Goal: Task Accomplishment & Management: Manage account settings

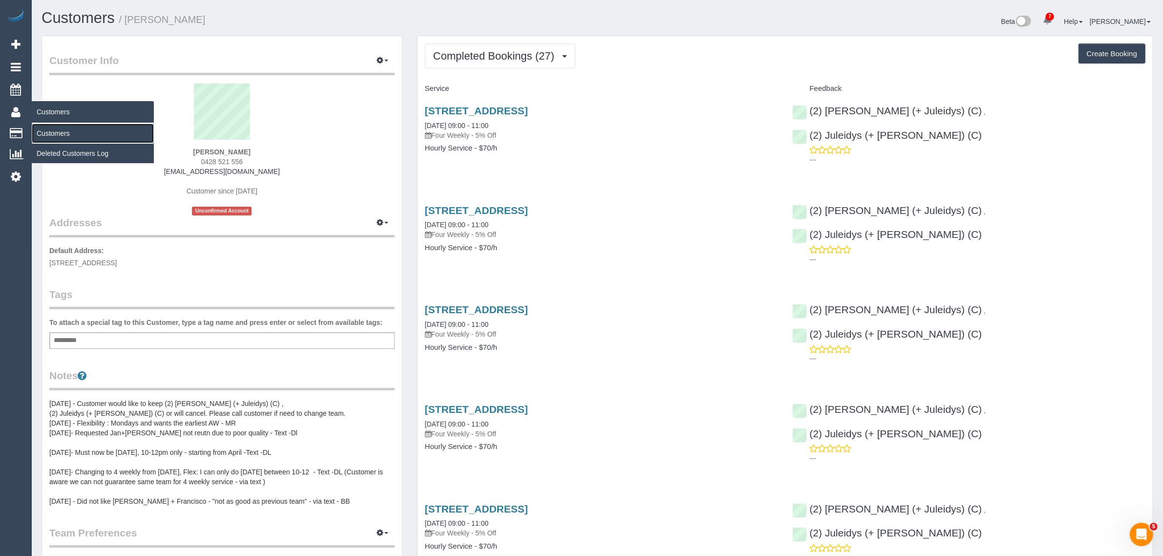
click at [54, 133] on link "Customers" at bounding box center [93, 134] width 122 height 20
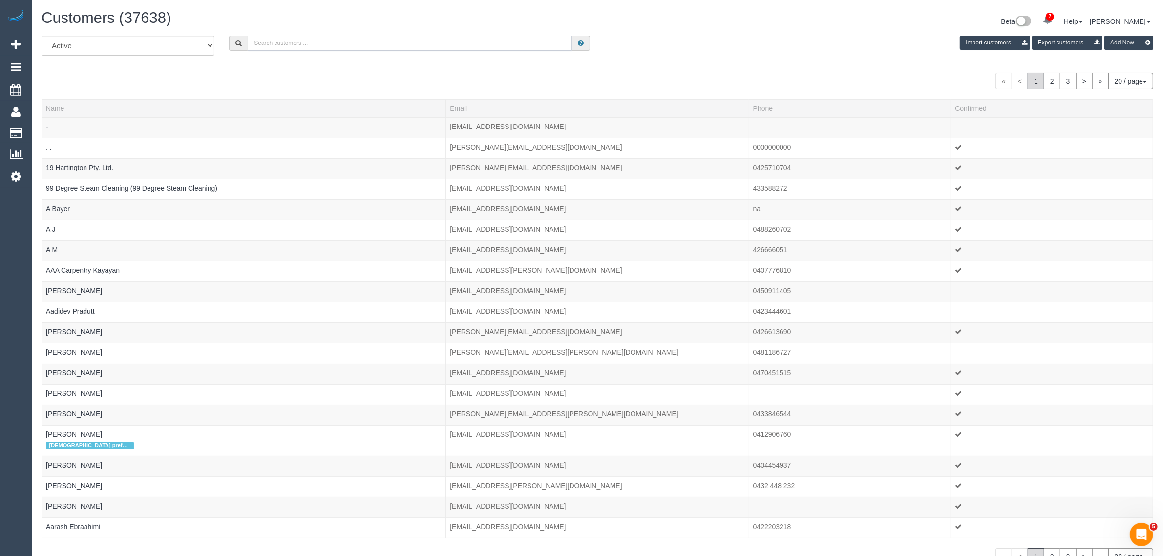
click at [566, 45] on input "text" at bounding box center [410, 43] width 324 height 15
drag, startPoint x: 318, startPoint y: 44, endPoint x: 333, endPoint y: 44, distance: 14.7
click at [318, 44] on input "text" at bounding box center [410, 43] width 324 height 15
paste input "[PERSON_NAME]"
type input "Jordan Guerra"
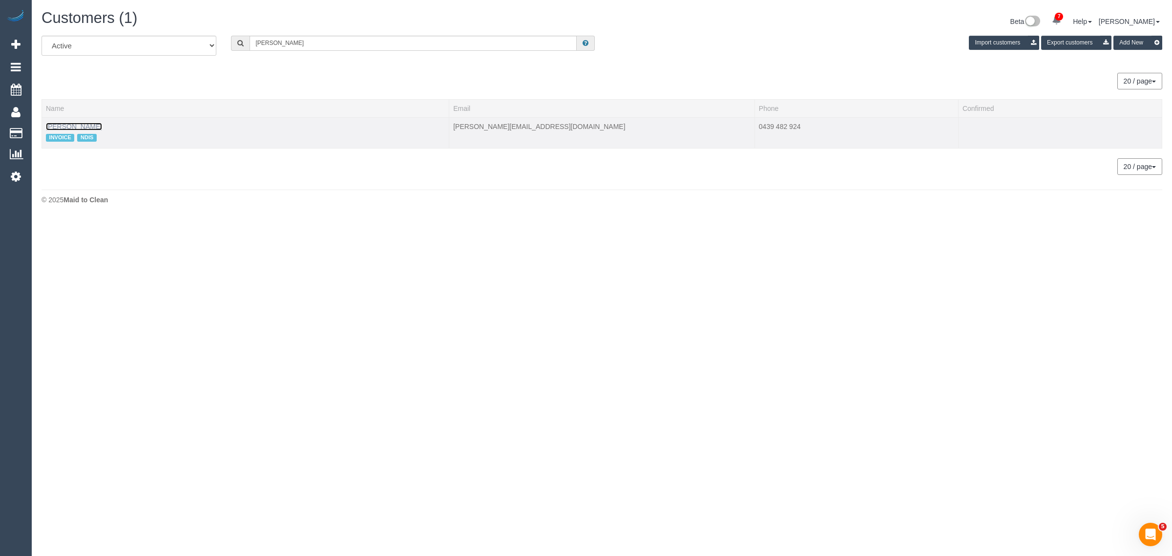
click at [73, 126] on link "Jordan Guerra" at bounding box center [74, 127] width 56 height 8
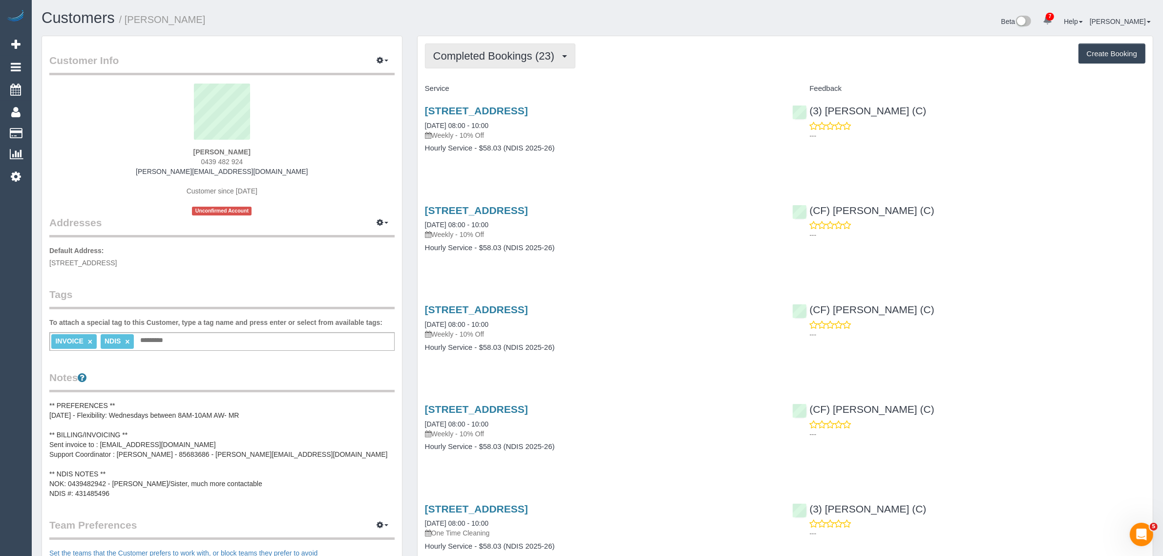
click at [496, 57] on span "Completed Bookings (23)" at bounding box center [496, 56] width 126 height 12
drag, startPoint x: 487, startPoint y: 90, endPoint x: 573, endPoint y: 115, distance: 90.0
click at [487, 90] on link "Upcoming Bookings (11)" at bounding box center [478, 91] width 106 height 13
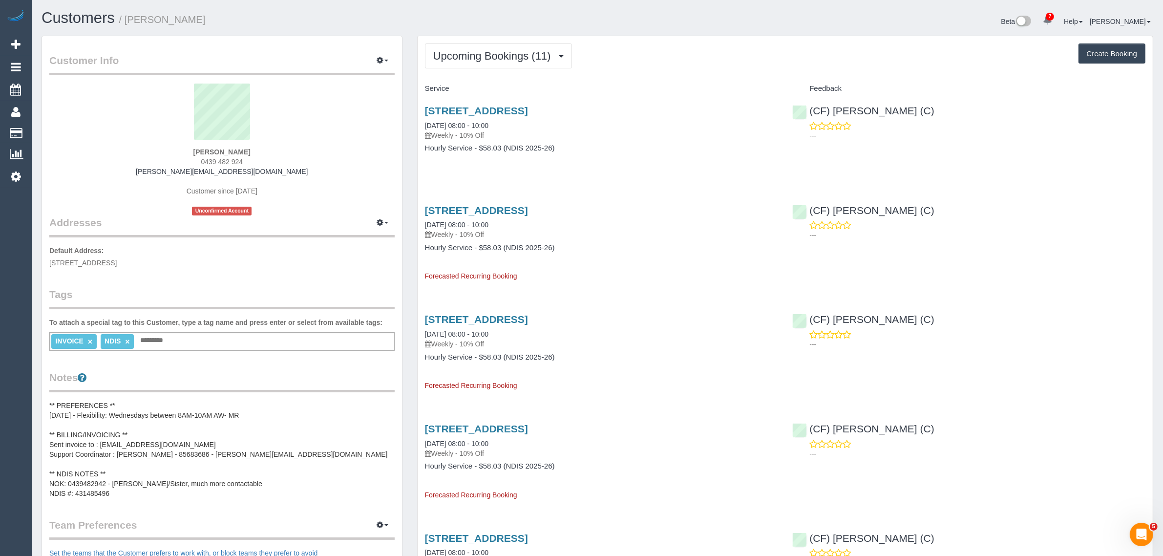
drag, startPoint x: 524, startPoint y: 124, endPoint x: 422, endPoint y: 123, distance: 102.1
click at [422, 123] on div "23 Moonlight Way, Mickleham, VIC 3064 17/09/2025 08:00 - 10:00 Weekly - 10% Off…" at bounding box center [602, 134] width 368 height 75
copy link "17/09/2025 08:00 - 10:00"
click at [920, 135] on p "---" at bounding box center [977, 136] width 336 height 10
drag, startPoint x: 929, startPoint y: 112, endPoint x: 810, endPoint y: 109, distance: 118.8
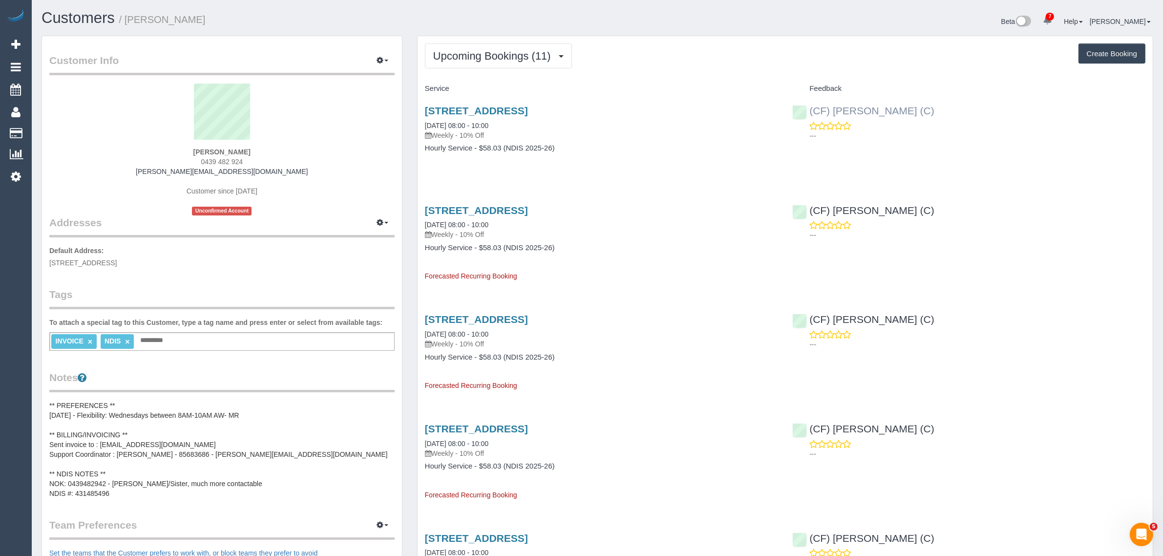
click at [810, 109] on div "(CF) Dhanusha S (C) ---" at bounding box center [969, 121] width 368 height 48
copy link "(CF) [PERSON_NAME] (C)"
drag, startPoint x: 260, startPoint y: 155, endPoint x: 182, endPoint y: 155, distance: 78.6
click at [182, 155] on div "Jordan Guerra 0439 482 924 tiffany.guerra2011@hotmail.com Customer since 2025 U…" at bounding box center [221, 150] width 345 height 132
copy strong "Jordan Guerra"
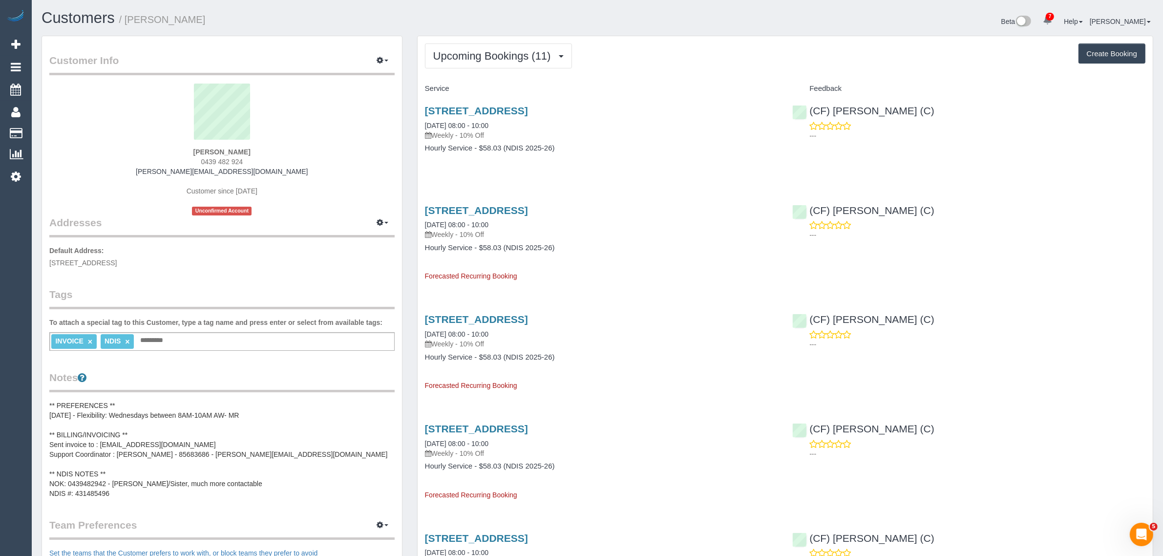
click at [208, 150] on strong "Jordan Guerra" at bounding box center [221, 152] width 57 height 8
copy strong "Jordan"
click at [117, 264] on span "23 Moonlight Way, Mickleham, VIC 3064" at bounding box center [82, 263] width 67 height 8
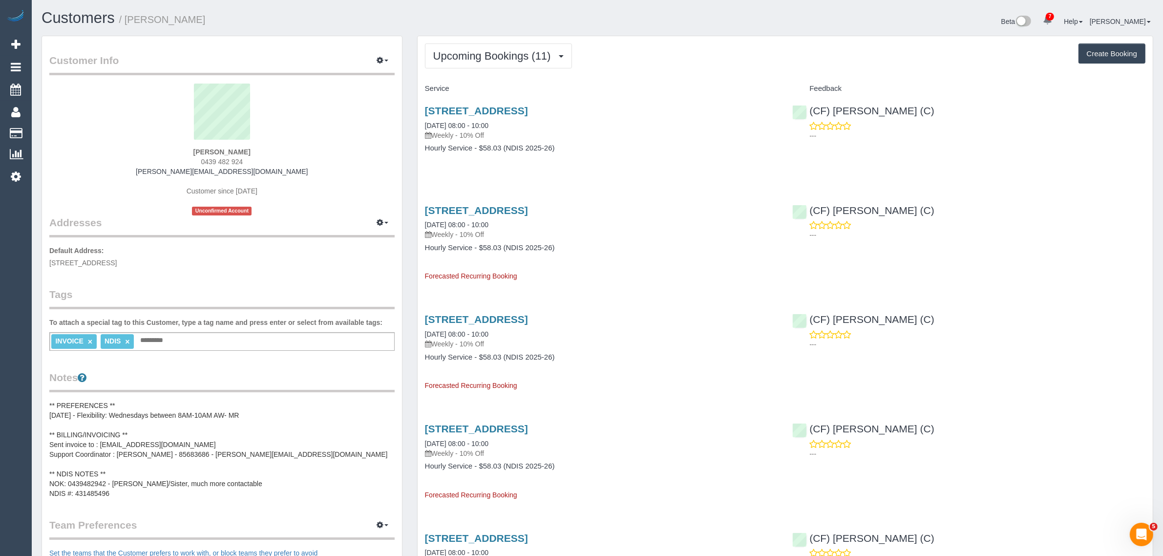
click at [117, 264] on span "23 Moonlight Way, Mickleham, VIC 3064" at bounding box center [82, 263] width 67 height 8
copy span "Mickleham"
click at [496, 113] on link "23 Moonlight Way, Mickleham, VIC 3064" at bounding box center [476, 110] width 103 height 11
click at [532, 43] on button "Upcoming Bookings (11)" at bounding box center [498, 55] width 147 height 25
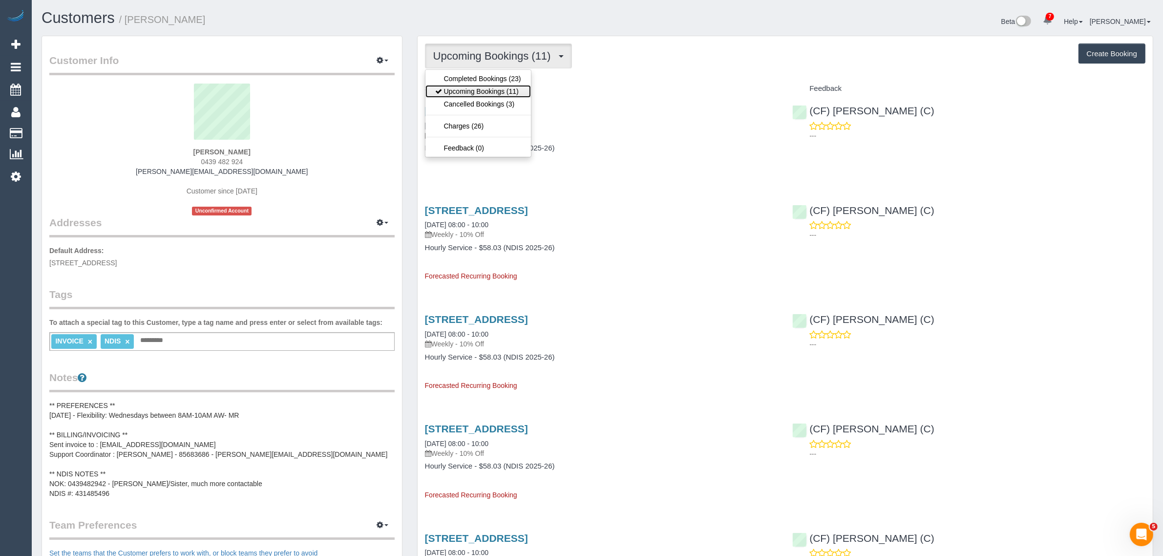
click at [493, 86] on link "Upcoming Bookings (11)" at bounding box center [478, 91] width 106 height 13
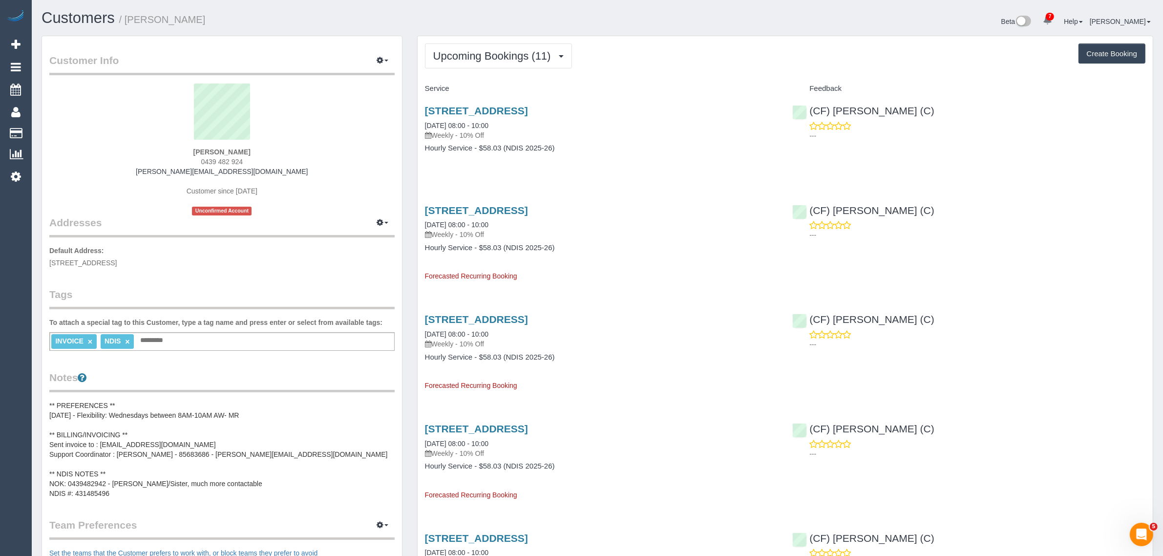
click at [653, 160] on div "23 Moonlight Way, Mickleham, VIC 3064 24/09/2025 08:00 - 10:00 Weekly - 10% Off…" at bounding box center [602, 134] width 368 height 75
click at [46, 128] on link "Customers" at bounding box center [93, 134] width 122 height 20
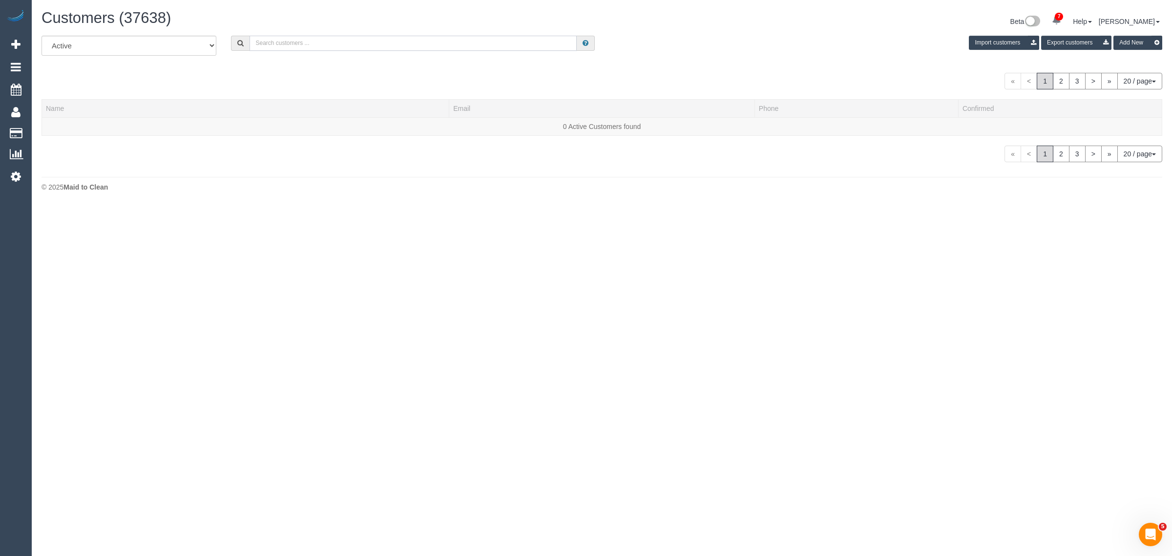
click at [398, 48] on input "text" at bounding box center [413, 43] width 327 height 15
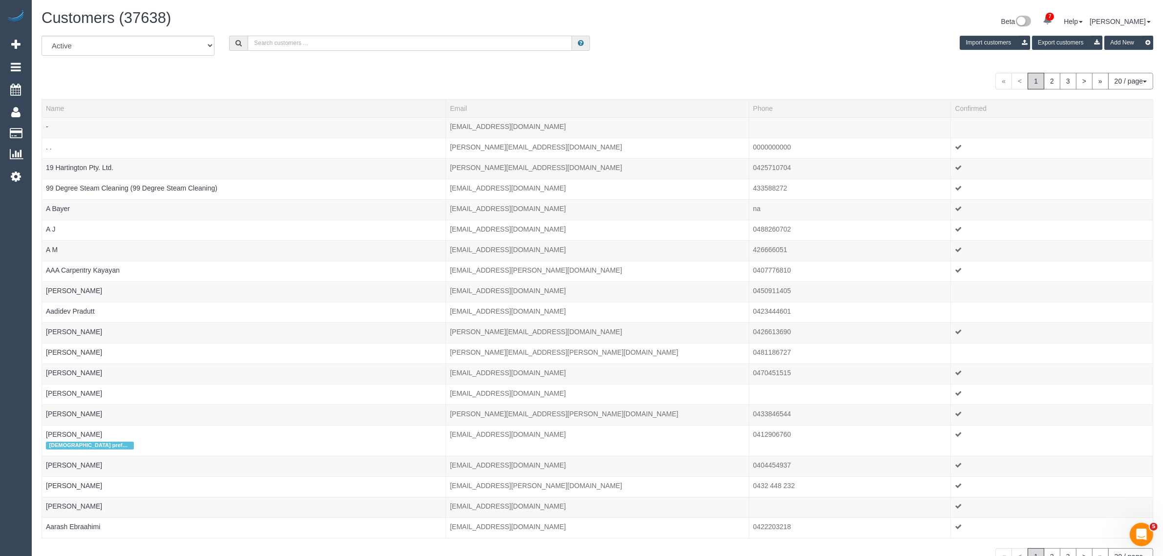
paste input "Noha Shaban"
type input "Noha Shaban"
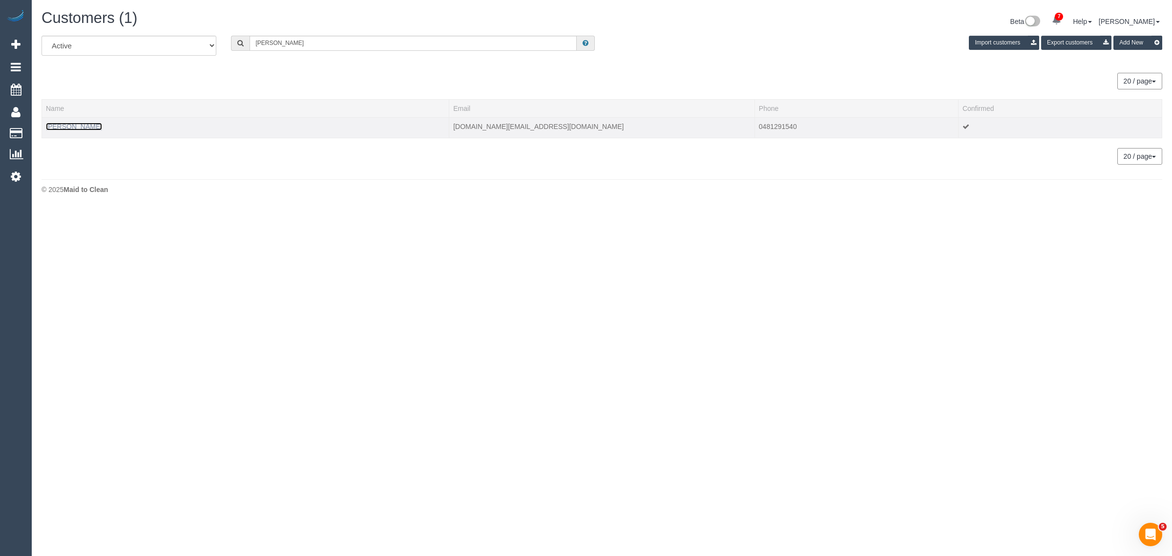
click at [79, 126] on link "Noha Shaban" at bounding box center [74, 127] width 56 height 8
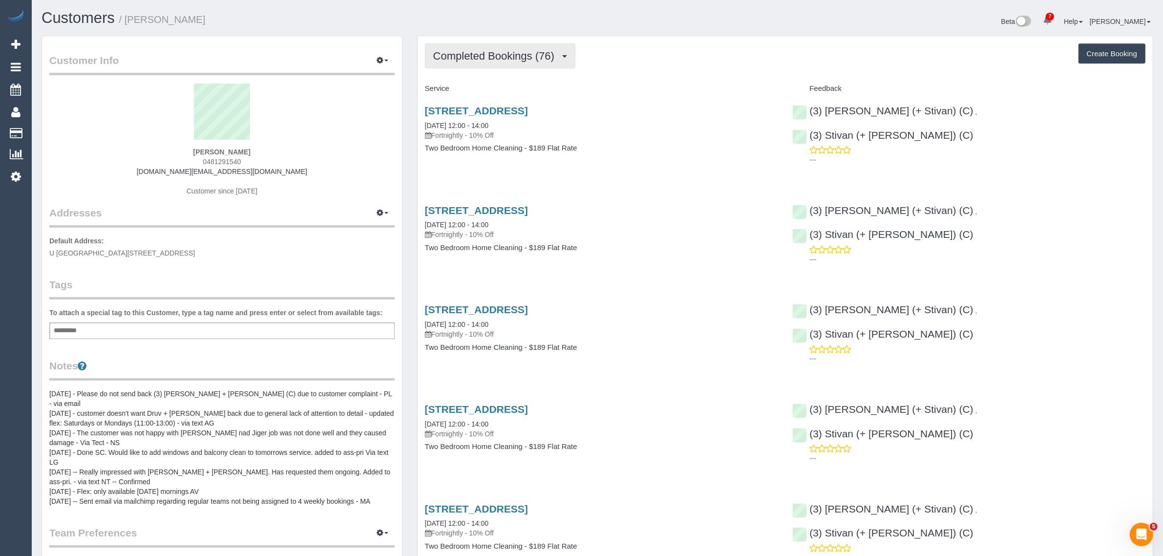
click at [502, 59] on span "Completed Bookings (76)" at bounding box center [496, 56] width 126 height 12
click at [485, 89] on link "Upcoming Bookings (12)" at bounding box center [478, 91] width 106 height 13
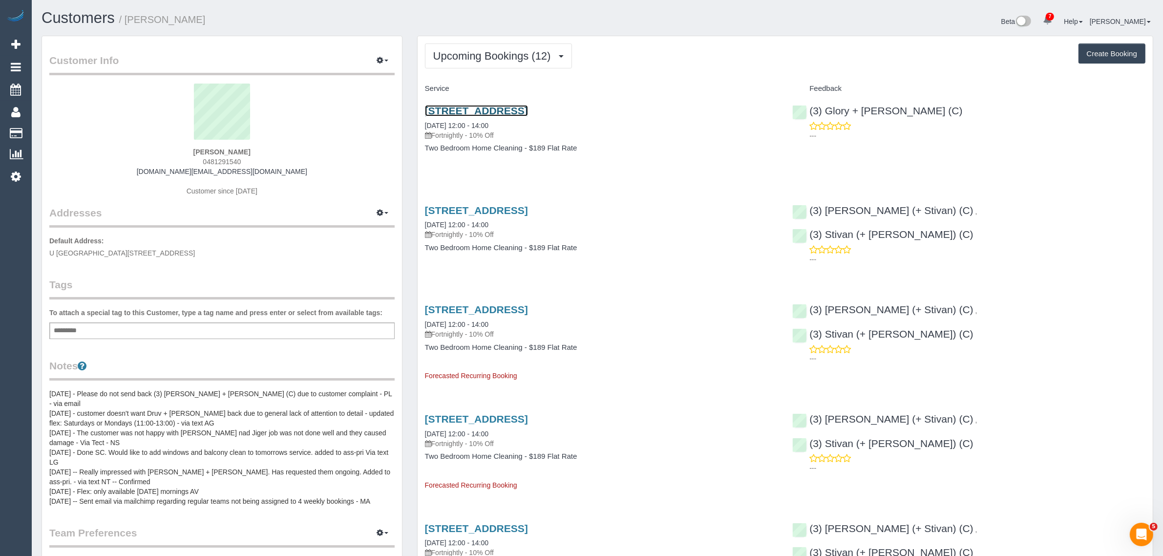
click at [502, 110] on link "Unit 106 252 Bay Road Sandringham, Melbourne, VIC 3191" at bounding box center [476, 110] width 103 height 11
drag, startPoint x: 424, startPoint y: 226, endPoint x: 460, endPoint y: 224, distance: 36.7
click at [460, 224] on div "Unit 106 252 Bay Road Sandringham, Melbourne, VIC 3191 02/10/2025 12:00 - 14:00…" at bounding box center [602, 233] width 368 height 75
copy link "02/10/2025"
click at [516, 65] on button "Upcoming Bookings (12)" at bounding box center [498, 55] width 147 height 25
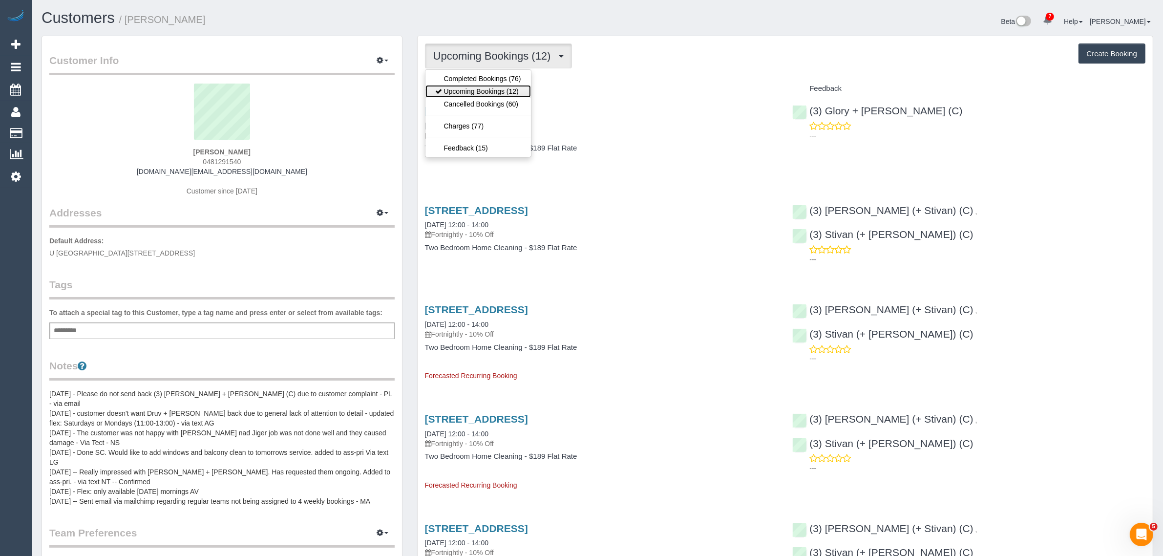
click at [497, 85] on link "Upcoming Bookings (12)" at bounding box center [478, 91] width 106 height 13
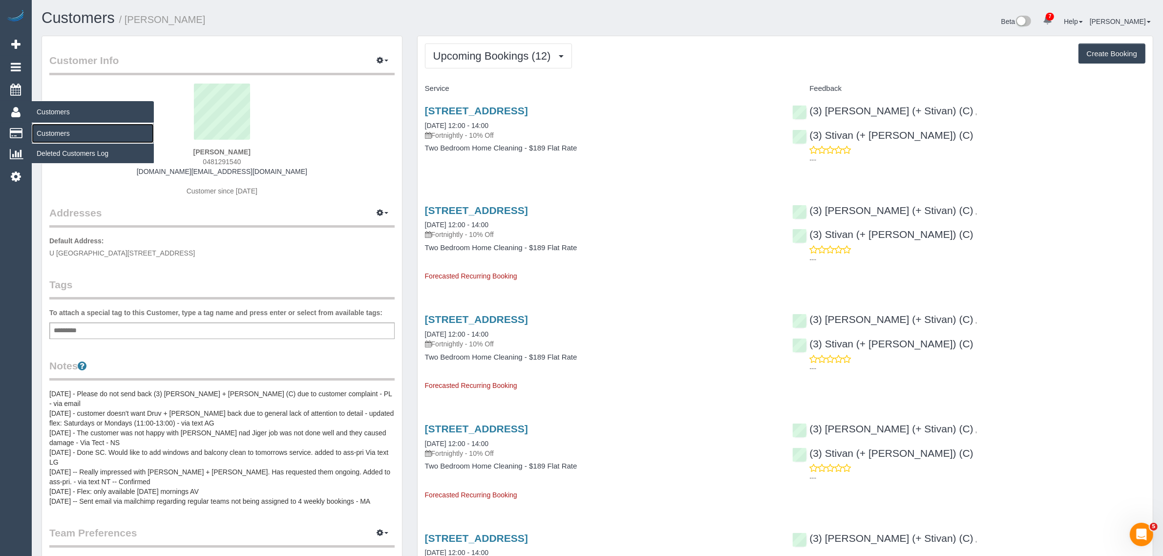
click at [66, 133] on link "Customers" at bounding box center [93, 134] width 122 height 20
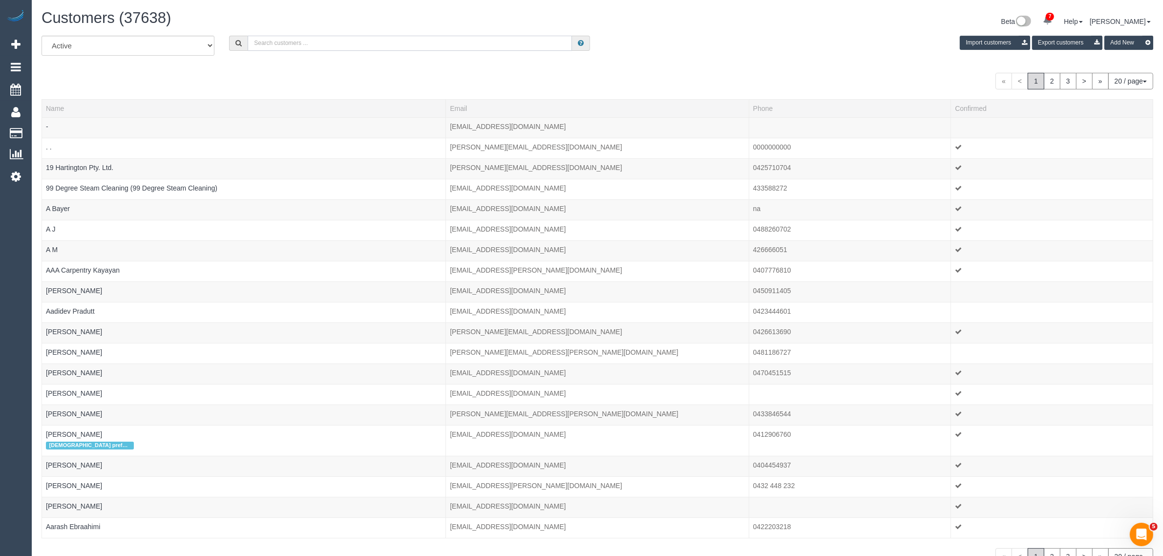
click at [339, 42] on input "text" at bounding box center [410, 43] width 324 height 15
paste input "Rajkumar Augustine"
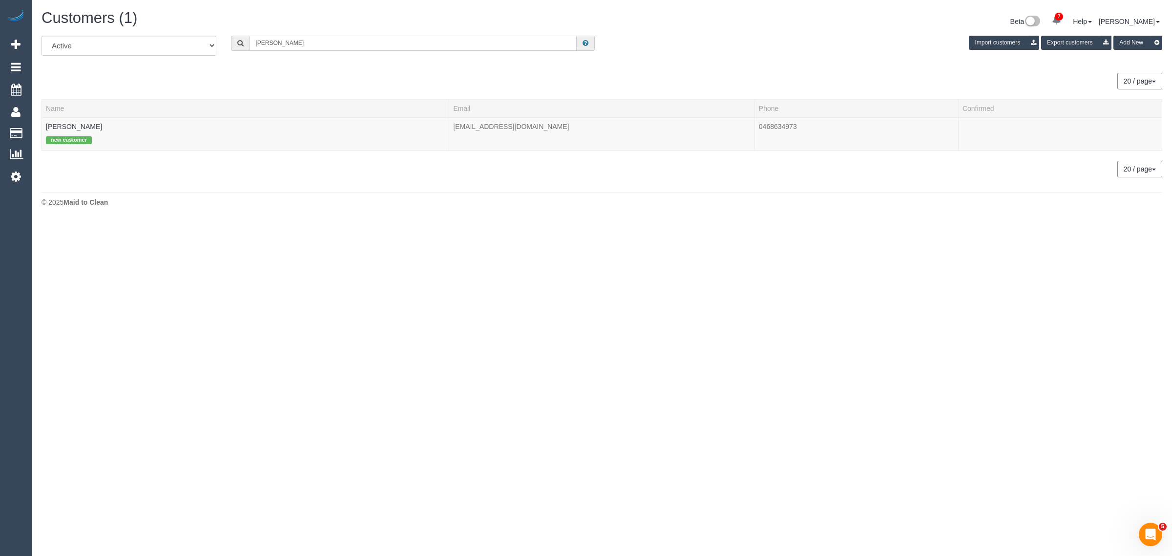
type input "Rajkumar Augustine"
click at [76, 125] on link "Rajkumar Augustine" at bounding box center [74, 127] width 56 height 8
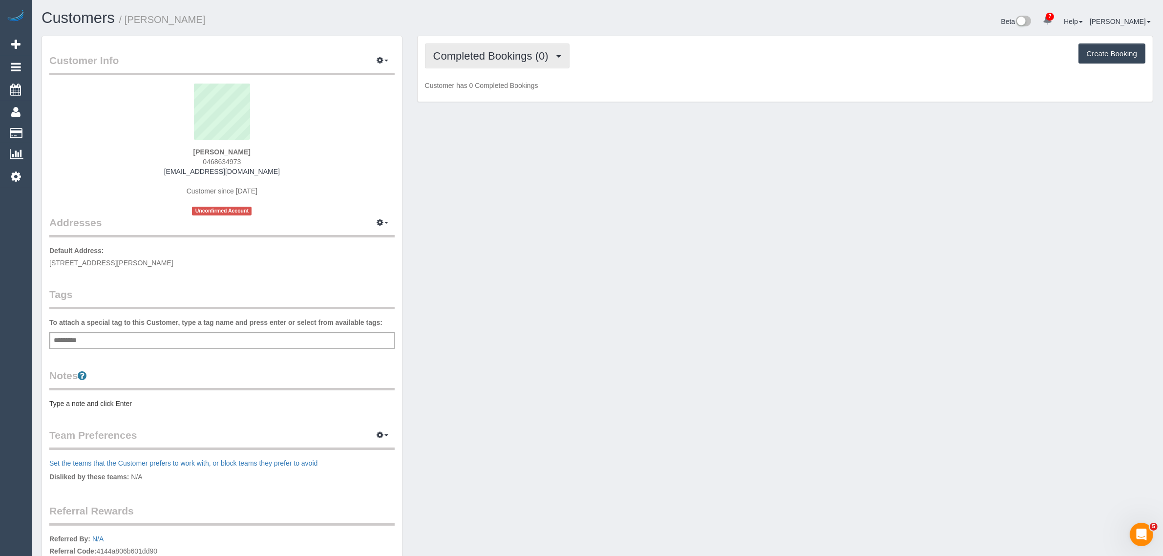
click at [504, 59] on span "Completed Bookings (0)" at bounding box center [493, 56] width 120 height 12
click at [485, 88] on link "Upcoming Bookings (1)" at bounding box center [476, 91] width 102 height 13
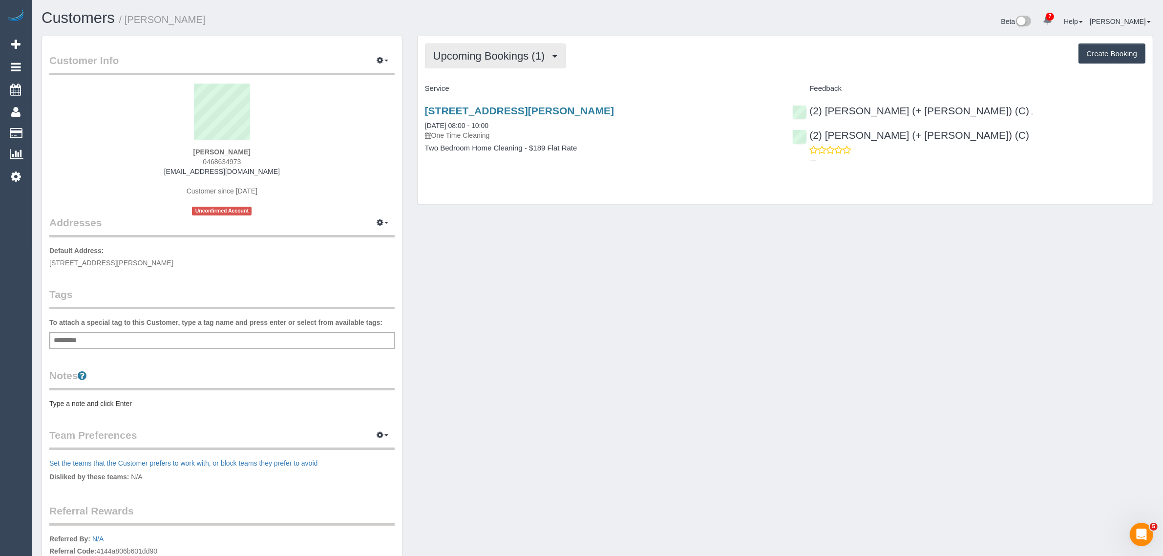
click at [485, 52] on span "Upcoming Bookings (1)" at bounding box center [491, 56] width 117 height 12
click at [654, 71] on div "Upcoming Bookings (1) Completed Bookings (0) Upcoming Bookings (1) Cancelled Bo…" at bounding box center [785, 120] width 735 height 168
click at [535, 54] on span "Upcoming Bookings (1)" at bounding box center [491, 56] width 117 height 12
click at [509, 78] on link "Completed Bookings (0)" at bounding box center [476, 78] width 102 height 13
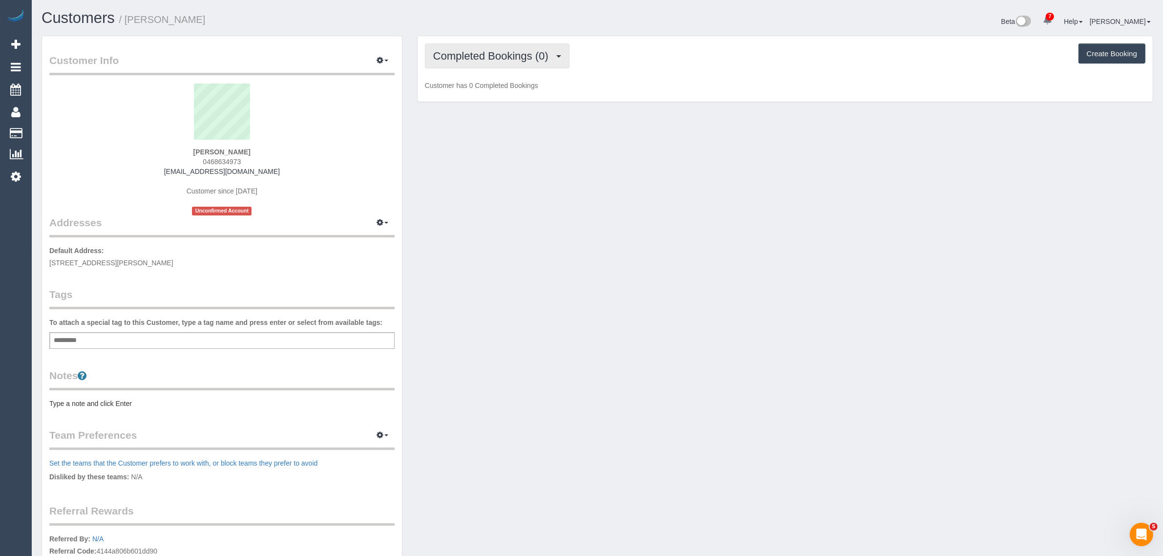
click at [511, 57] on span "Completed Bookings (0)" at bounding box center [493, 56] width 120 height 12
click at [506, 91] on link "Upcoming Bookings (1)" at bounding box center [476, 91] width 102 height 13
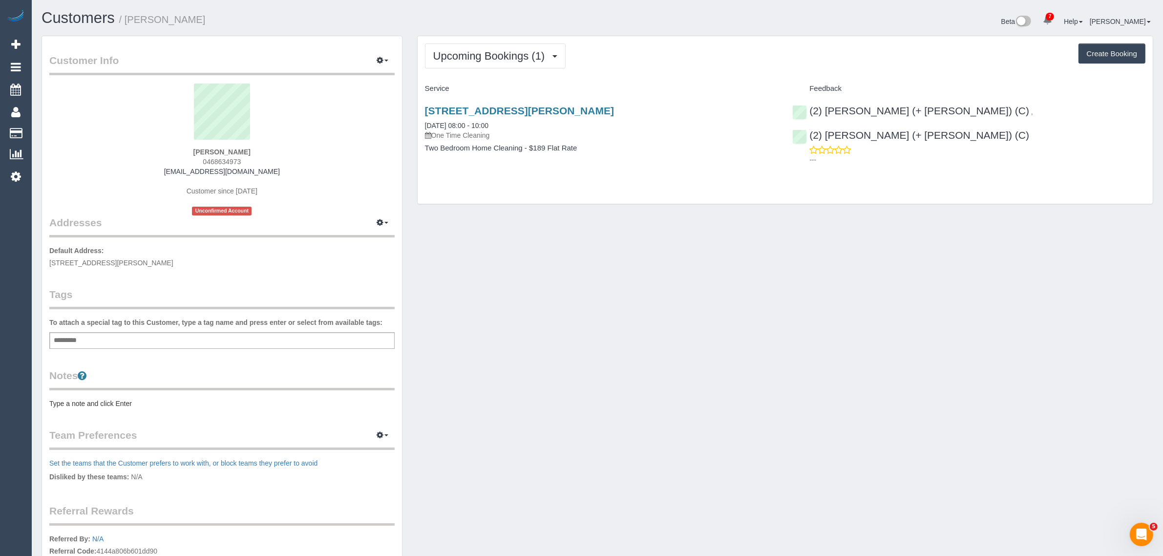
click at [644, 208] on div "Upcoming Bookings (1) Completed Bookings (0) Upcoming Bookings (1) Cancelled Bo…" at bounding box center [785, 125] width 751 height 178
drag, startPoint x: 514, startPoint y: 120, endPoint x: 426, endPoint y: 127, distance: 88.2
click at [426, 127] on div "47-49 Robinson Rd, 13, Hawthorn, VIC 3122 17/09/2025 08:00 - 10:00 One Time Cle…" at bounding box center [601, 122] width 353 height 35
copy link "17/09/2025 08:00 - 10:00"
click at [897, 157] on div "47-49 Robinson Rd, 13, Hawthorn, VIC 3122 17/09/2025 08:00 - 10:00 One Time Cle…" at bounding box center [785, 134] width 735 height 75
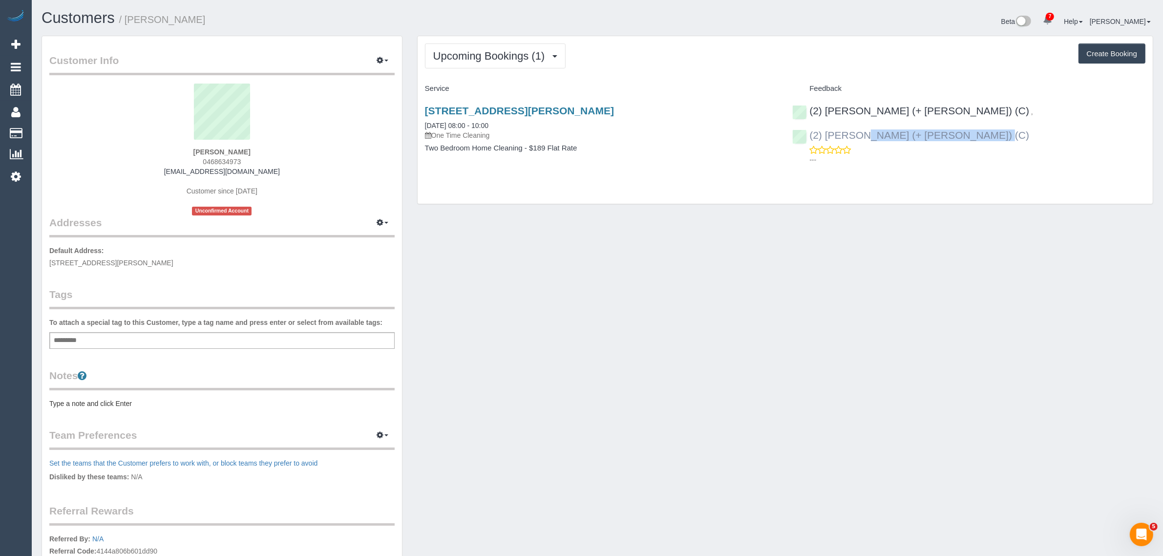
drag, startPoint x: 1076, startPoint y: 111, endPoint x: 948, endPoint y: 111, distance: 128.0
click at [948, 111] on div "(2) Daniela (+ Kevin) (C) , (2) Kevin (+ Daniela) (C) ---" at bounding box center [969, 133] width 368 height 72
copy link "(2) Kevin (+ Daniela) (C)"
click at [130, 262] on span "47-49 Robinson Rd, 13, Hawthorn, VIC 3122" at bounding box center [111, 263] width 124 height 8
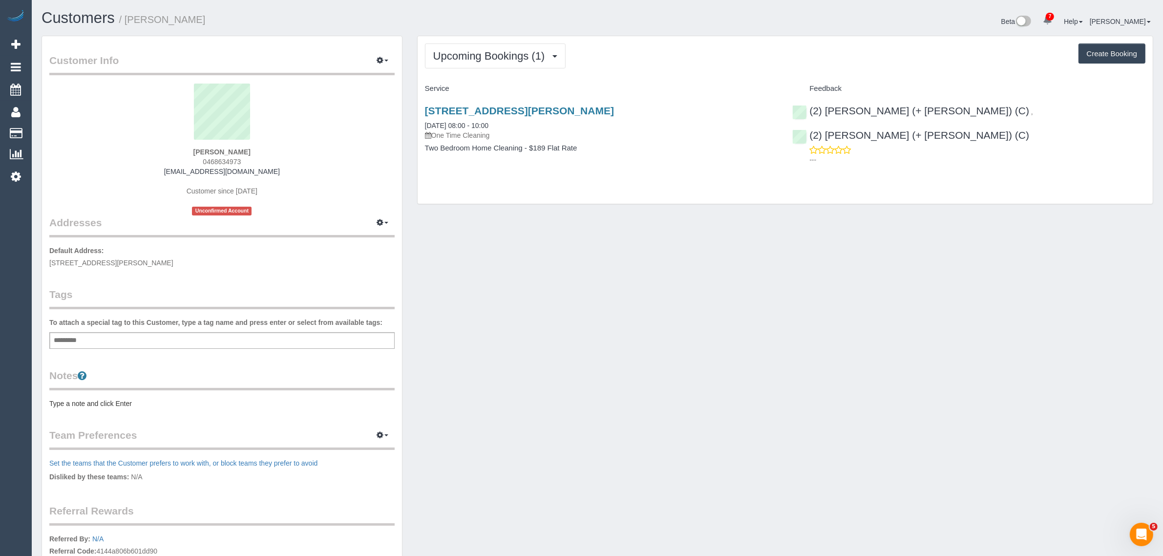
copy span "Hawthorn"
click at [55, 129] on link "Customers" at bounding box center [93, 134] width 122 height 20
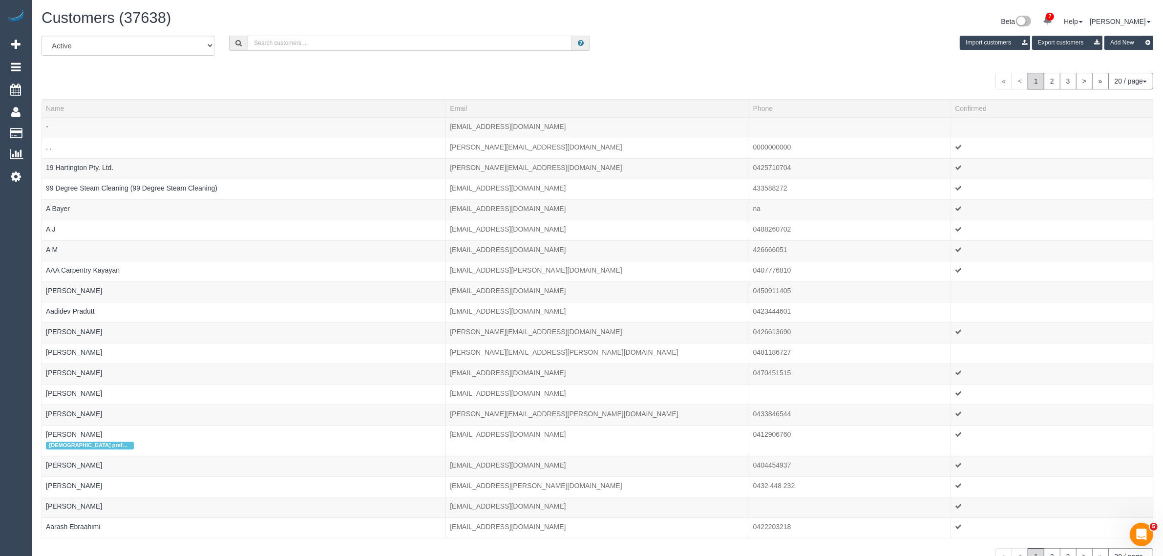
click at [435, 42] on input "text" at bounding box center [410, 43] width 324 height 15
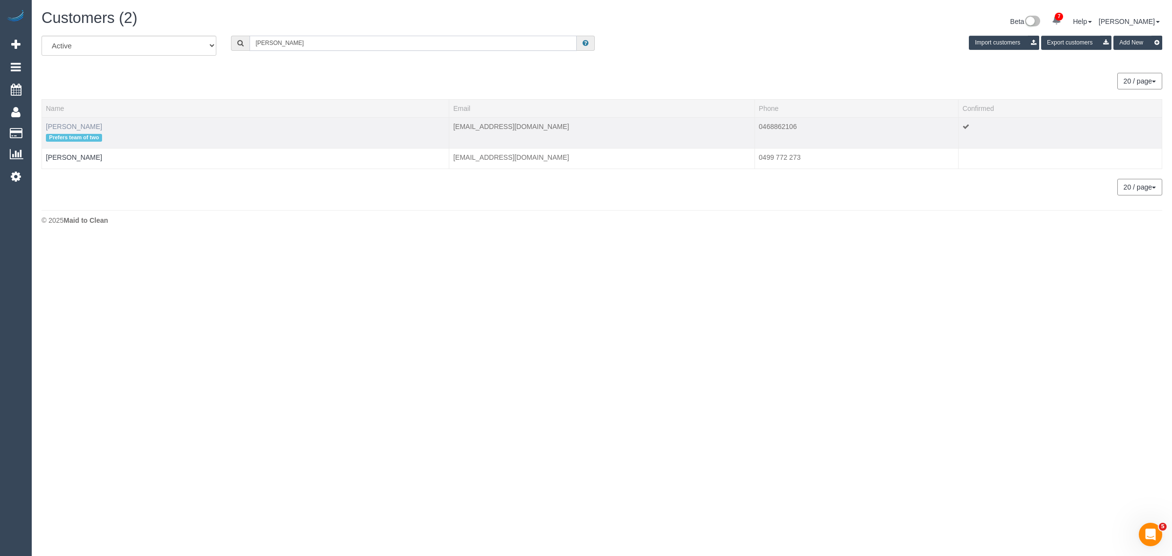
type input "Cynthia Ho"
click at [75, 126] on link "Cynthia Ho" at bounding box center [74, 127] width 56 height 8
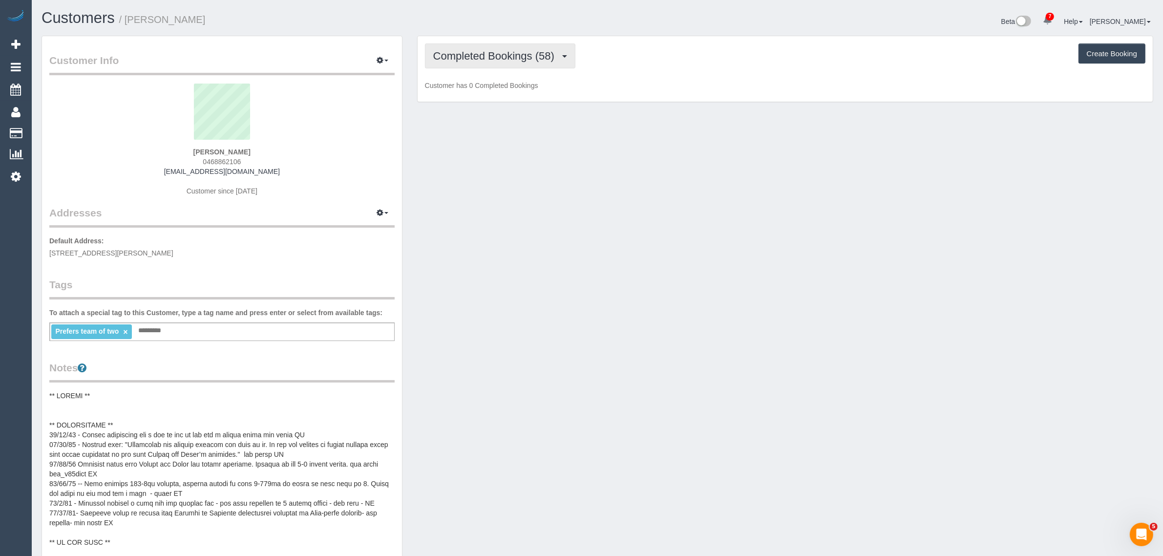
click at [512, 55] on span "Completed Bookings (58)" at bounding box center [496, 56] width 126 height 12
click at [492, 92] on link "Upcoming Bookings (12)" at bounding box center [478, 91] width 106 height 13
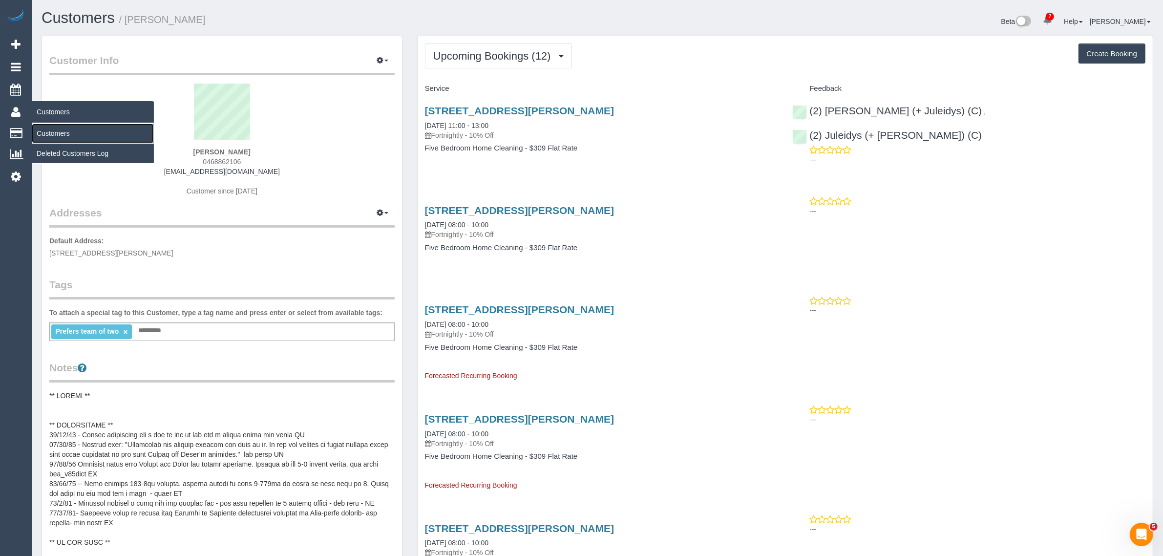
click at [61, 128] on link "Customers" at bounding box center [93, 134] width 122 height 20
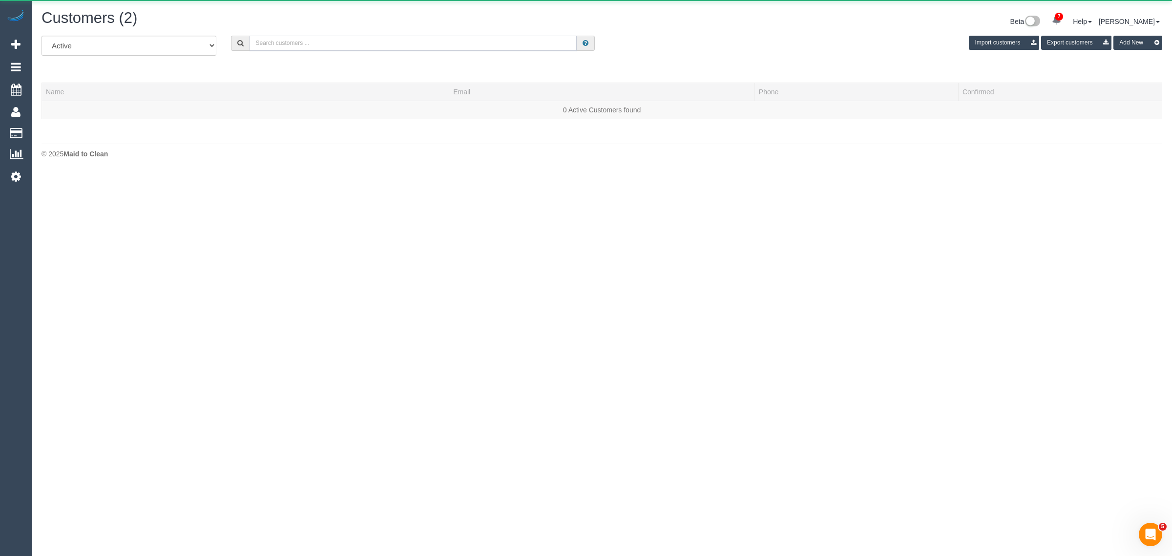
click at [406, 38] on input "text" at bounding box center [413, 43] width 327 height 15
paste input "Shobhit Asthana"
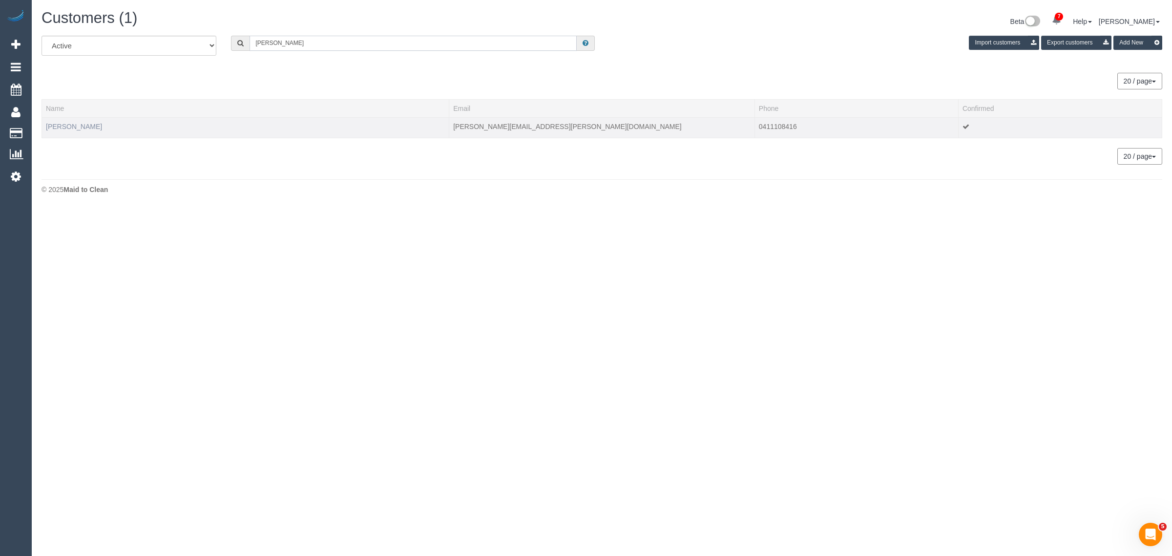
type input "Shobhit Asthana"
click at [75, 124] on link "Shobhit Asthana" at bounding box center [74, 127] width 56 height 8
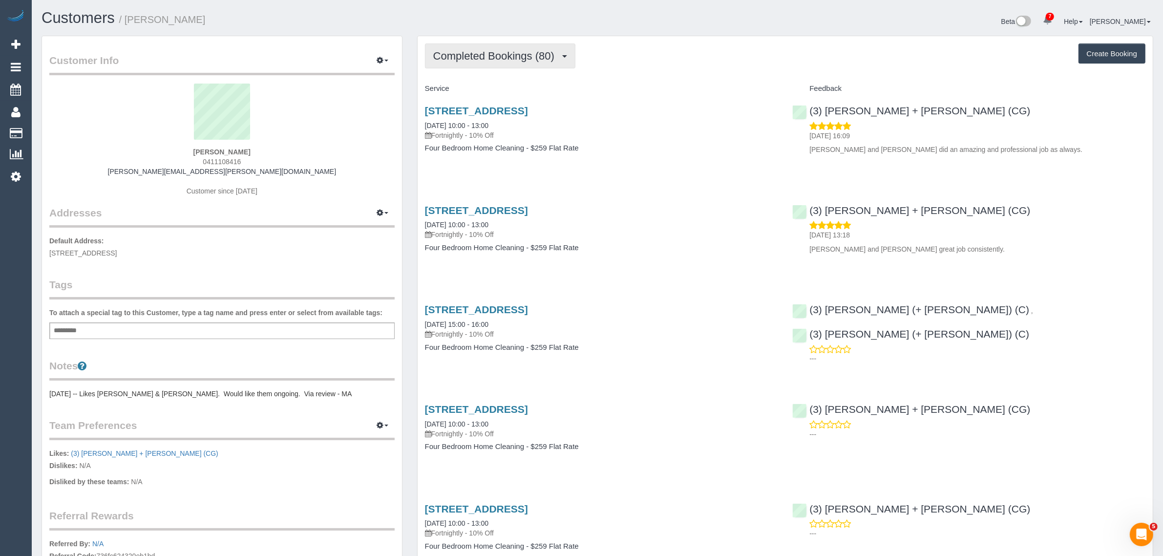
click at [541, 59] on span "Completed Bookings (80)" at bounding box center [496, 56] width 126 height 12
click at [516, 91] on link "Upcoming Bookings (11)" at bounding box center [478, 91] width 106 height 13
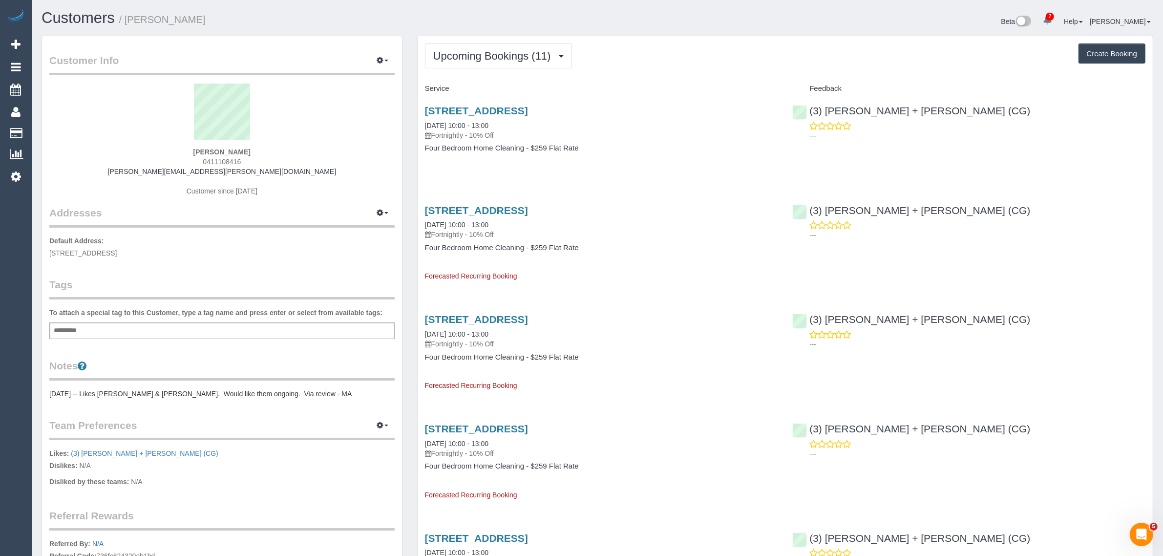
drag, startPoint x: 488, startPoint y: 124, endPoint x: 426, endPoint y: 116, distance: 63.0
click at [426, 116] on div "6 Legon Road, Oakleigh South, VIC 3167 20/09/2025 10:00 - 13:00 Fortnightly - 1…" at bounding box center [601, 122] width 353 height 35
copy link "20/09/2025 10:00 - 13:00"
click at [668, 144] on h4 "Four Bedroom Home Cleaning - $259 Flat Rate" at bounding box center [601, 148] width 353 height 8
drag, startPoint x: 948, startPoint y: 101, endPoint x: 847, endPoint y: 102, distance: 101.6
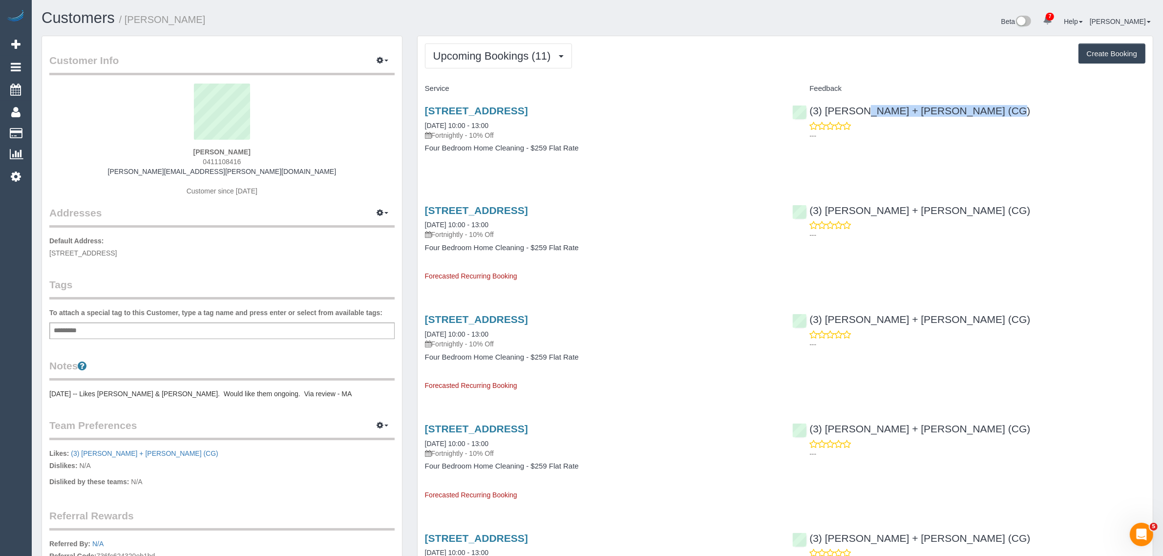
click at [847, 102] on div "(3) Bansari + Bhavesh (CG) ---" at bounding box center [969, 121] width 368 height 48
click at [457, 126] on link "20/09/2025 10:00 - 13:00" at bounding box center [457, 126] width 64 height 8
click at [458, 46] on button "Upcoming Bookings (11)" at bounding box center [498, 55] width 147 height 25
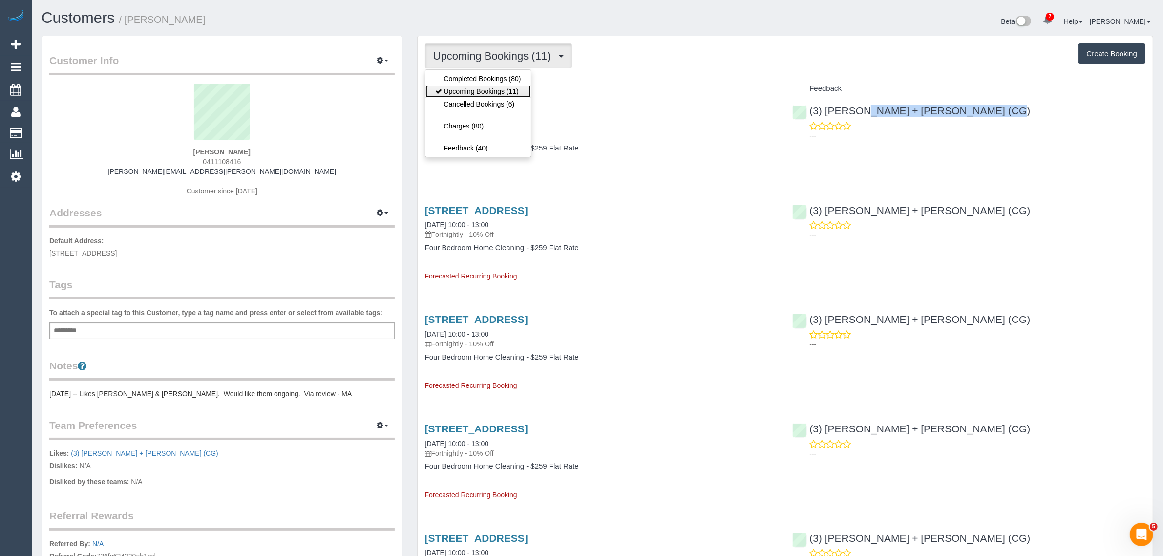
click at [459, 94] on link "Upcoming Bookings (11)" at bounding box center [478, 91] width 106 height 13
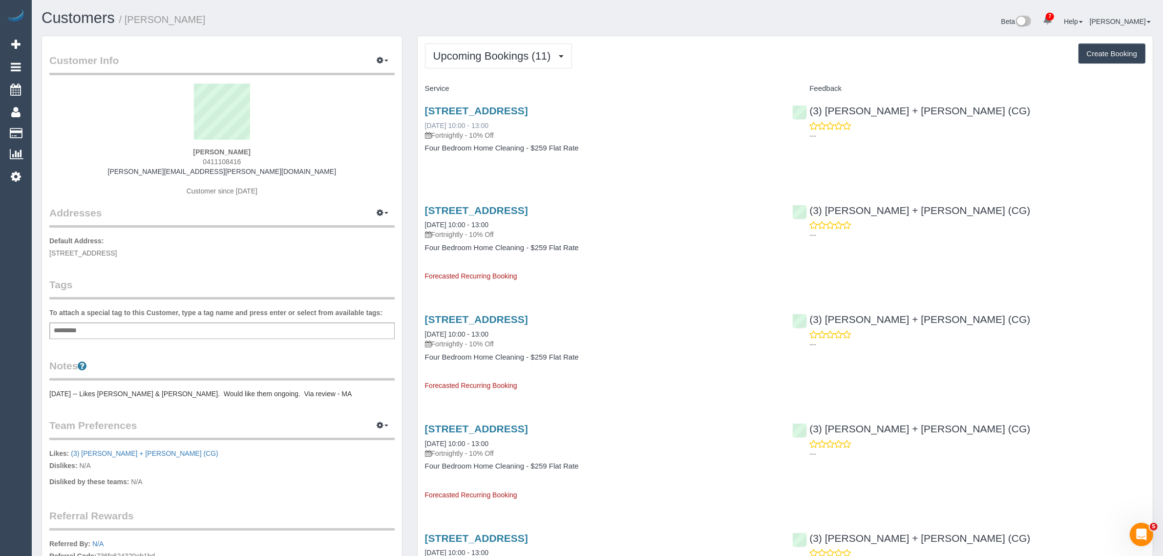
drag, startPoint x: 422, startPoint y: 126, endPoint x: 457, endPoint y: 125, distance: 35.7
click at [457, 125] on div "6 Legon Road, Oakleigh South, VIC 3167 04/10/2025 10:00 - 13:00 Fortnightly - 1…" at bounding box center [602, 134] width 368 height 75
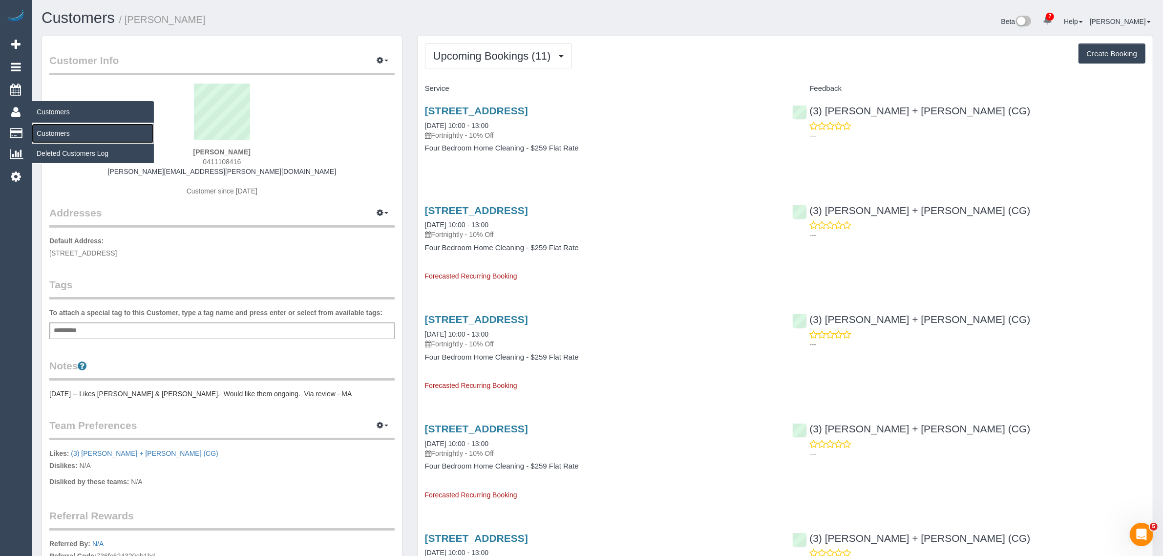
click at [54, 126] on link "Customers" at bounding box center [93, 134] width 122 height 20
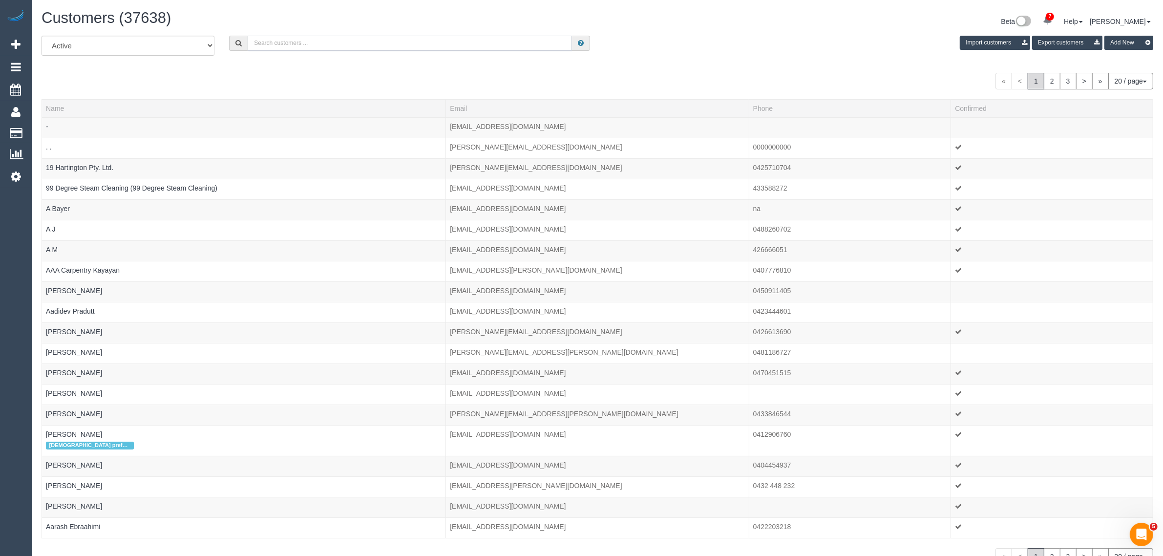
click at [325, 40] on input "text" at bounding box center [410, 43] width 324 height 15
paste input "Trent Kelly-Quinn"
type input "Trent Kelly-Quinn"
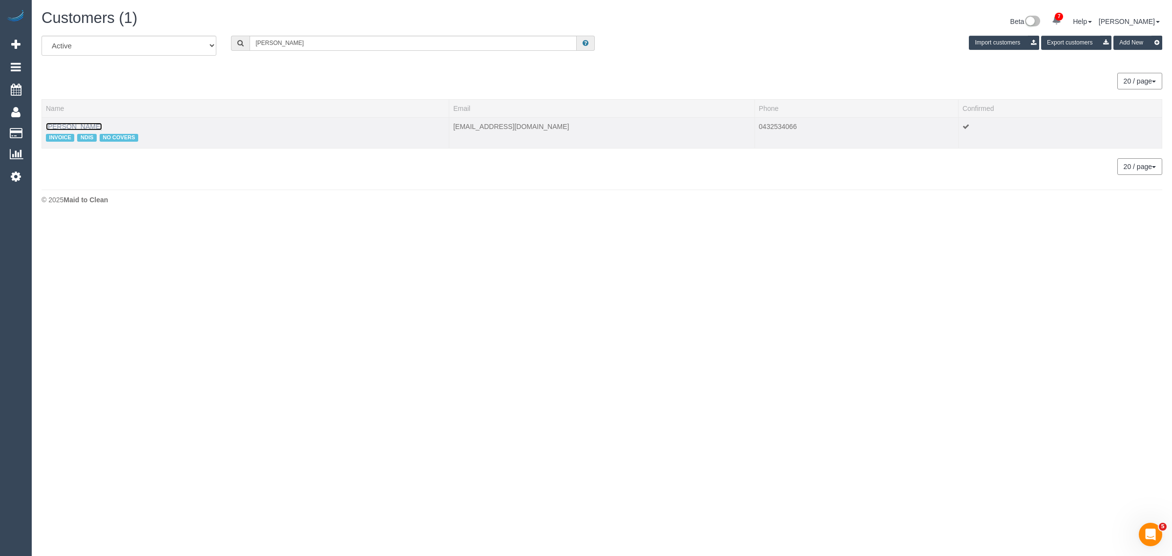
click at [67, 125] on link "Trent Kelly-Quinn" at bounding box center [74, 127] width 56 height 8
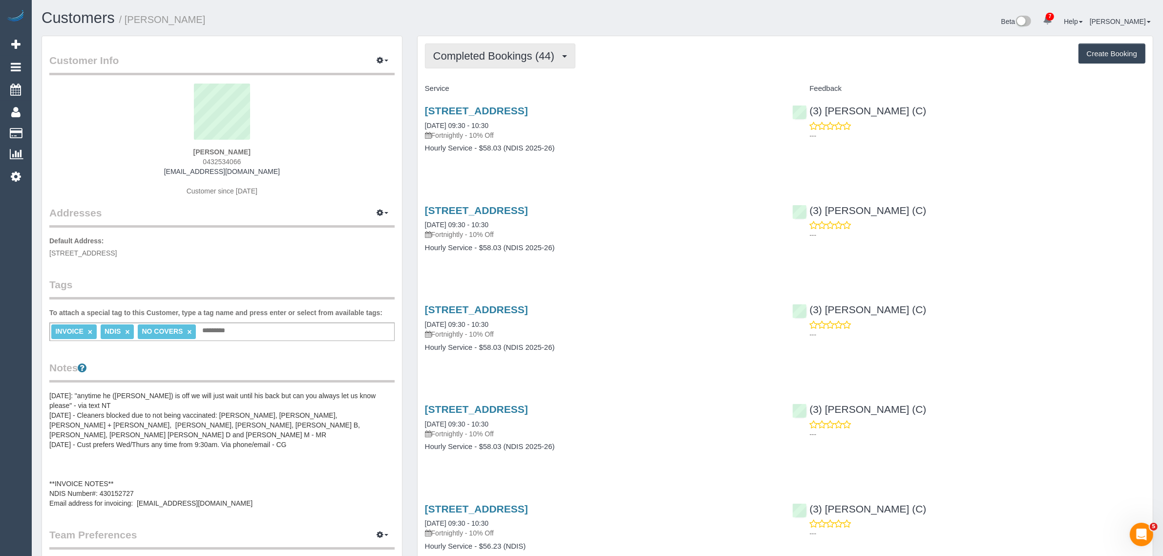
click at [480, 55] on span "Completed Bookings (44)" at bounding box center [496, 56] width 126 height 12
click at [485, 85] on link "Upcoming Bookings (11)" at bounding box center [478, 91] width 106 height 13
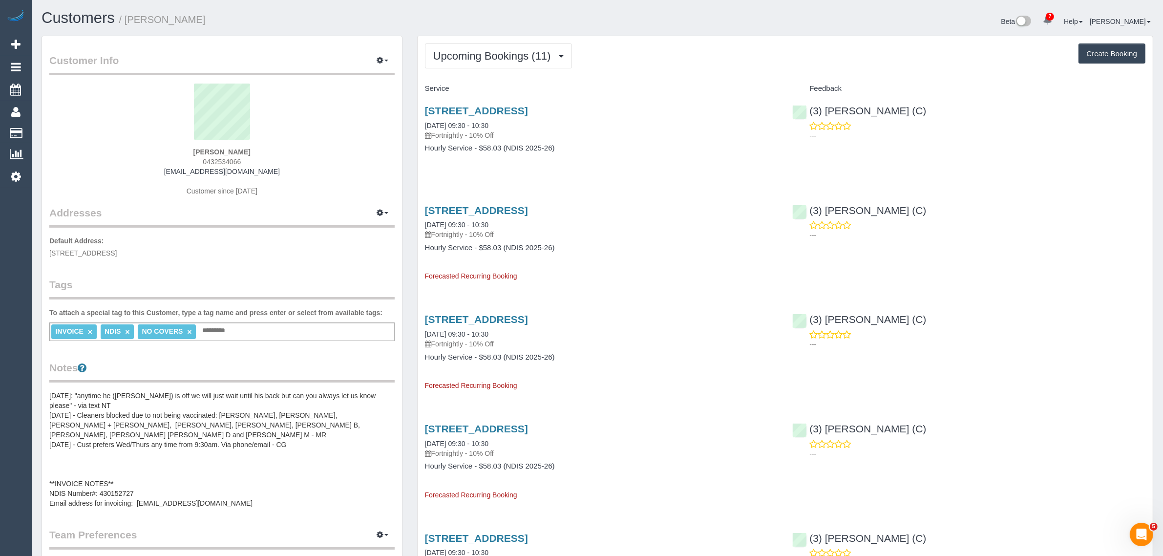
drag, startPoint x: 489, startPoint y: 126, endPoint x: 422, endPoint y: 127, distance: 67.9
click at [422, 127] on div "4 Mulgrave St, Reservoir, VIC 3073 17/09/2025 09:30 - 10:30 Fortnightly - 10% O…" at bounding box center [602, 134] width 368 height 75
drag, startPoint x: 928, startPoint y: 108, endPoint x: 811, endPoint y: 108, distance: 116.7
click at [811, 108] on div "(3) Murat Karaman (C) ---" at bounding box center [969, 121] width 368 height 48
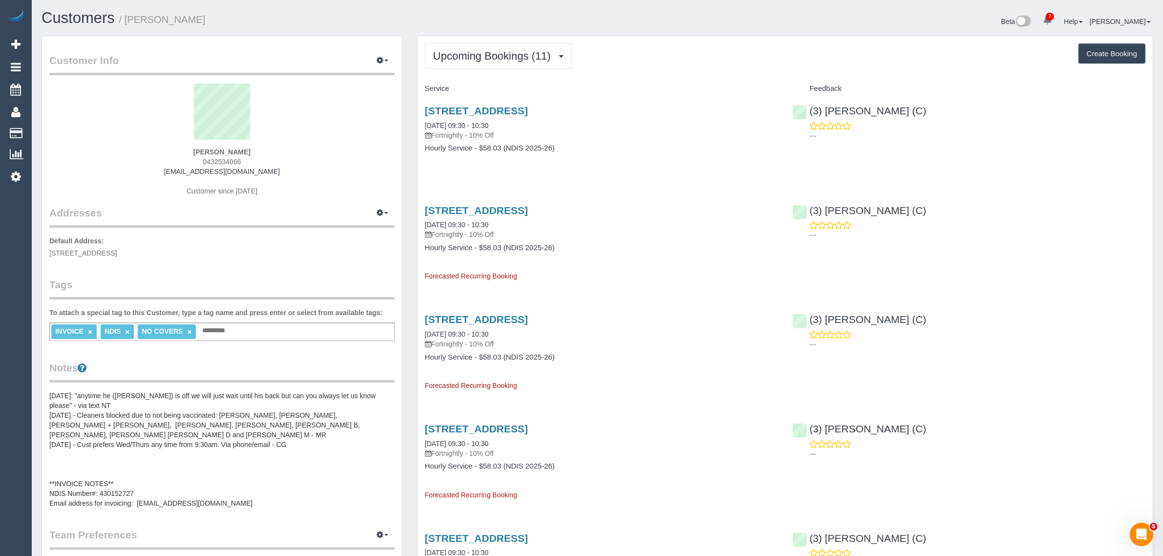
drag, startPoint x: 423, startPoint y: 225, endPoint x: 459, endPoint y: 225, distance: 36.1
click at [459, 225] on div "4 Mulgrave St, Reservoir, VIC 3073 01/10/2025 09:30 - 10:30 Fortnightly - 10% O…" at bounding box center [602, 238] width 368 height 85
click at [696, 156] on div "4 Mulgrave St, Reservoir, VIC 3073 17/09/2025 09:30 - 10:30 Fortnightly - 10% O…" at bounding box center [602, 134] width 368 height 75
click at [206, 149] on strong "Trent Kelly-Quinn" at bounding box center [221, 152] width 57 height 8
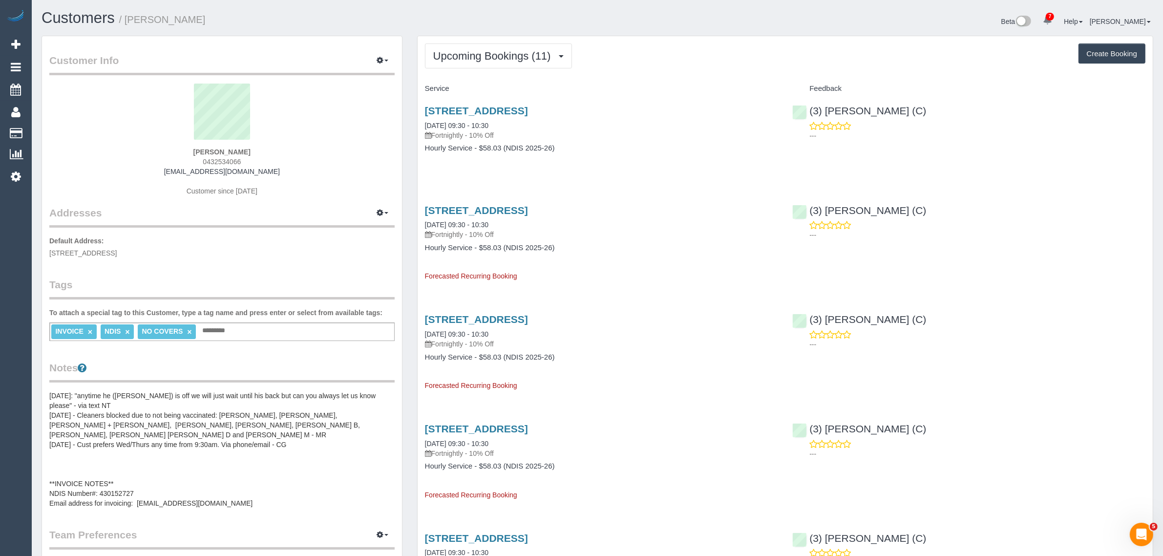
click at [206, 149] on strong "Trent Kelly-Quinn" at bounding box center [221, 152] width 57 height 8
click at [108, 252] on span "4 Mulgrave St, Reservoir, VIC 3073" at bounding box center [82, 253] width 67 height 8
click at [490, 107] on link "4 Mulgrave St, Reservoir, VIC 3073" at bounding box center [476, 110] width 103 height 11
click at [494, 67] on button "Upcoming Bookings (11)" at bounding box center [498, 55] width 147 height 25
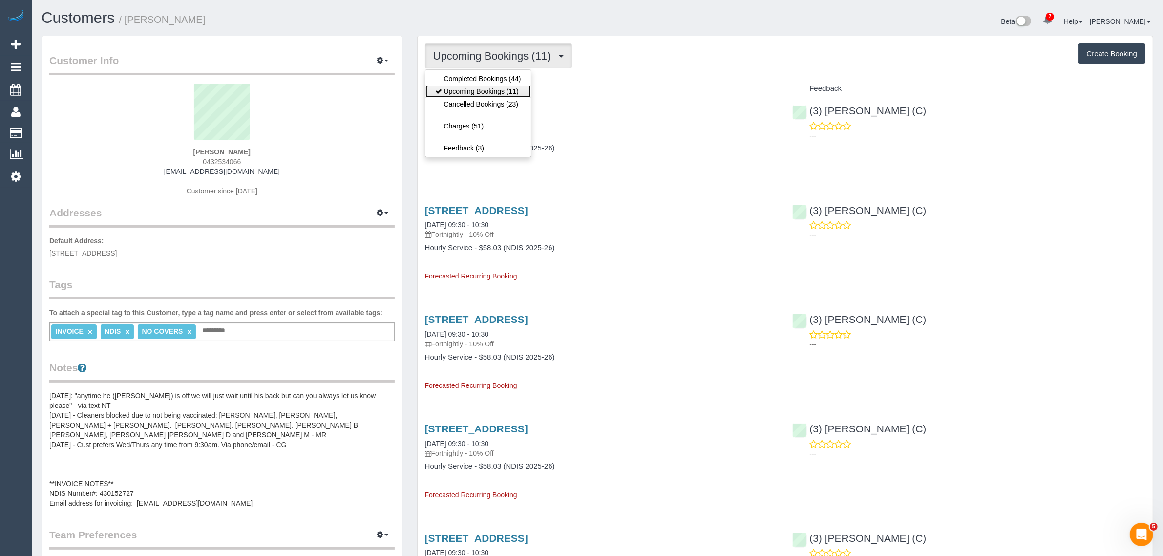
click at [489, 85] on link "Upcoming Bookings (11)" at bounding box center [478, 91] width 106 height 13
click at [466, 54] on span "Upcoming Bookings (11)" at bounding box center [494, 56] width 123 height 12
click at [457, 86] on link "Upcoming Bookings (11)" at bounding box center [478, 91] width 106 height 13
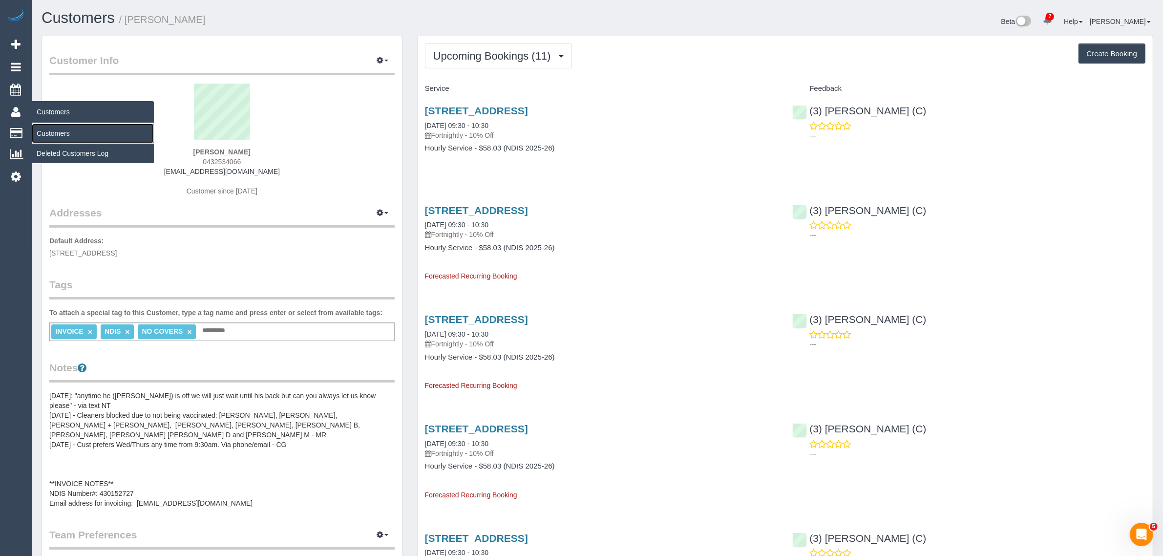
click at [37, 129] on link "Customers" at bounding box center [93, 134] width 122 height 20
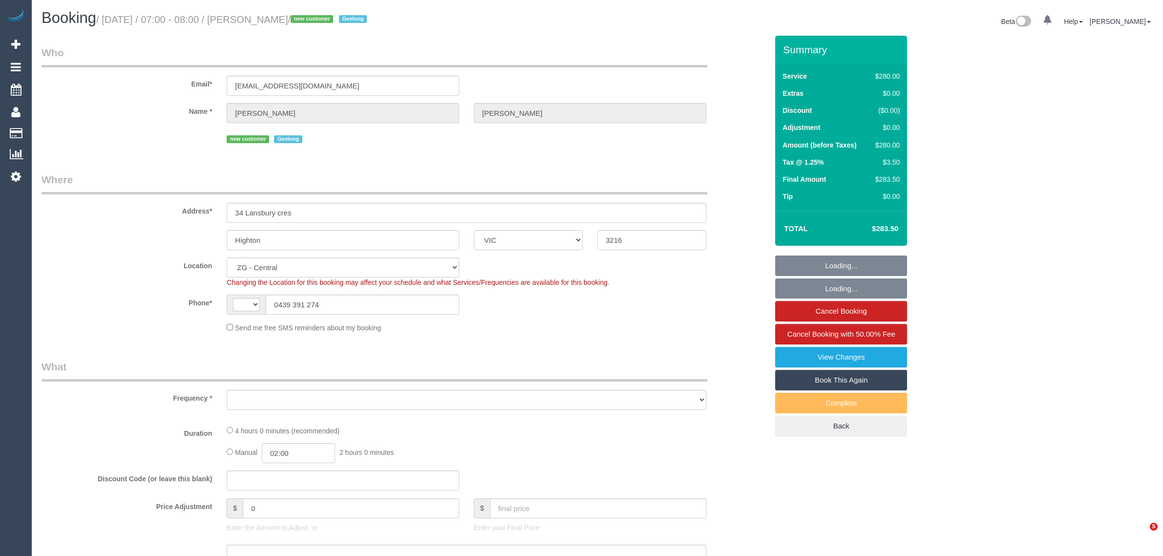
select select "VIC"
select select "string:AU"
select select "240"
select select "number:28"
select select "number:15"
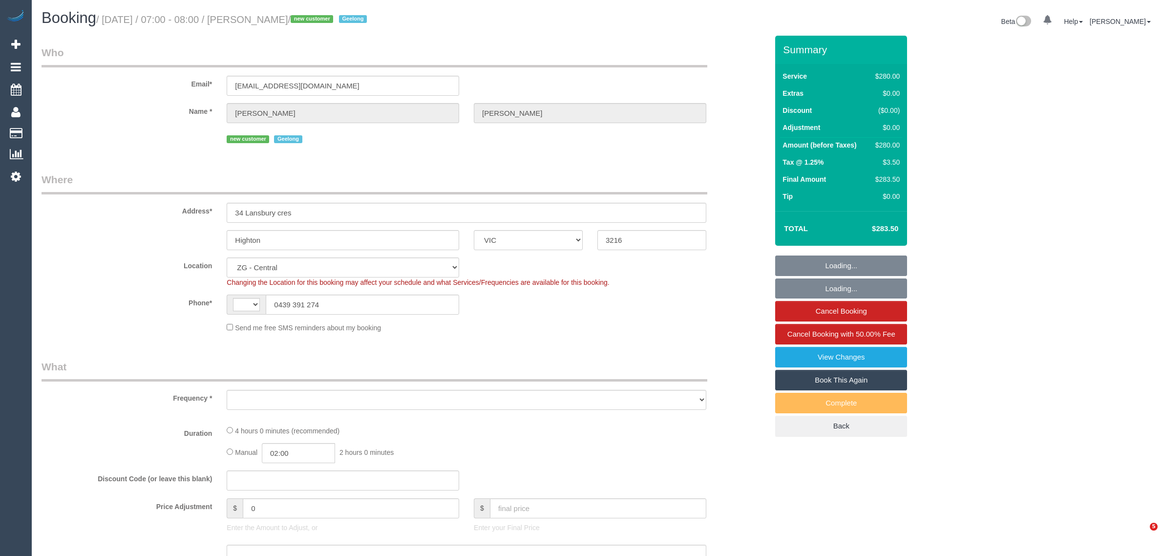
select select "number:19"
select select "number:22"
select select "number:26"
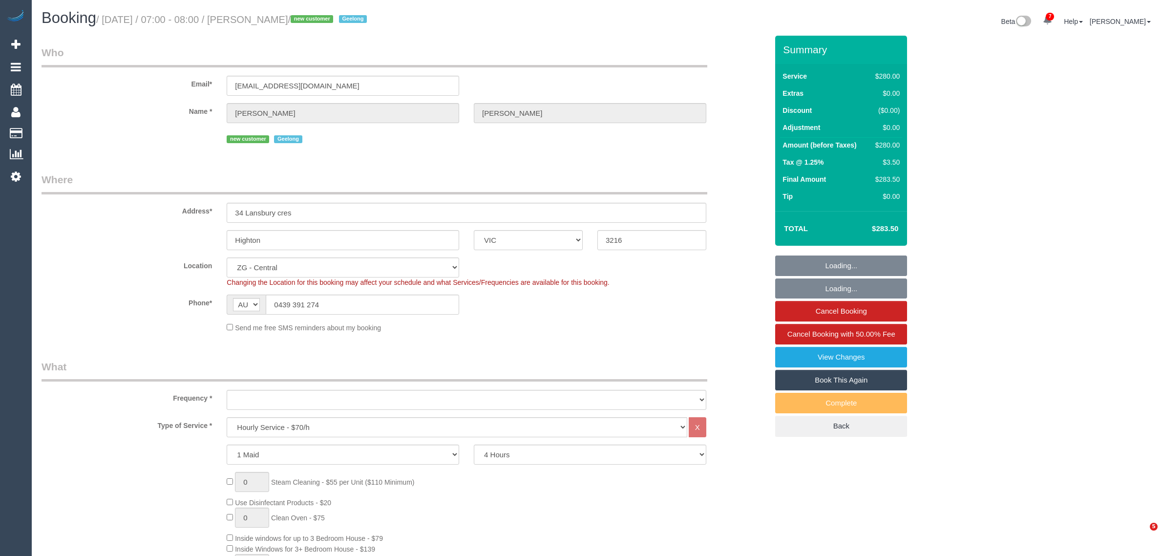
select select "string:stripe-pm_1S78Dc2GScqysDRVy3NwJ9QY"
select select "object:1018"
select select "spot1"
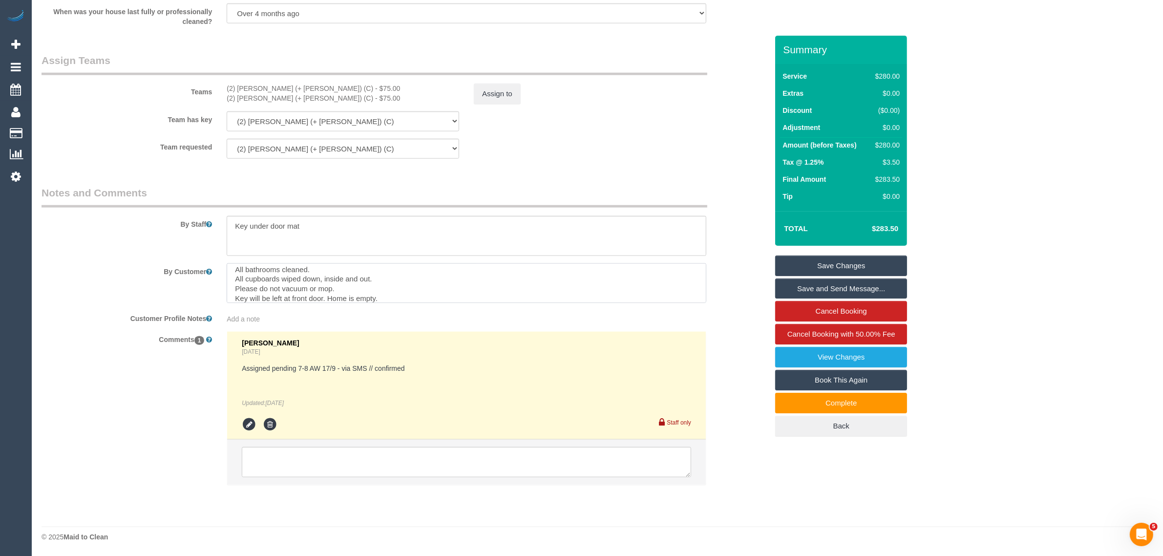
scroll to position [20, 0]
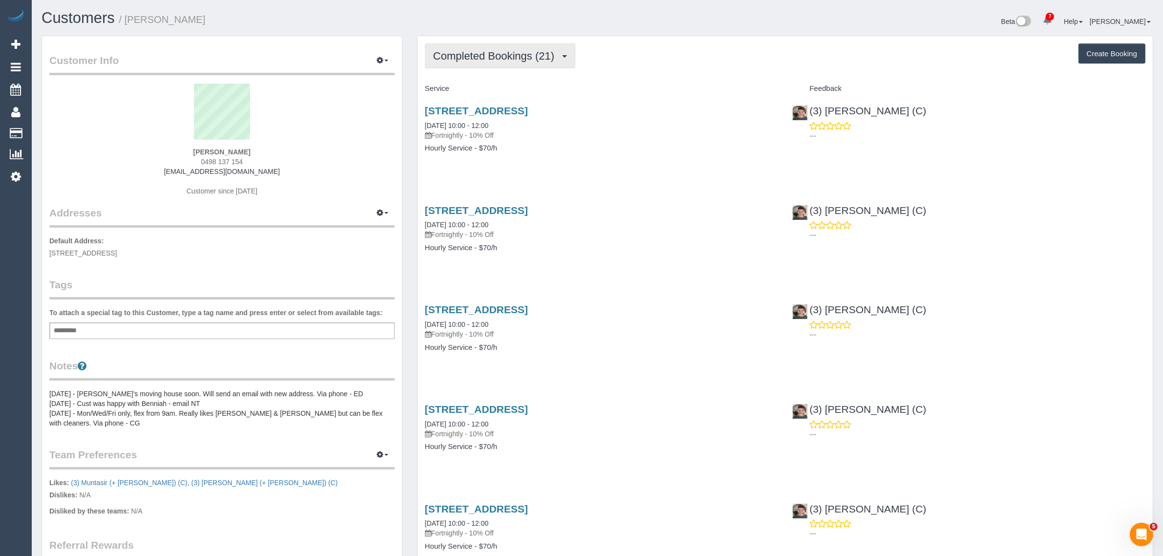
click at [502, 60] on span "Completed Bookings (21)" at bounding box center [496, 56] width 126 height 12
click at [503, 89] on link "Upcoming Bookings (12)" at bounding box center [478, 91] width 106 height 13
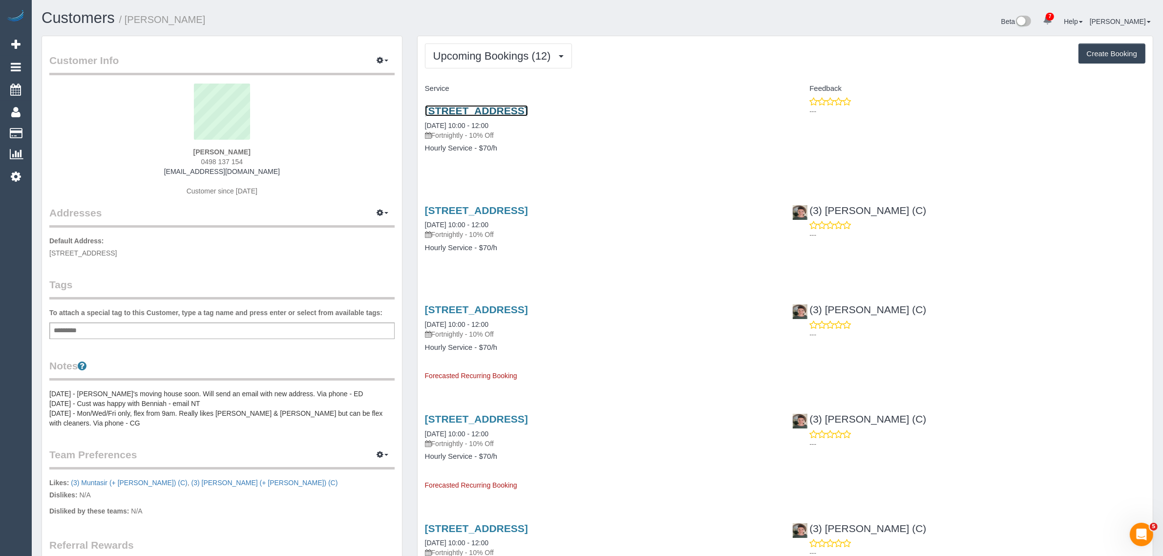
click at [518, 107] on link "28 Heather Avenue, Keilor East, VIC 3033" at bounding box center [476, 110] width 103 height 11
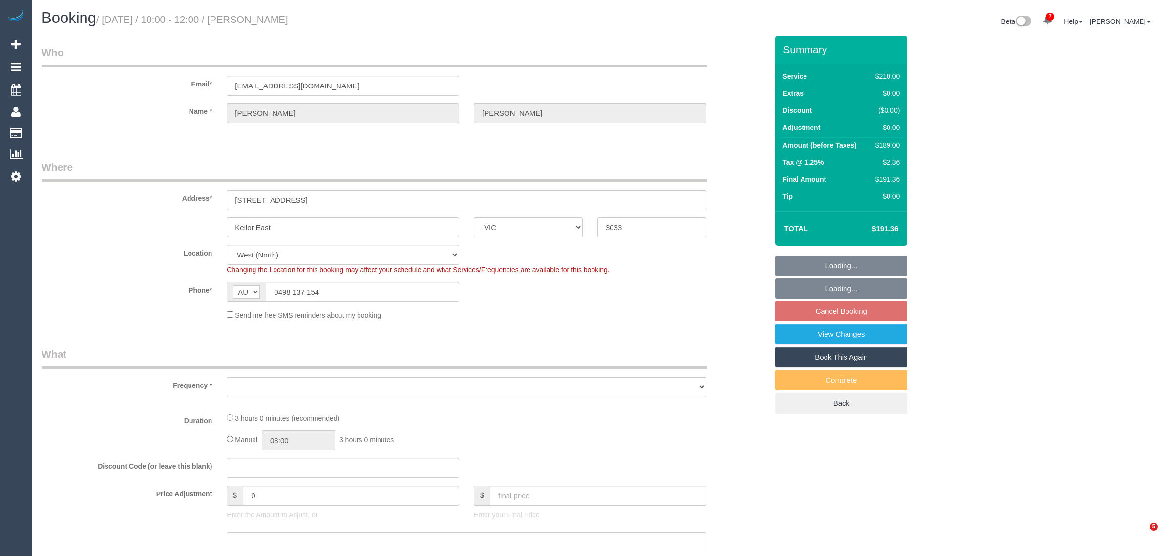
select select "VIC"
select select "number:27"
select select "number:14"
select select "number:19"
select select "number:36"
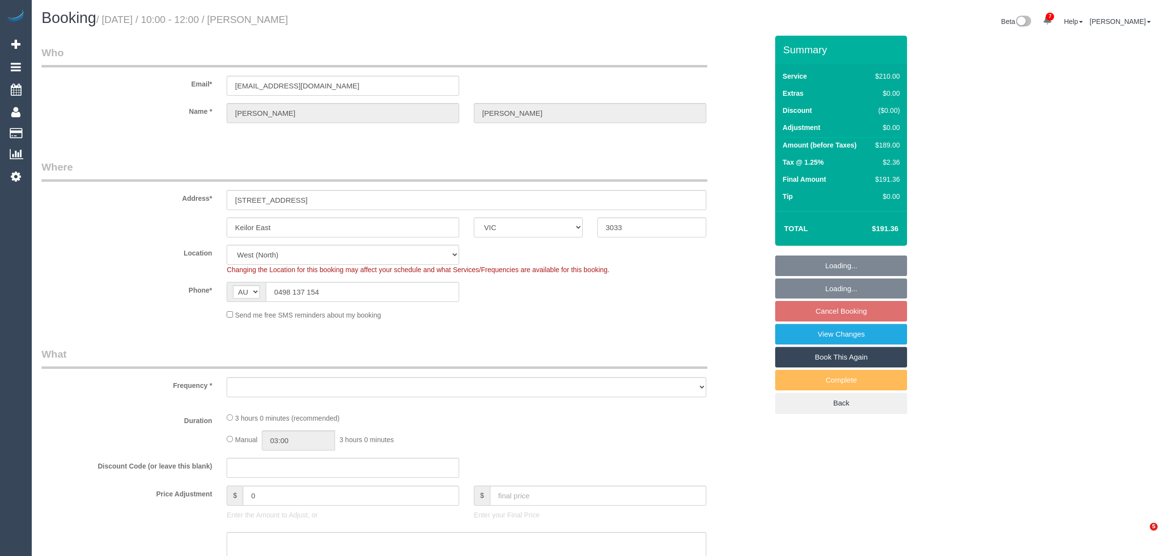
select select "number:34"
select select "number:11"
select select "object:1457"
select select "180"
select select "spot3"
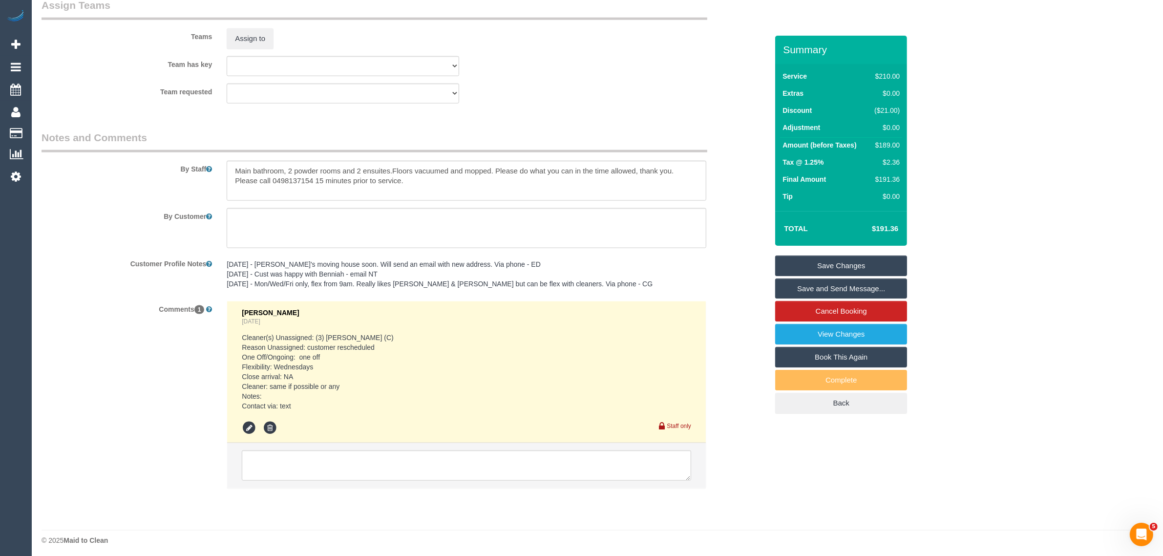
scroll to position [1448, 0]
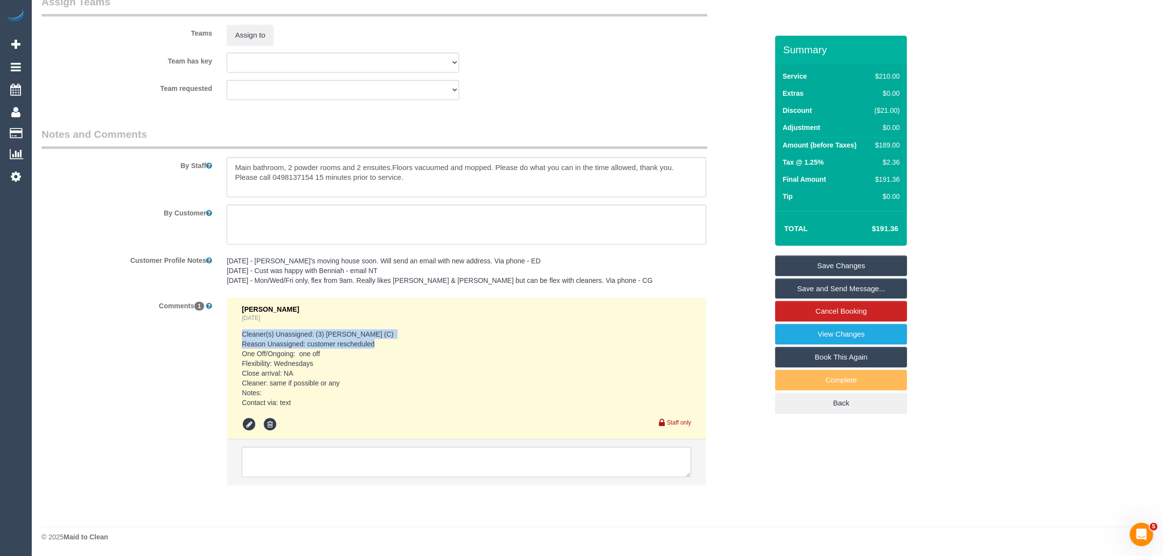
drag, startPoint x: 384, startPoint y: 342, endPoint x: 233, endPoint y: 330, distance: 152.4
click at [233, 330] on li "Chellsea Espinosa 1 day ago Cleaner(s) Unassigned: (3) Katie Eichorn (C) Reason…" at bounding box center [466, 369] width 479 height 142
copy pre "Cleaner(s) Unassigned: (3) Katie Eichorn (C) Reason Unassigned: customer resche…"
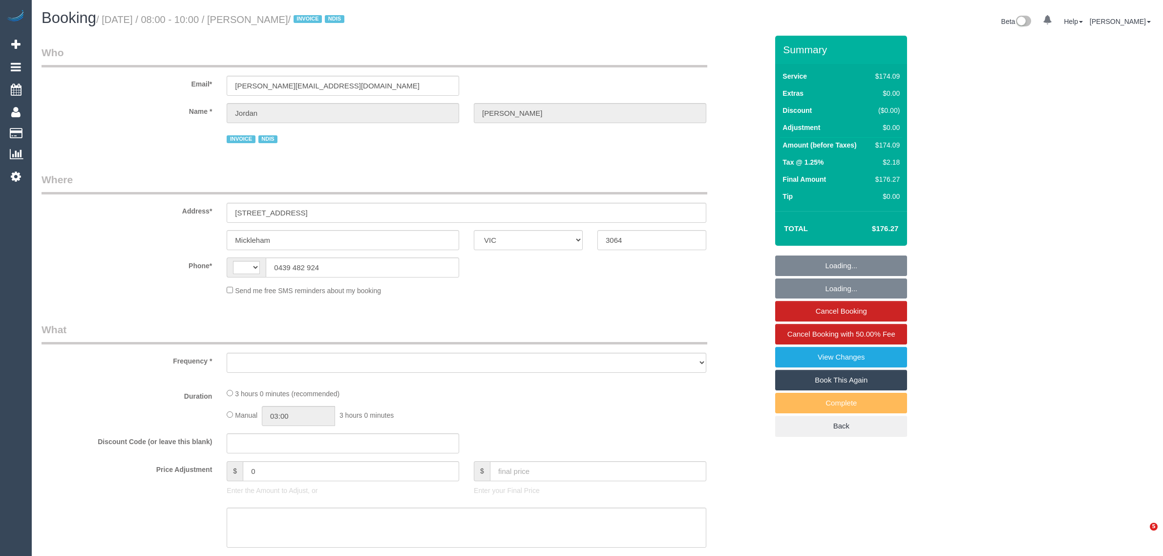
select select "VIC"
select select "string:AU"
select select "object:592"
select select "number:27"
select select "number:14"
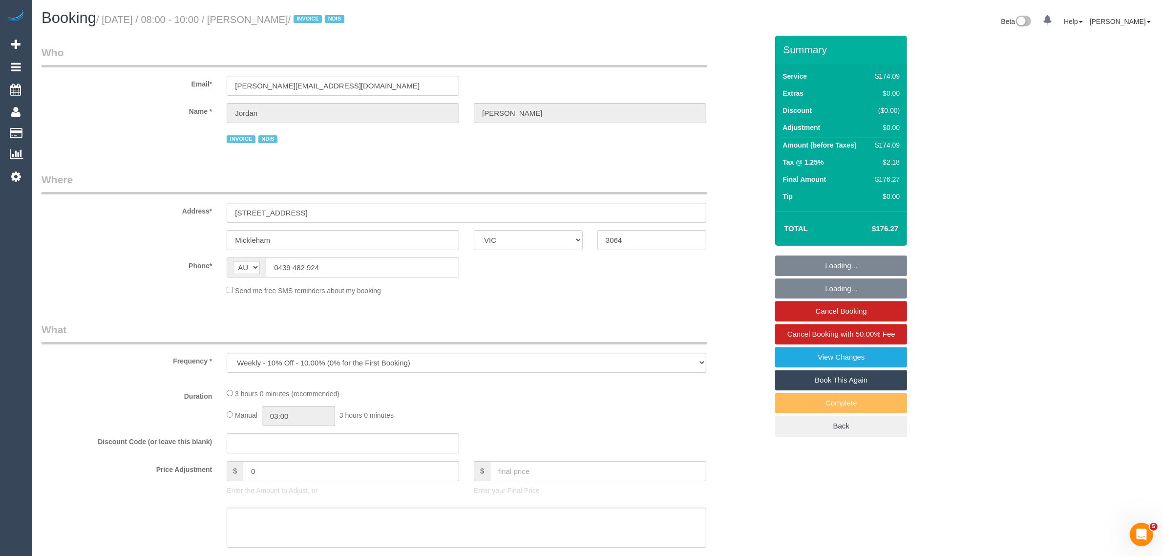
select select "number:19"
select select "number:36"
select select "number:33"
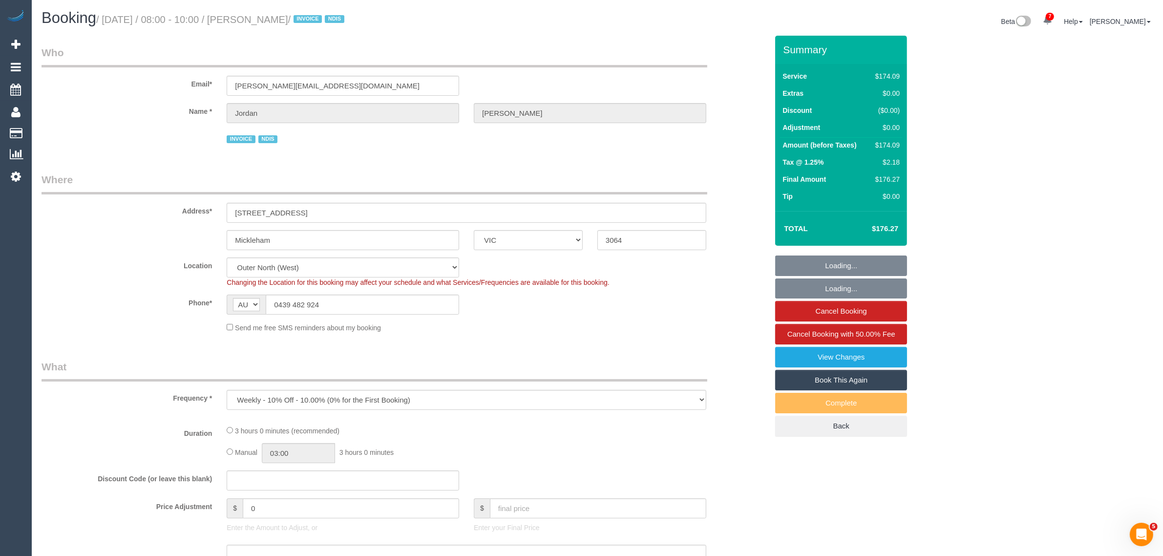
select select "180"
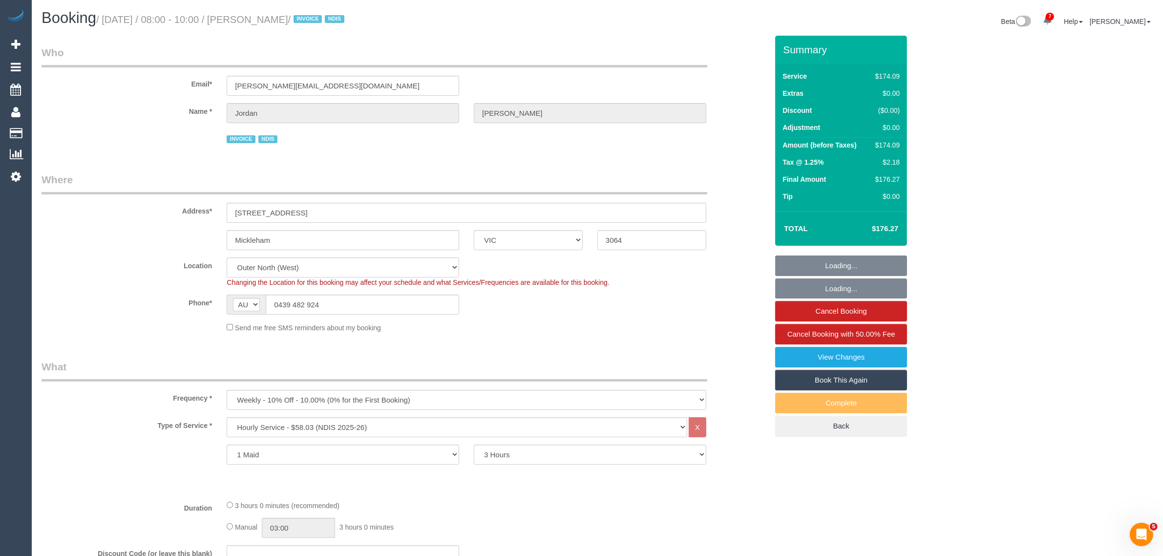
select select "object:1147"
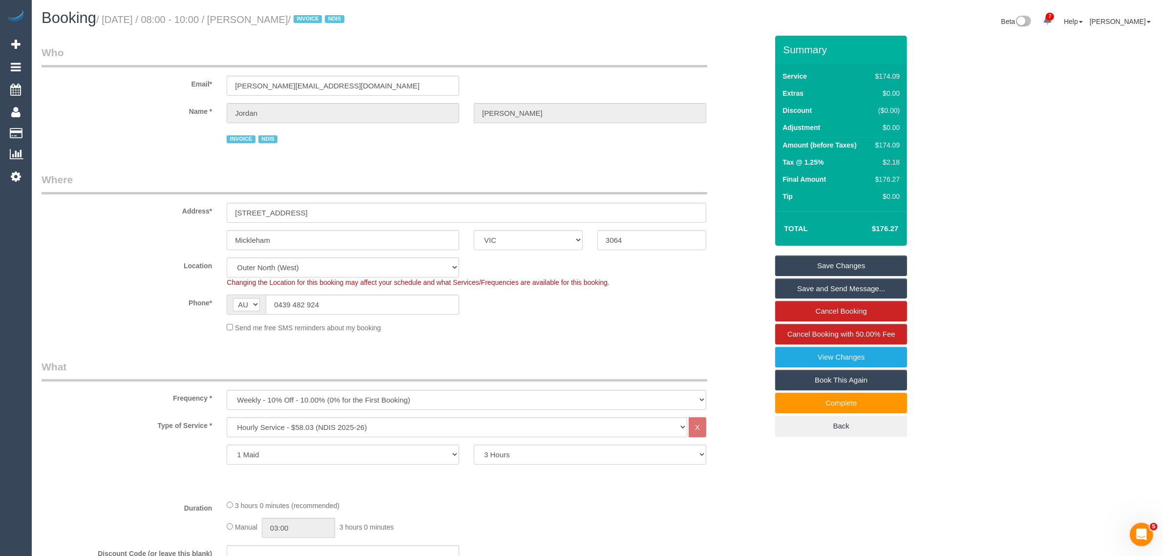
scroll to position [244, 0]
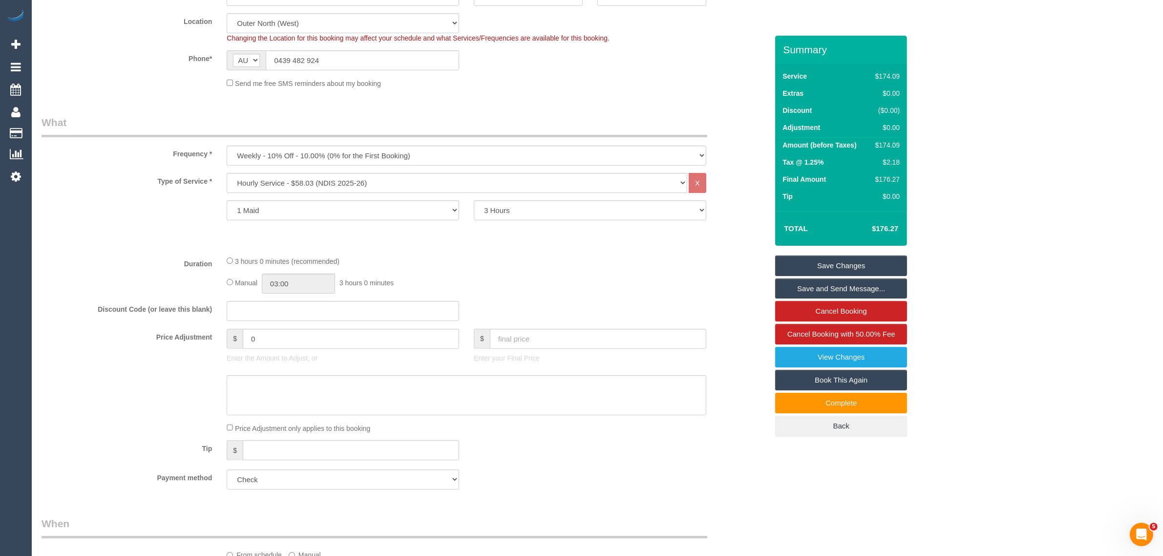
click at [91, 233] on div "Type of Service * Hourly Service - $70/h Hourly Service - $65/h Hourly Service …" at bounding box center [405, 210] width 726 height 75
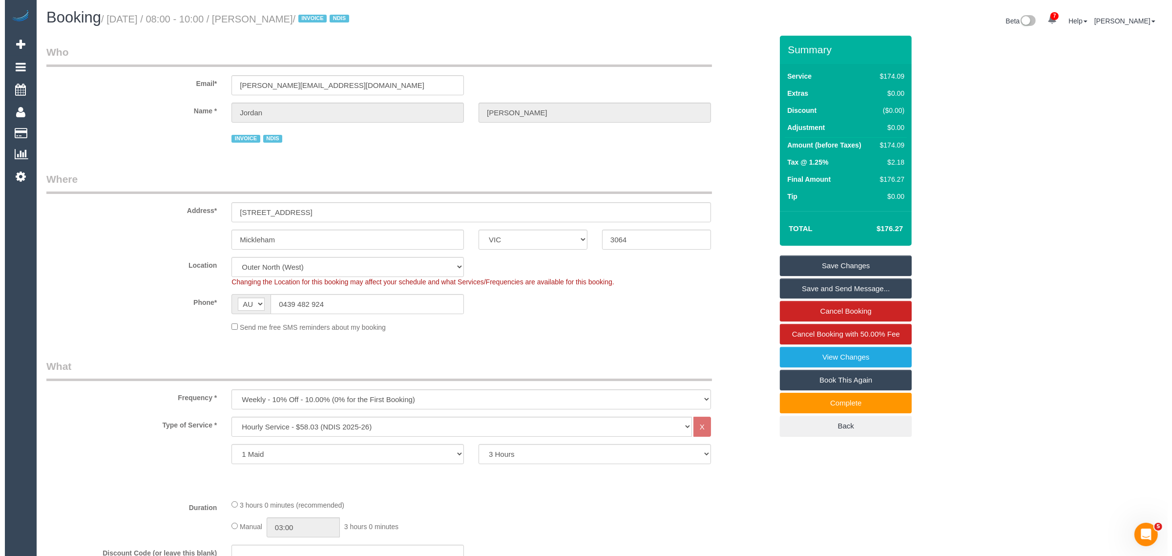
scroll to position [0, 0]
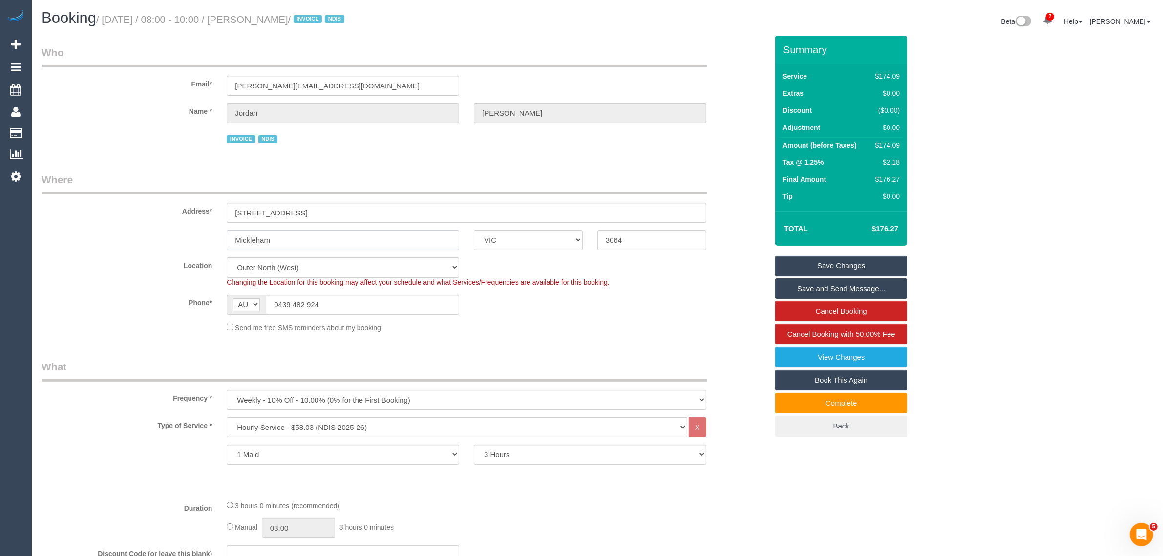
click at [331, 242] on input "Mickleham" at bounding box center [343, 240] width 233 height 20
click at [373, 238] on input "Mickleham" at bounding box center [343, 240] width 233 height 20
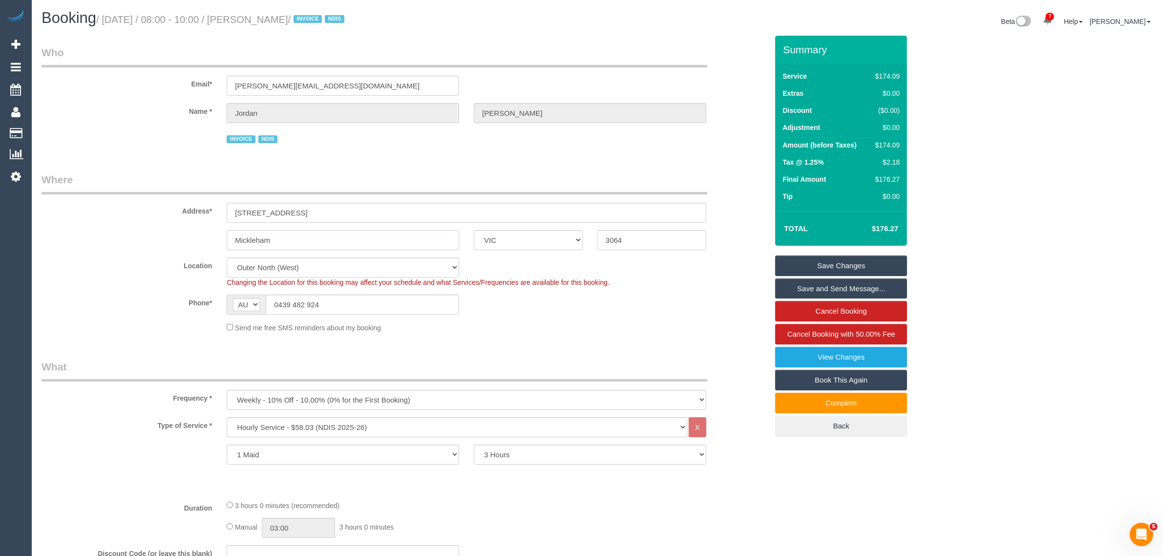
click at [373, 238] on input "Mickleham" at bounding box center [343, 240] width 233 height 20
click at [404, 145] on div "INVOICE NDIS" at bounding box center [467, 137] width 480 height 15
click at [880, 328] on link "Cancel Booking with 50.00% Fee" at bounding box center [841, 334] width 132 height 21
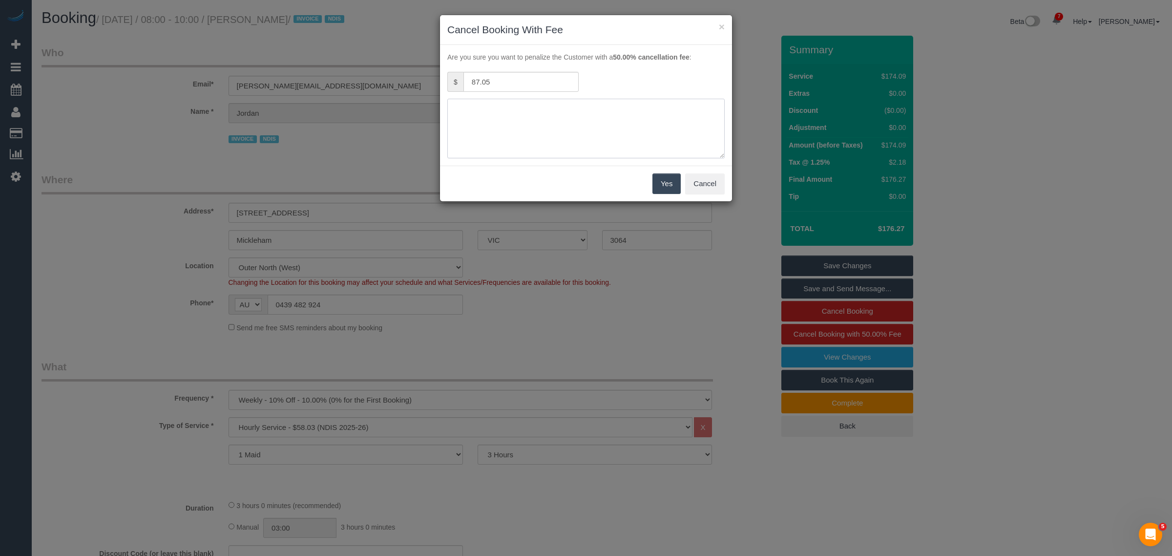
click at [576, 122] on textarea at bounding box center [585, 129] width 277 height 60
click at [653, 110] on textarea at bounding box center [585, 129] width 277 height 60
type textarea "customer decided to reschedule same day and is aware with the charge - kA"
click at [650, 191] on div "Yes Cancel" at bounding box center [586, 184] width 292 height 36
click at [658, 186] on button "Yes" at bounding box center [667, 183] width 28 height 21
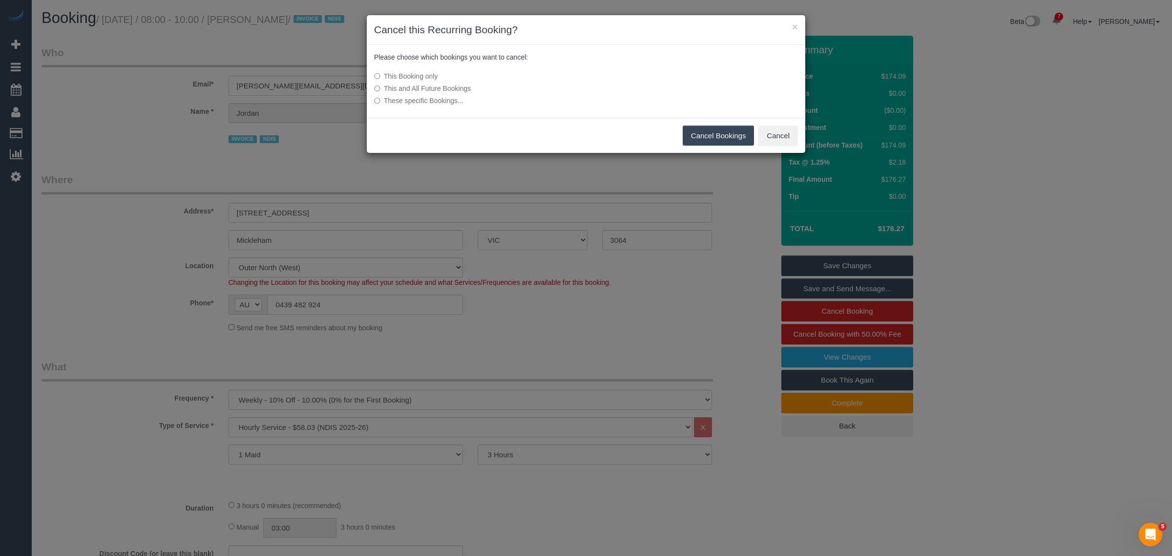
drag, startPoint x: 720, startPoint y: 138, endPoint x: 703, endPoint y: 154, distance: 22.5
click at [720, 138] on button "Cancel Bookings" at bounding box center [719, 136] width 72 height 21
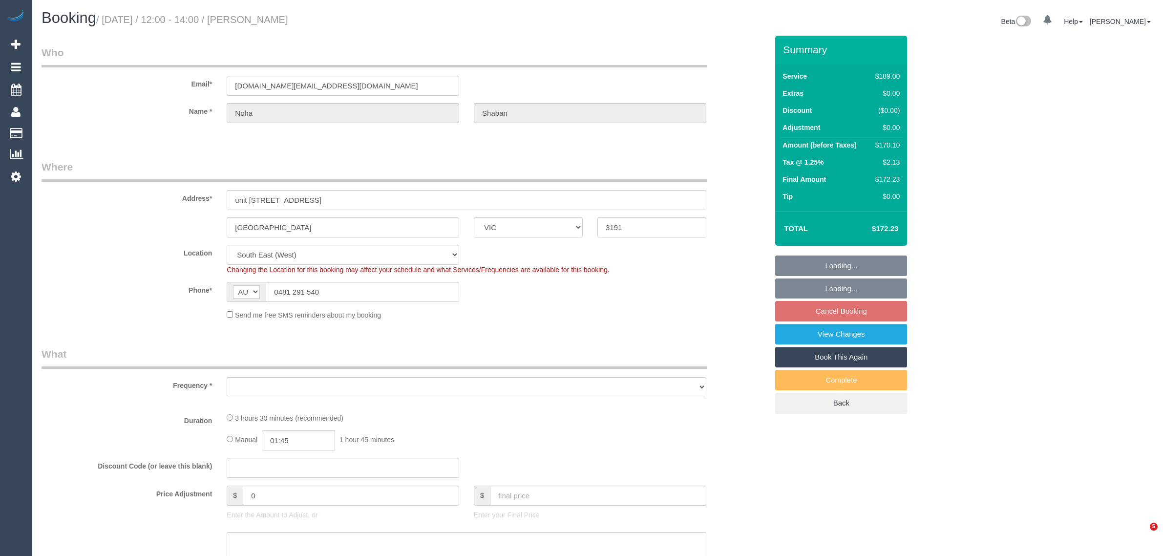
select select "VIC"
select select "string:stripe-pm_1MCFN42GScqysDRVlXEGGN1Y"
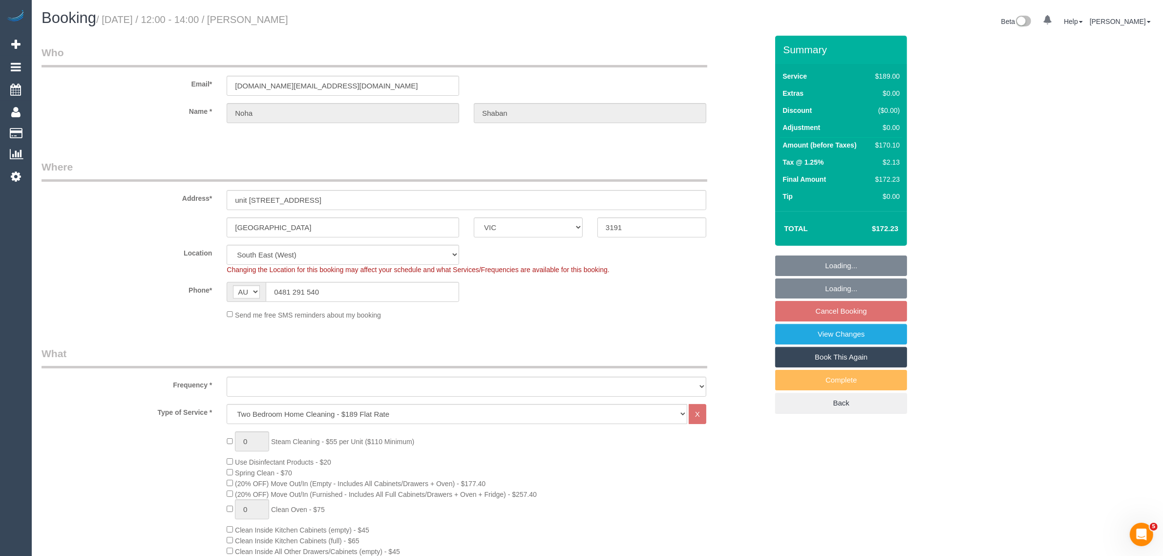
select select "object:714"
select select "number:29"
select select "object:1401"
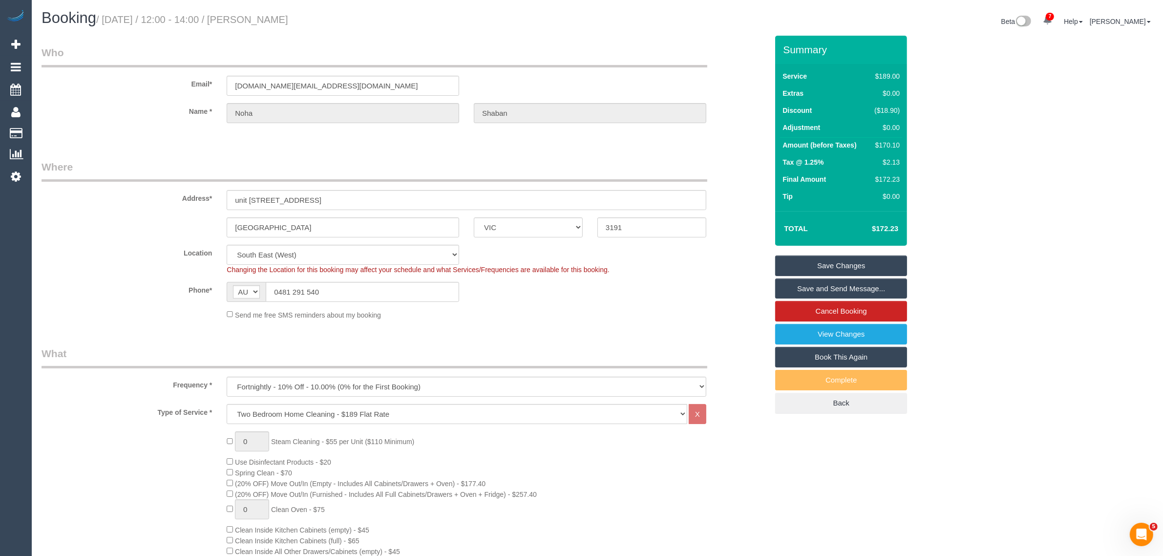
click at [666, 299] on div "Phone* AF AL DZ AD AO AI AQ AG AR AM AW AU AT AZ BS BH BD BB BY BE BZ BJ BM BT …" at bounding box center [404, 292] width 741 height 20
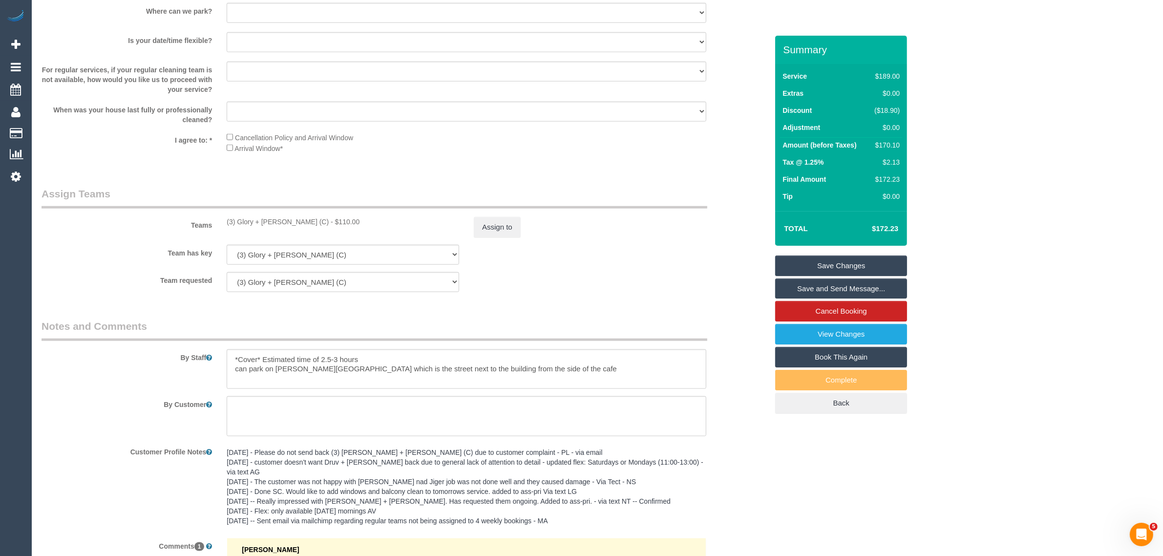
scroll to position [1465, 0]
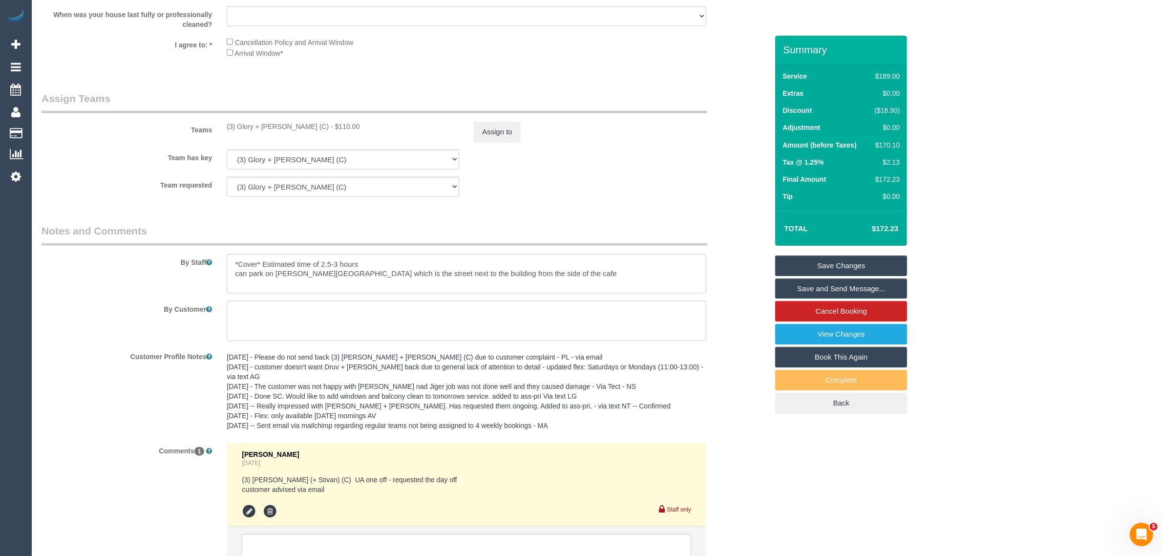
click at [736, 201] on fieldset "Assign Teams Teams (3) Glory + Mary (C) - $110.00 Assign to Team has key (3) Gl…" at bounding box center [405, 147] width 726 height 113
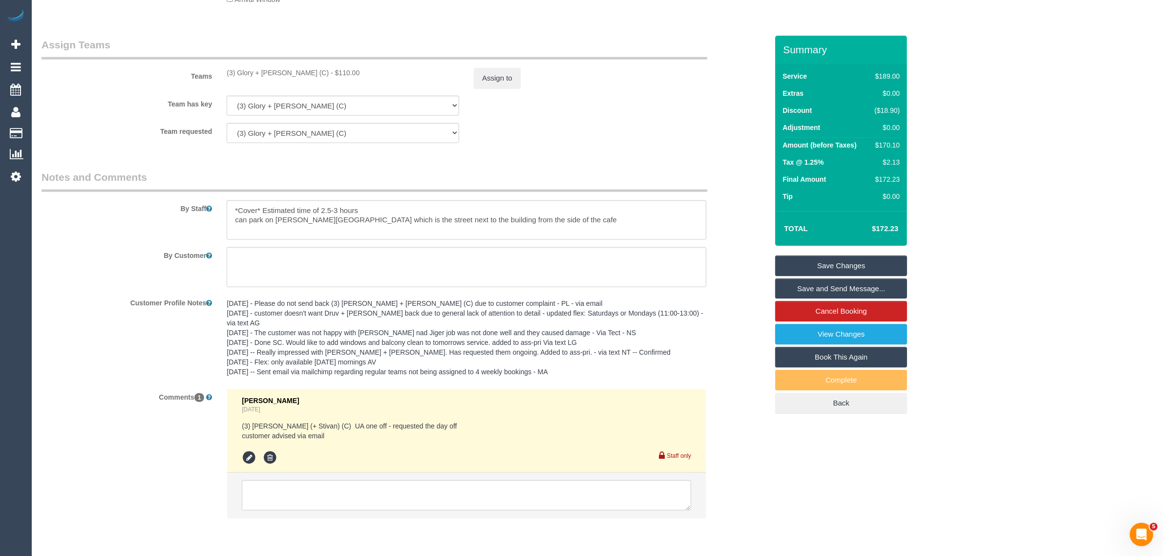
scroll to position [1544, 0]
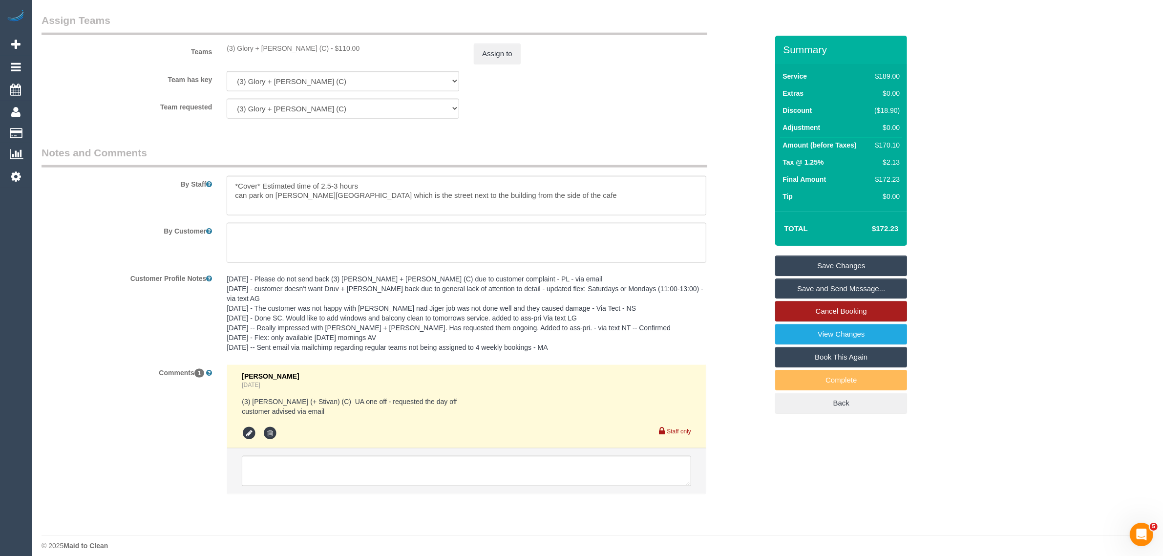
click at [795, 316] on link "Cancel Booking" at bounding box center [841, 311] width 132 height 21
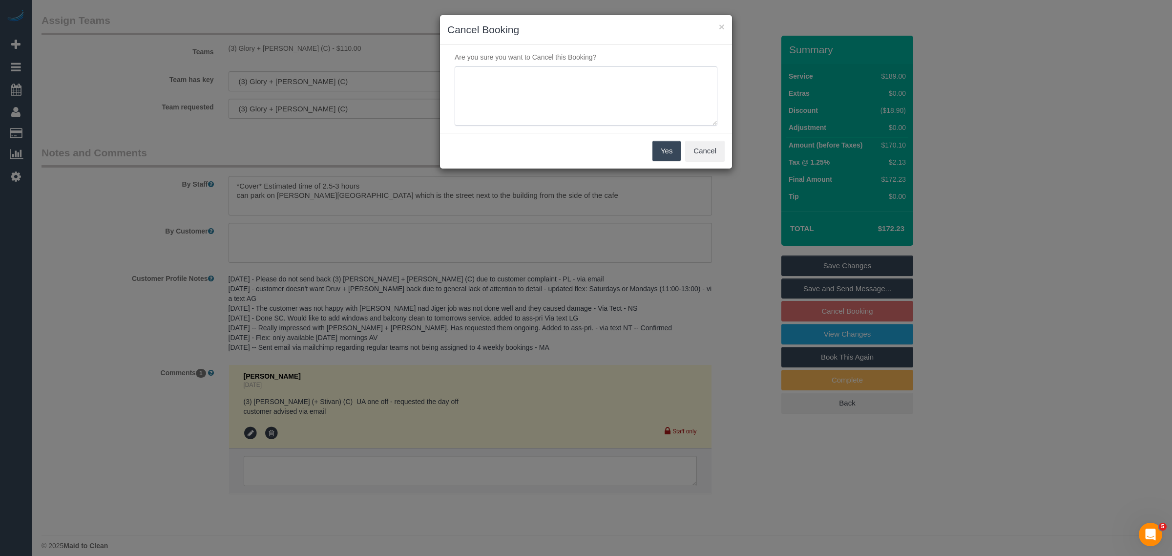
click at [617, 108] on textarea at bounding box center [586, 96] width 263 height 60
type textarea "customer wants to skip tomorrow via txt - KA"
click at [668, 161] on button "Yes" at bounding box center [667, 151] width 28 height 21
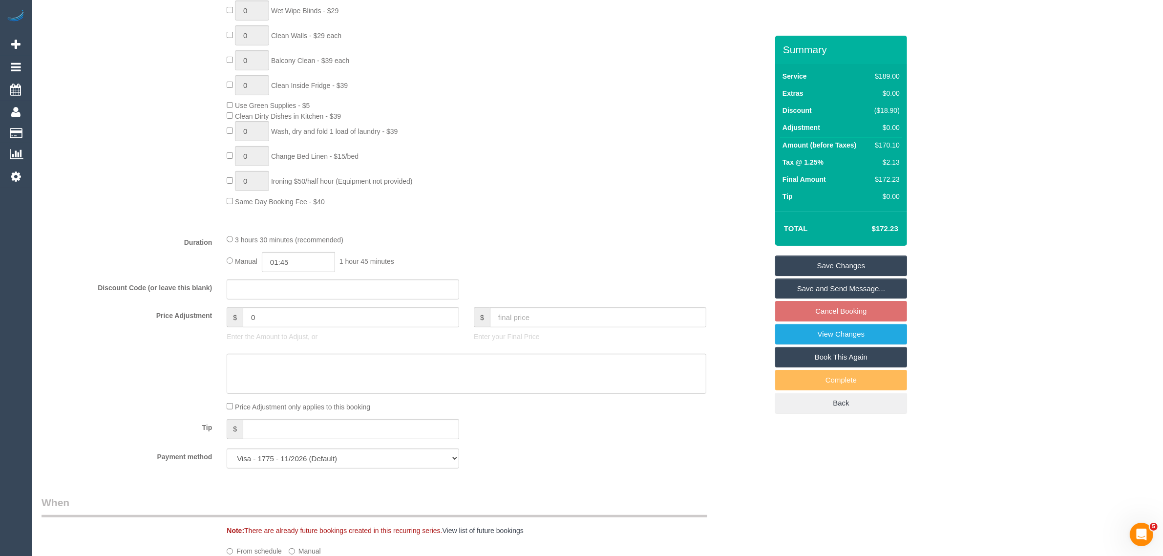
scroll to position [0, 0]
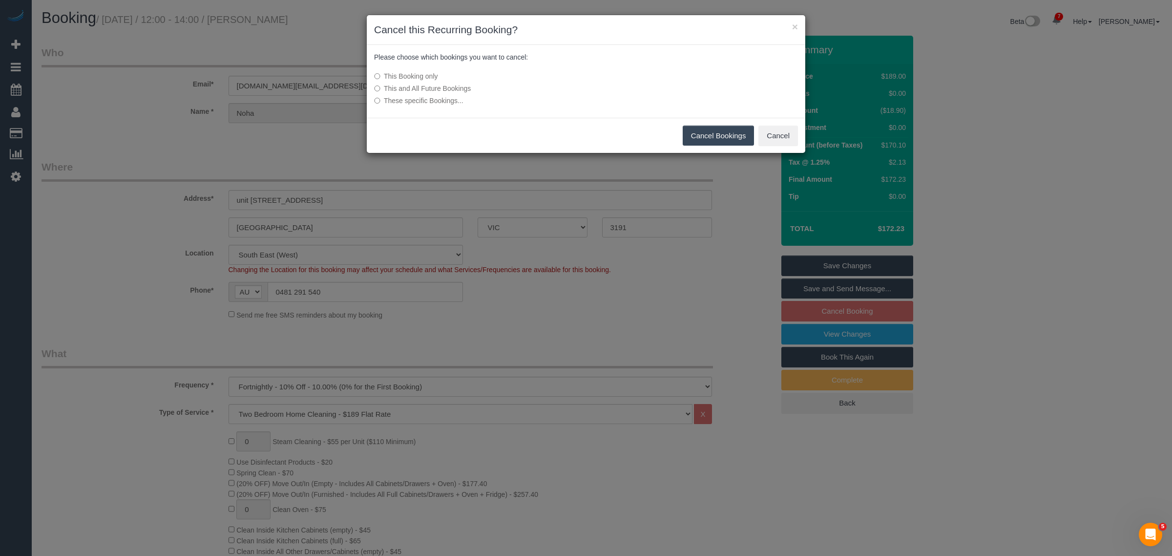
click at [687, 138] on button "Cancel Bookings" at bounding box center [719, 136] width 72 height 21
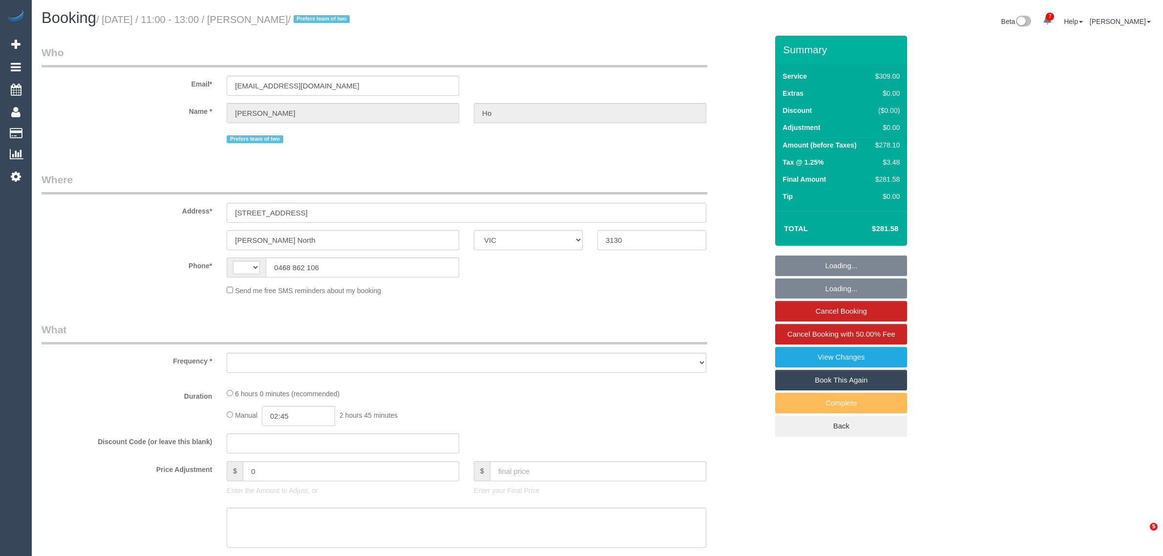
select select "VIC"
select select "number:27"
select select "number:17"
select select "number:19"
select select "number:22"
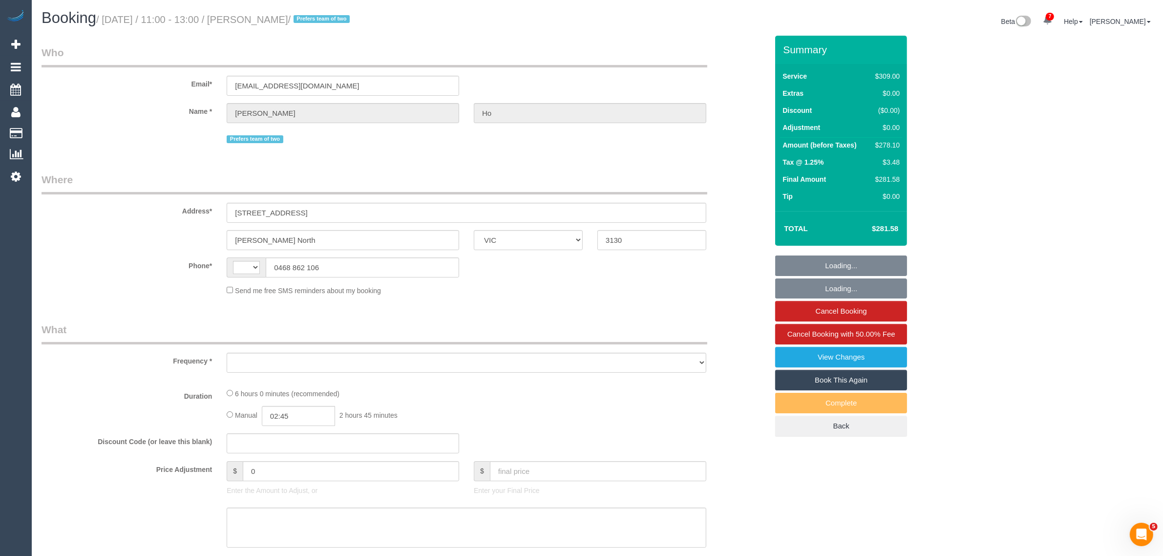
select select "number:12"
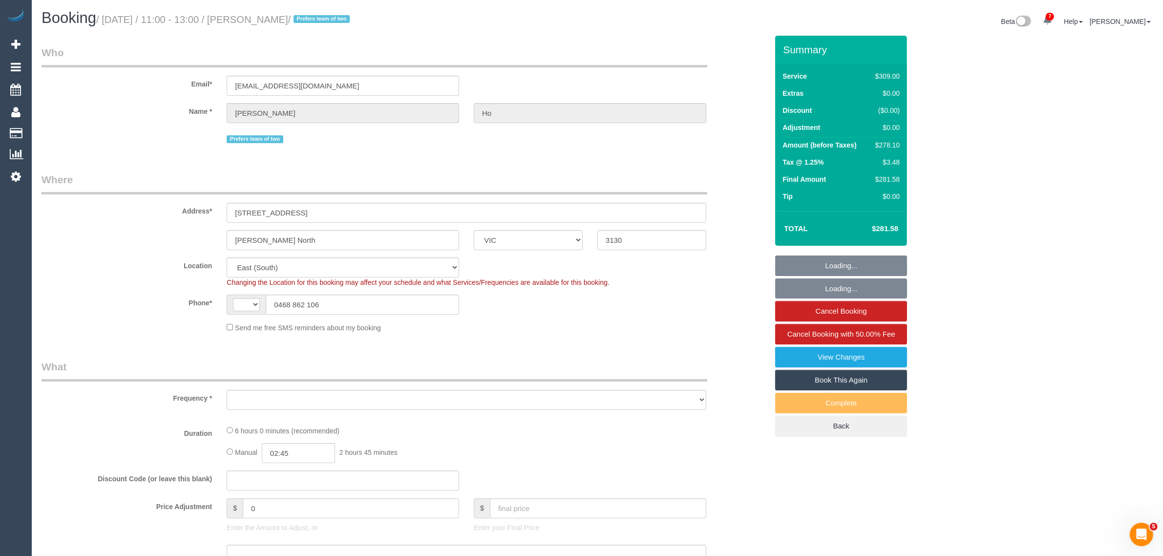
select select "string:AU"
select select "object:799"
select select "string:stripe-pm_1KP0CW2GScqysDRVD6FFb54k"
select select "object:900"
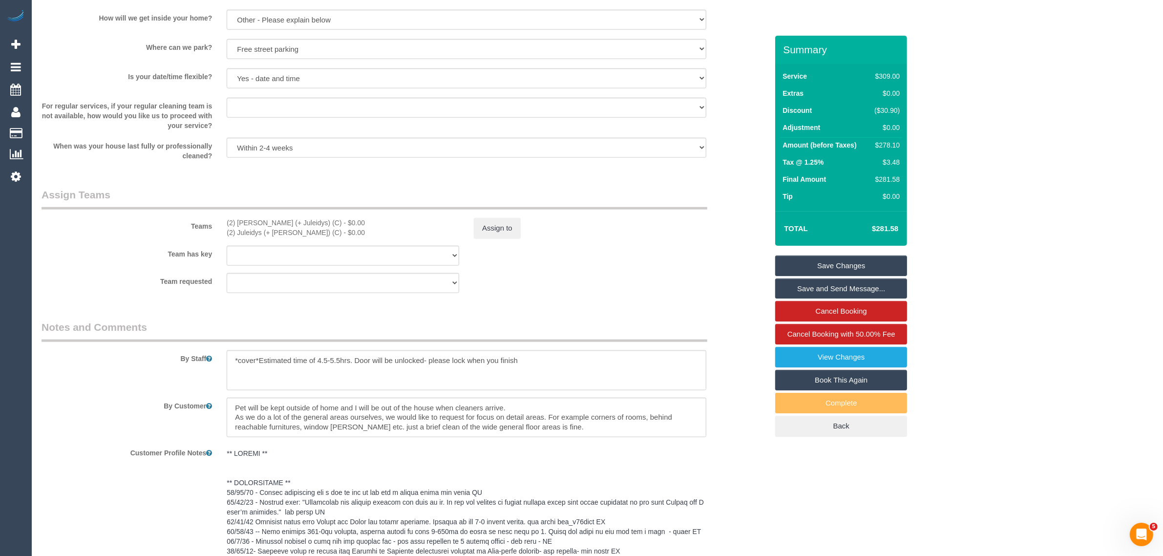
scroll to position [1465, 0]
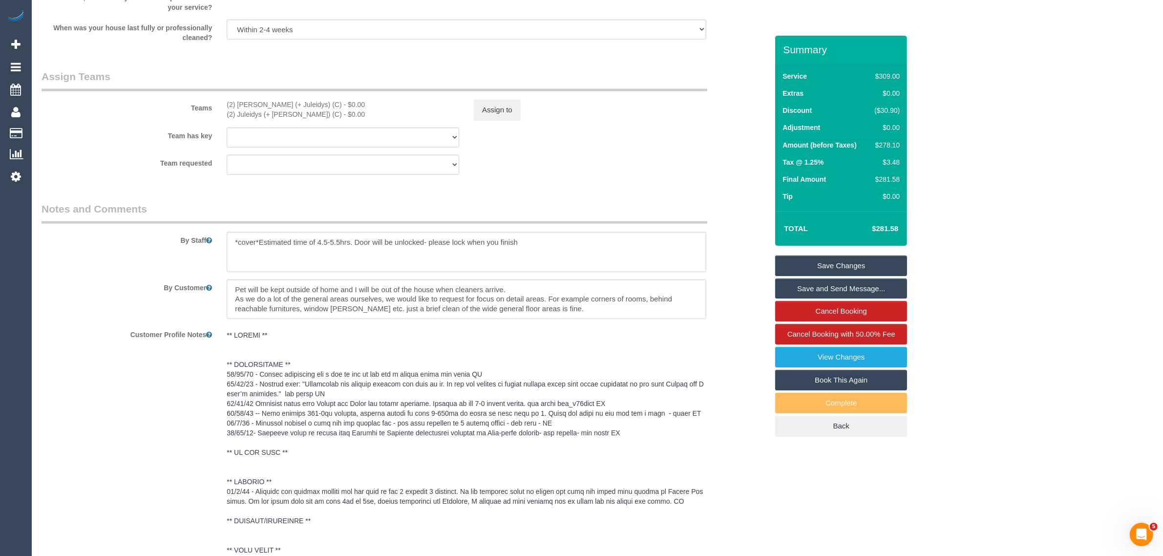
click at [891, 143] on div "$278.10" at bounding box center [885, 145] width 29 height 10
copy div "278.10"
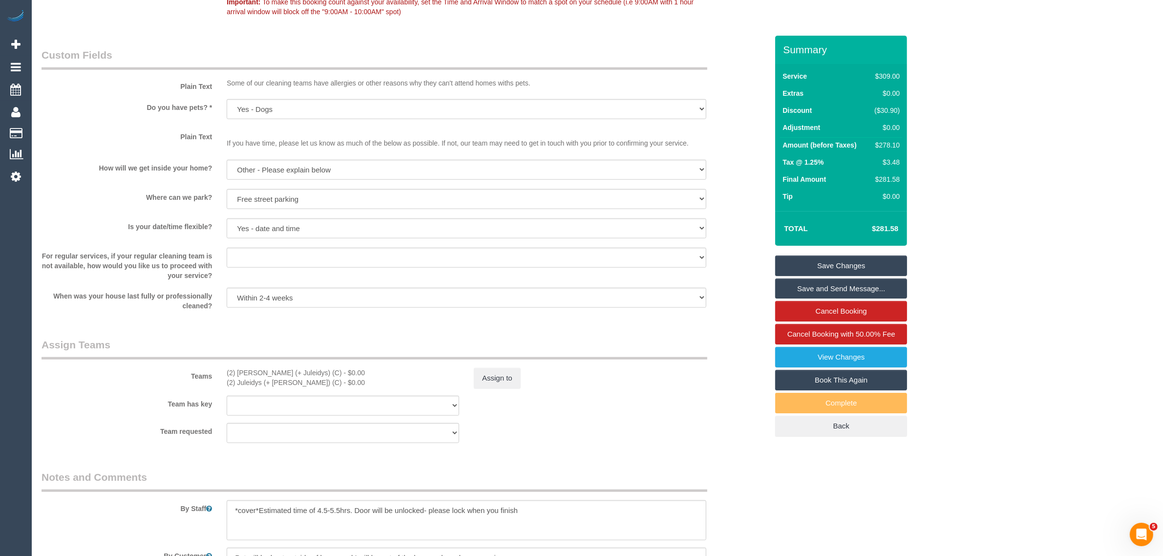
scroll to position [1301, 0]
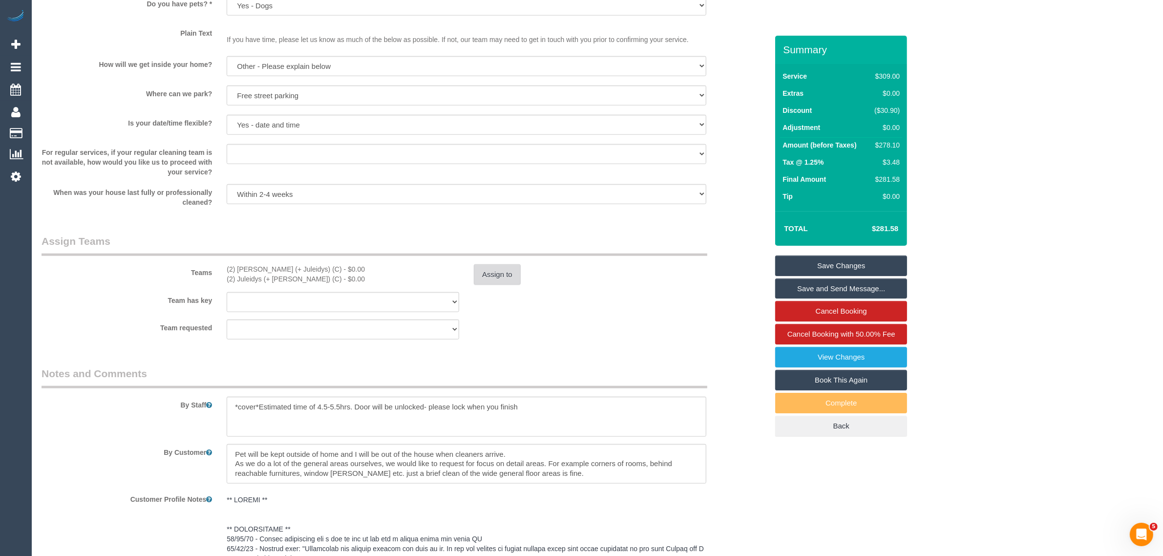
click at [499, 277] on button "Assign to" at bounding box center [497, 274] width 47 height 21
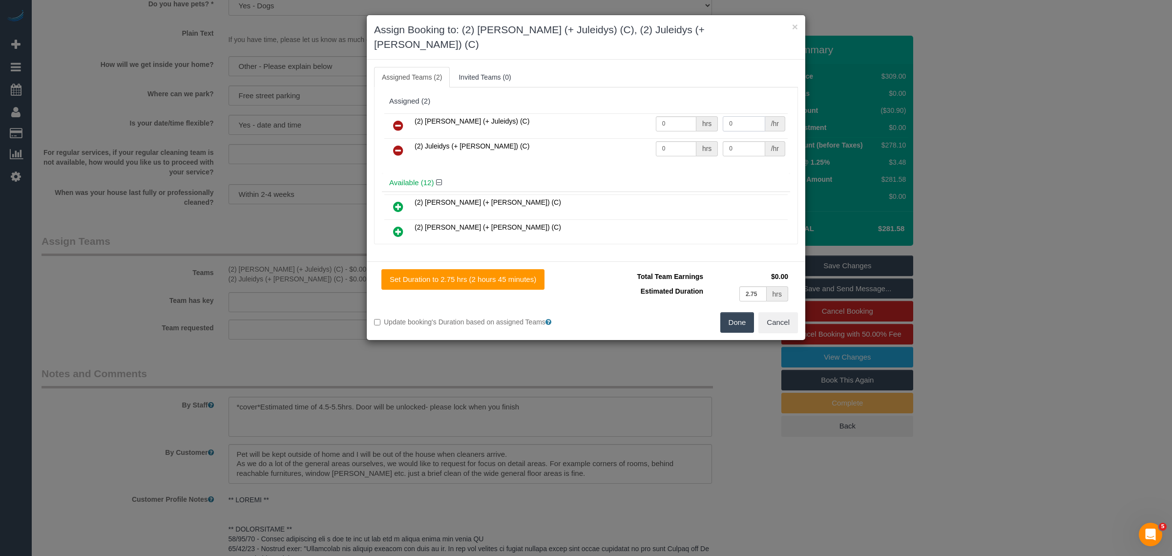
click at [733, 116] on input "0" at bounding box center [744, 123] width 42 height 15
click at [674, 116] on input "0" at bounding box center [676, 123] width 41 height 15
type input "1"
click at [731, 116] on input "0" at bounding box center [744, 123] width 42 height 15
type input "87.5"
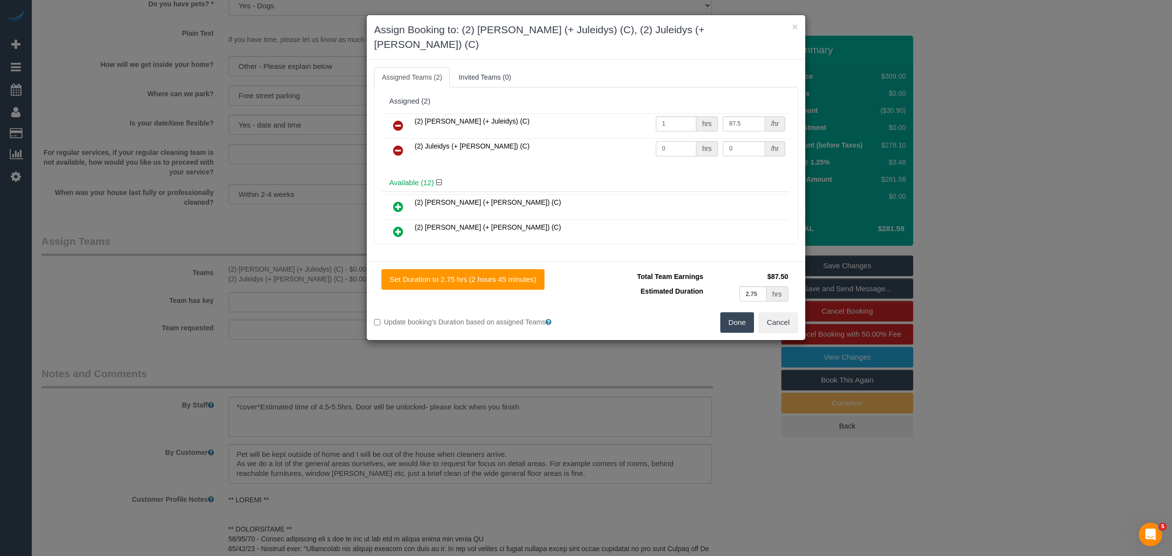
click at [667, 141] on input "0" at bounding box center [676, 148] width 41 height 15
type input "1"
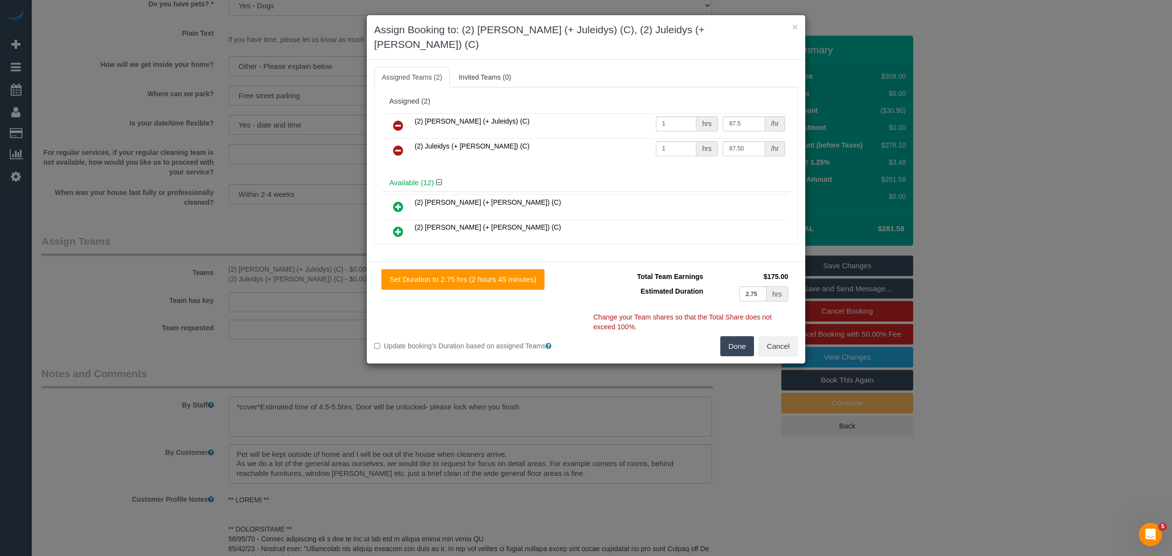
type input "87.5"
click at [739, 336] on button "Done" at bounding box center [738, 346] width 34 height 21
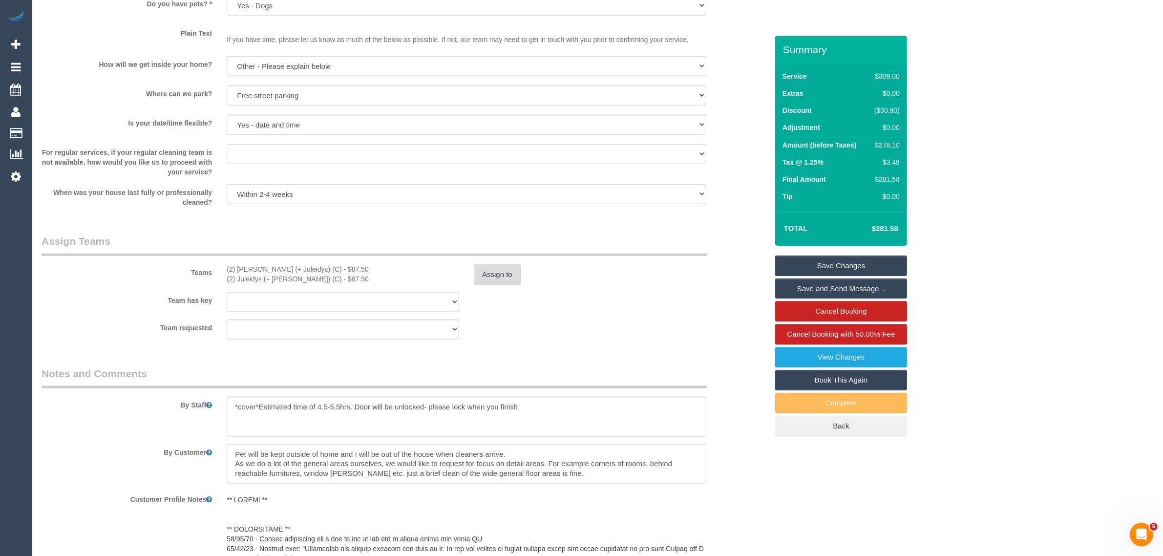
scroll to position [1789, 0]
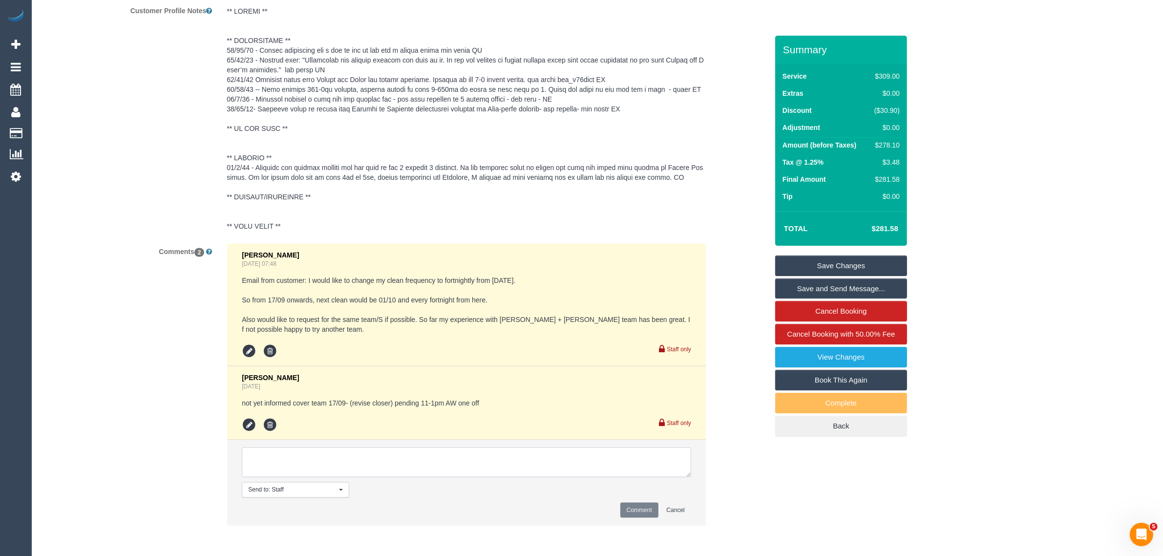
click at [575, 452] on textarea at bounding box center [466, 462] width 449 height 30
type textarea "Adjusted team pay via txt - KA"
click at [636, 514] on button "Comment" at bounding box center [639, 510] width 38 height 15
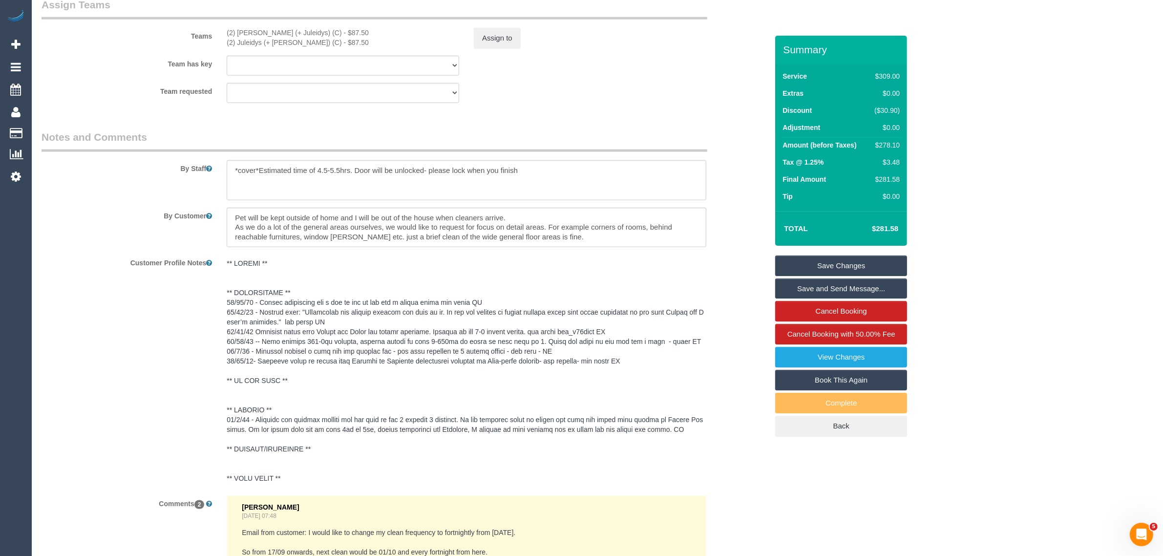
scroll to position [1057, 0]
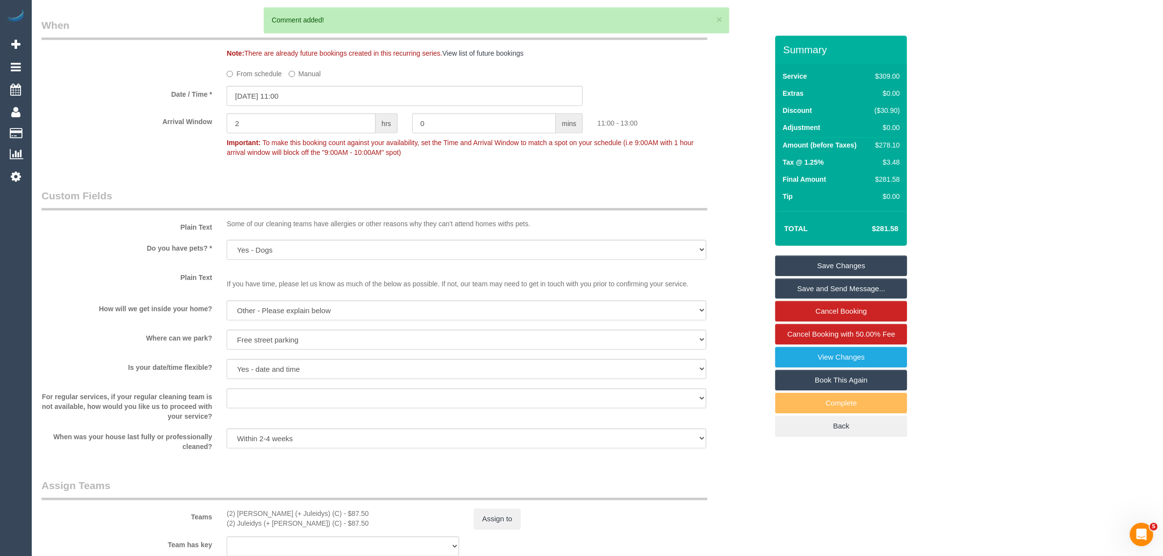
click at [873, 265] on link "Save Changes" at bounding box center [841, 265] width 132 height 21
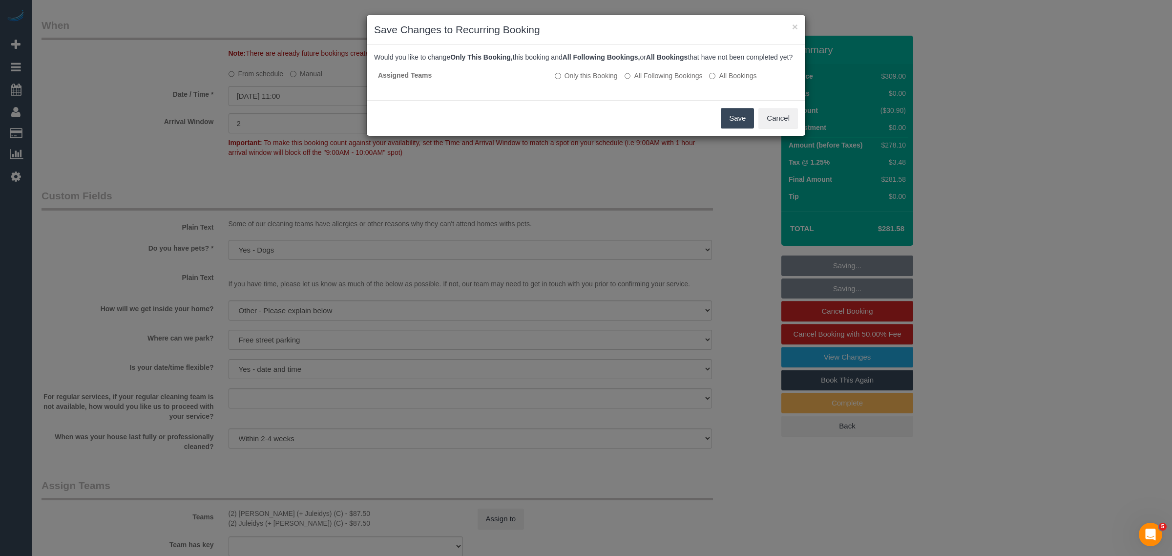
click at [733, 126] on button "Save" at bounding box center [737, 118] width 33 height 21
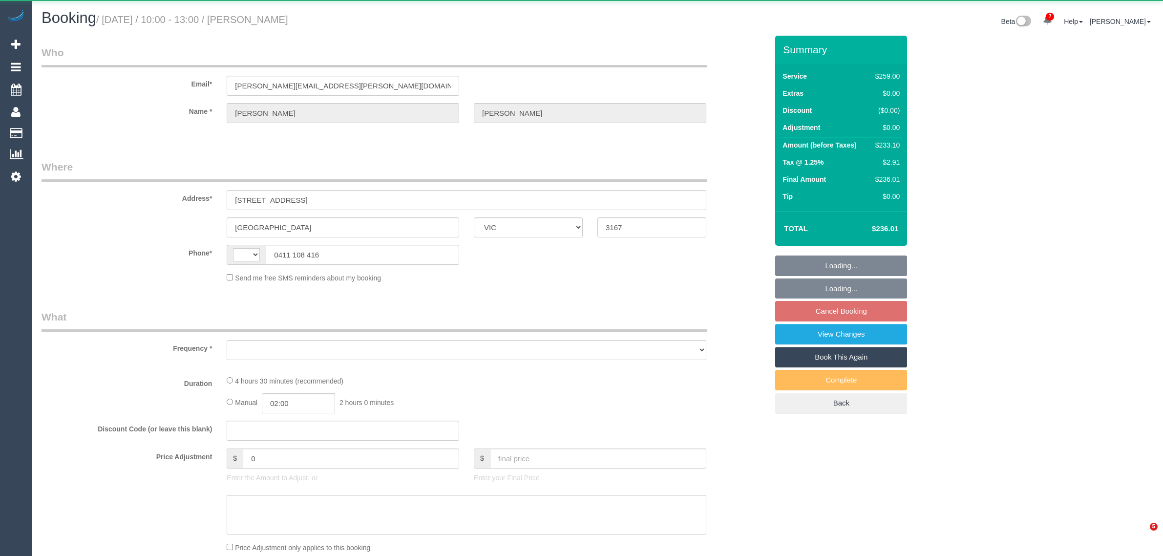
select select "VIC"
select select "string:AU"
select select "number:27"
select select "number:14"
select select "number:19"
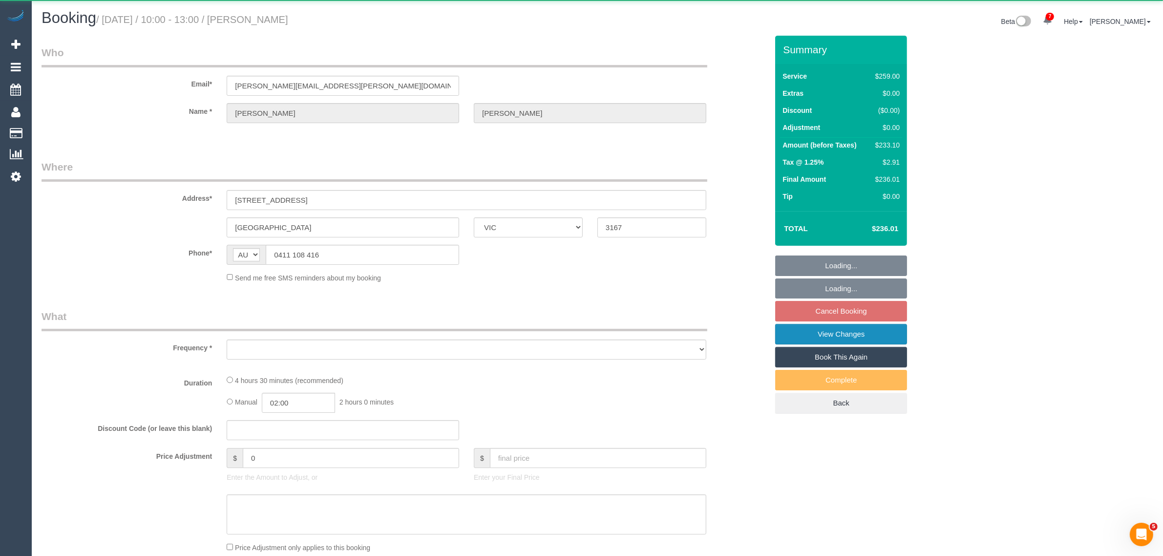
select select "number:23"
select select "number:34"
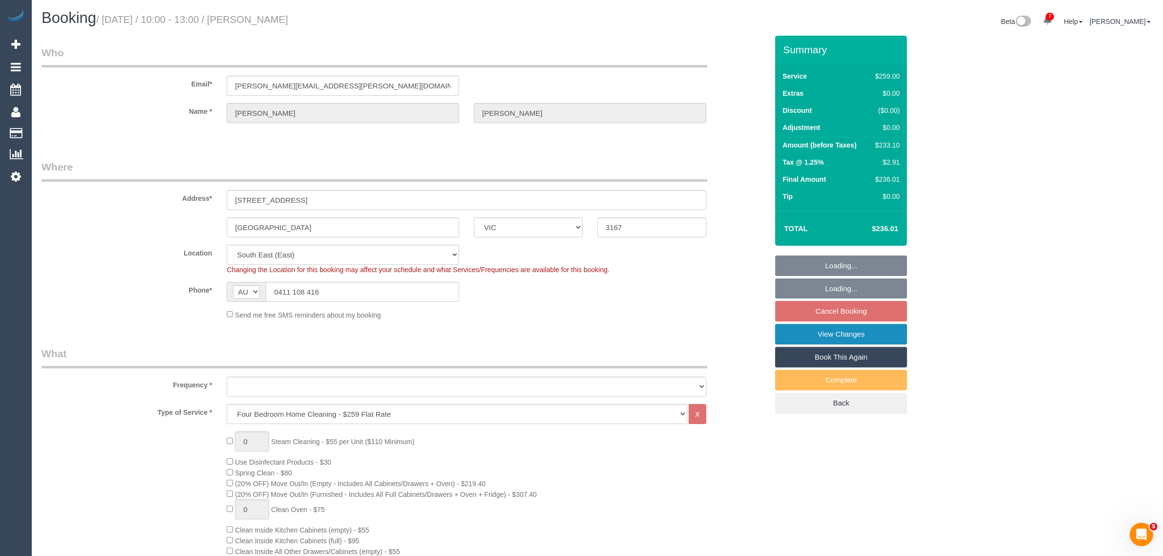
select select "string:stripe-pm_1MWC5I2GScqysDRVnPhJxiyN"
select select "object:1347"
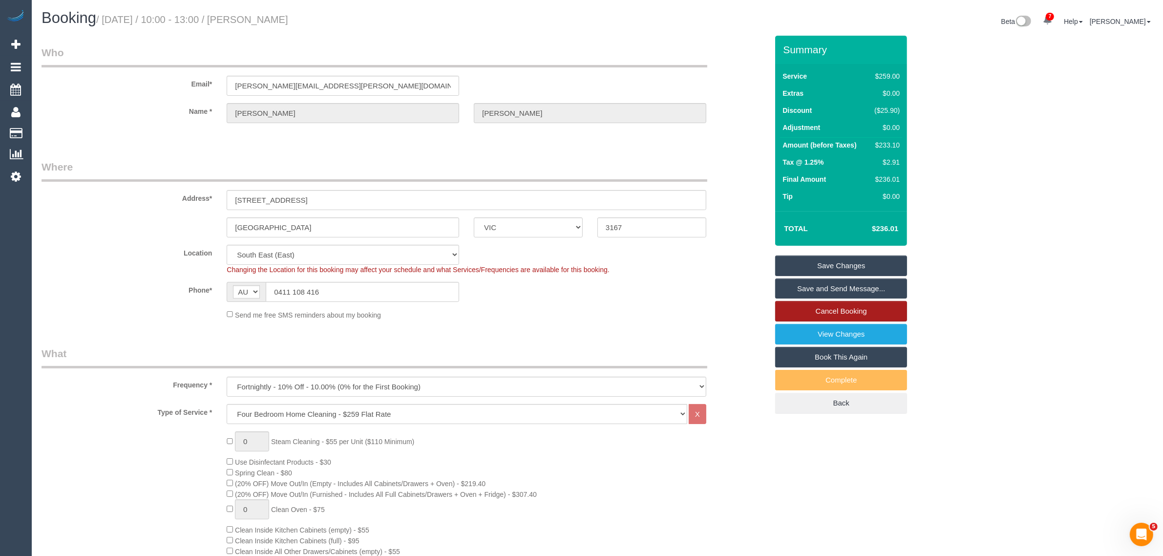
click at [865, 314] on link "Cancel Booking" at bounding box center [841, 311] width 132 height 21
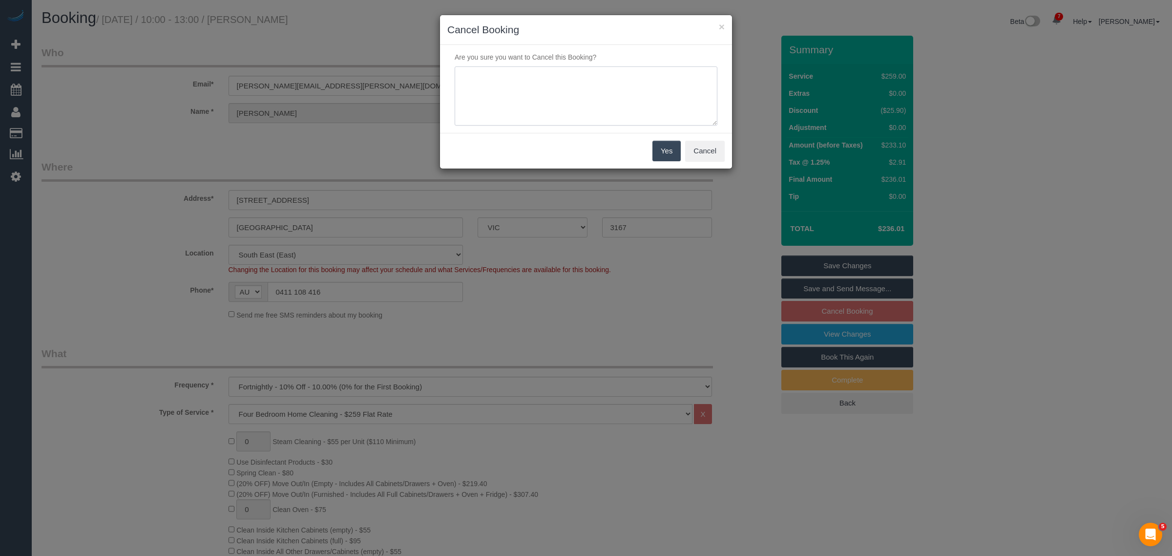
click at [561, 103] on textarea at bounding box center [586, 96] width 263 height 60
type textarea "Customer wants to skip via txt - KA"
click at [659, 154] on button "Yes" at bounding box center [667, 151] width 28 height 21
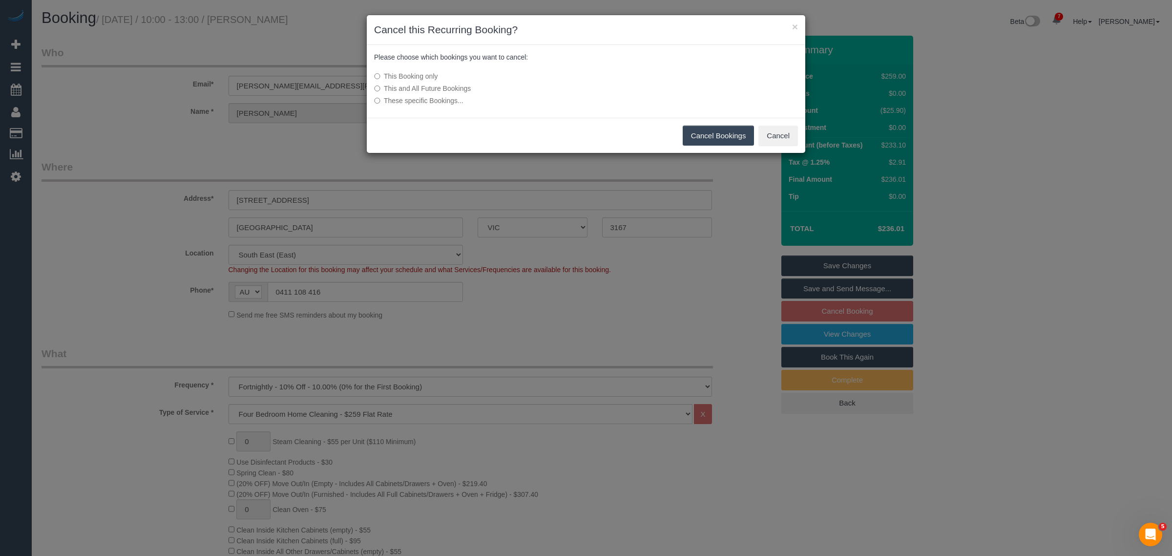
click at [706, 144] on button "Cancel Bookings" at bounding box center [719, 136] width 72 height 21
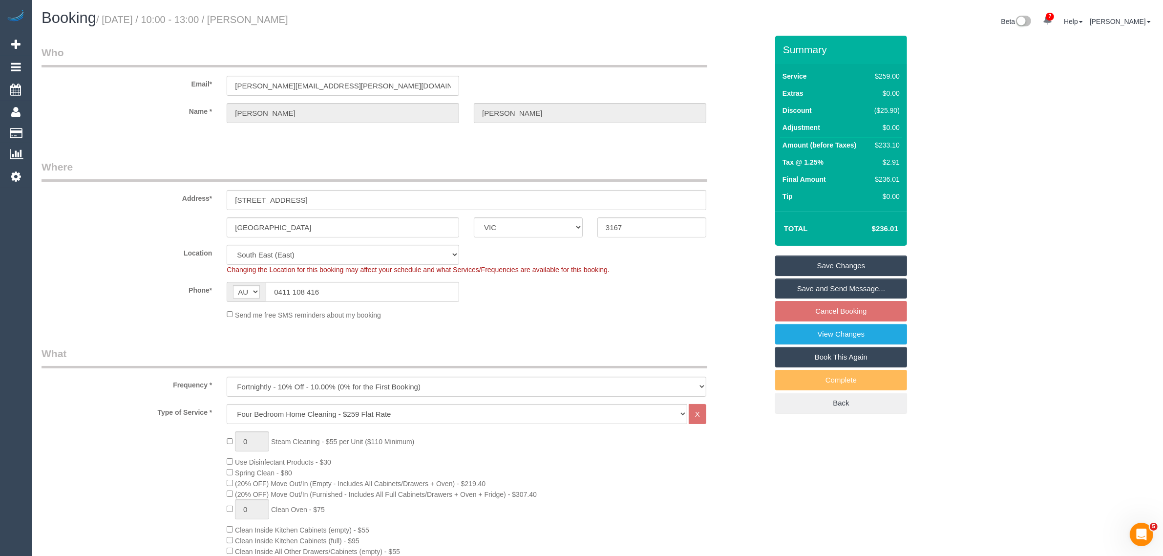
click at [715, 133] on div "× Cancel this Recurring Booking? Please choose which bookings you want to cance…" at bounding box center [581, 278] width 1163 height 556
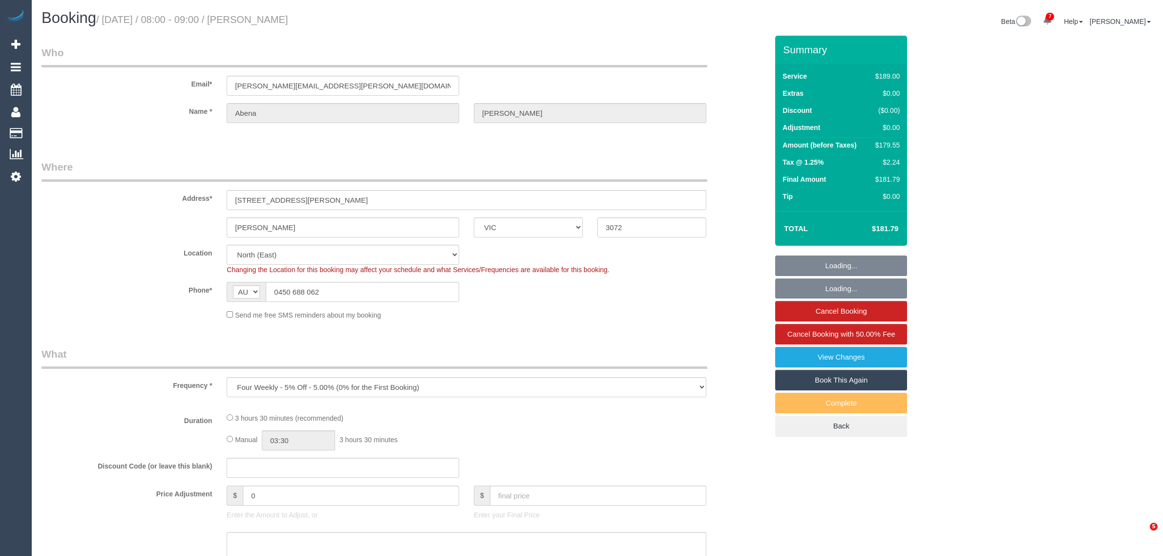
select select "VIC"
select select "number:28"
select select "number:14"
select select "number:19"
select select "number:24"
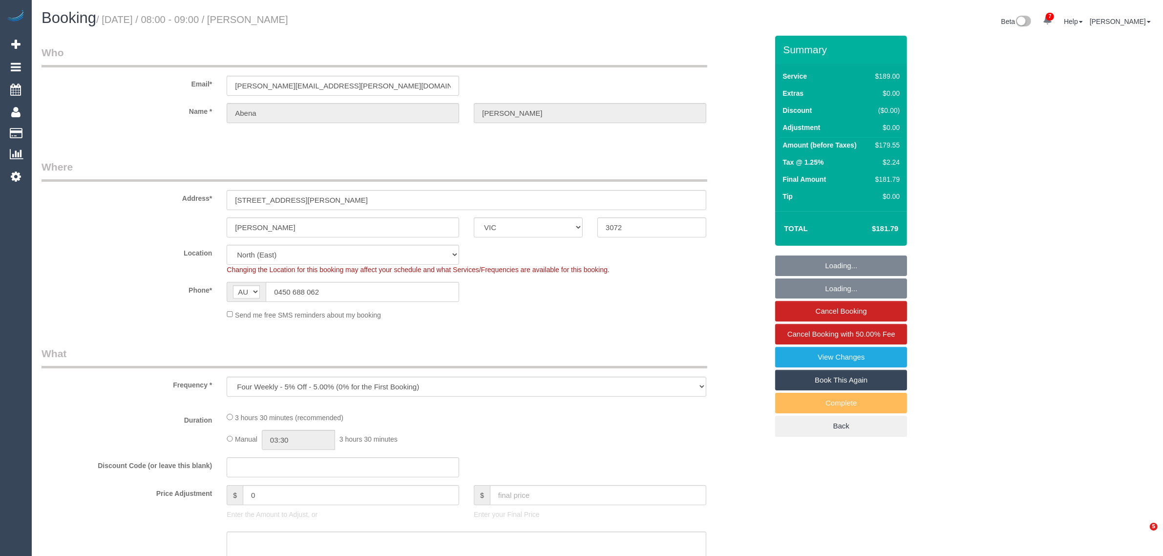
select select "number:34"
select select "number:13"
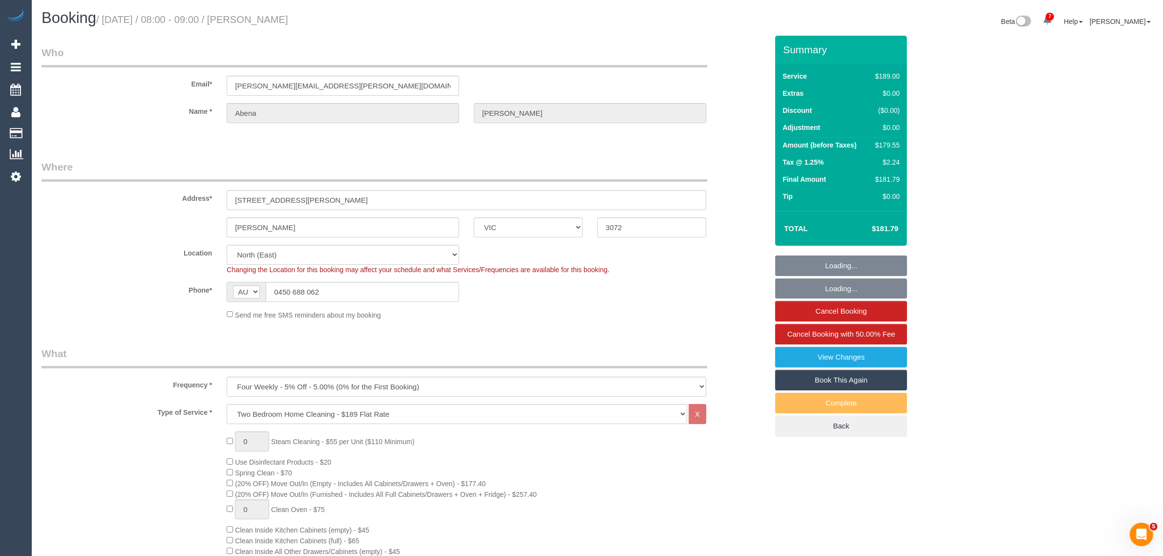
select select "object:865"
select select "string:stripe-pm_1R7rP32GScqysDRVtetNqcL1"
click at [387, 297] on input "0450 688 062" at bounding box center [362, 292] width 193 height 20
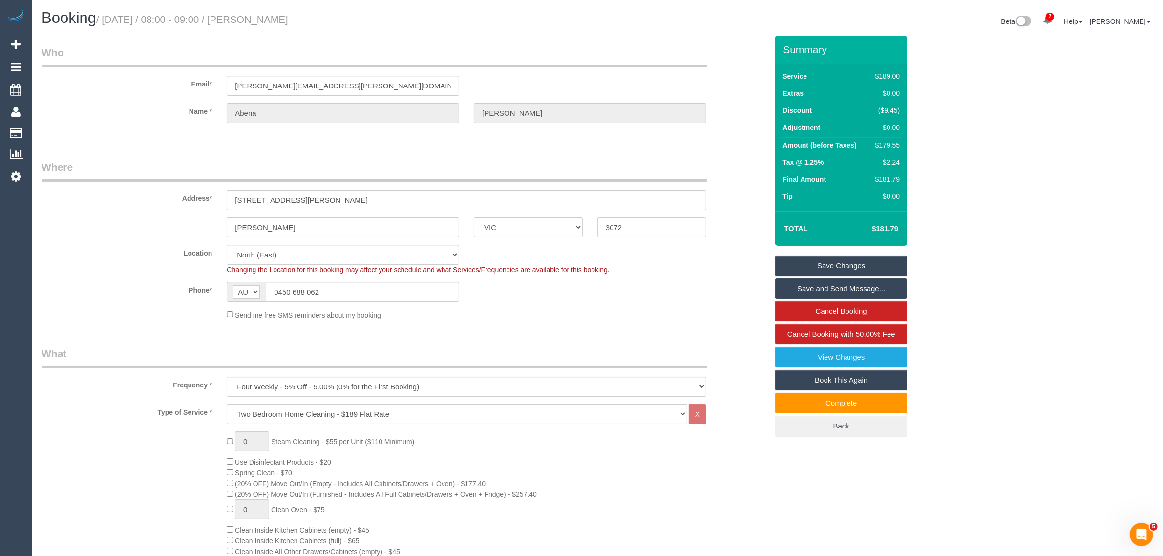
click at [149, 233] on div "[PERSON_NAME] ACT [GEOGRAPHIC_DATA] NT [GEOGRAPHIC_DATA] SA TAS [GEOGRAPHIC_DAT…" at bounding box center [404, 227] width 741 height 20
click at [330, 285] on input "0450 688 062" at bounding box center [362, 292] width 193 height 20
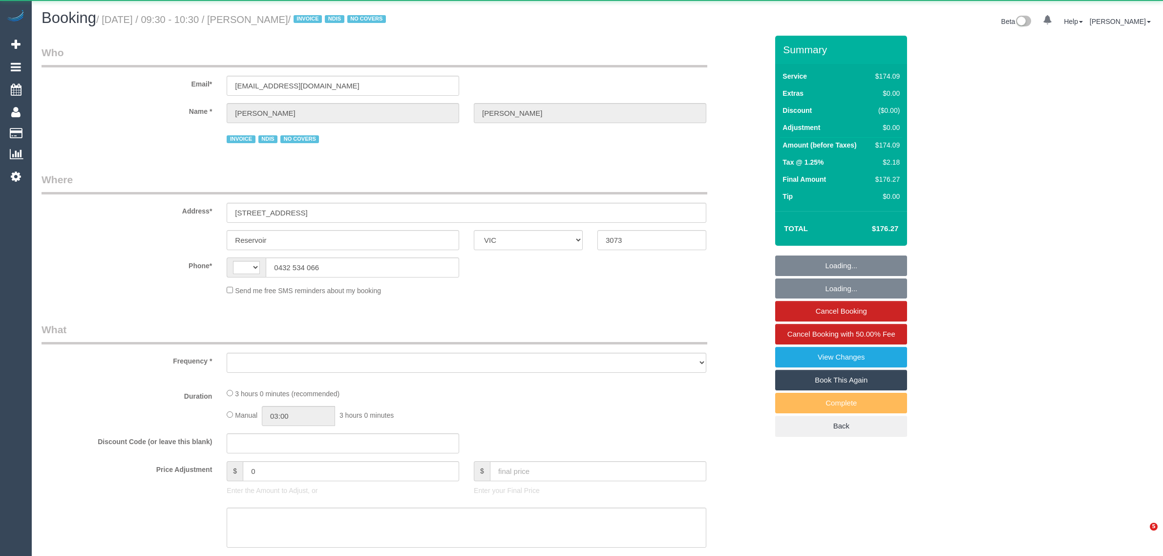
select select "VIC"
select select "string:AU"
select select "180"
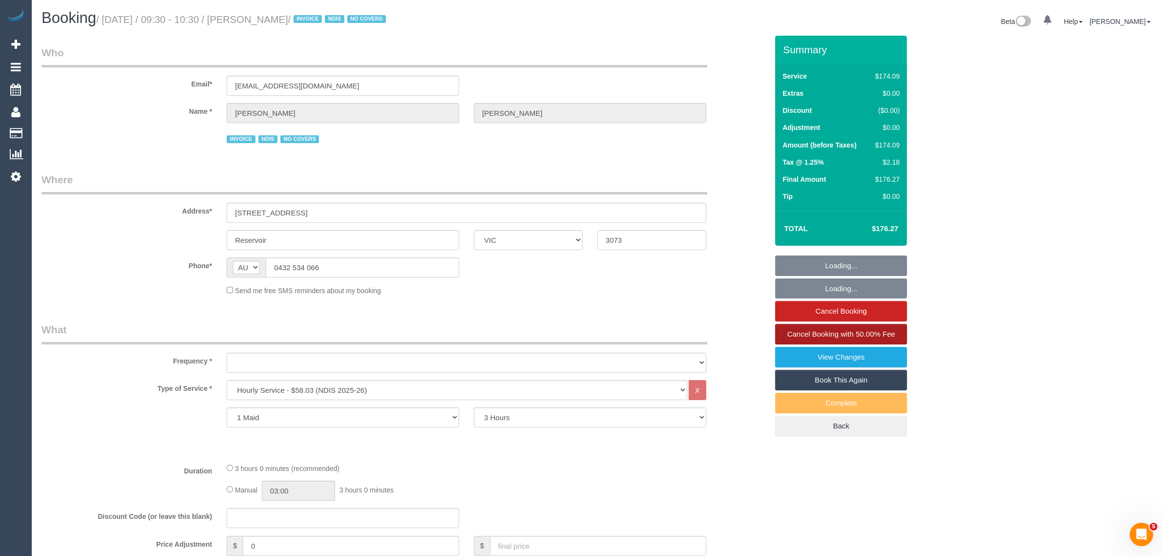
click at [816, 334] on span "Cancel Booking with 50.00% Fee" at bounding box center [841, 334] width 108 height 8
select select "object:664"
select select "number:29"
select select "number:14"
select select "number:19"
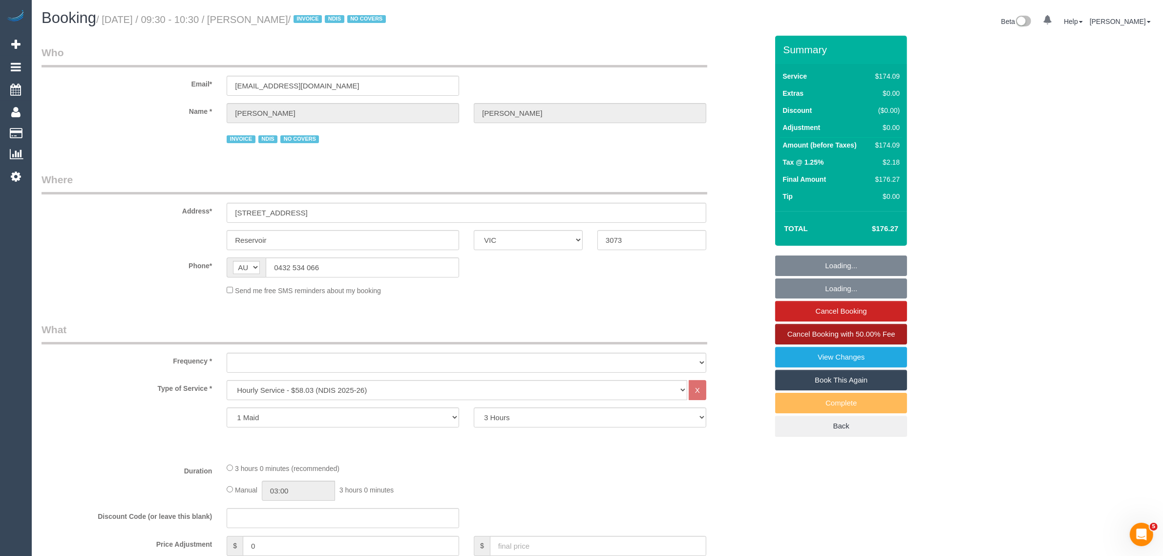
select select "number:22"
select select "number:35"
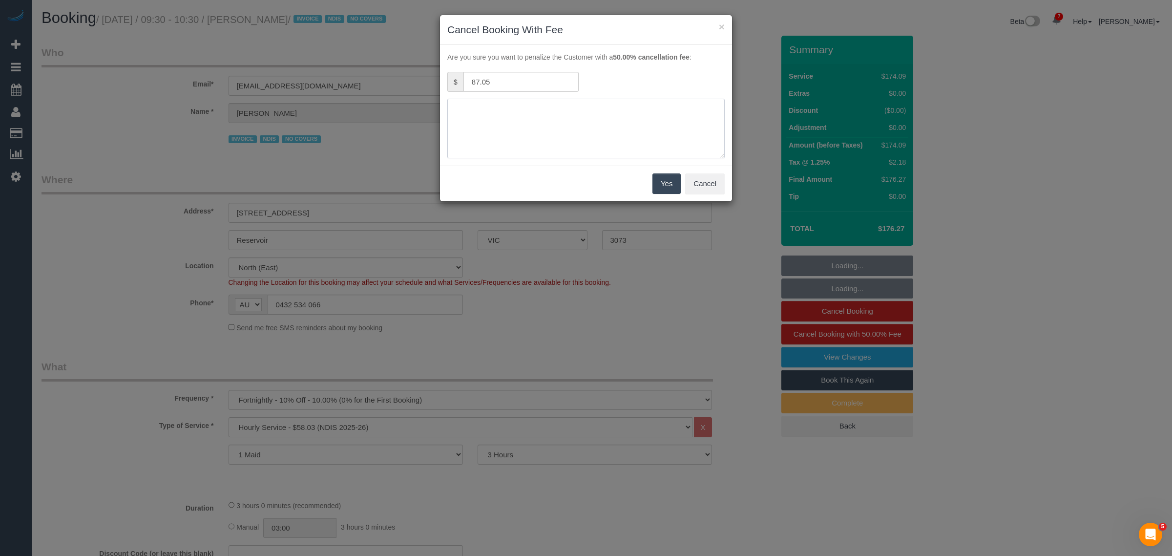
click at [481, 129] on textarea at bounding box center [585, 129] width 277 height 60
select select "object:1471"
type textarea "customer unwell and is cancelling same day via txt - KA"
click at [663, 184] on button "Yes" at bounding box center [667, 183] width 28 height 21
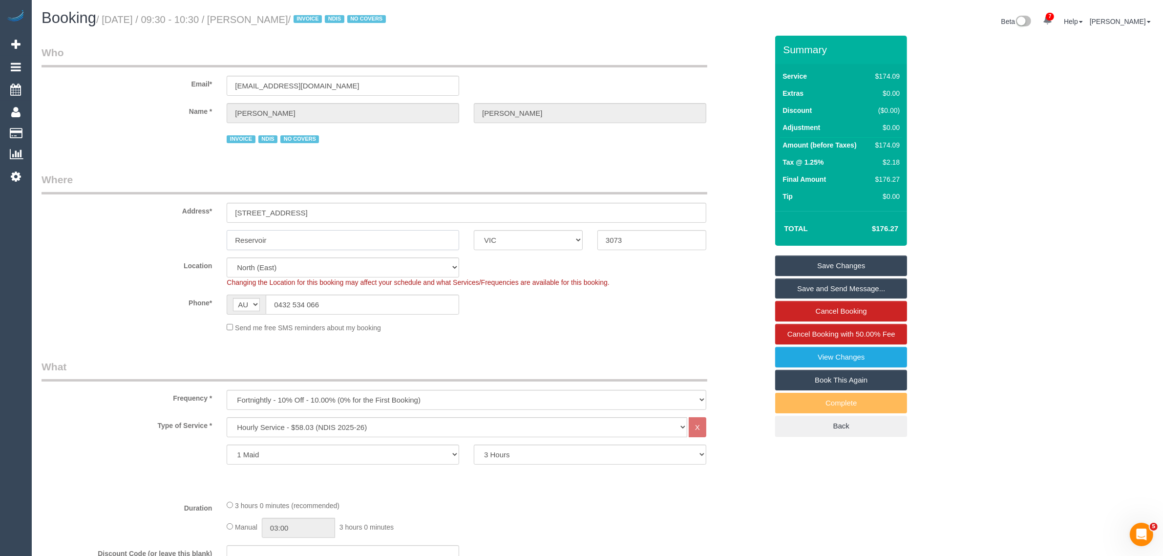
click at [345, 236] on input "Reservoir" at bounding box center [343, 240] width 233 height 20
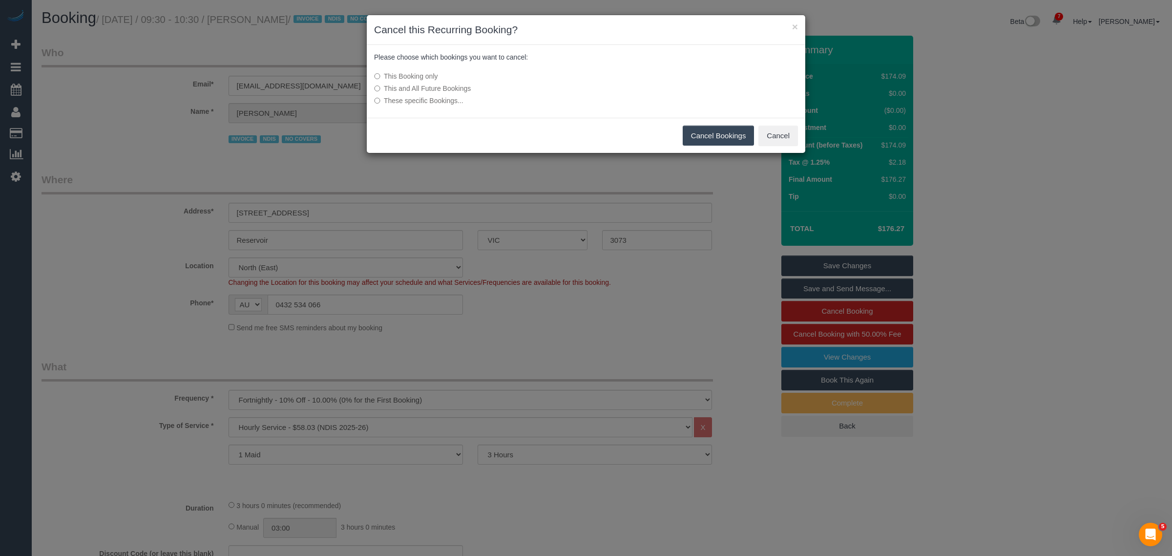
click at [702, 140] on button "Cancel Bookings" at bounding box center [719, 136] width 72 height 21
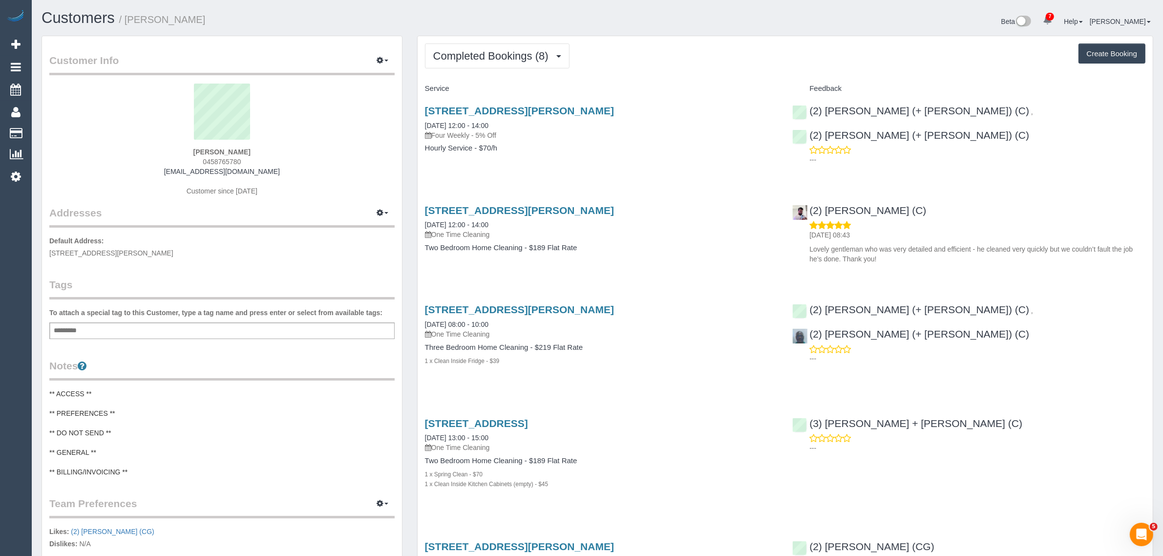
click at [651, 38] on div "Completed Bookings (8) Completed Bookings (8) Upcoming Bookings (12) Cancelled …" at bounding box center [785, 529] width 735 height 987
click at [524, 55] on span "Completed Bookings (8)" at bounding box center [493, 56] width 120 height 12
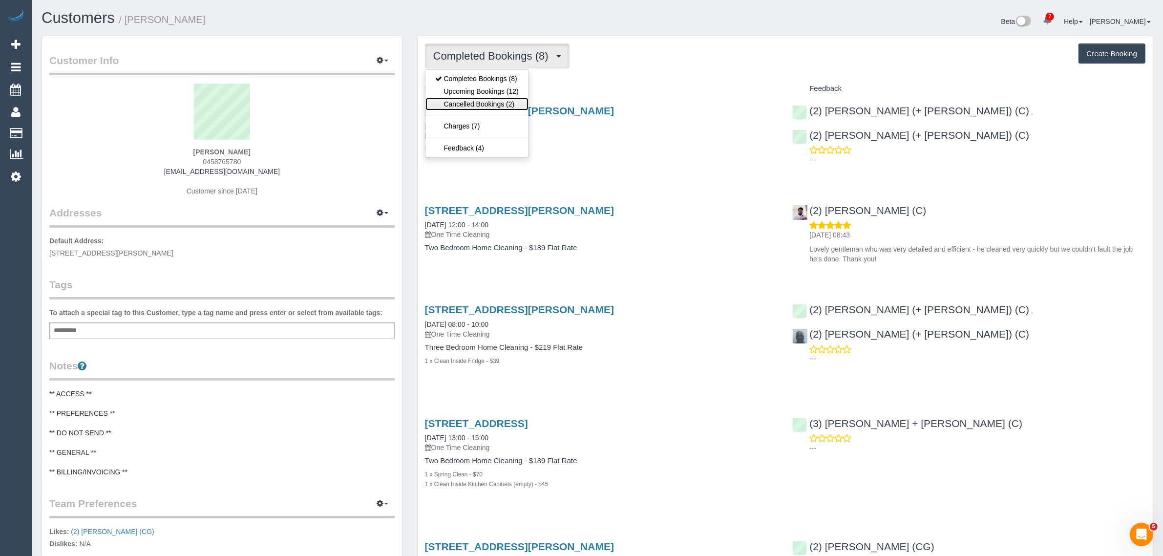
click at [497, 100] on link "Cancelled Bookings (2)" at bounding box center [476, 104] width 103 height 13
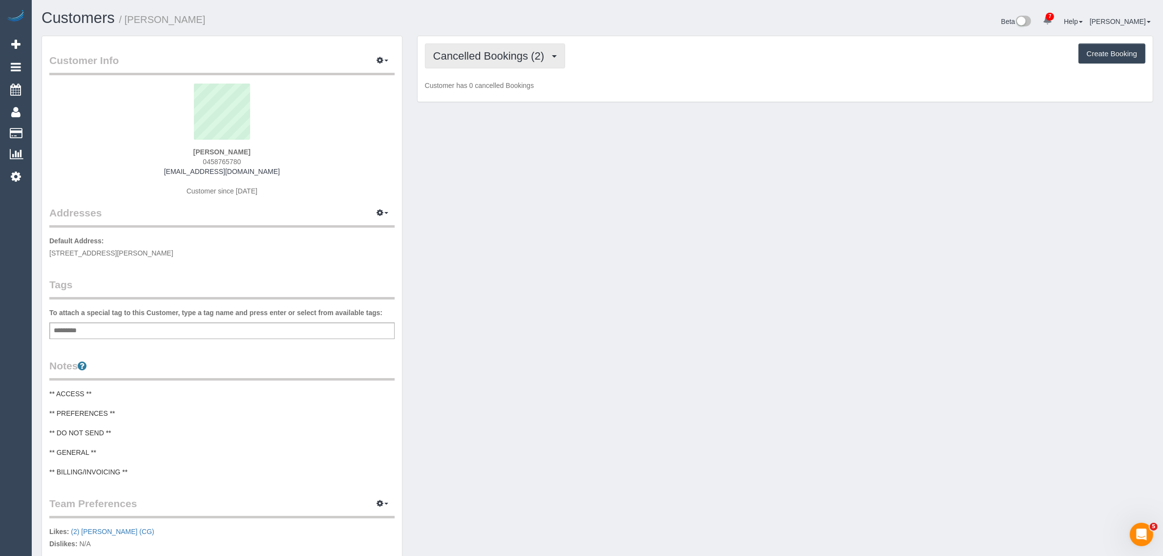
click at [517, 61] on button "Cancelled Bookings (2)" at bounding box center [495, 55] width 141 height 25
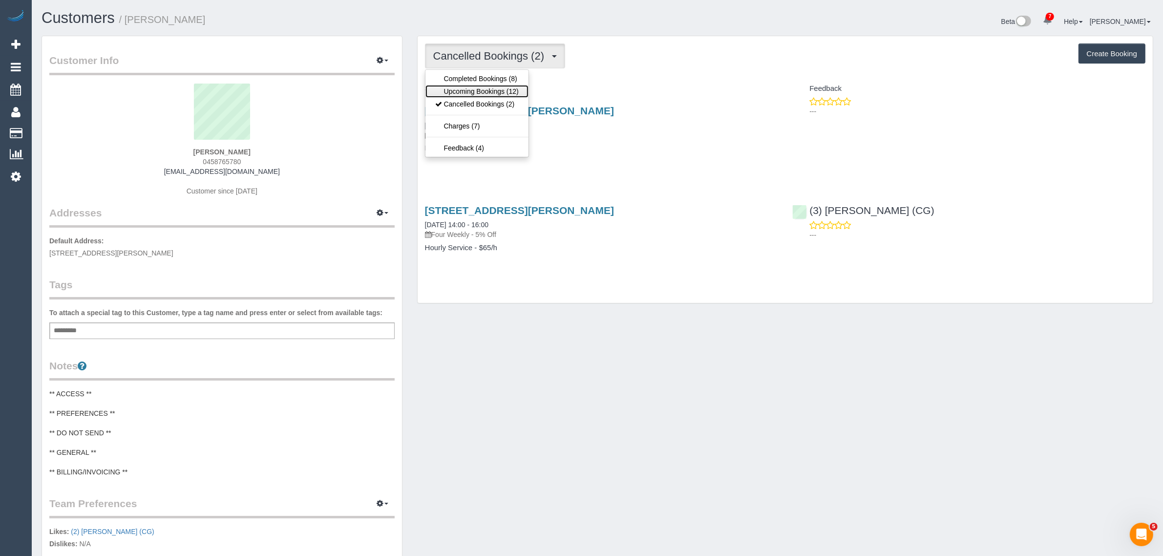
click at [500, 90] on link "Upcoming Bookings (12)" at bounding box center [476, 91] width 103 height 13
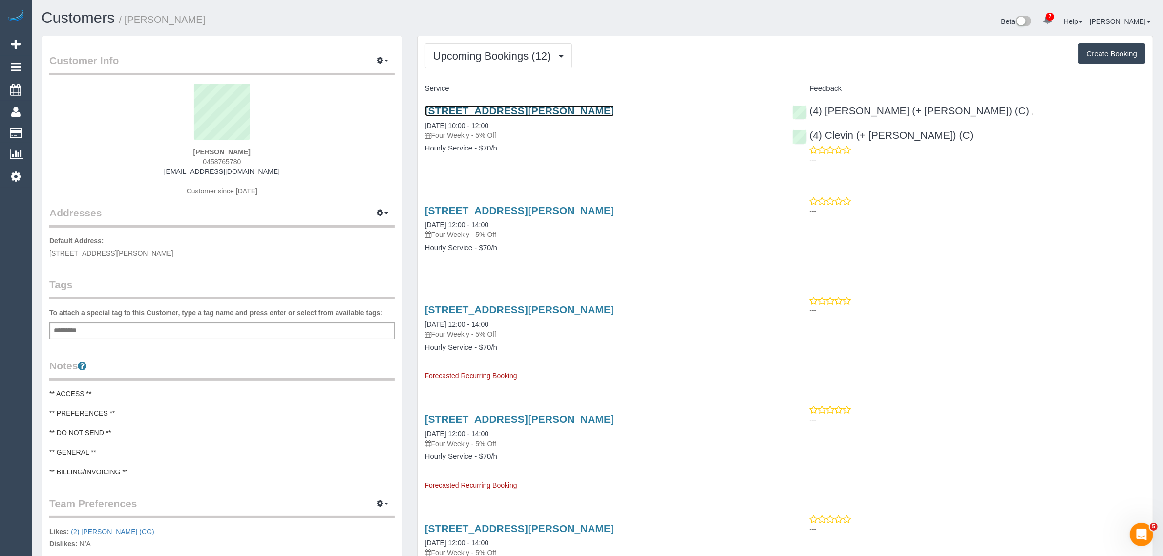
click at [528, 115] on link "[STREET_ADDRESS][PERSON_NAME]" at bounding box center [519, 110] width 189 height 11
click at [501, 52] on span "Upcoming Bookings (12)" at bounding box center [494, 56] width 123 height 12
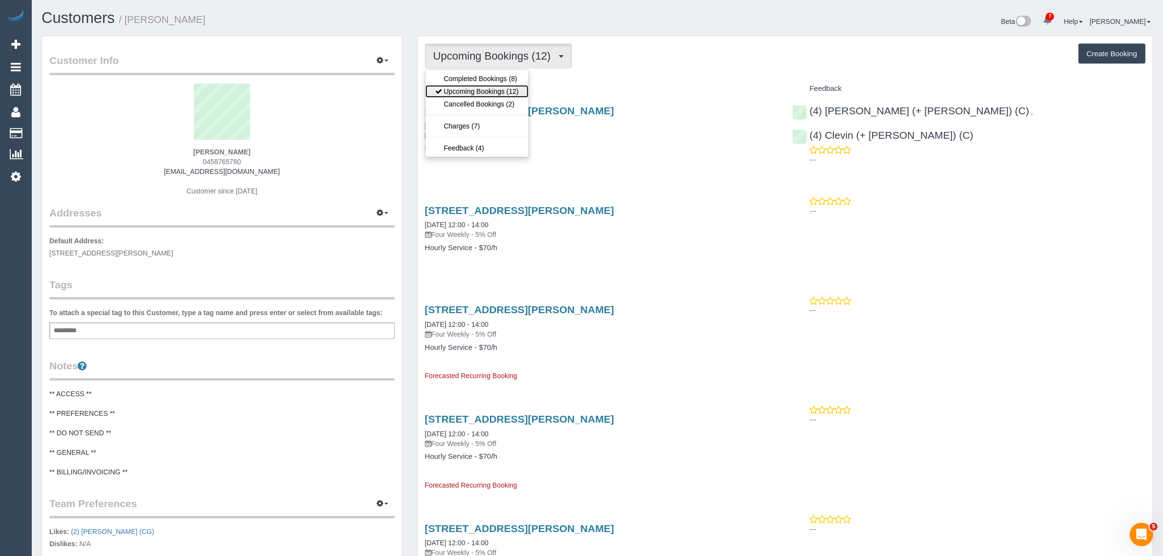
click at [488, 91] on link "Upcoming Bookings (12)" at bounding box center [476, 91] width 103 height 13
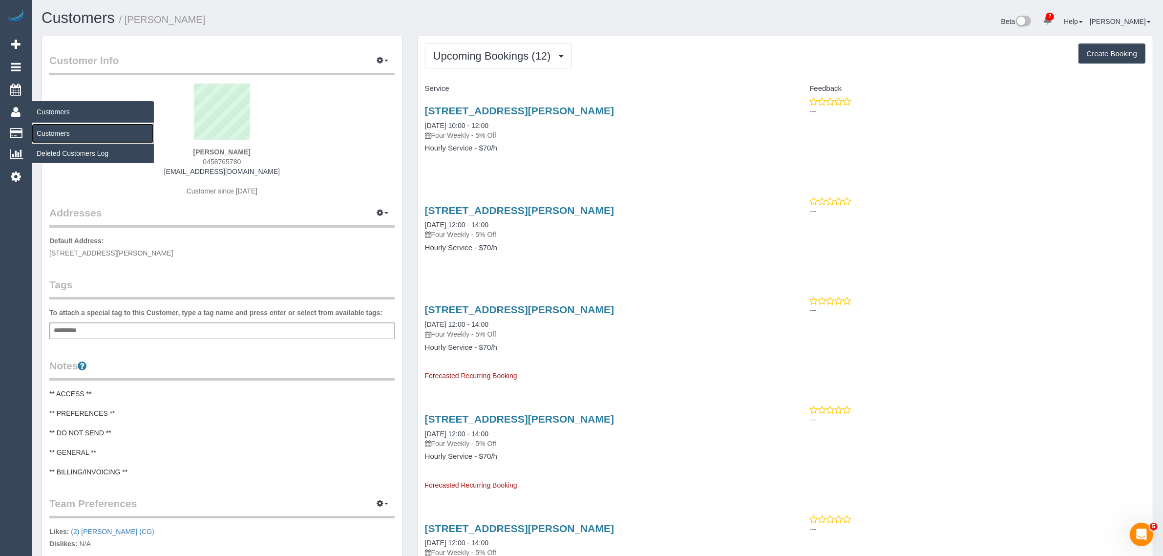
click at [61, 132] on link "Customers" at bounding box center [93, 134] width 122 height 20
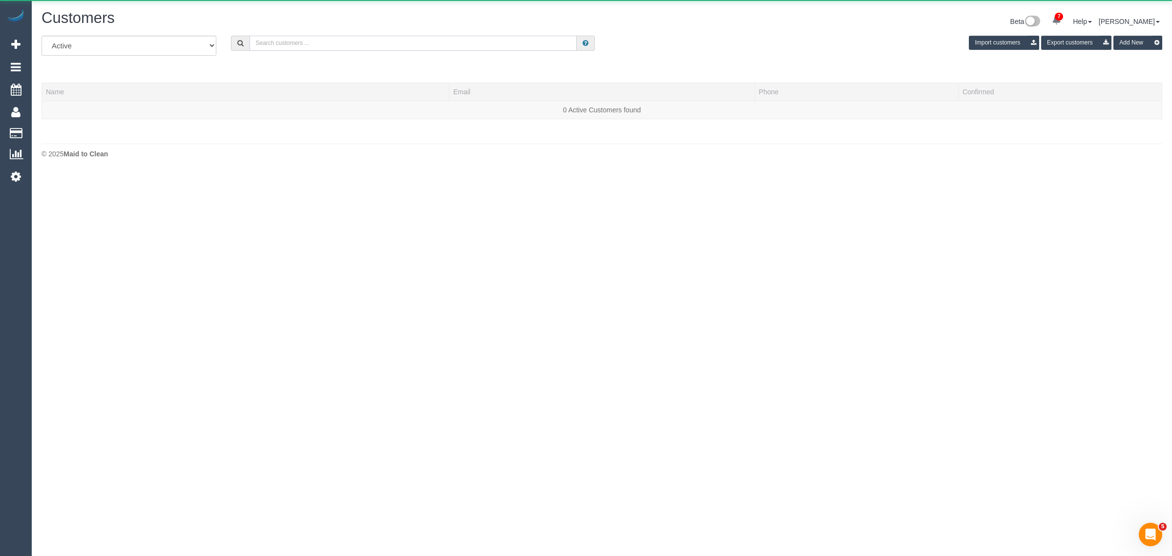
click at [323, 44] on input "text" at bounding box center [413, 43] width 327 height 15
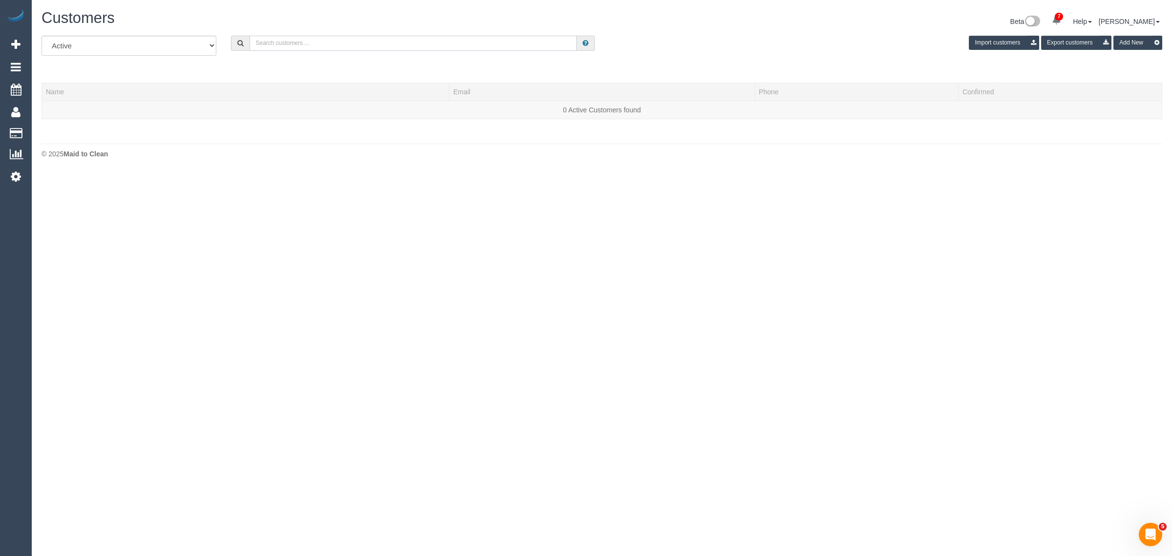
paste input "[PERSON_NAME]"
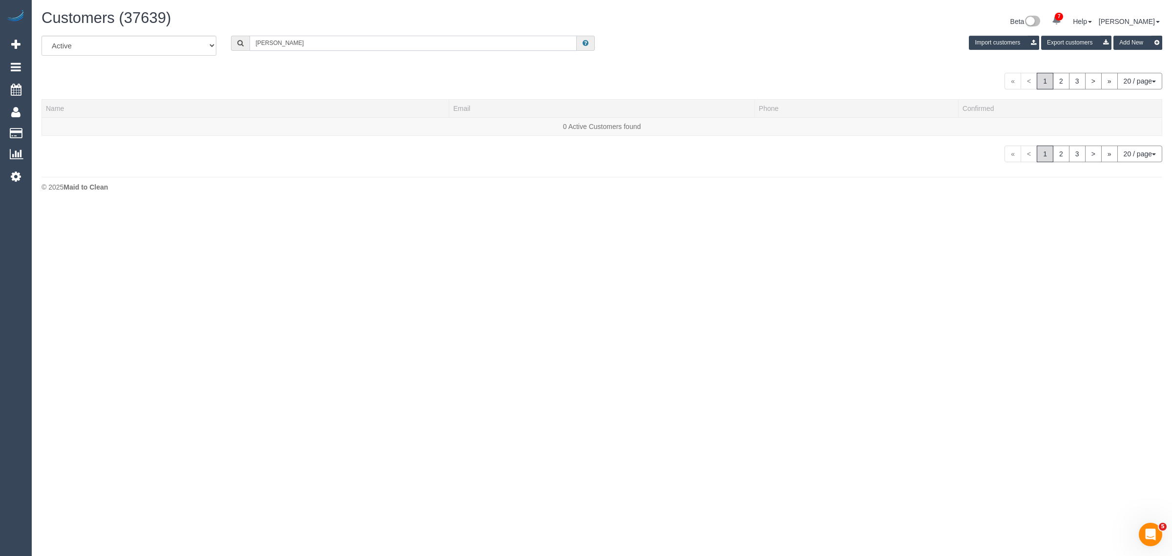
type input "[PERSON_NAME]"
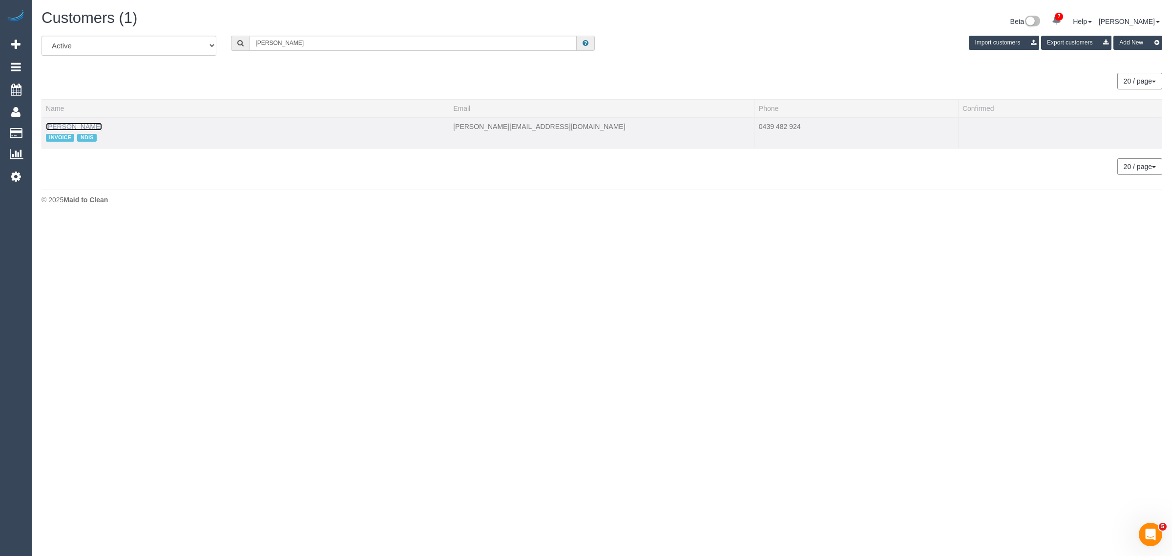
click at [86, 128] on link "[PERSON_NAME]" at bounding box center [74, 127] width 56 height 8
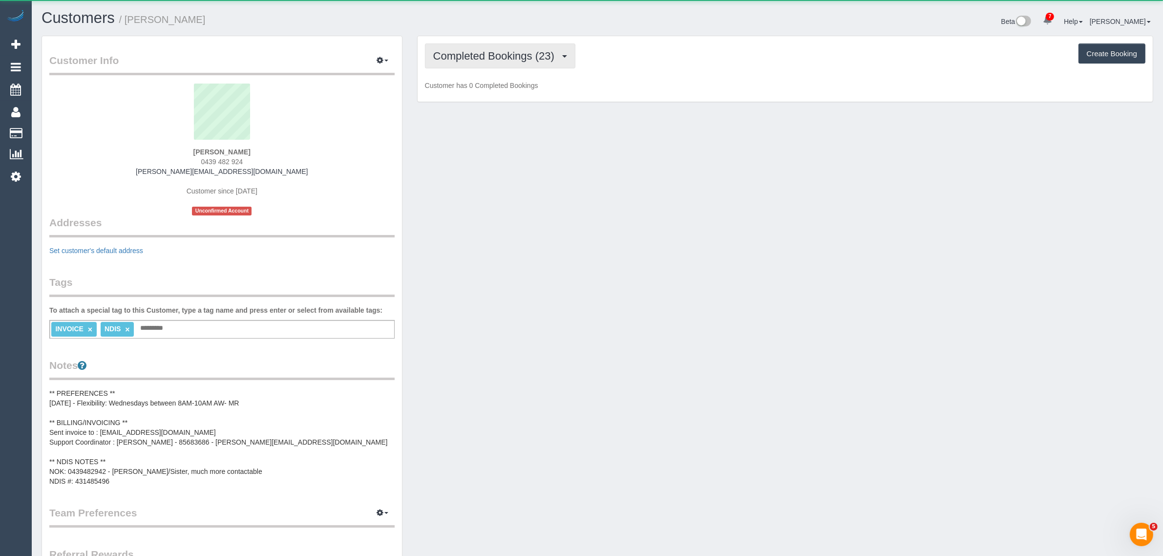
click at [508, 52] on span "Completed Bookings (23)" at bounding box center [496, 56] width 126 height 12
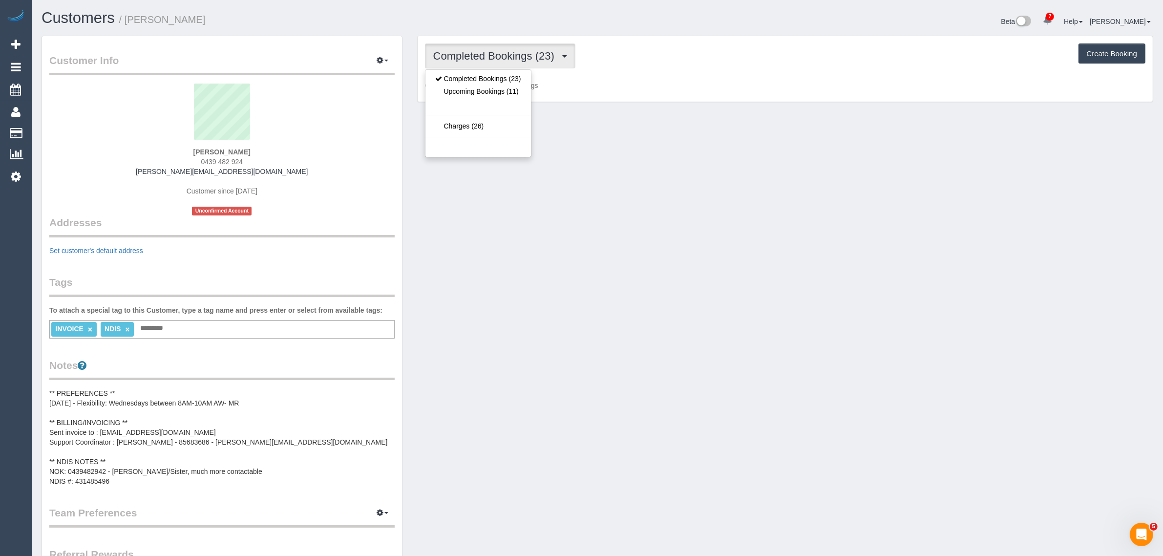
click at [689, 18] on div "Beta 7 Your Notifications You have 0 alerts × You have 3 to charge for [DATE] ×…" at bounding box center [878, 23] width 563 height 26
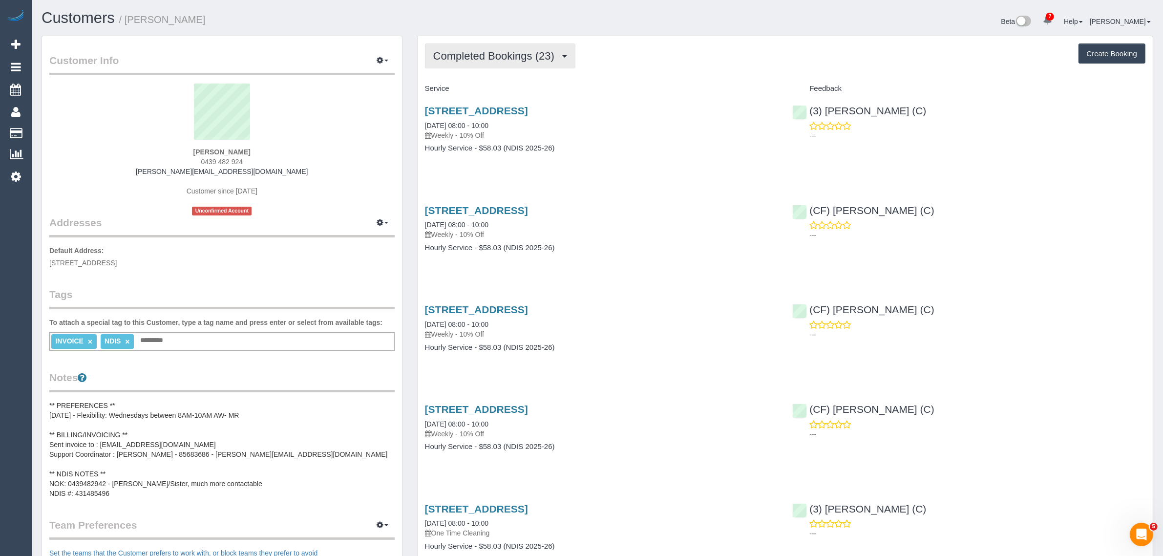
click at [555, 52] on span "Completed Bookings (23)" at bounding box center [496, 56] width 126 height 12
click at [516, 89] on link "Upcoming Bookings (11)" at bounding box center [478, 91] width 106 height 13
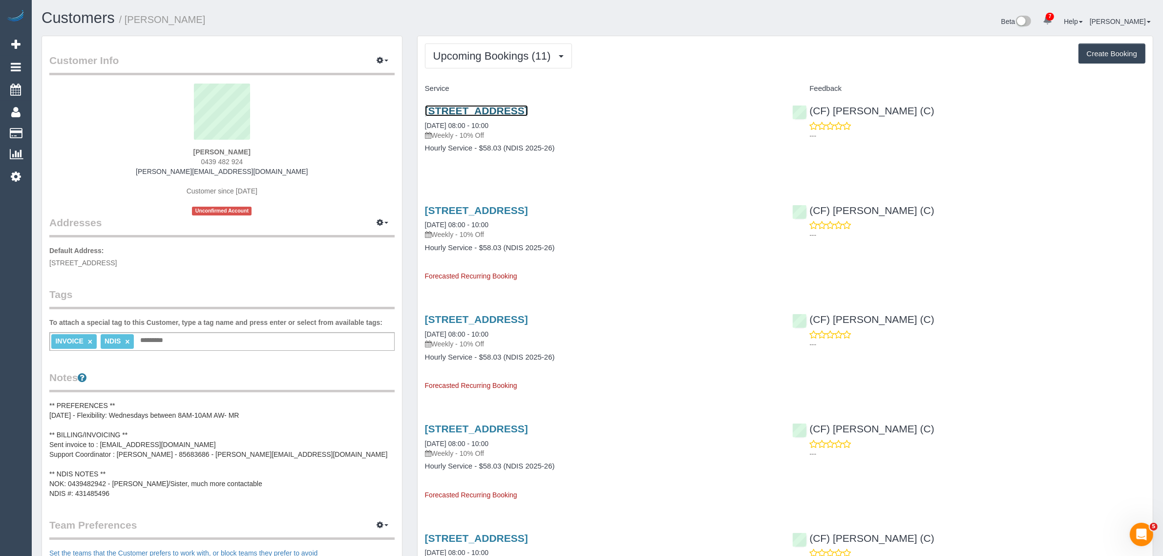
click at [506, 109] on link "[STREET_ADDRESS]" at bounding box center [476, 110] width 103 height 11
click at [504, 50] on span "Upcoming Bookings (11)" at bounding box center [494, 56] width 123 height 12
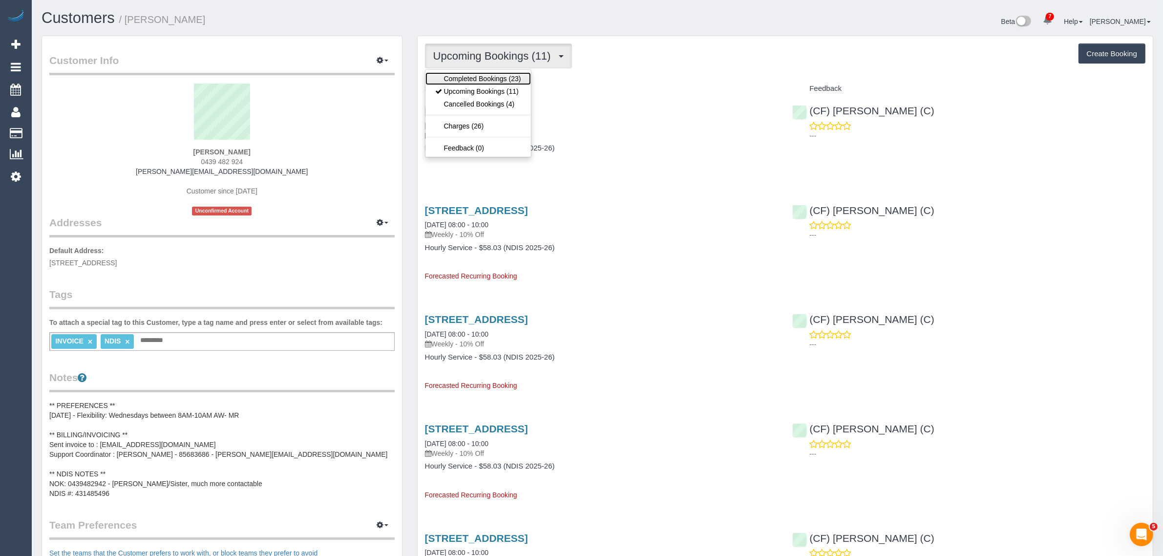
click at [479, 84] on link "Completed Bookings (23)" at bounding box center [478, 78] width 106 height 13
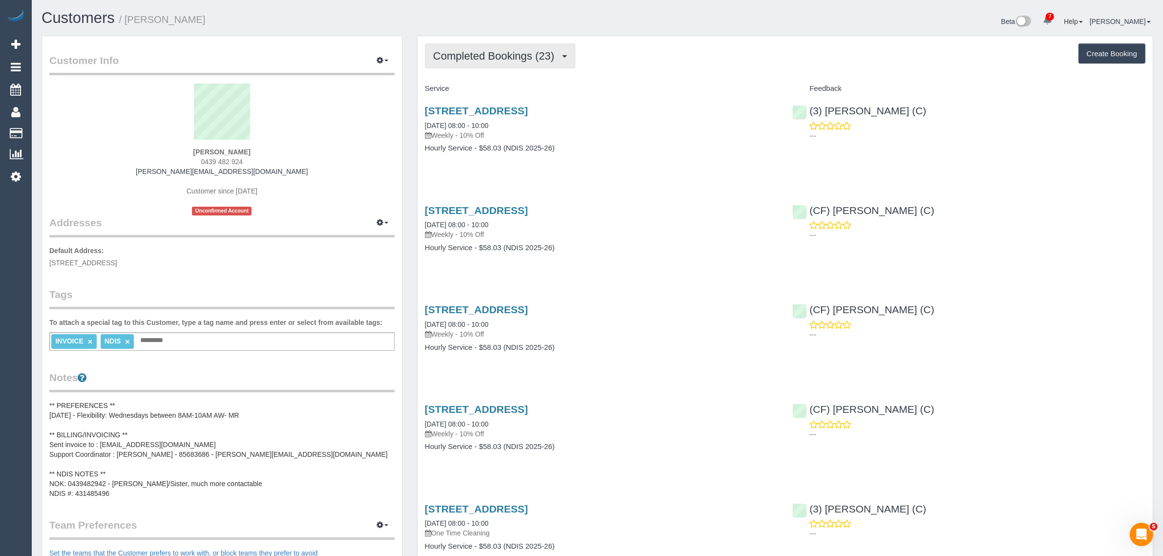
drag, startPoint x: 512, startPoint y: 44, endPoint x: 506, endPoint y: 57, distance: 13.5
click at [511, 45] on button "Completed Bookings (23)" at bounding box center [500, 55] width 150 height 25
click at [485, 88] on link "Upcoming Bookings (11)" at bounding box center [478, 91] width 106 height 13
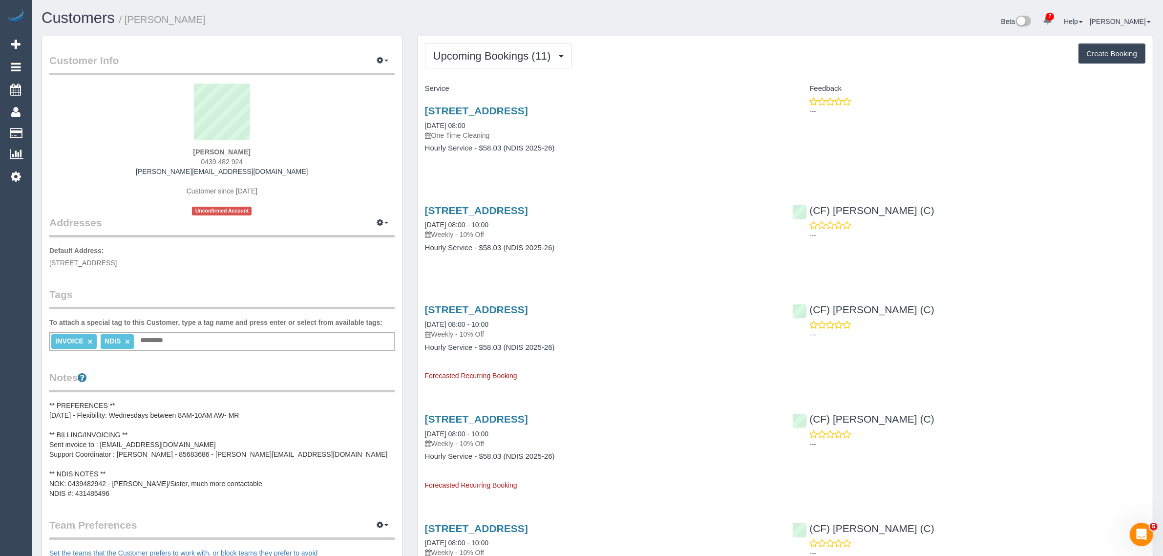
click at [521, 116] on div "[STREET_ADDRESS] [DATE] 08:00 One Time Cleaning" at bounding box center [601, 122] width 353 height 35
click at [528, 109] on link "[STREET_ADDRESS]" at bounding box center [476, 110] width 103 height 11
click at [492, 54] on span "Upcoming Bookings (11)" at bounding box center [494, 56] width 123 height 12
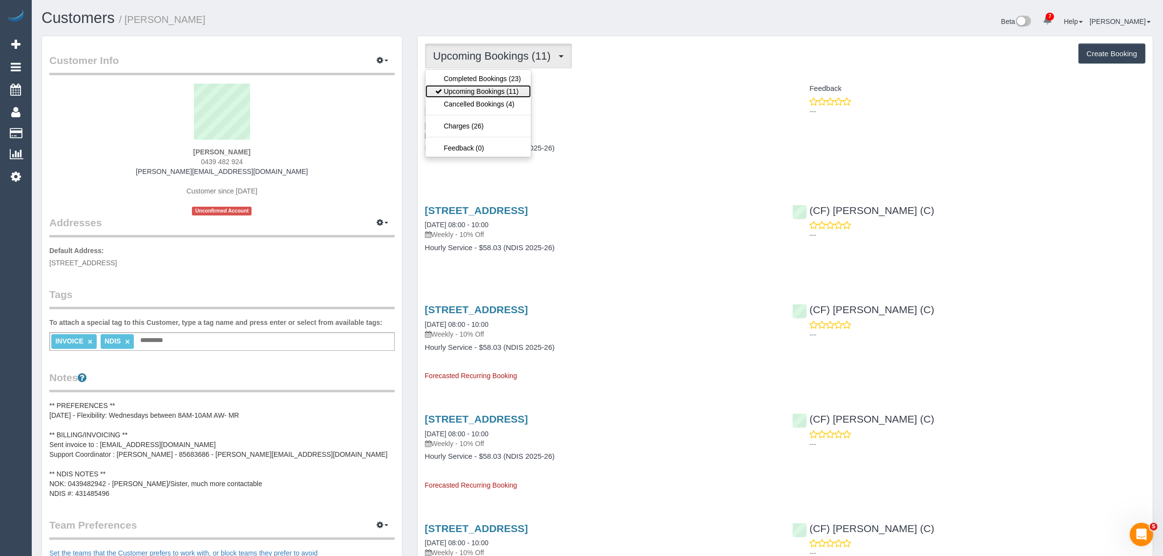
click at [478, 86] on link "Upcoming Bookings (11)" at bounding box center [478, 91] width 106 height 13
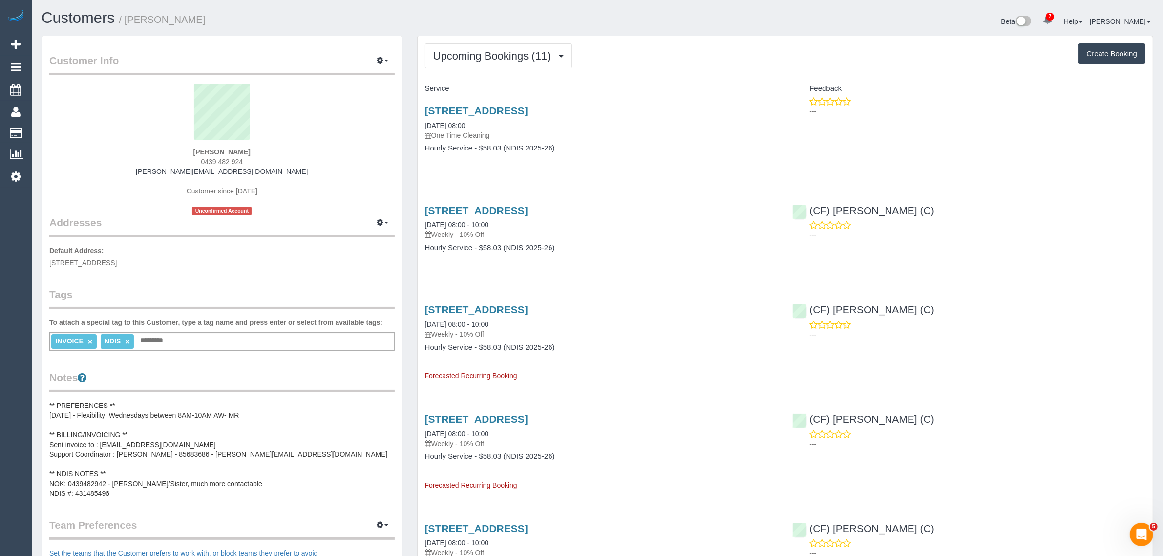
drag, startPoint x: 487, startPoint y: 130, endPoint x: 423, endPoint y: 130, distance: 64.0
click at [423, 130] on div "[STREET_ADDRESS] [DATE] 08:00 One Time Cleaning Hourly Service - $58.03 (NDIS 2…" at bounding box center [602, 134] width 368 height 75
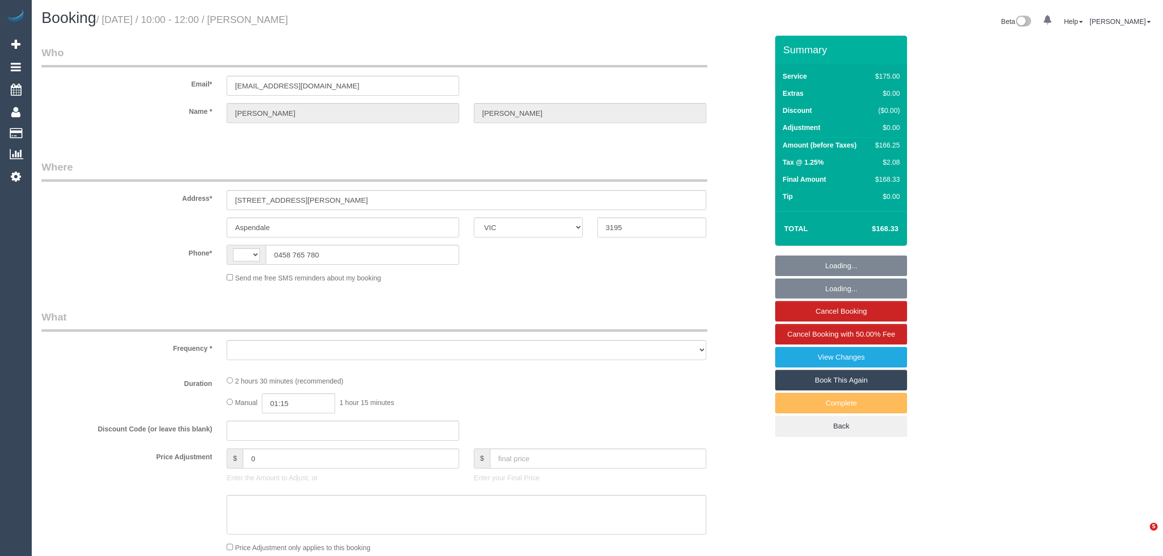
select select "VIC"
select select "string:AU"
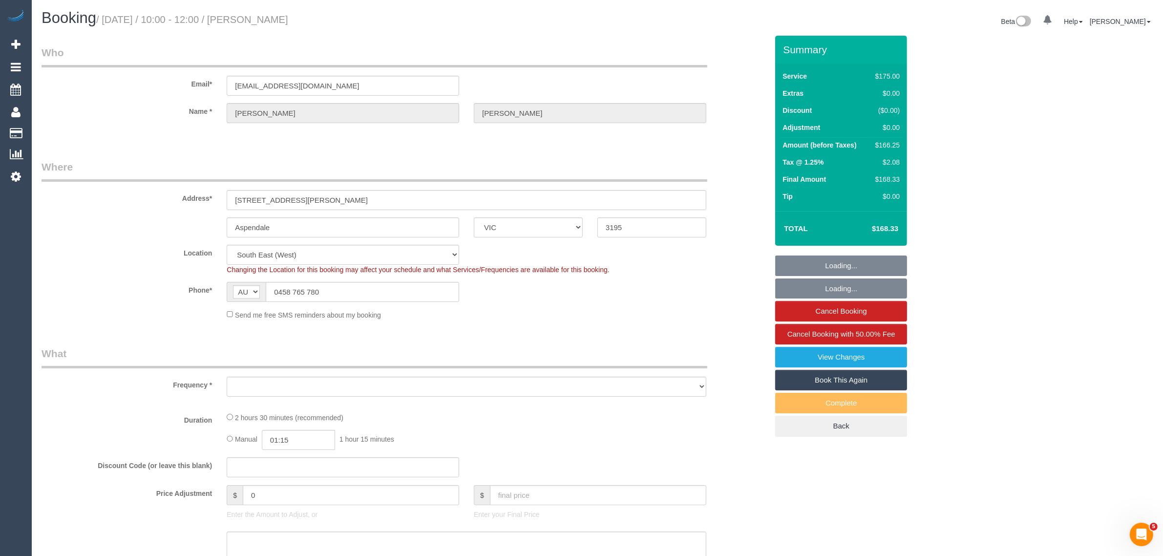
select select "string:stripe-pm_1RRrkS2GScqysDRVV9CX4UcQ"
select select "object:804"
select select "number:30"
select select "number:14"
select select "number:19"
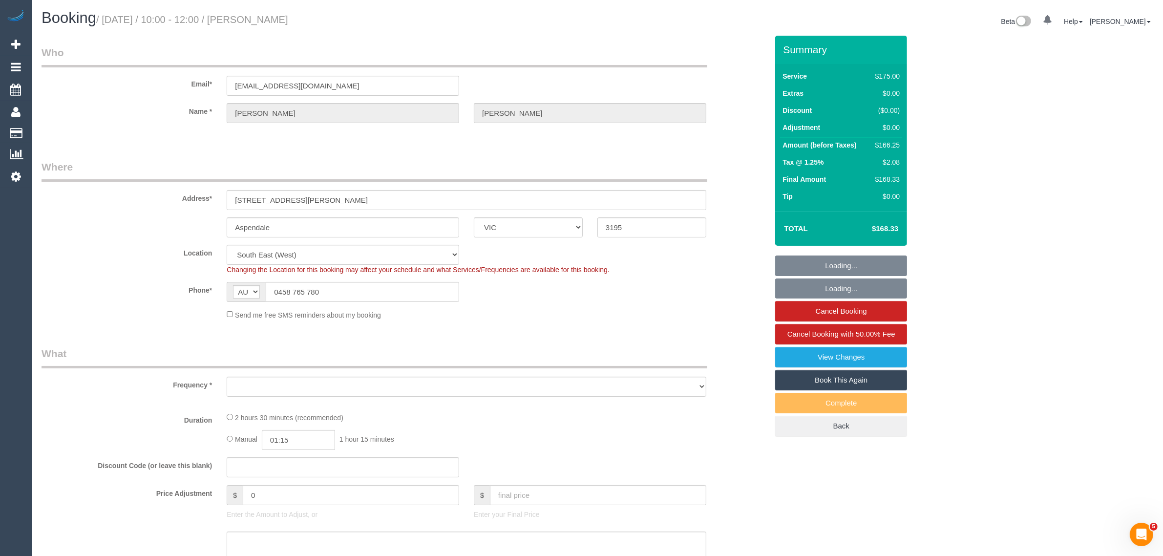
select select "number:22"
select select "number:34"
select select "number:13"
select select "150"
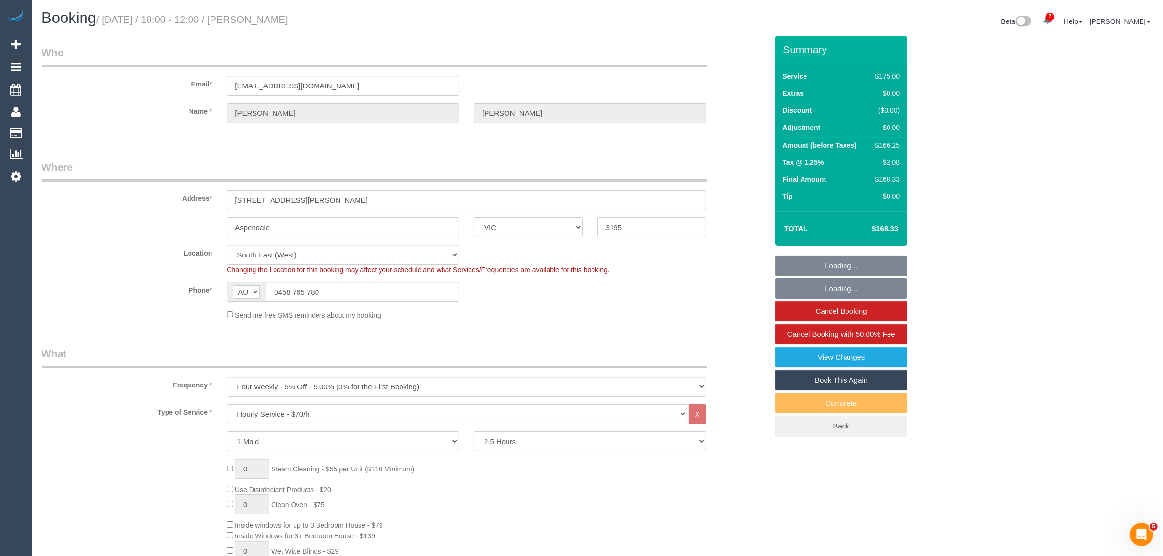
select select "object:1495"
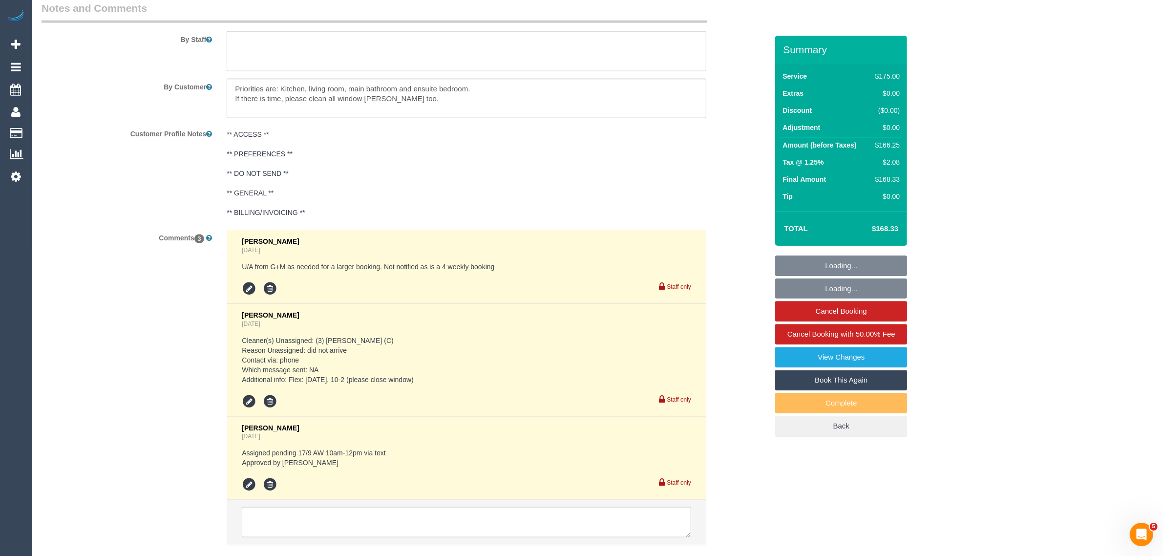
scroll to position [1687, 0]
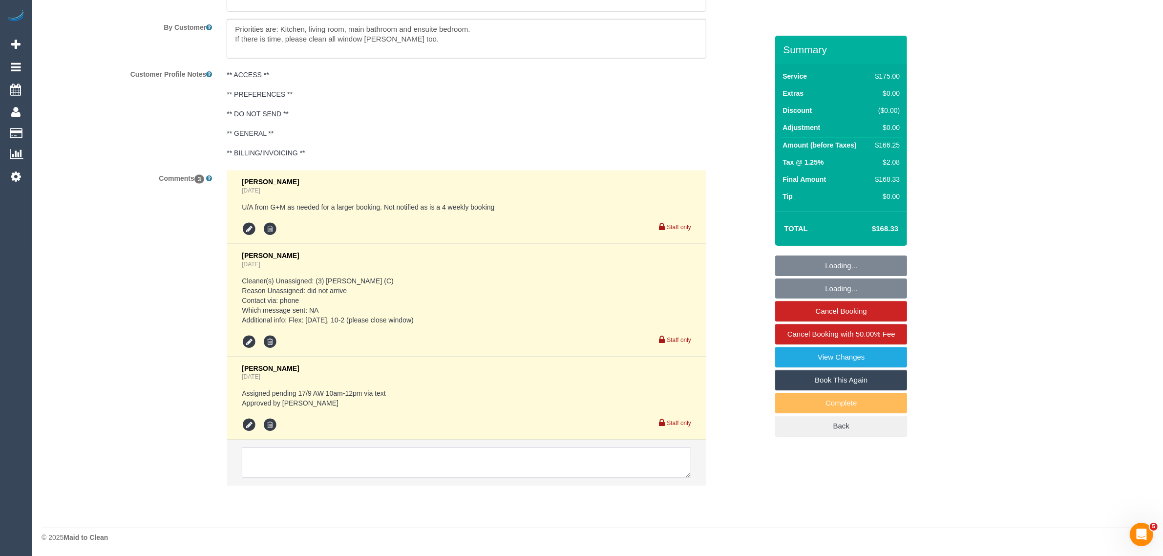
click at [577, 471] on textarea at bounding box center [466, 462] width 449 height 30
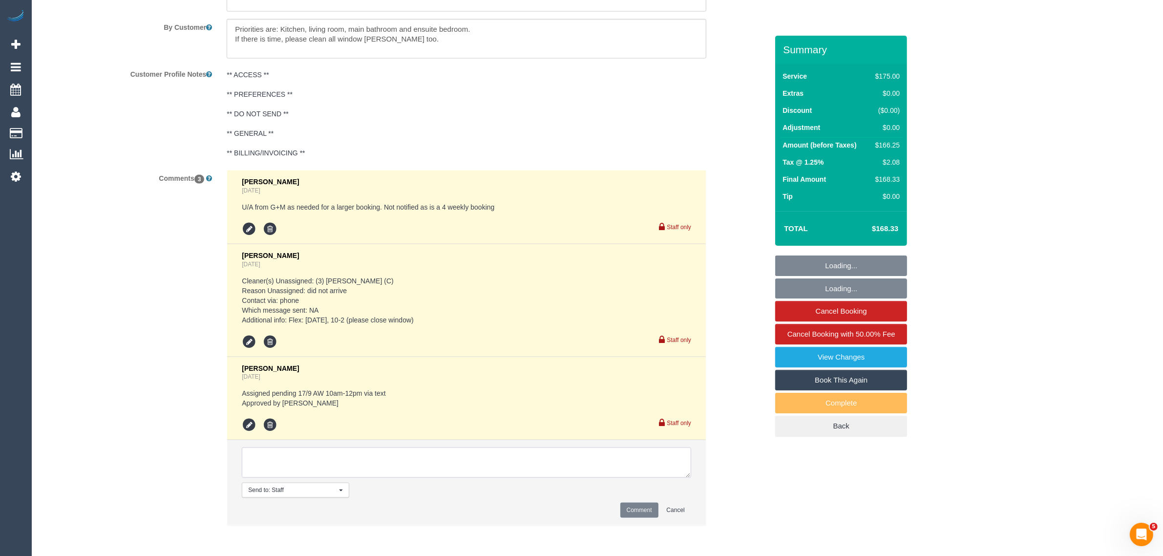
paste textarea "Cleaner(s) Unassigned: Reason Unassigned: Contact via: Which message sent: Addi…"
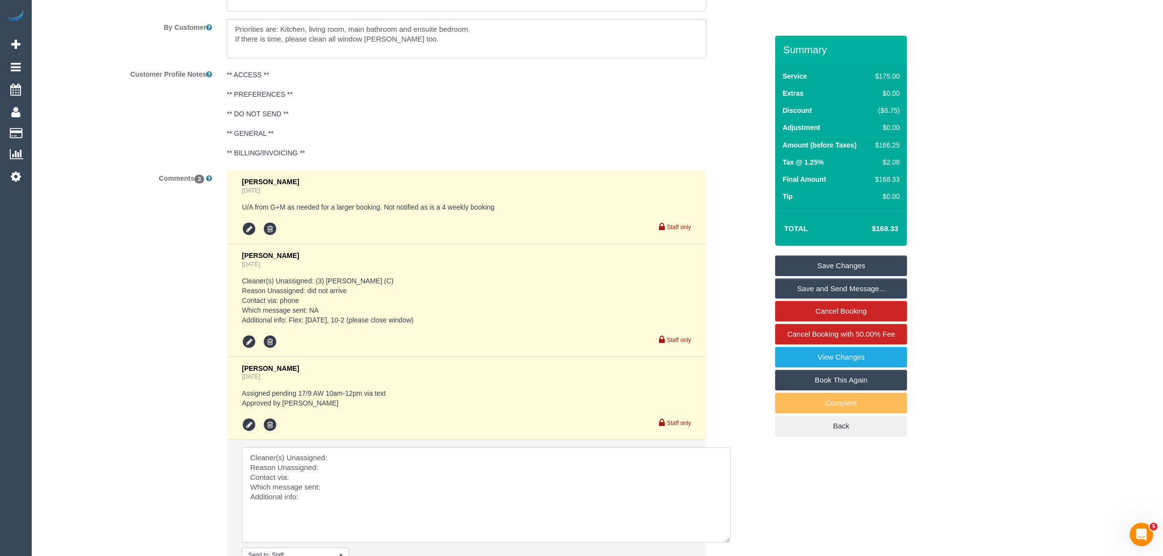
drag, startPoint x: 685, startPoint y: 473, endPoint x: 726, endPoint y: 538, distance: 76.6
click at [726, 538] on textarea at bounding box center [486, 494] width 489 height 95
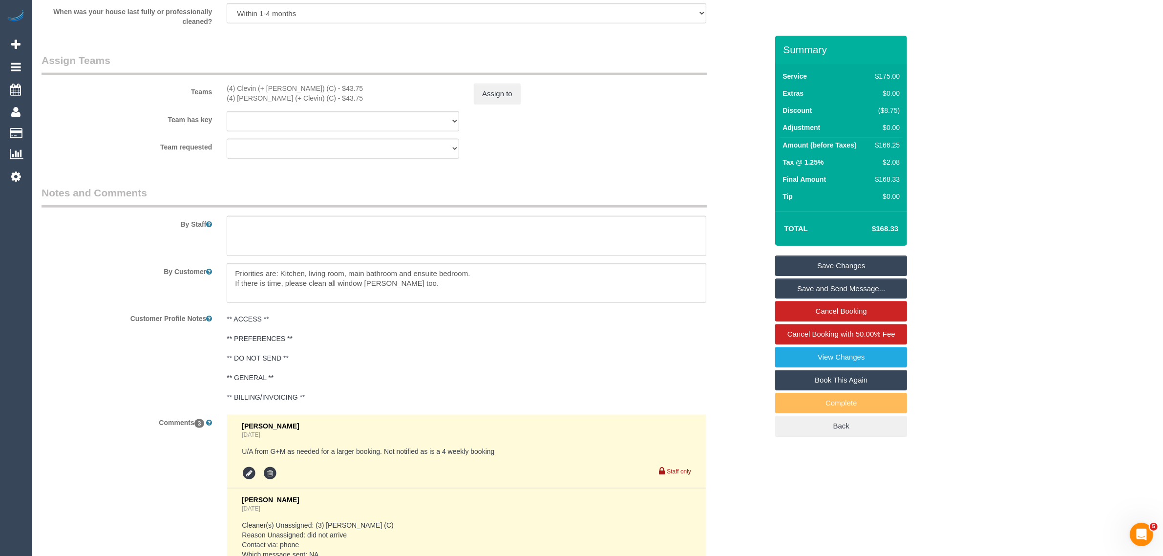
scroll to position [1198, 0]
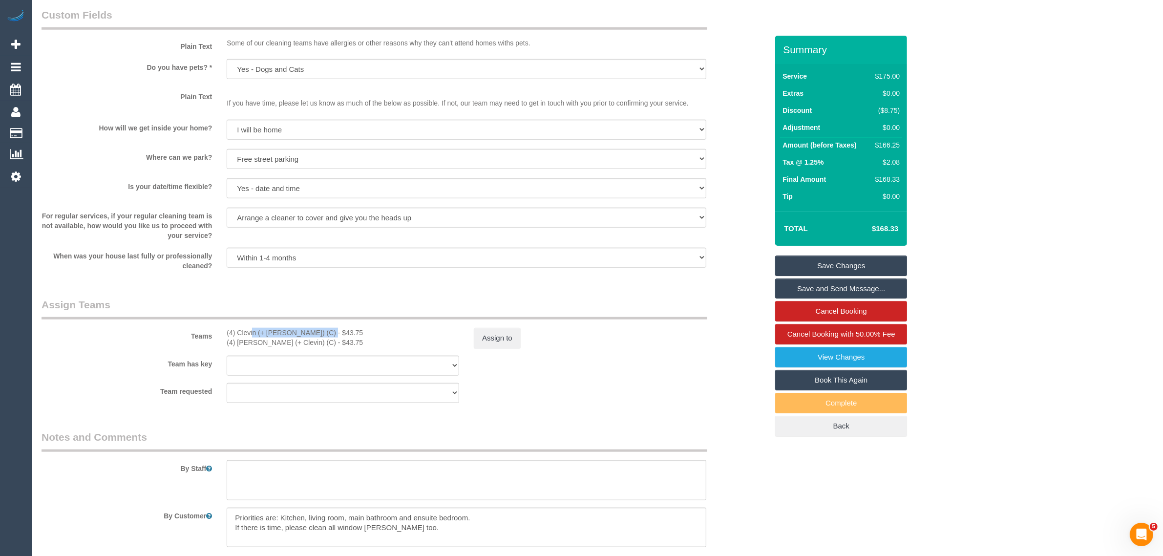
drag, startPoint x: 224, startPoint y: 333, endPoint x: 296, endPoint y: 334, distance: 71.8
click at [296, 334] on div "(4) Clevin (+ Noel) (C) - $43.75 (4) Noel (+ Clevin) (C) - $43.75" at bounding box center [342, 338] width 247 height 20
copy div "(4) Clevin (+ [PERSON_NAME]) (C)"
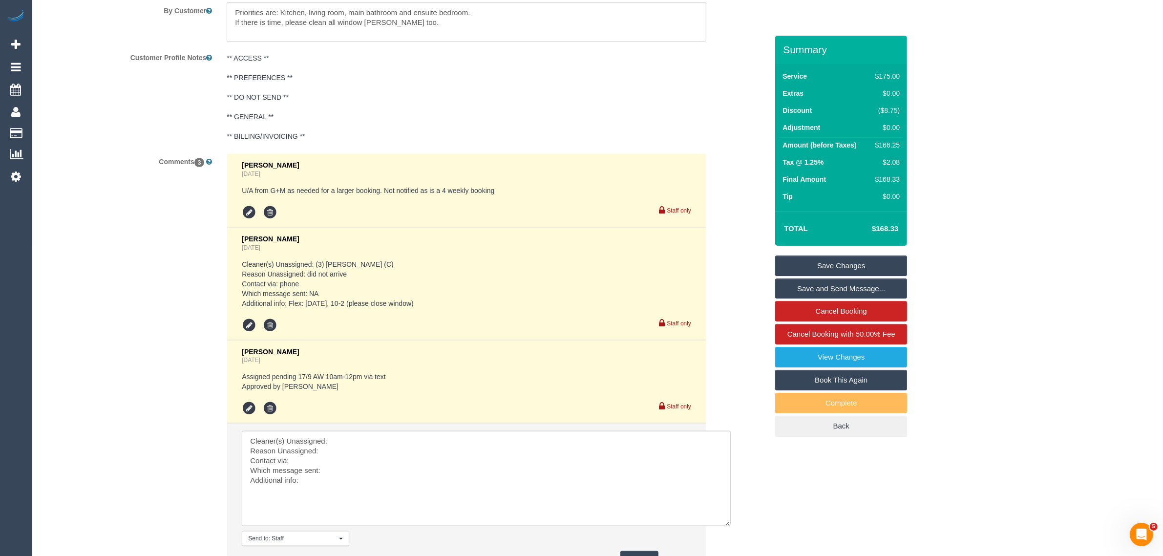
scroll to position [1793, 0]
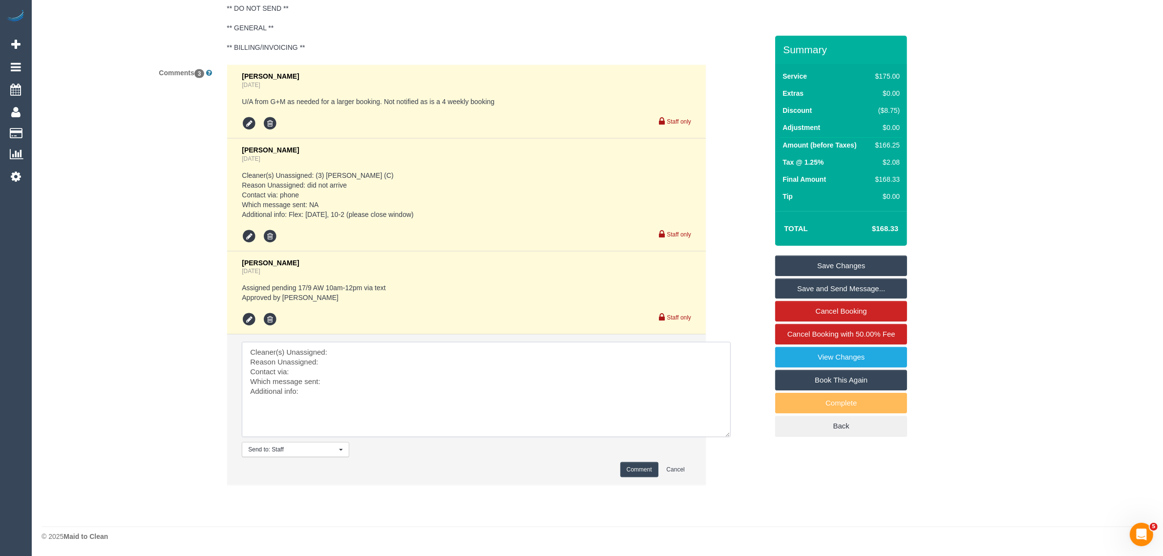
click at [331, 348] on textarea at bounding box center [486, 389] width 489 height 95
paste textarea "(4) Clevin (+ [PERSON_NAME]) (C)"
click at [332, 362] on textarea at bounding box center [486, 389] width 489 height 95
click at [364, 374] on textarea at bounding box center [486, 389] width 489 height 95
click at [370, 377] on textarea at bounding box center [486, 389] width 489 height 95
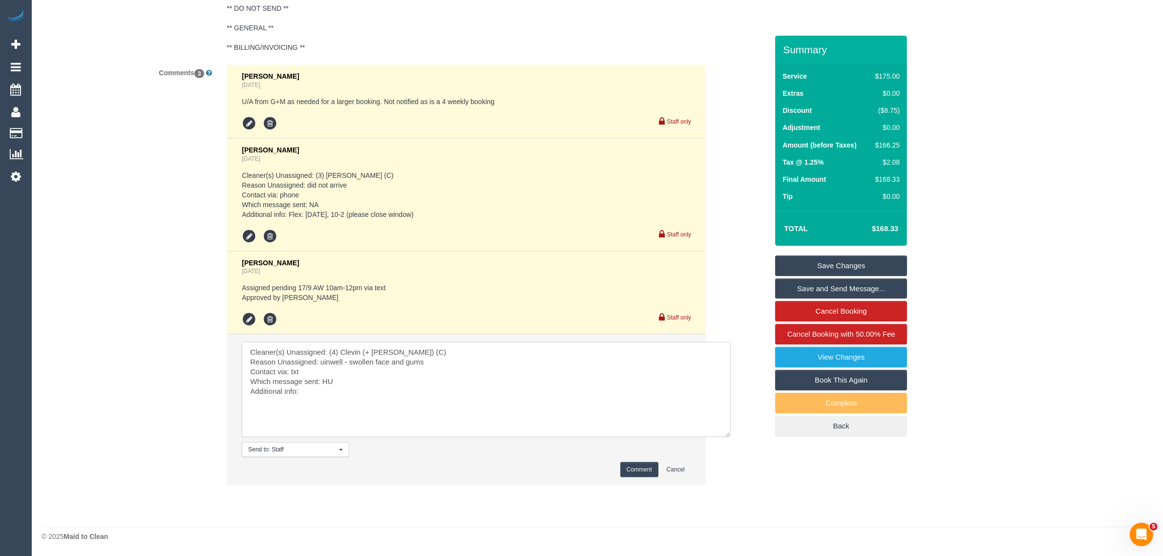
type textarea "Cleaner(s) Unassigned: (4) Clevin (+ Noel) (C) Reason Unassigned: uinwell - swo…"
click at [627, 460] on li "Send to: Staff Nothing selected Send to: Staff Send to: Customer Send to: Team …" at bounding box center [466, 410] width 479 height 150
drag, startPoint x: 633, startPoint y: 470, endPoint x: 619, endPoint y: 466, distance: 14.5
click at [633, 470] on button "Comment" at bounding box center [639, 469] width 38 height 15
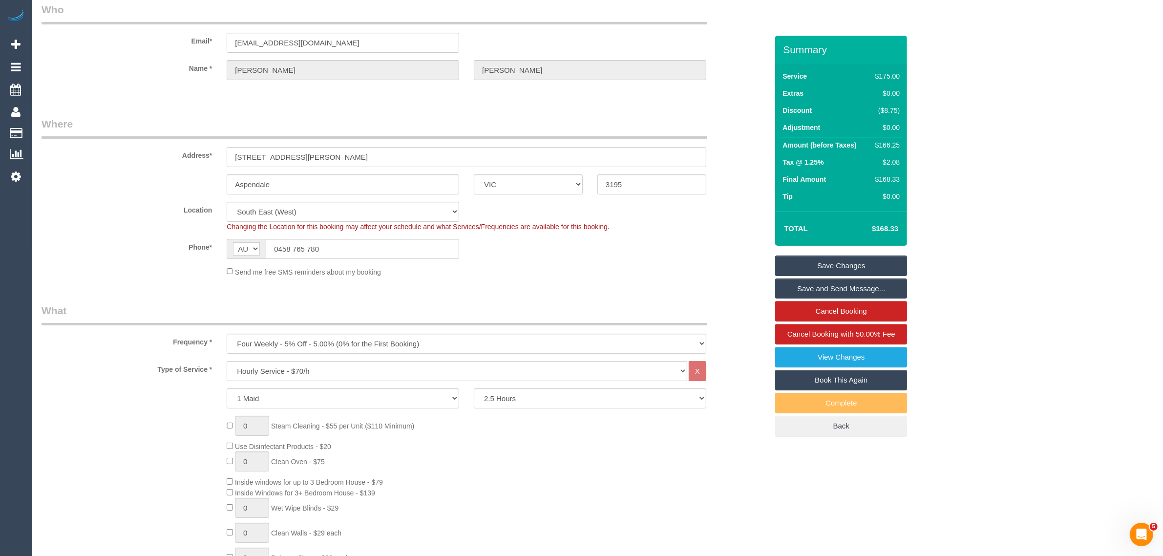
scroll to position [0, 0]
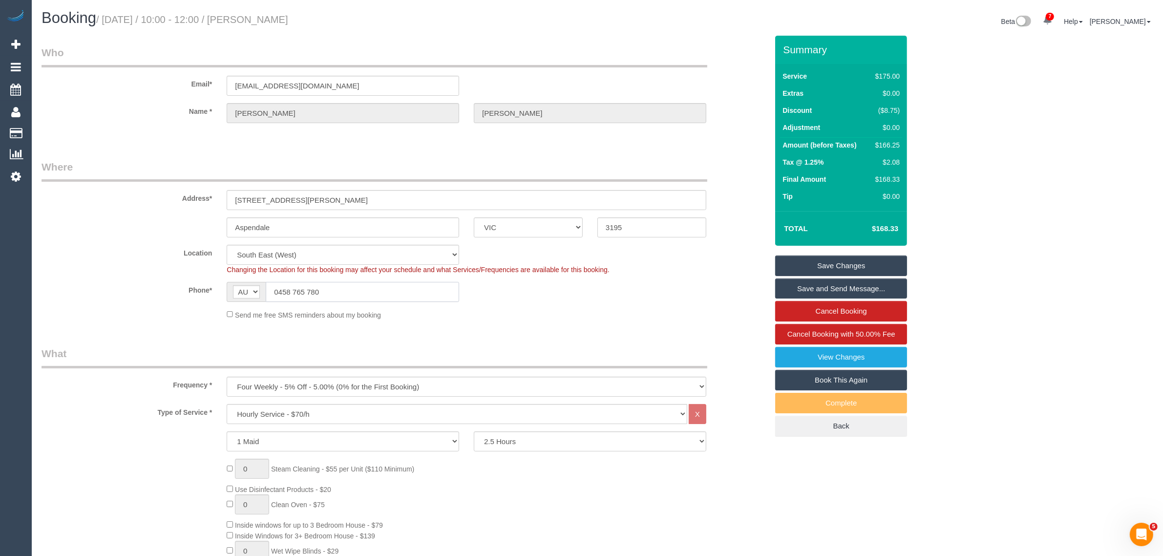
click at [356, 291] on input "0458 765 780" at bounding box center [362, 292] width 193 height 20
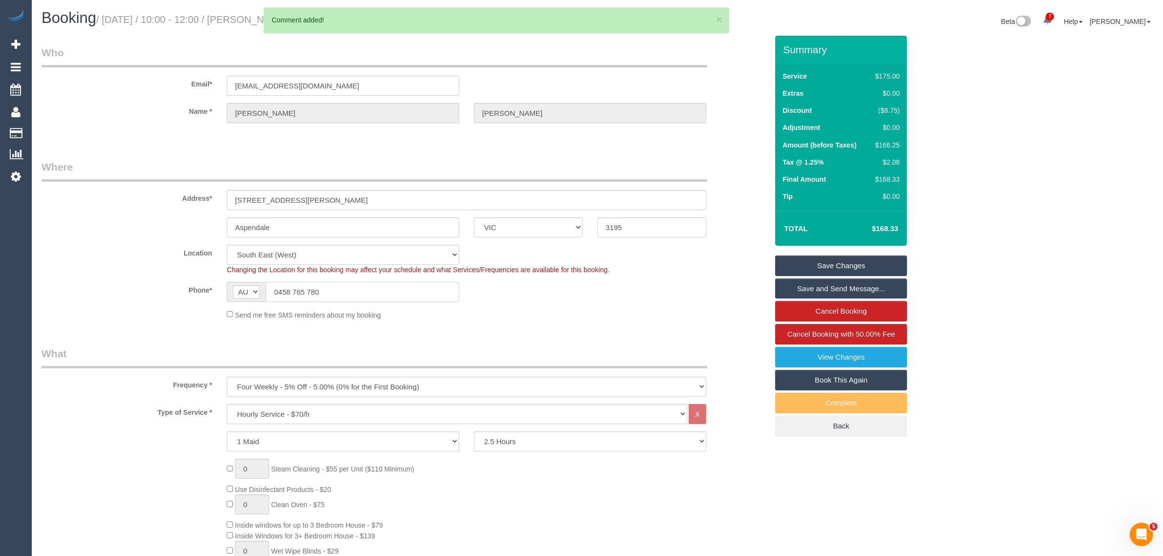
click at [356, 291] on input "0458 765 780" at bounding box center [362, 292] width 193 height 20
click at [557, 297] on div "Phone* AF AL DZ AD AO AI AQ AG AR AM AW AU AT AZ BS BH BD BB BY BE BZ BJ BM BT …" at bounding box center [404, 292] width 741 height 20
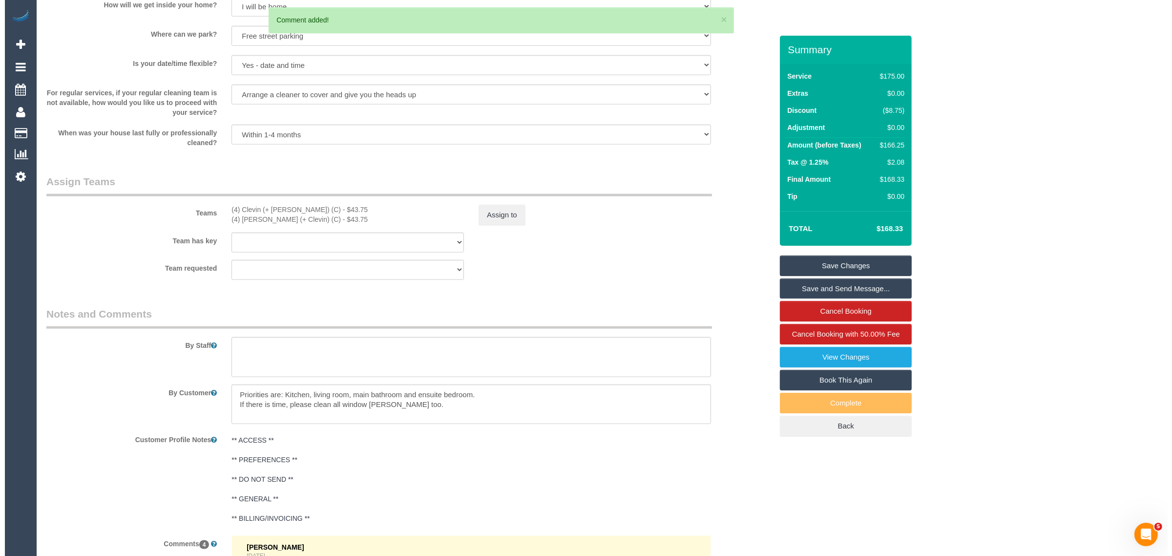
scroll to position [1465, 0]
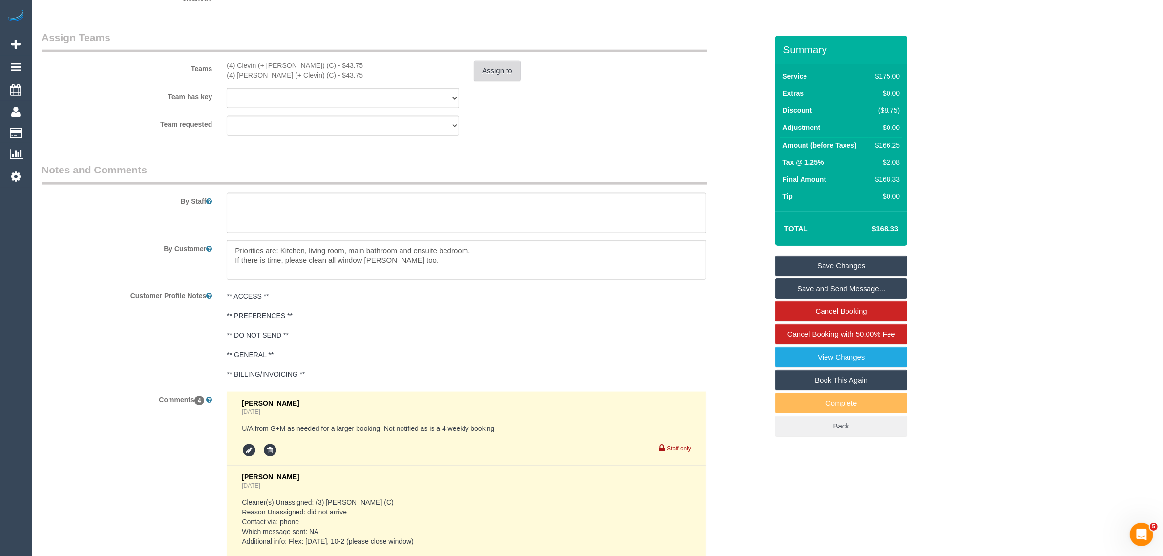
click at [500, 74] on button "Assign to" at bounding box center [497, 71] width 47 height 21
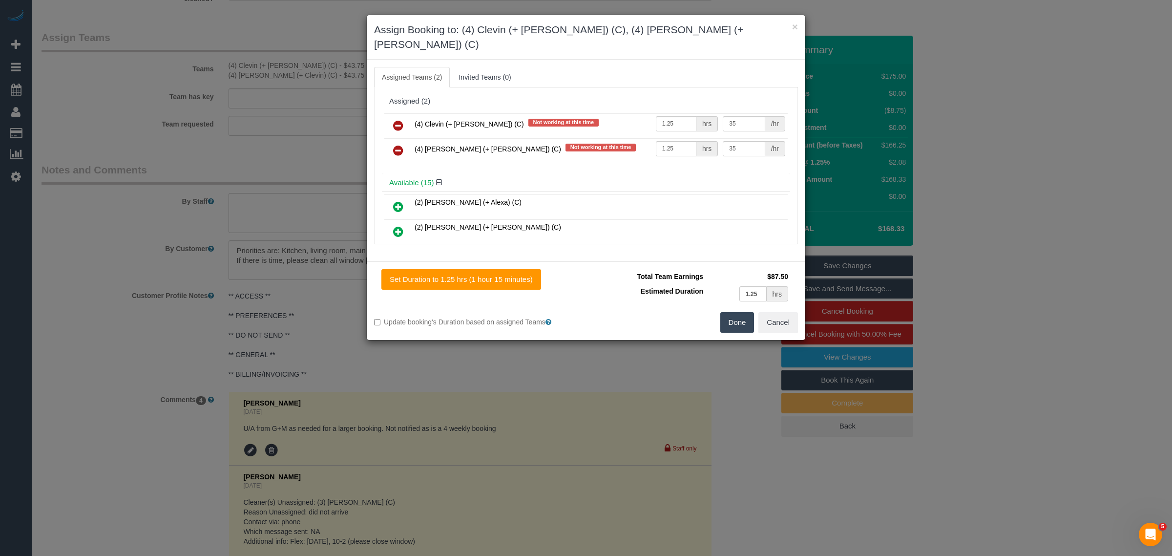
click at [399, 120] on icon at bounding box center [398, 126] width 10 height 12
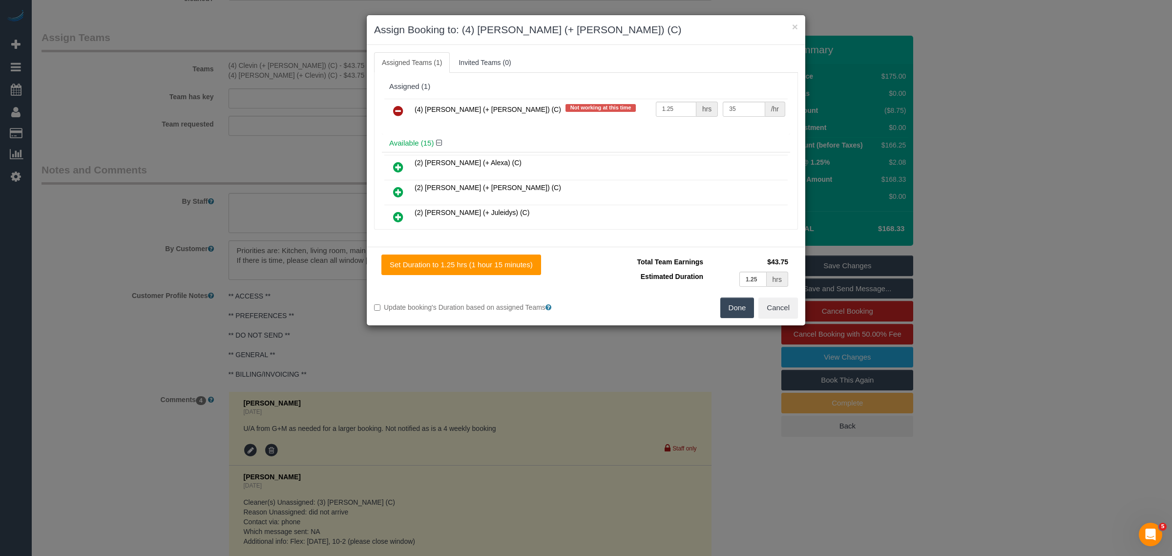
click at [399, 116] on icon at bounding box center [398, 111] width 10 height 12
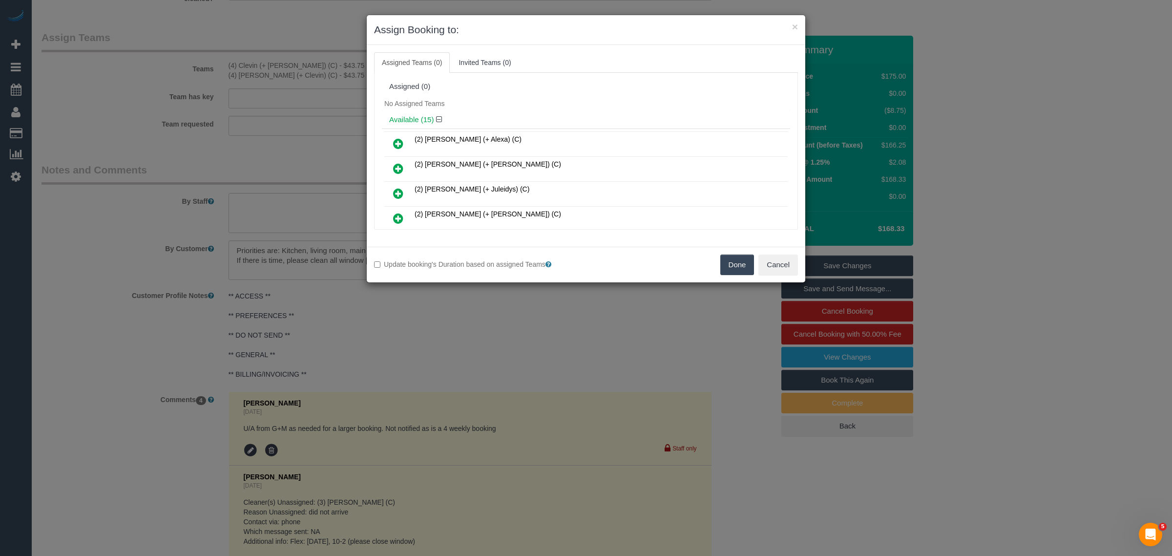
click at [733, 264] on button "Done" at bounding box center [738, 265] width 34 height 21
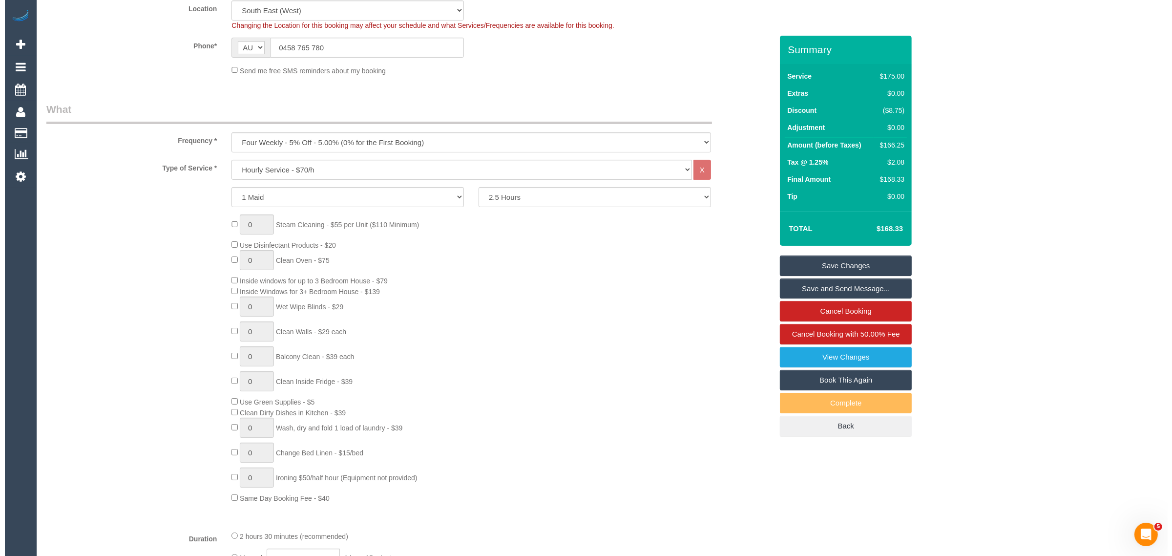
scroll to position [0, 0]
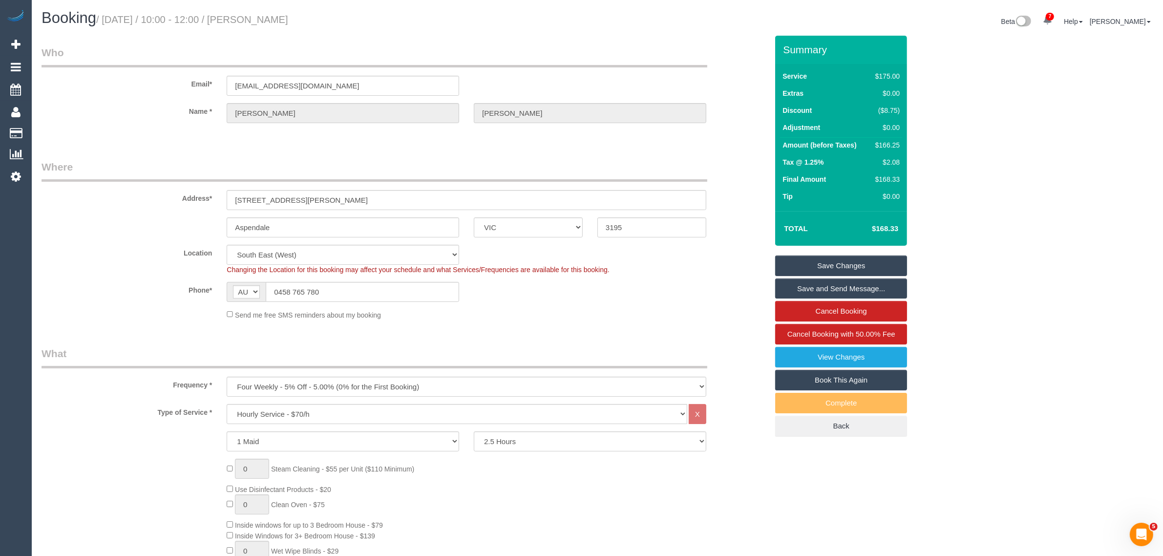
click at [812, 260] on link "Save Changes" at bounding box center [841, 265] width 132 height 21
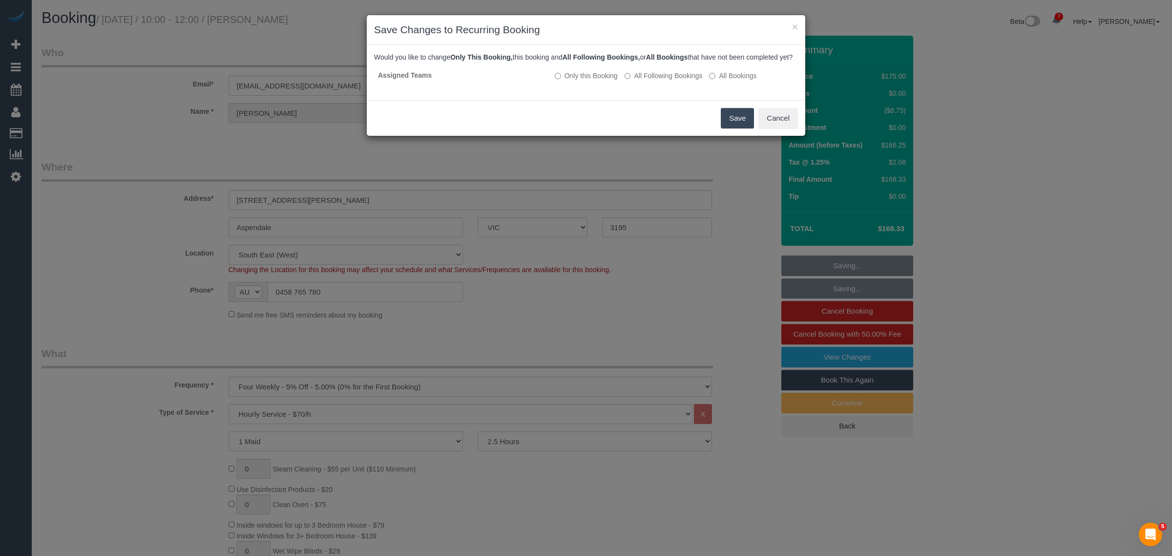
click at [741, 128] on button "Save" at bounding box center [737, 118] width 33 height 21
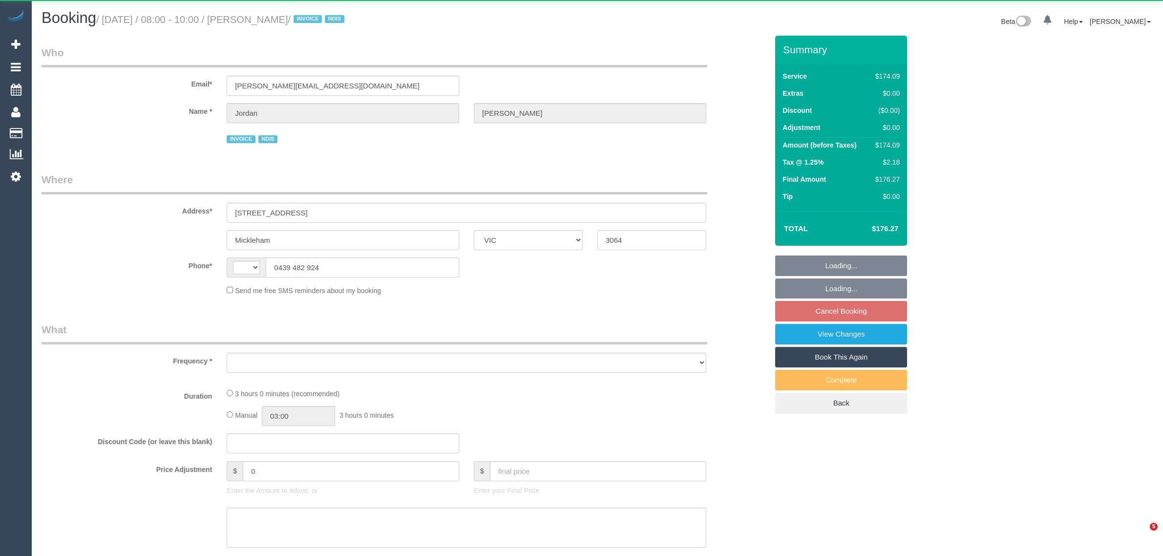
select select "VIC"
select select "string:AU"
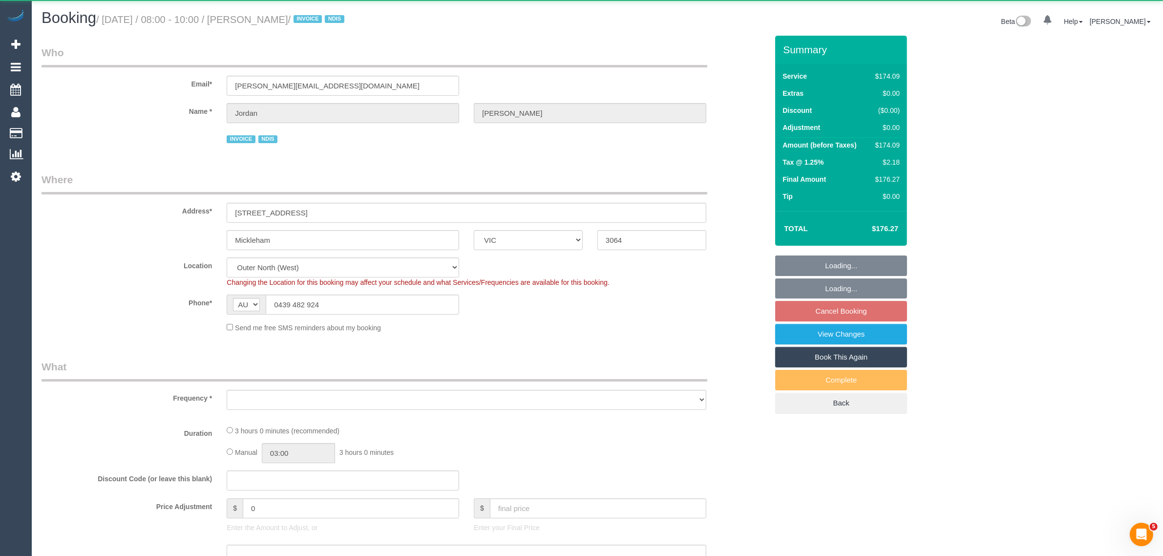
select select "object:590"
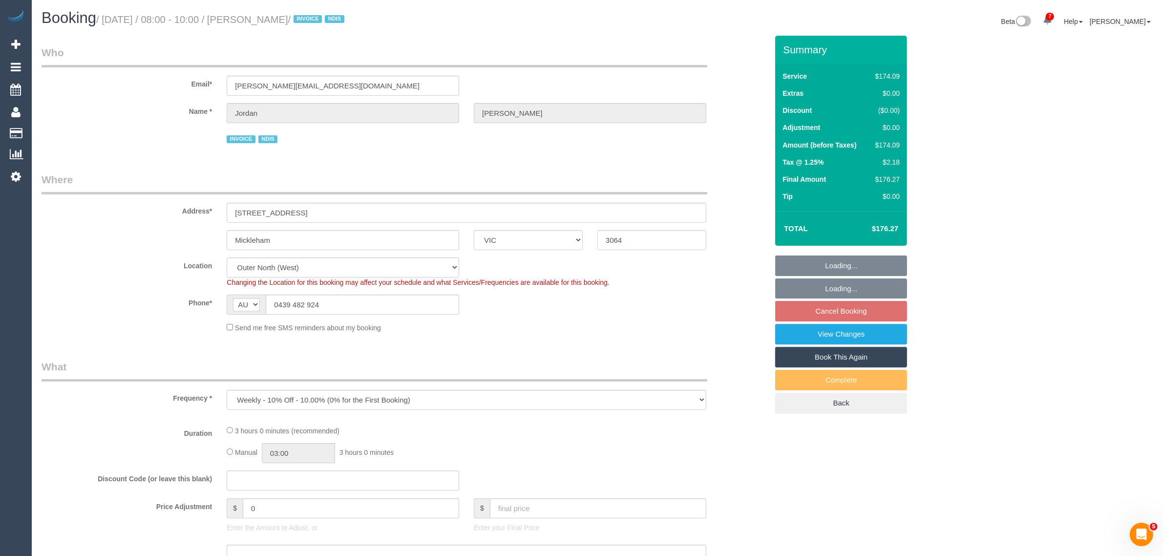
select select "180"
select select "number:27"
select select "number:14"
select select "number:19"
select select "number:36"
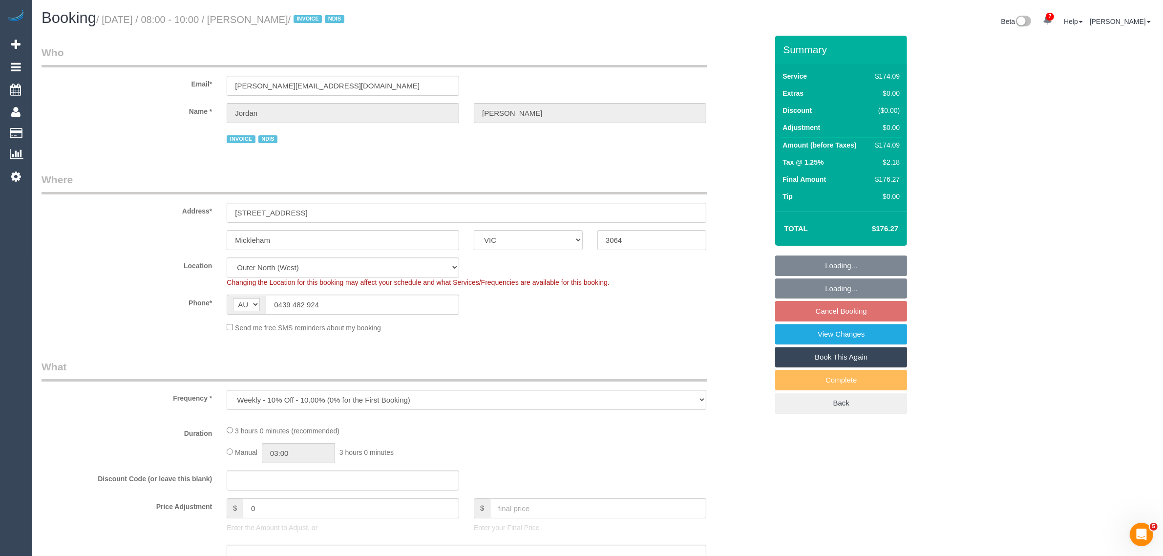
select select "number:33"
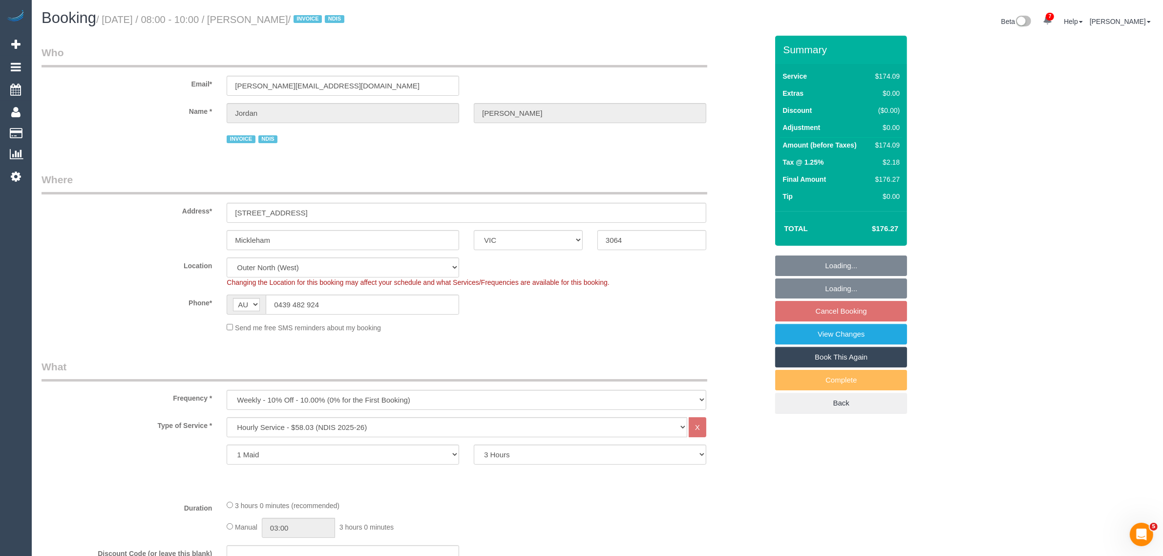
select select "object:800"
select select "spot2"
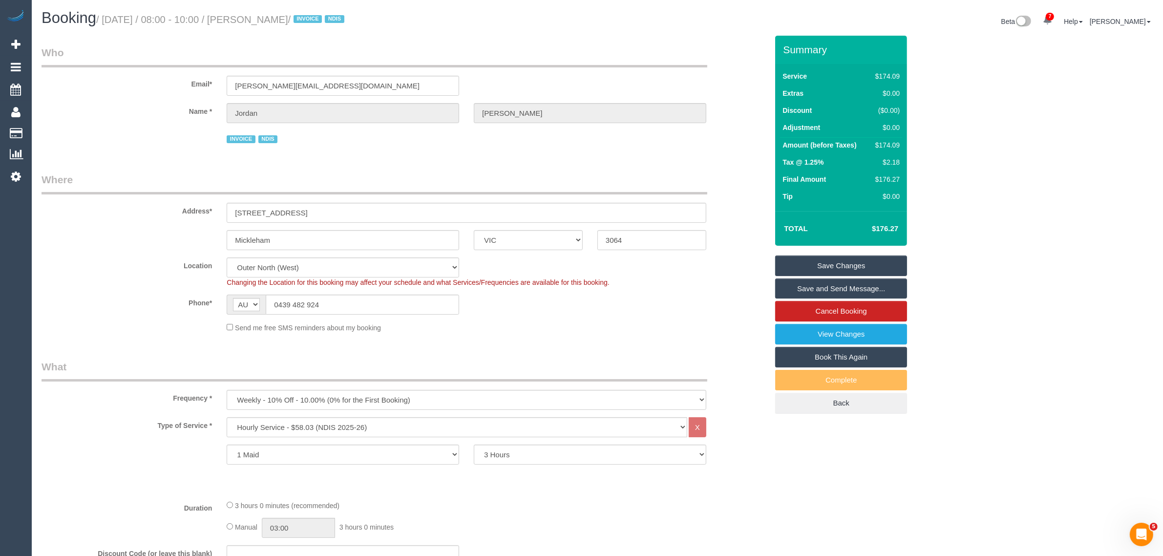
click at [837, 353] on link "Book This Again" at bounding box center [841, 357] width 132 height 21
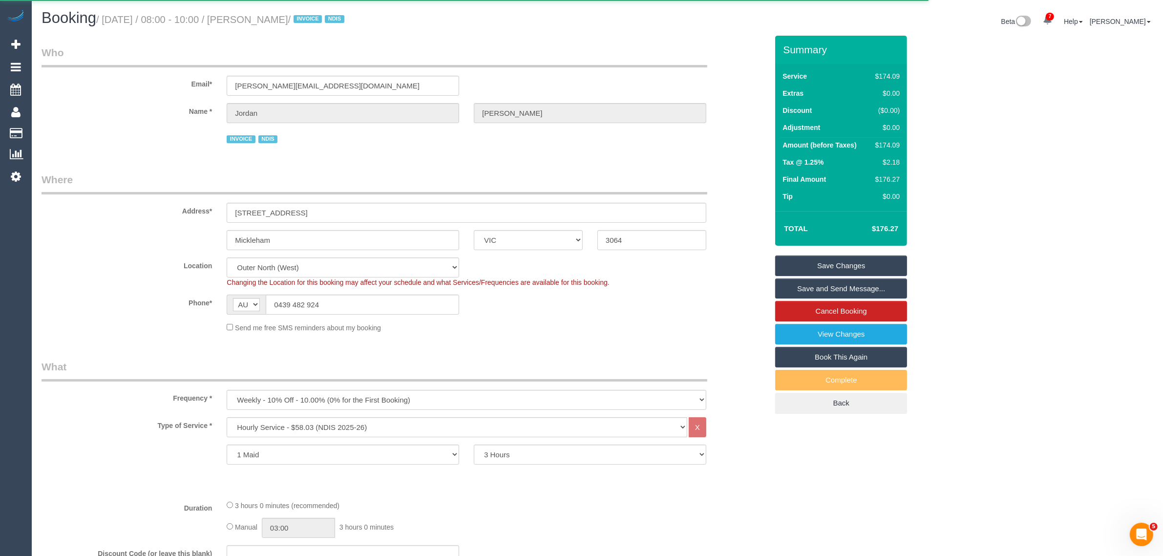
select select "VIC"
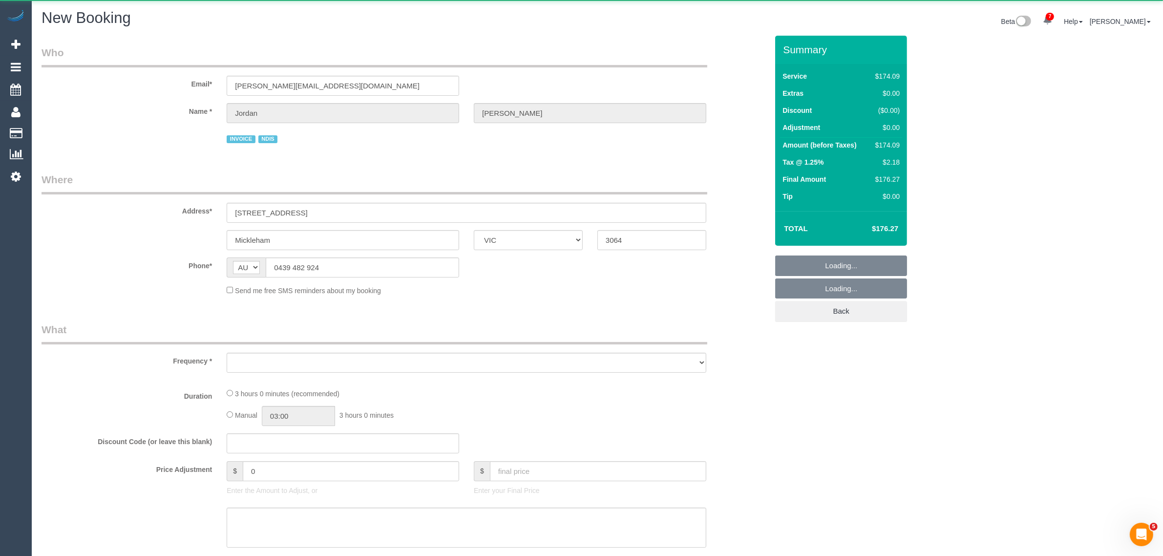
select select "string:stripe"
select select "number:27"
select select "number:14"
select select "number:19"
select select "number:36"
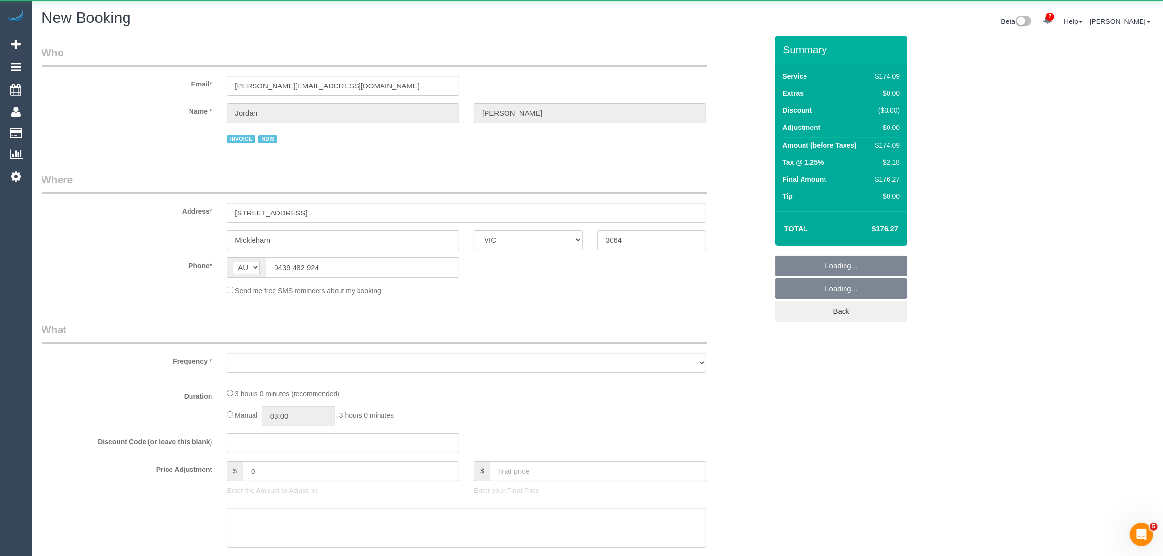
select select "number:33"
select select "180"
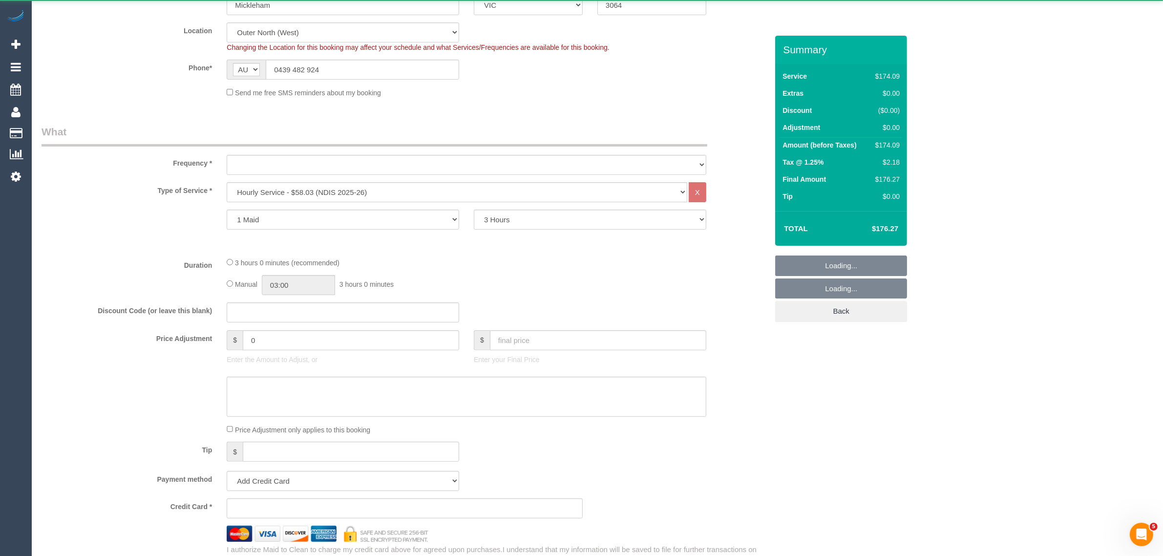
scroll to position [244, 0]
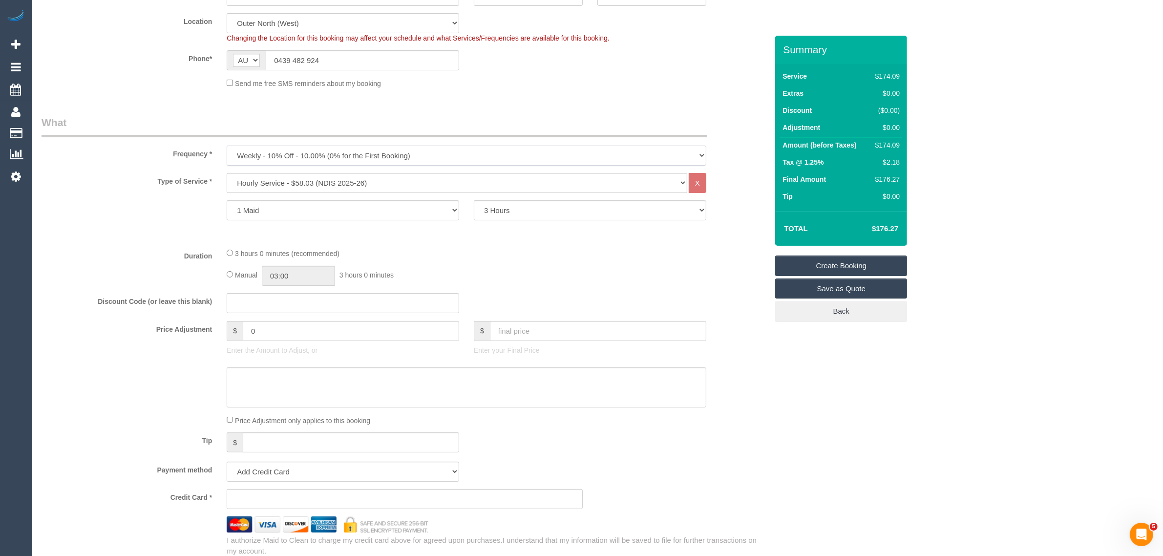
click at [460, 149] on select "One Time Cleaning Weekly - 10% Off - 10.00% (0% for the First Booking) Fortnigh…" at bounding box center [467, 156] width 480 height 20
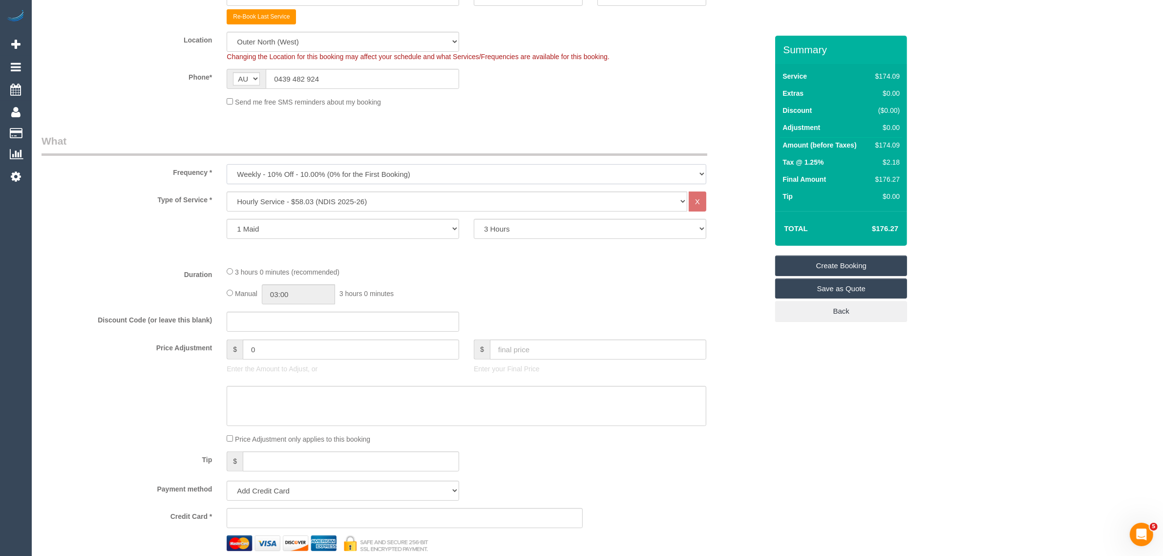
drag, startPoint x: 413, startPoint y: 172, endPoint x: 409, endPoint y: 176, distance: 5.5
click at [413, 172] on select "One Time Cleaning Weekly - 10% Off - 10.00% (0% for the First Booking) Fortnigh…" at bounding box center [467, 174] width 480 height 20
select select "object:2356"
click at [227, 164] on select "One Time Cleaning Weekly - 10% Off - 10.00% (0% for the First Booking) Fortnigh…" at bounding box center [467, 174] width 480 height 20
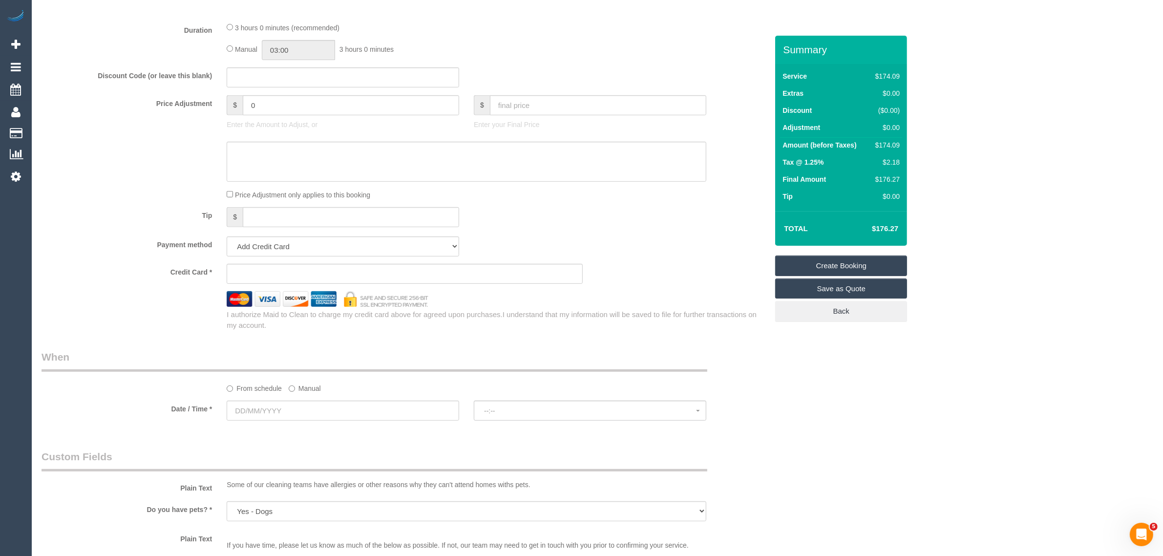
scroll to position [733, 0]
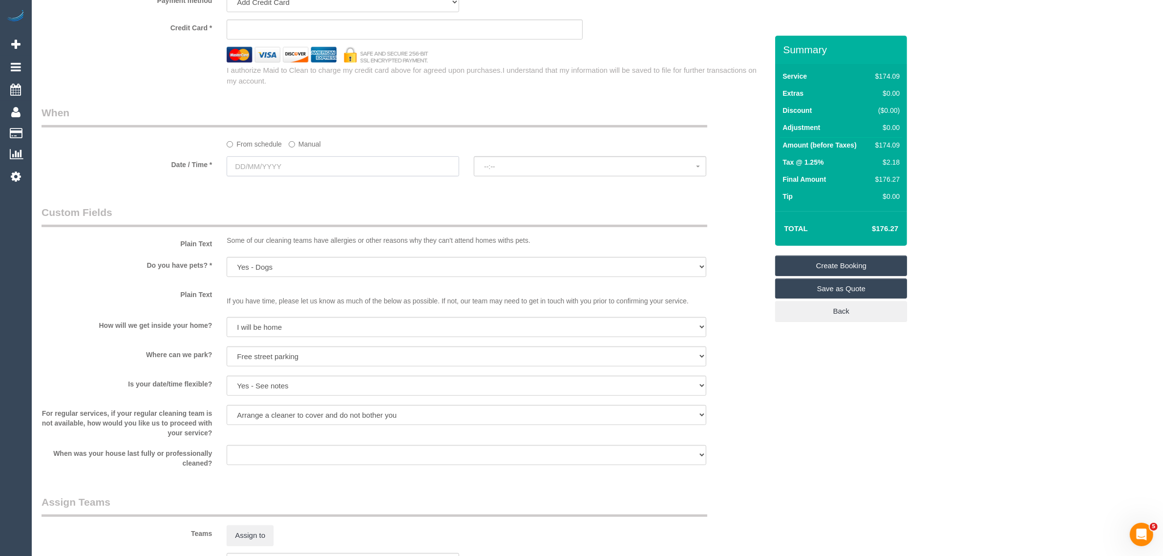
click at [380, 169] on input "text" at bounding box center [343, 166] width 233 height 20
click at [295, 149] on label "Manual" at bounding box center [305, 142] width 32 height 13
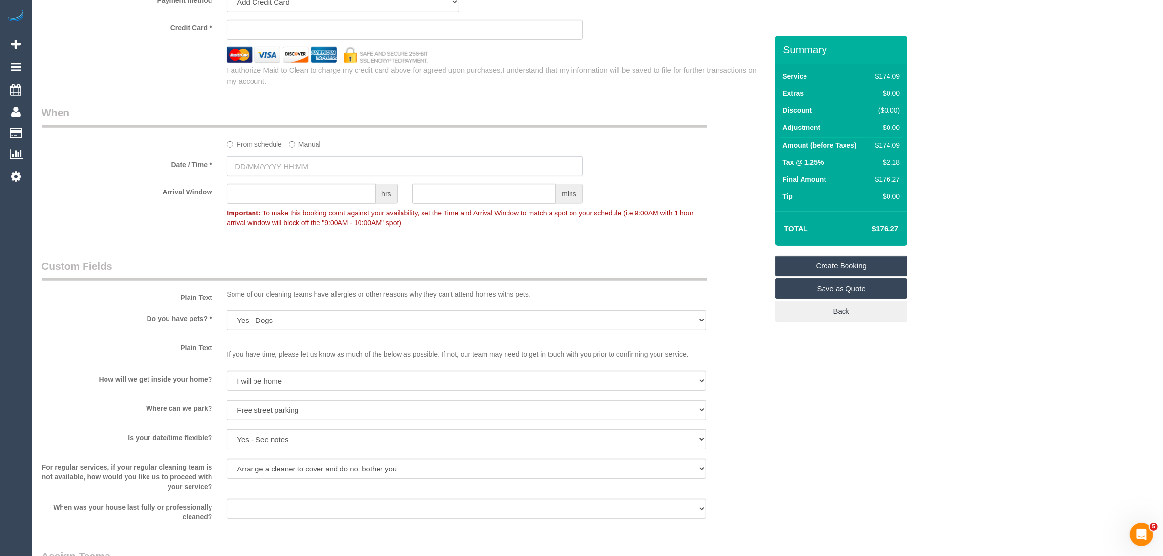
click at [319, 173] on input "text" at bounding box center [405, 166] width 356 height 20
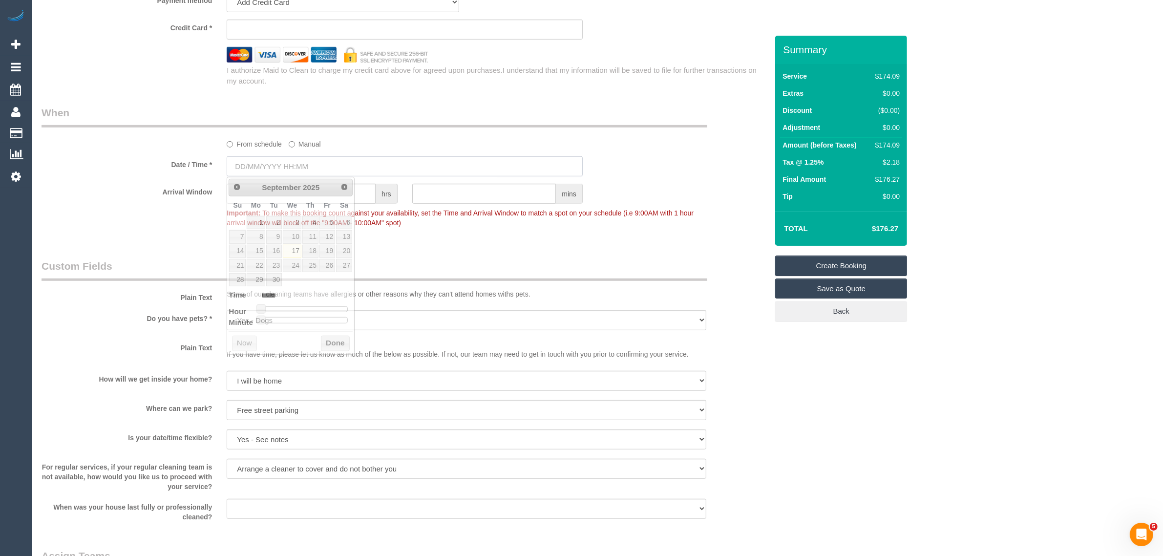
type input "[DATE] 08:00"
click at [291, 253] on link "17" at bounding box center [292, 251] width 19 height 13
click at [680, 177] on sui-booking-spot "From schedule Manual Date / Time * 17/09/2025 08:00 Arrival Window hrs mins Imp…" at bounding box center [405, 169] width 726 height 127
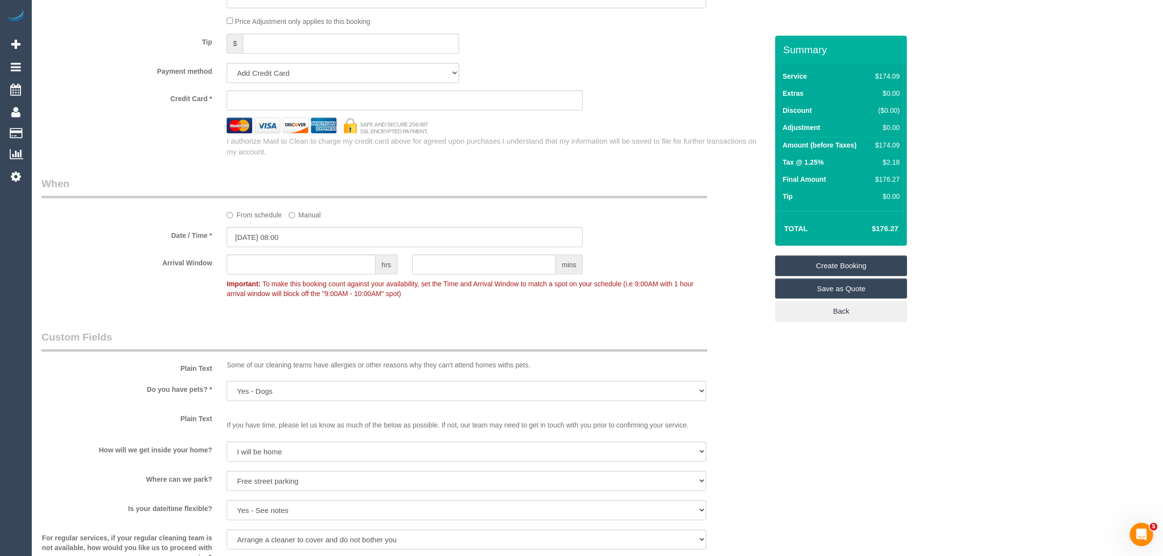
scroll to position [173, 0]
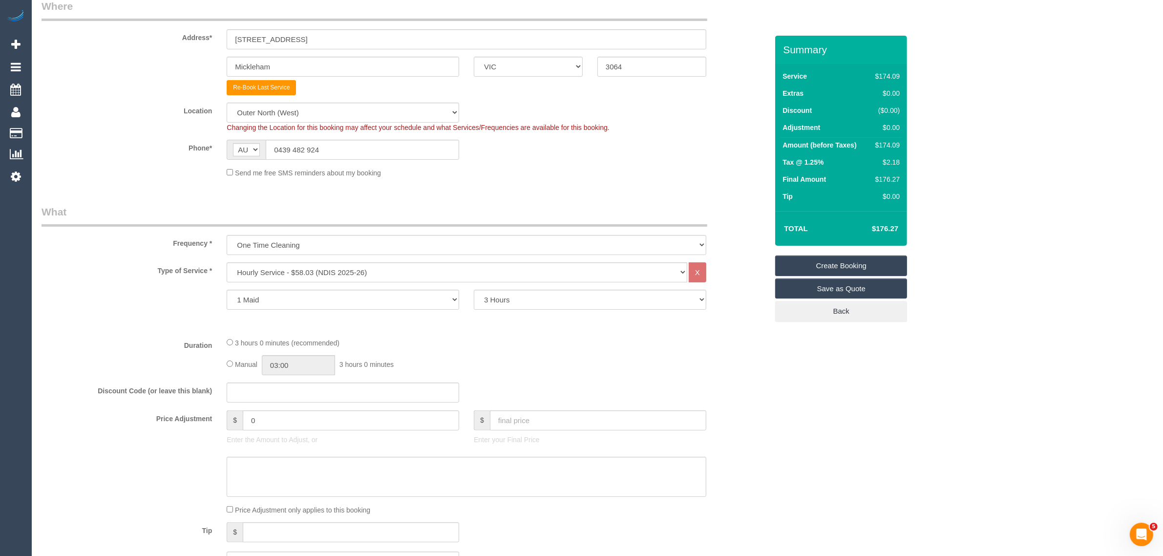
click at [853, 259] on link "Create Booking" at bounding box center [841, 265] width 132 height 21
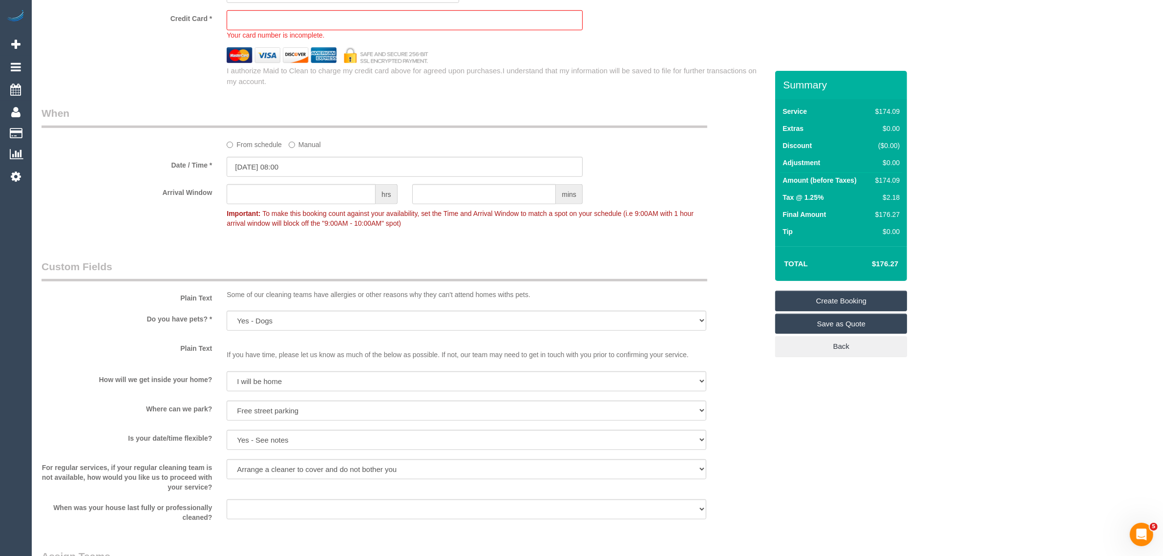
scroll to position [543, 0]
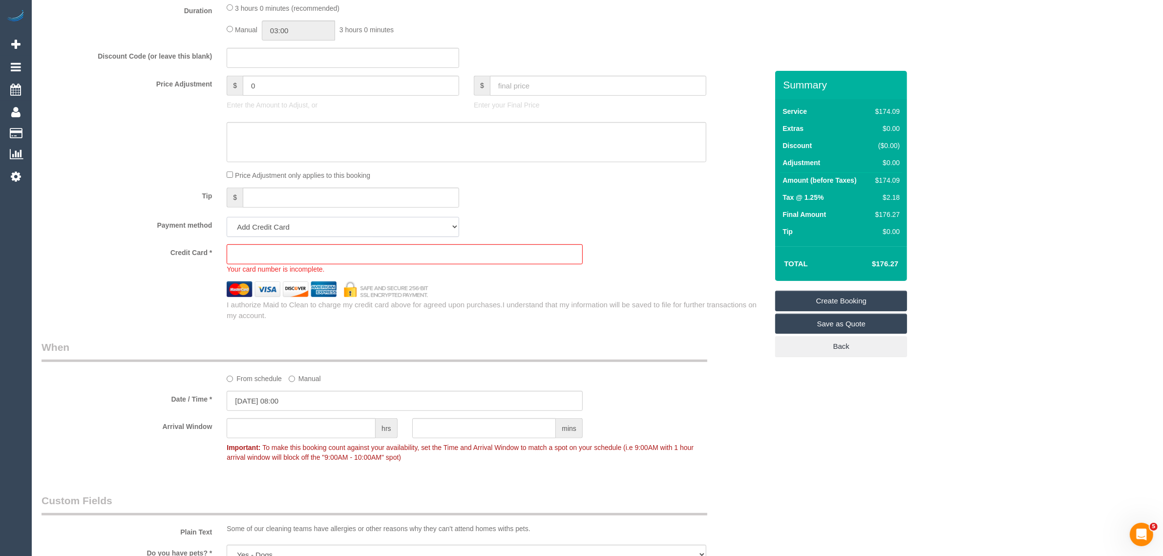
click at [417, 224] on select "Add Credit Card Cash Check Paypal" at bounding box center [343, 227] width 233 height 20
click at [227, 217] on select "Add Credit Card Cash Check Paypal" at bounding box center [343, 227] width 233 height 20
click at [451, 247] on sui-stripe-card at bounding box center [405, 254] width 356 height 20
drag, startPoint x: 423, startPoint y: 225, endPoint x: 421, endPoint y: 235, distance: 10.1
click at [422, 228] on select "Add Credit Card Cash Check Paypal" at bounding box center [343, 227] width 233 height 20
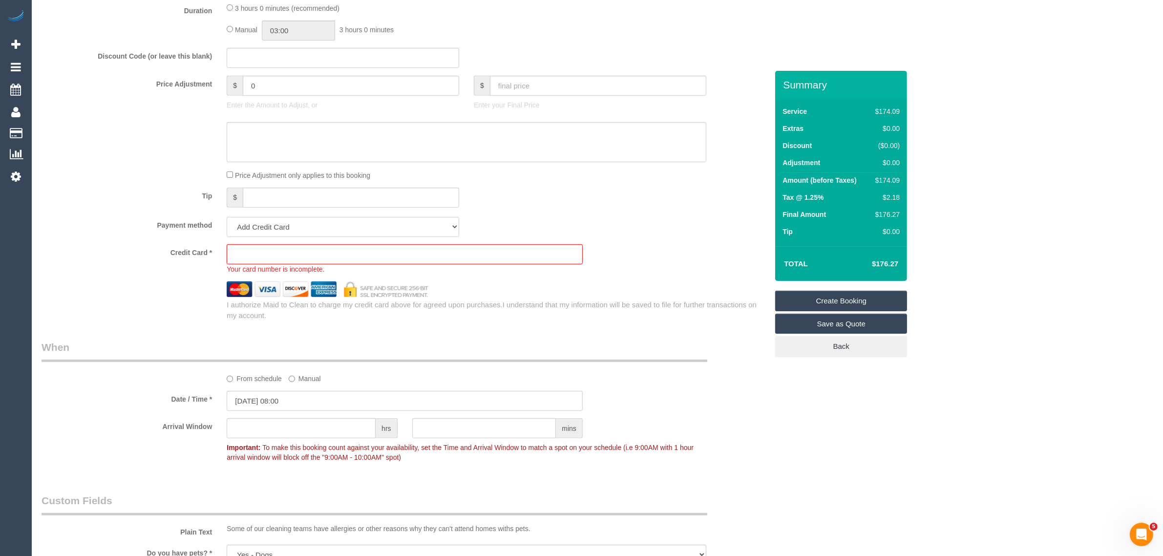
select select "string:check"
click at [227, 217] on select "Add Credit Card Cash Check Paypal" at bounding box center [343, 227] width 233 height 20
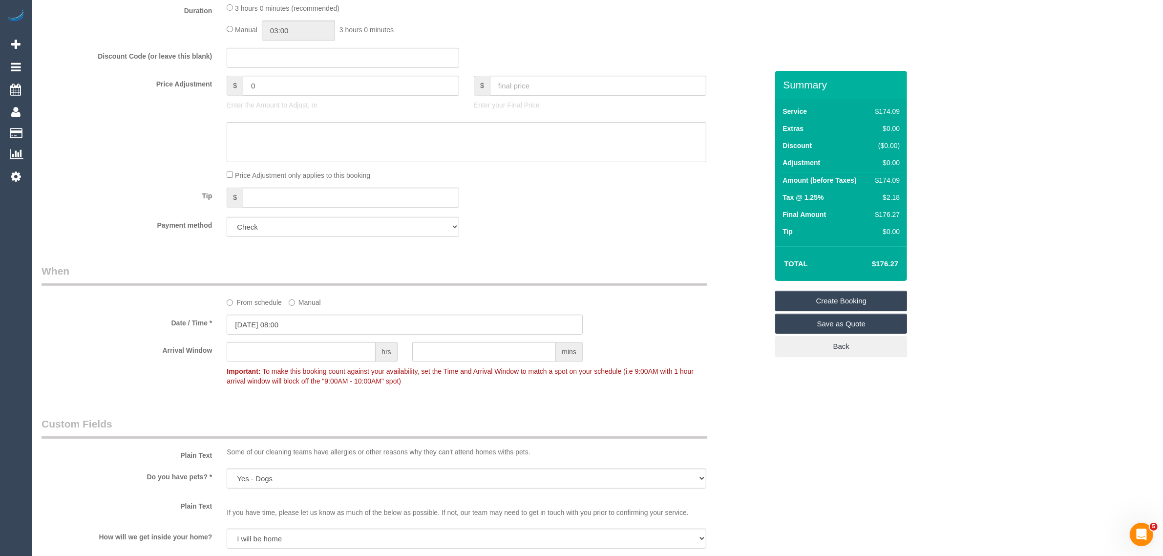
click at [548, 212] on fieldset "What Frequency * One Time Cleaning Weekly - 10% Off - 10.00% (0% for the First …" at bounding box center [405, 57] width 726 height 374
drag, startPoint x: 790, startPoint y: 292, endPoint x: 775, endPoint y: 282, distance: 17.8
click at [790, 292] on link "Create Booking" at bounding box center [841, 301] width 132 height 21
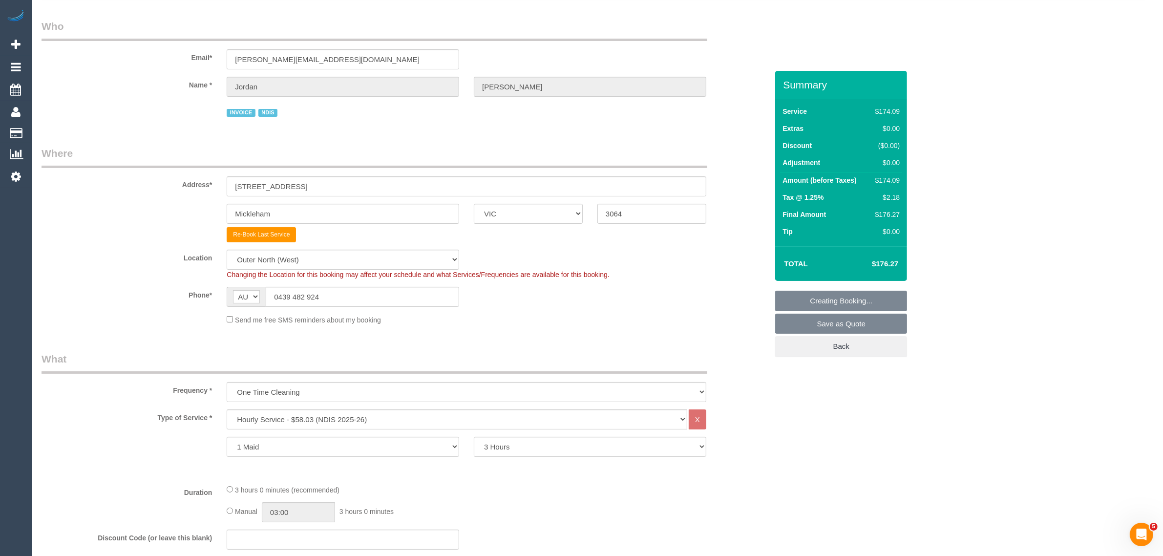
scroll to position [55, 0]
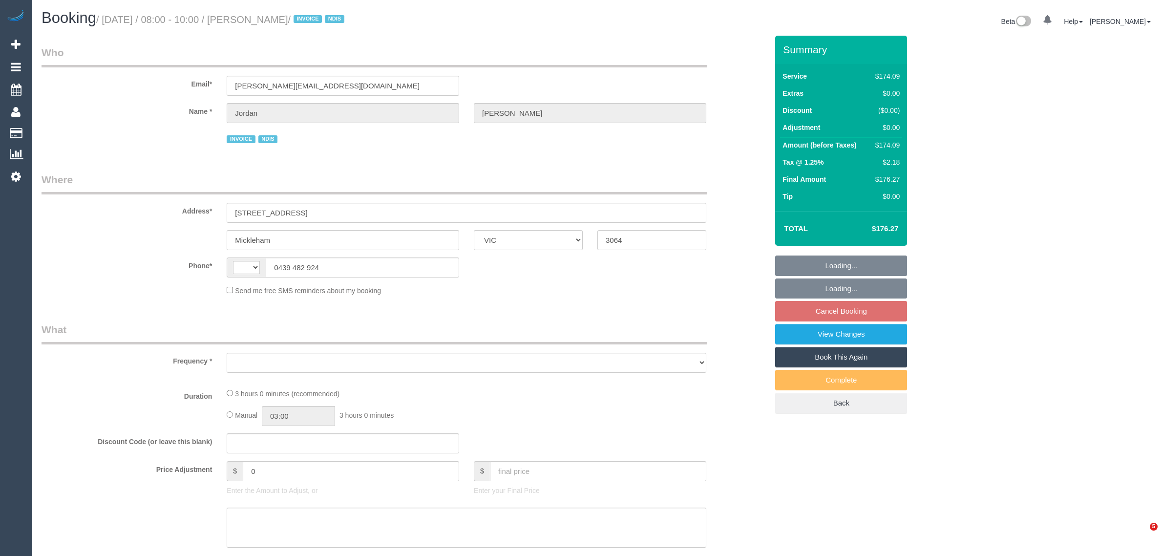
select select "VIC"
select select "string:AU"
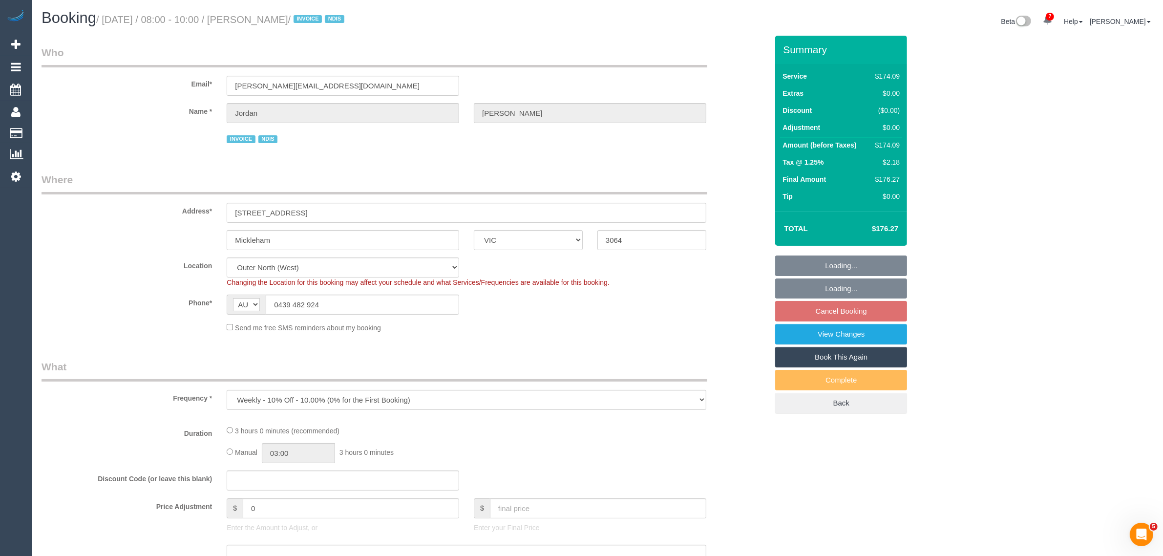
select select "object:983"
select select "180"
select select "number:27"
select select "number:14"
select select "number:19"
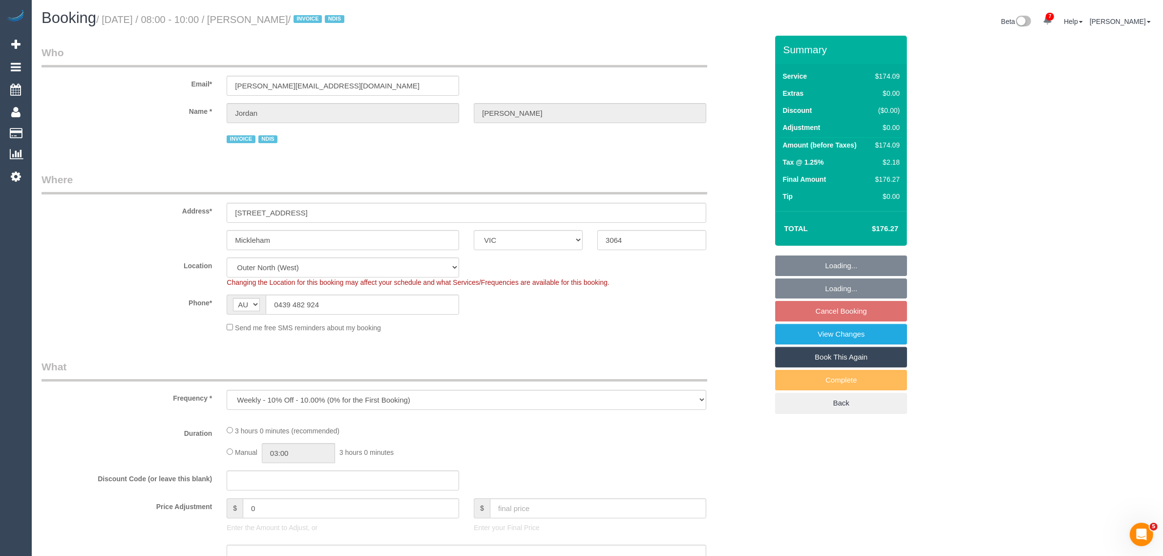
select select "number:36"
select select "number:33"
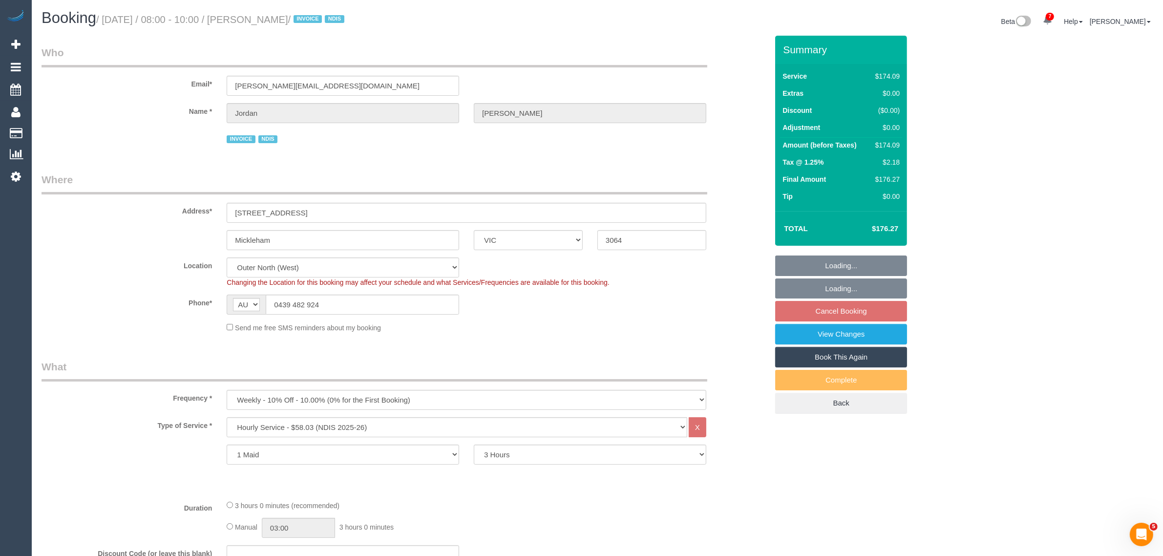
select select "spot2"
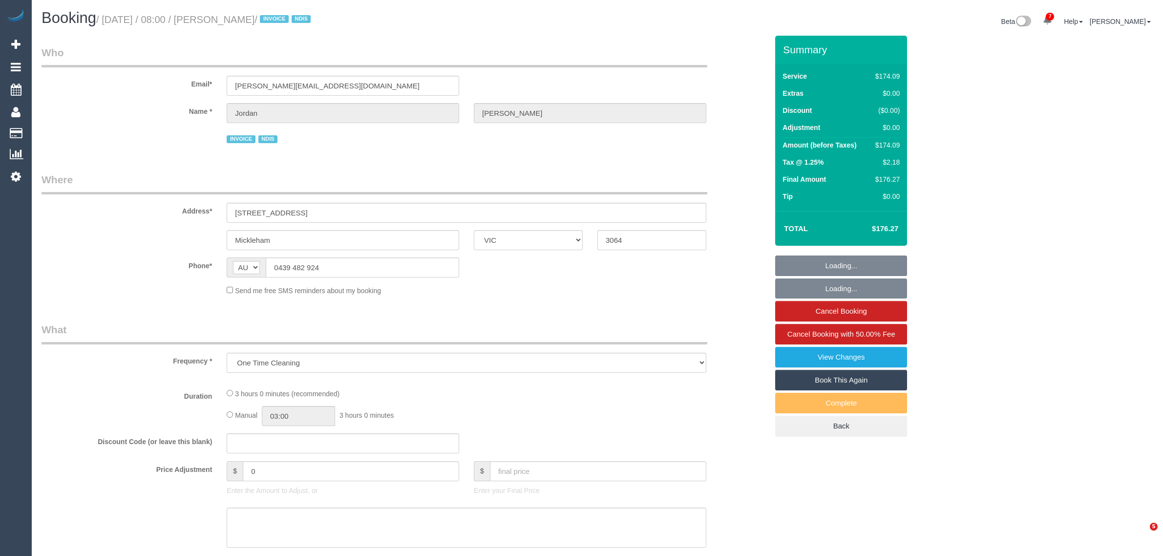
select select "VIC"
select select "number:27"
select select "number:14"
select select "number:19"
select select "number:36"
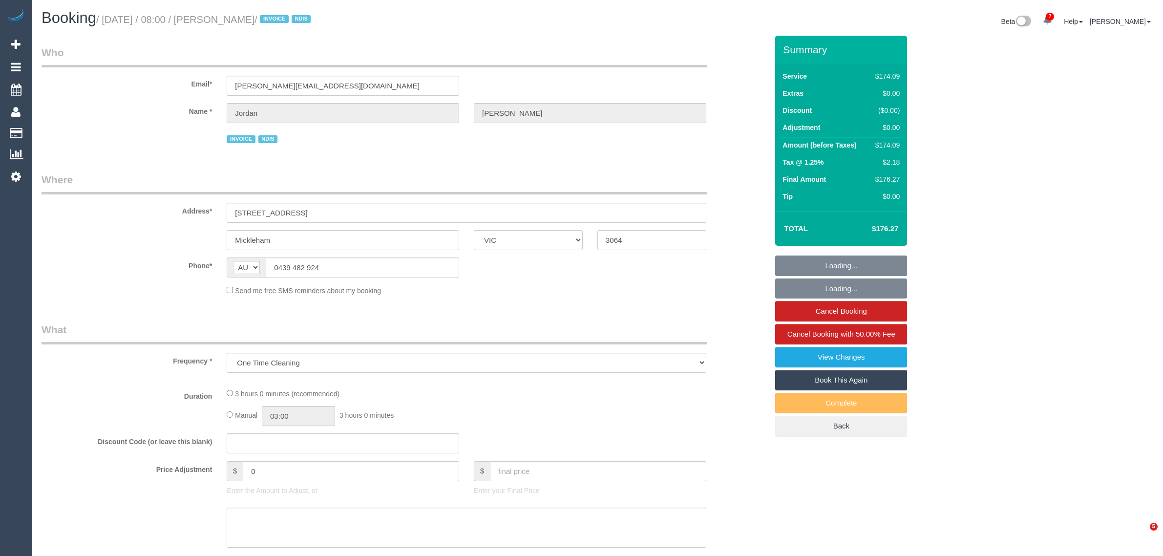
select select "number:33"
select select "180"
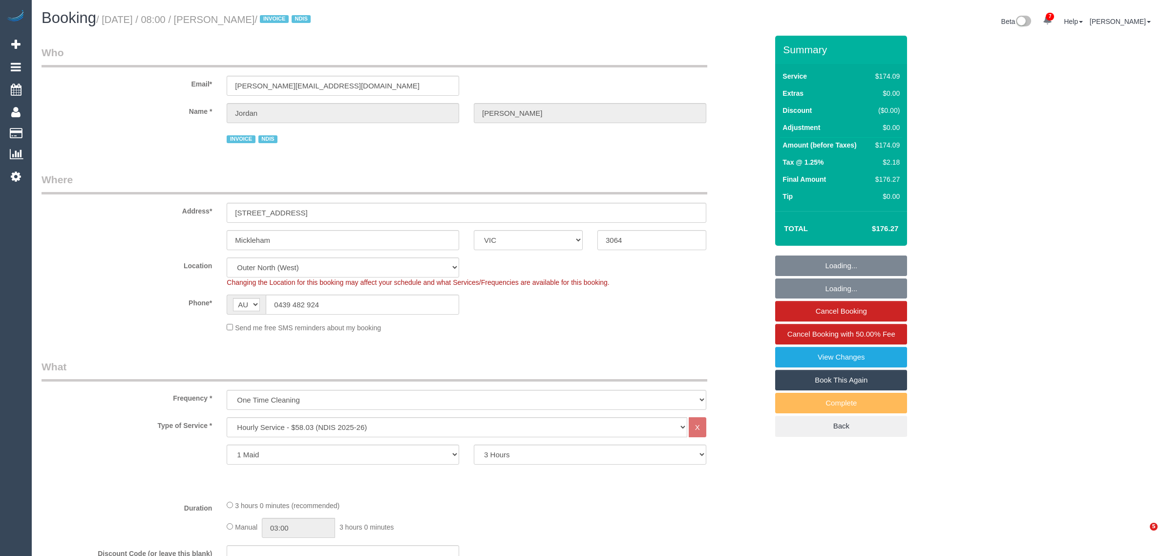
select select "object:1198"
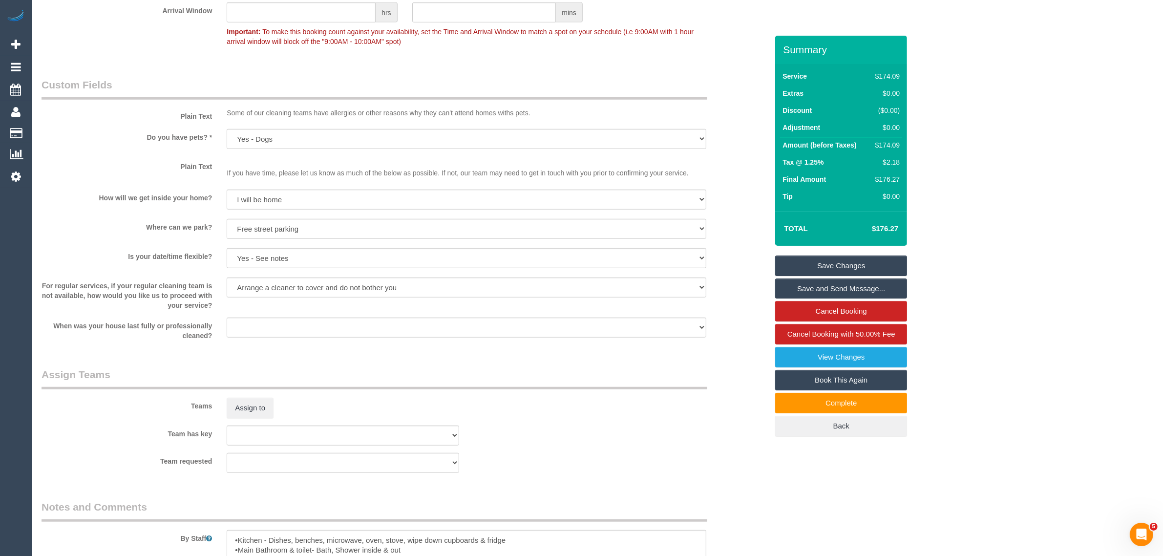
scroll to position [1136, 0]
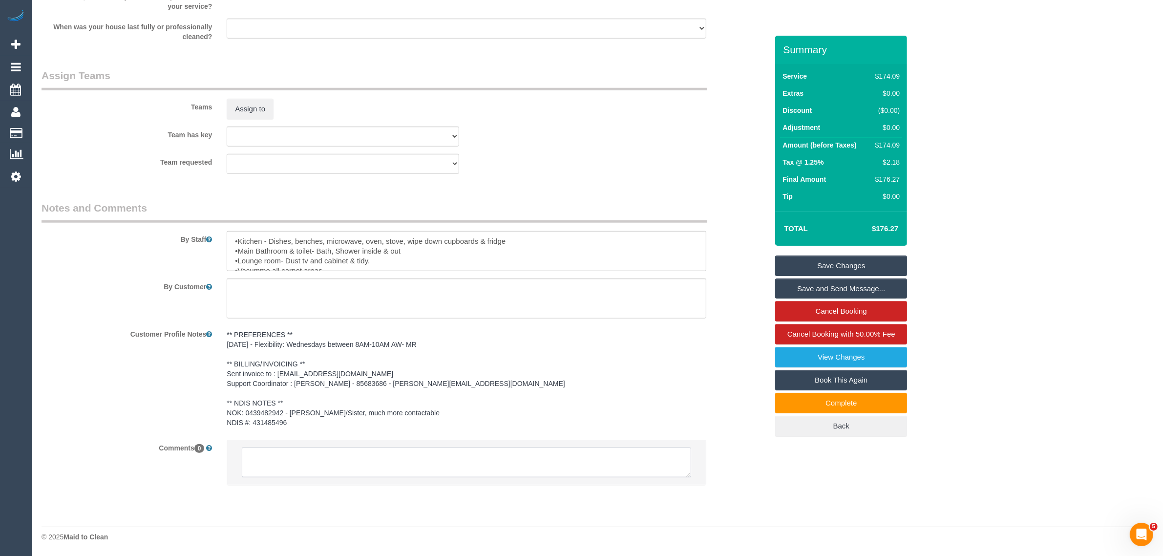
click at [374, 458] on textarea at bounding box center [466, 462] width 449 height 30
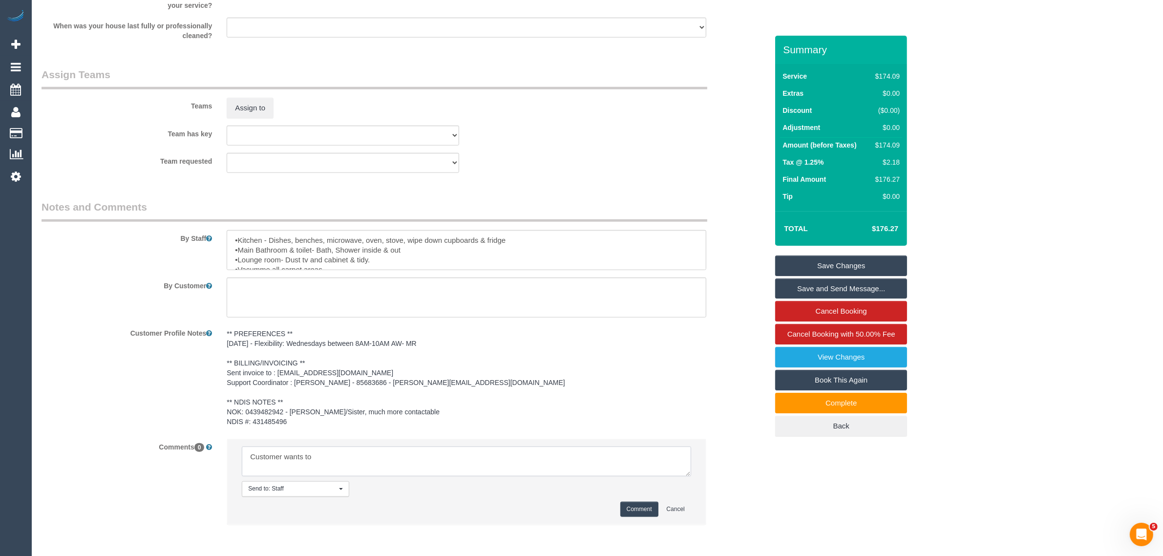
type textarea "Customer wants to"
paste textarea "reschedule to later this afternoon or another day this week please? 2 tags adde…"
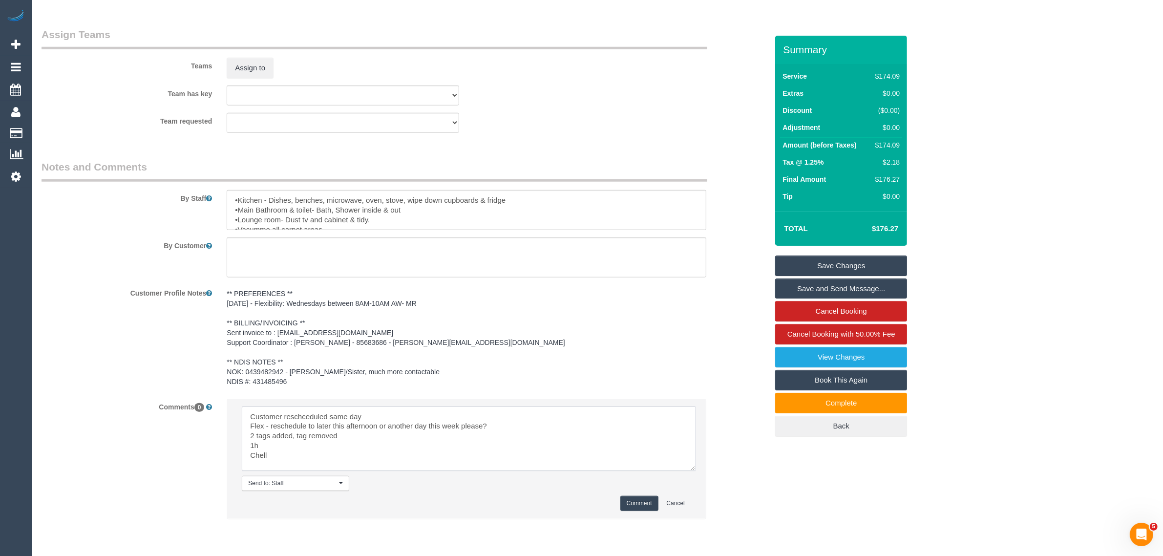
scroll to position [0, 0]
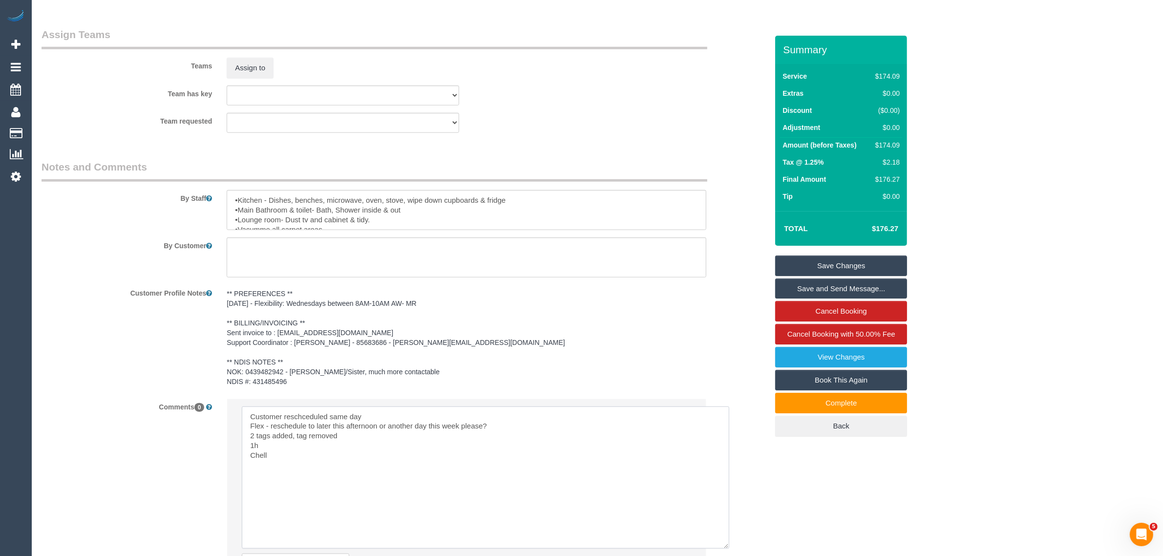
drag, startPoint x: 687, startPoint y: 433, endPoint x: 713, endPoint y: 533, distance: 103.4
click at [727, 545] on textarea at bounding box center [486, 477] width 488 height 142
drag, startPoint x: 287, startPoint y: 457, endPoint x: 324, endPoint y: 470, distance: 39.1
click at [324, 470] on textarea at bounding box center [486, 477] width 488 height 142
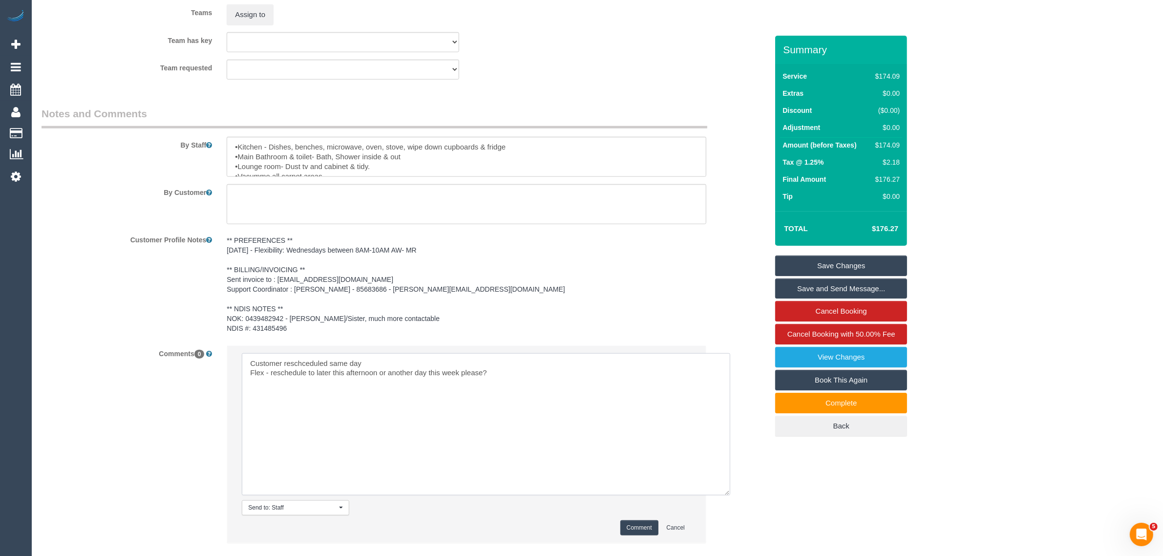
scroll to position [1288, 0]
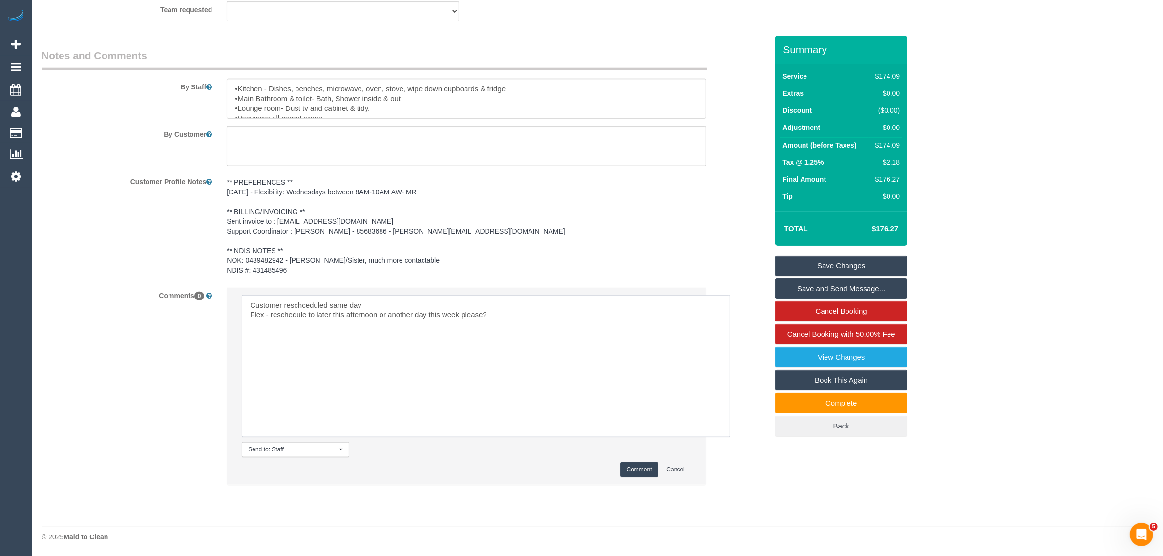
type textarea "Customer reschceduled same day Flex - reschedule to later this afternoon or ano…"
click at [629, 470] on button "Comment" at bounding box center [639, 469] width 38 height 15
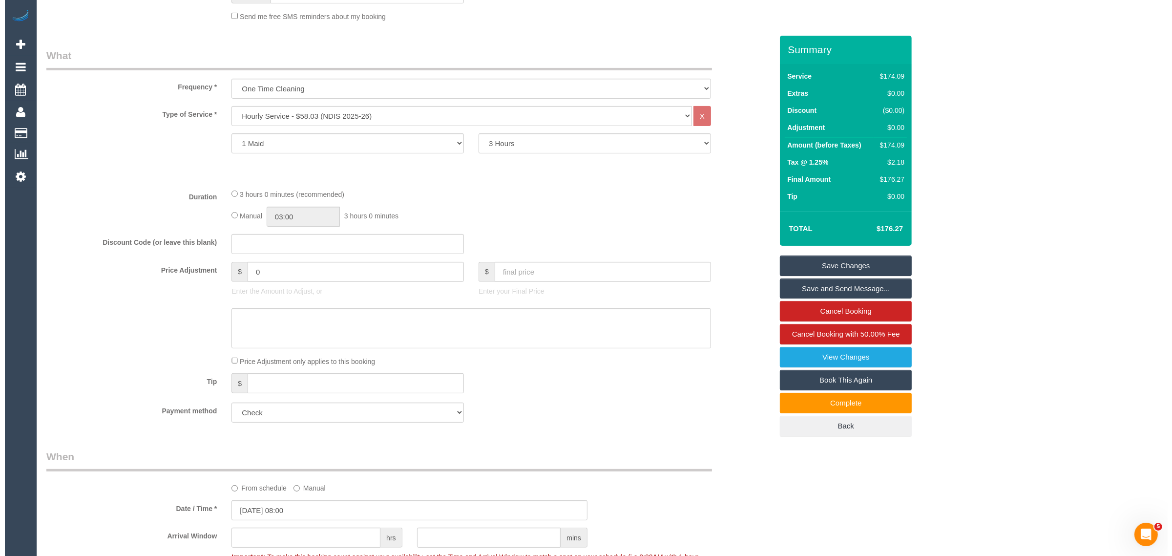
scroll to position [0, 0]
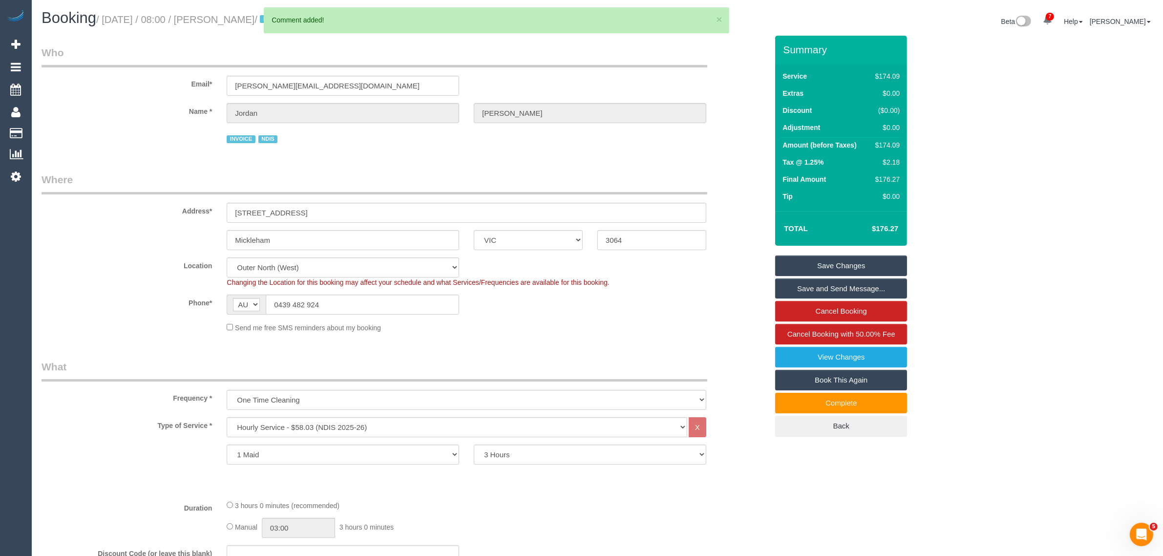
click at [831, 269] on link "Save Changes" at bounding box center [841, 265] width 132 height 21
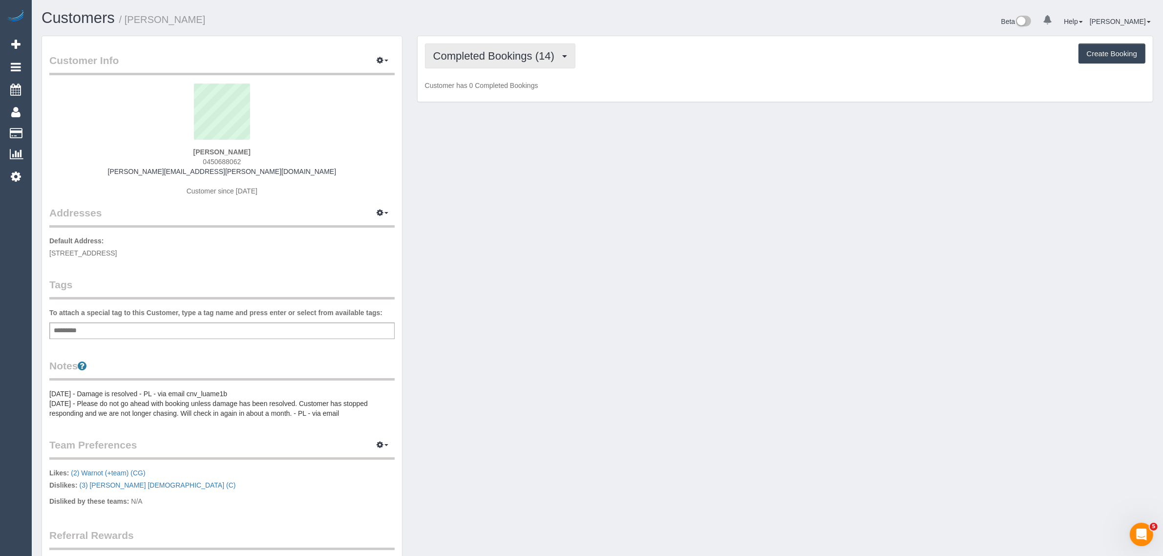
click at [484, 59] on span "Completed Bookings (14)" at bounding box center [496, 56] width 126 height 12
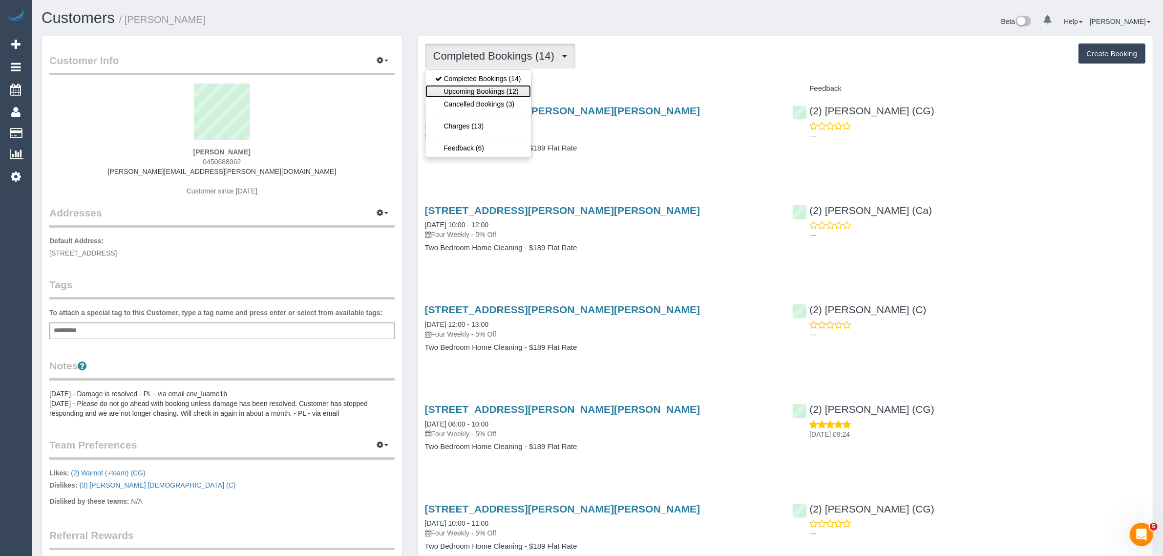
click at [480, 87] on link "Upcoming Bookings (12)" at bounding box center [478, 91] width 106 height 13
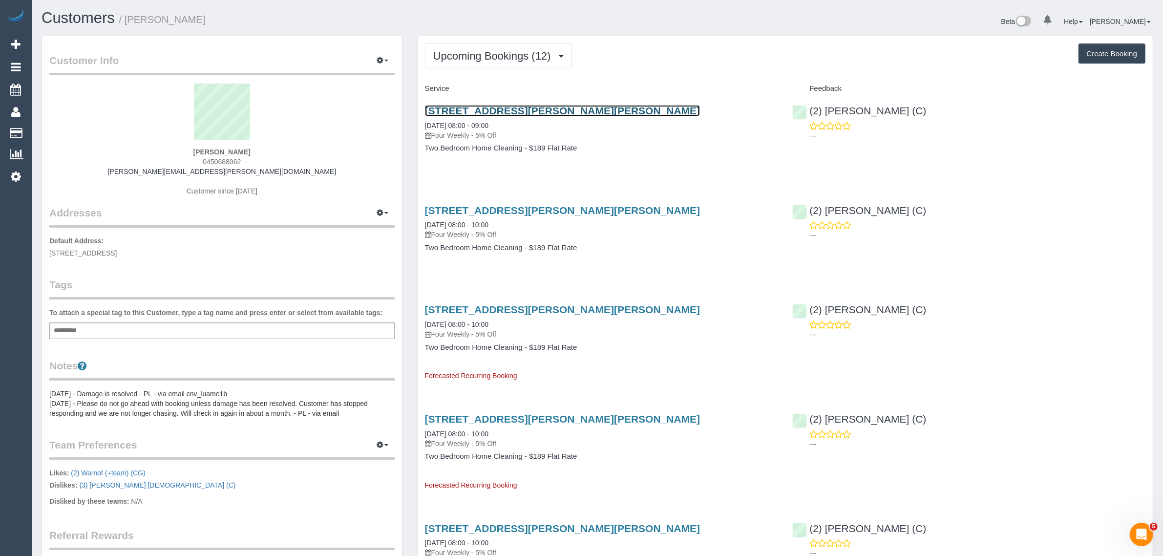
click at [457, 106] on link "469-471 Gilbert Road, Unit 9, Preston, VIC 3072" at bounding box center [563, 110] width 276 height 11
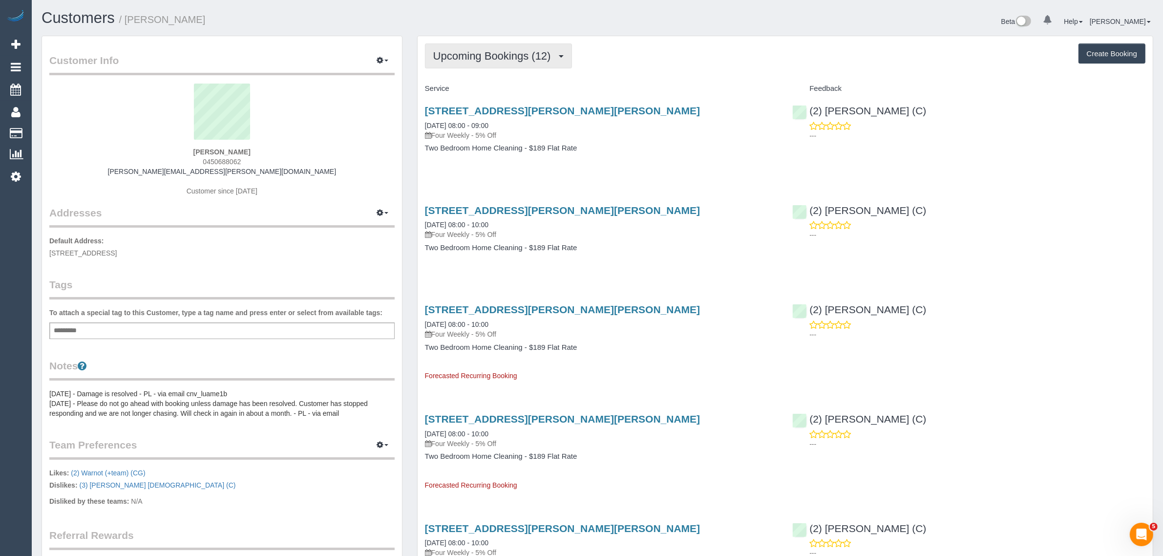
click at [497, 60] on span "Upcoming Bookings (12)" at bounding box center [494, 56] width 123 height 12
click at [491, 91] on link "Upcoming Bookings (12)" at bounding box center [478, 91] width 106 height 13
click at [488, 54] on span "Upcoming Bookings (12)" at bounding box center [494, 56] width 123 height 12
click at [485, 86] on link "Upcoming Bookings (12)" at bounding box center [478, 91] width 106 height 13
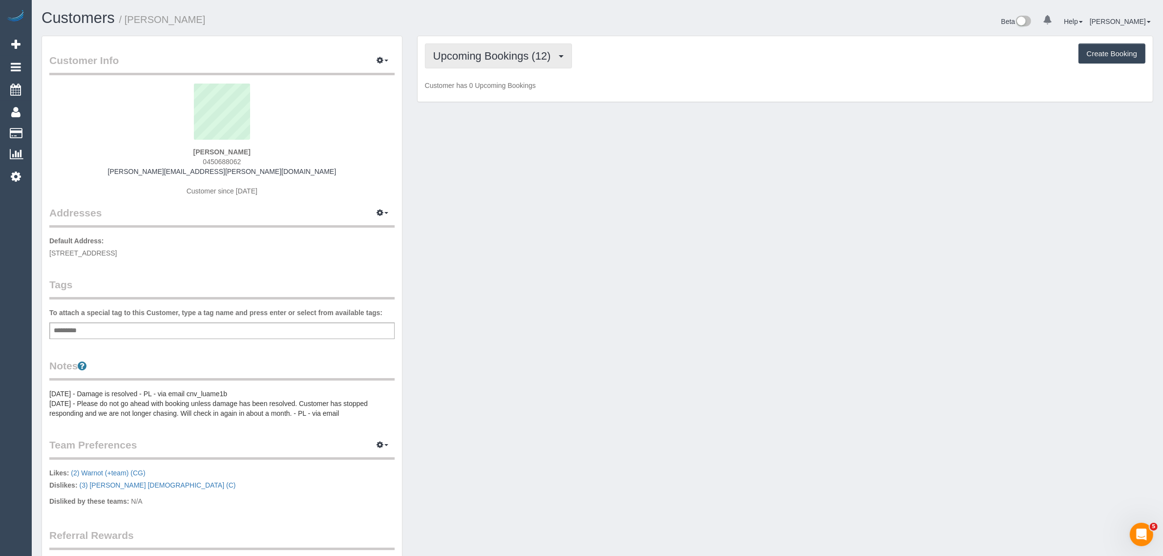
click at [529, 50] on span "Upcoming Bookings (12)" at bounding box center [494, 56] width 123 height 12
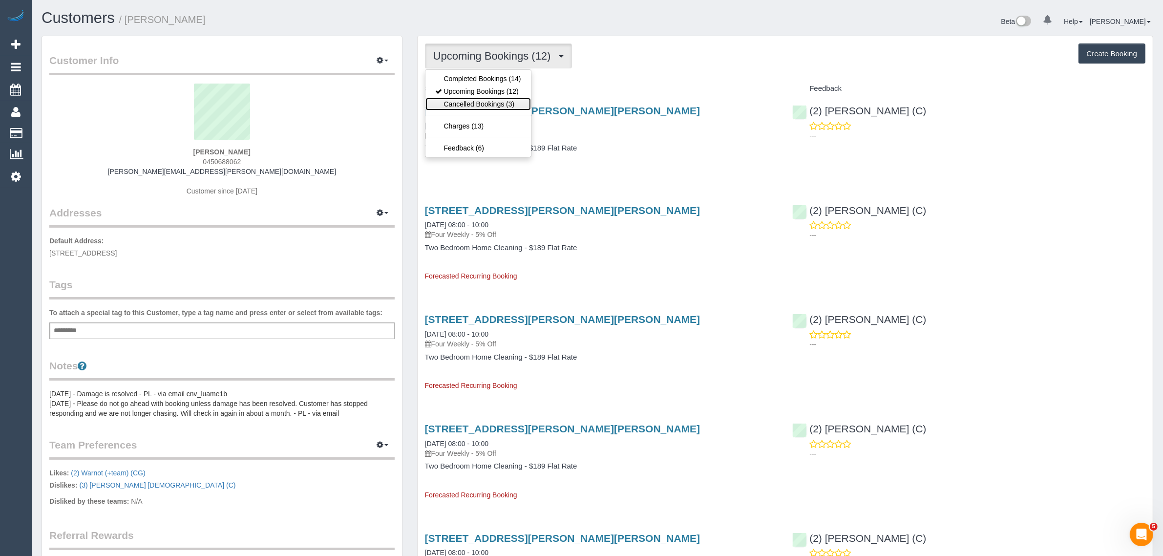
click at [470, 104] on link "Cancelled Bookings (3)" at bounding box center [478, 104] width 106 height 13
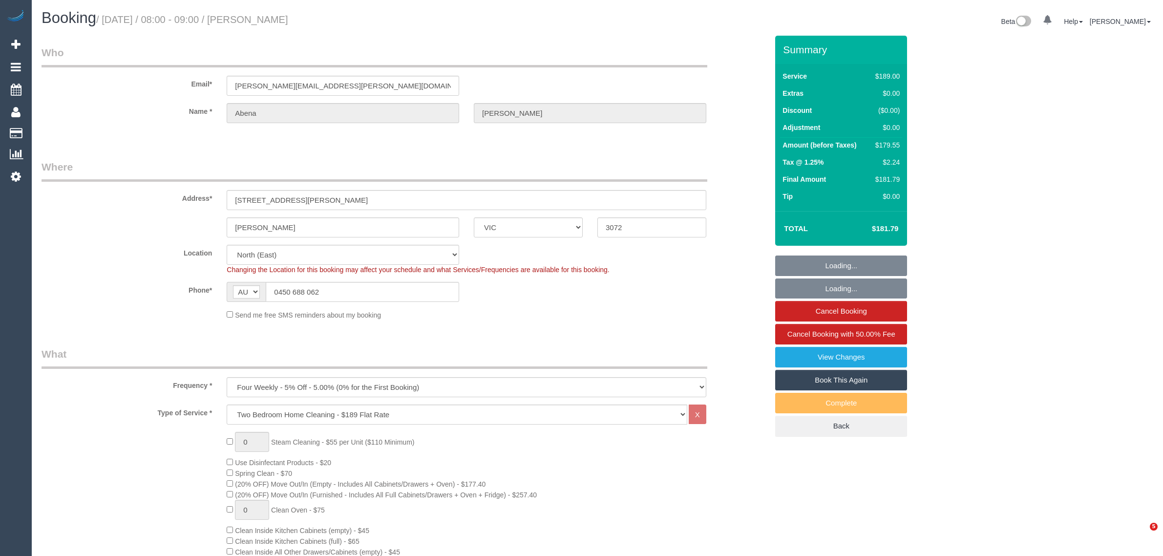
select select "VIC"
select select "string:stripe-pm_1R7rP32GScqysDRVtetNqcL1"
select select "number:28"
select select "number:14"
select select "number:19"
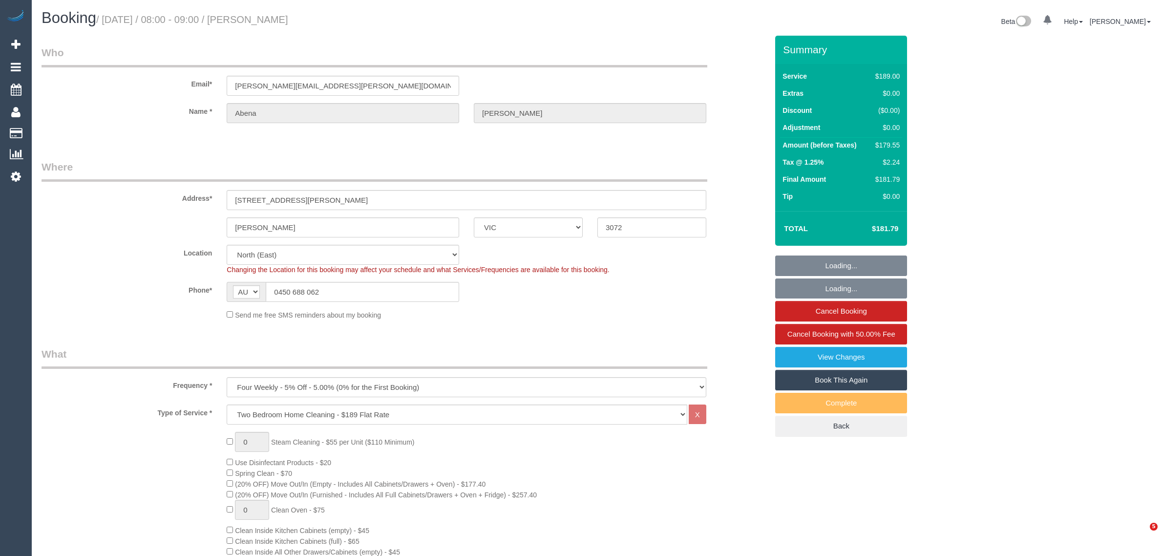
select select "number:24"
select select "number:34"
select select "number:13"
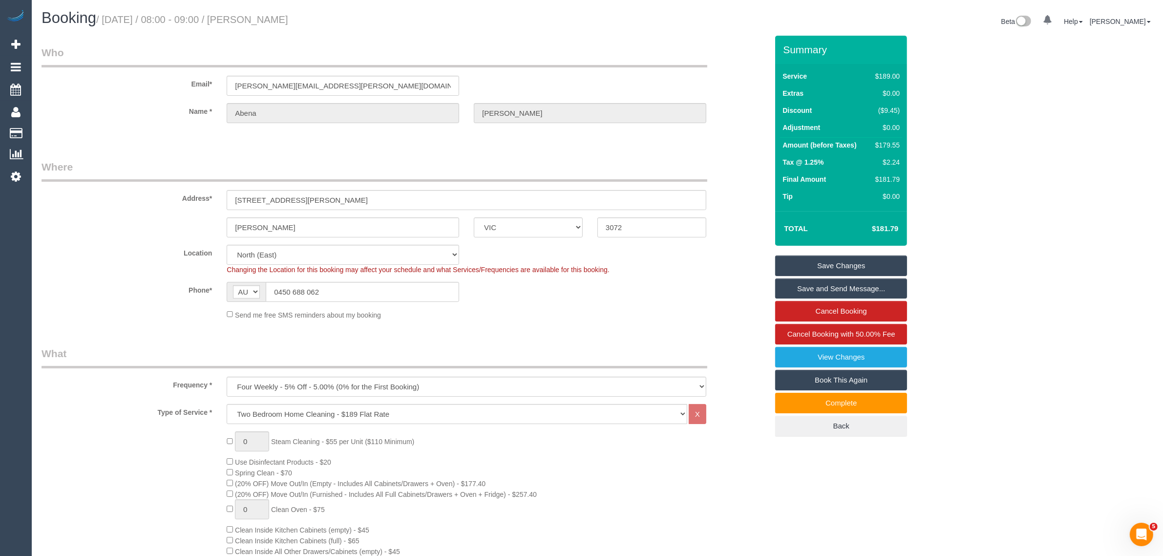
click at [717, 60] on div "Email* [PERSON_NAME][EMAIL_ADDRESS][PERSON_NAME][DOMAIN_NAME]" at bounding box center [404, 70] width 741 height 50
click at [831, 334] on span "Cancel Booking with 50.00% Fee" at bounding box center [841, 334] width 108 height 8
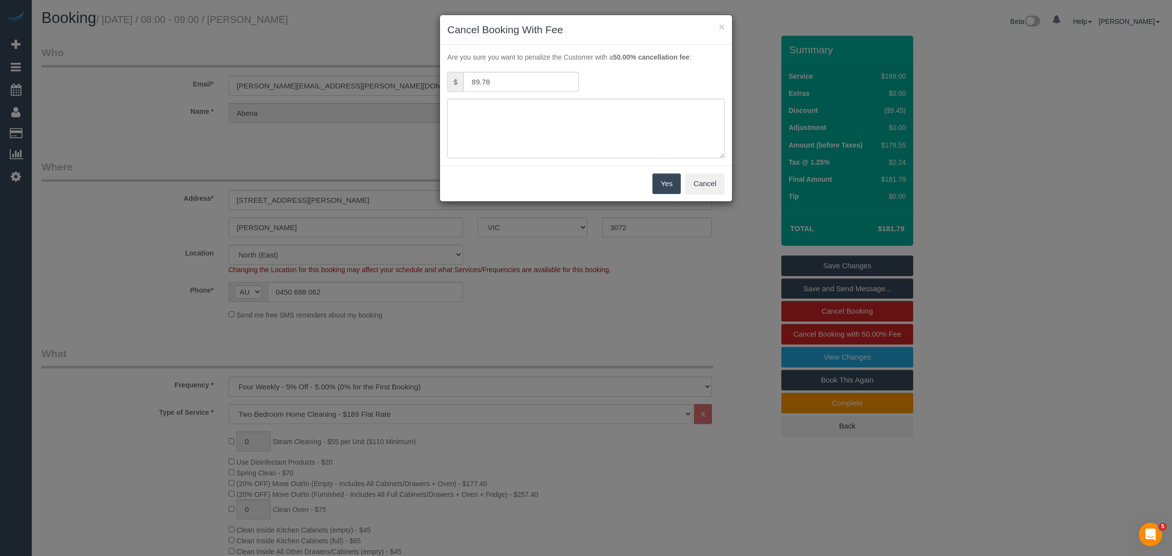
click at [699, 196] on div "Yes Cancel" at bounding box center [586, 184] width 292 height 36
click at [694, 183] on button "Cancel" at bounding box center [705, 183] width 40 height 21
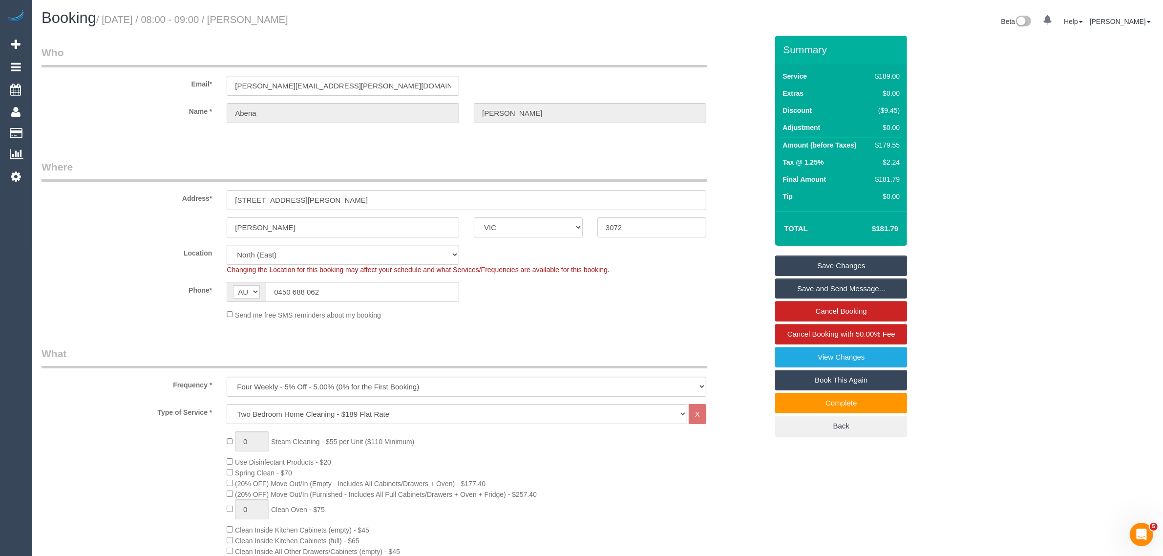
click at [404, 230] on input "[PERSON_NAME]" at bounding box center [343, 227] width 233 height 20
drag, startPoint x: 701, startPoint y: 286, endPoint x: 762, endPoint y: 292, distance: 61.3
click at [701, 286] on div "Phone* AF AL DZ AD AO AI AQ AG AR AM AW AU AT AZ BS BH BD BB BY BE BZ BJ BM BT …" at bounding box center [404, 292] width 741 height 20
click at [787, 334] on span "Cancel Booking with 50.00% Fee" at bounding box center [841, 334] width 108 height 8
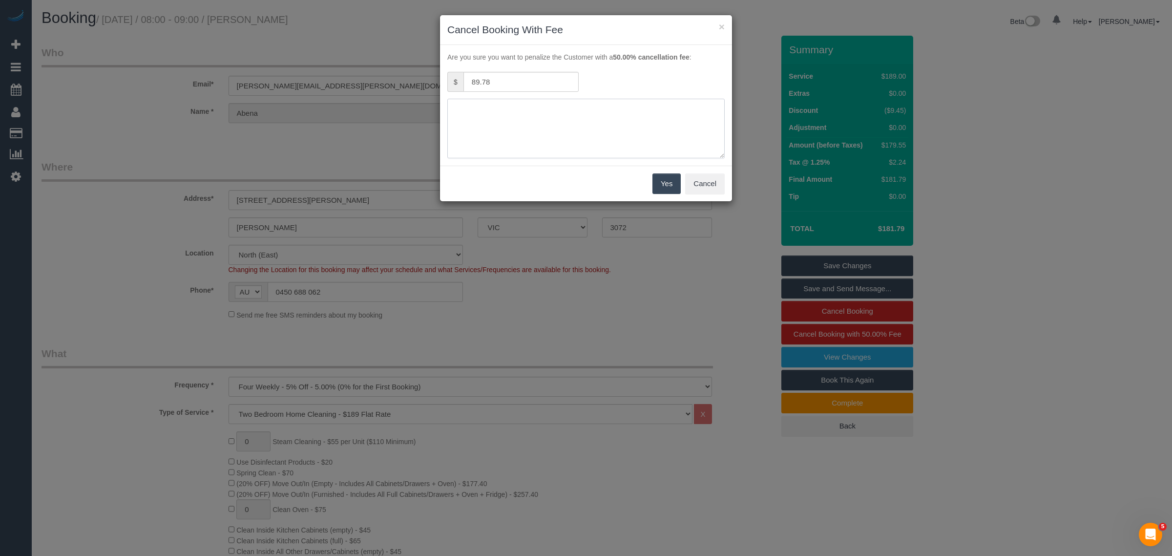
click at [551, 149] on textarea at bounding box center [585, 129] width 277 height 60
type textarea "No parking been trying to look for 45mins via txt - KA"
click at [666, 191] on button "Yes" at bounding box center [667, 183] width 28 height 21
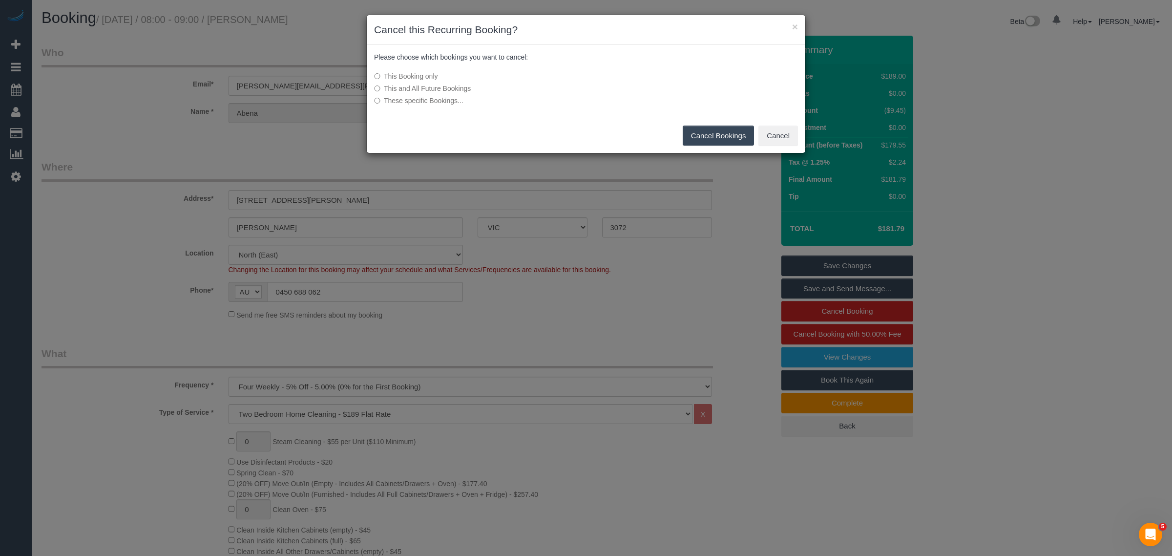
click at [714, 138] on button "Cancel Bookings" at bounding box center [719, 136] width 72 height 21
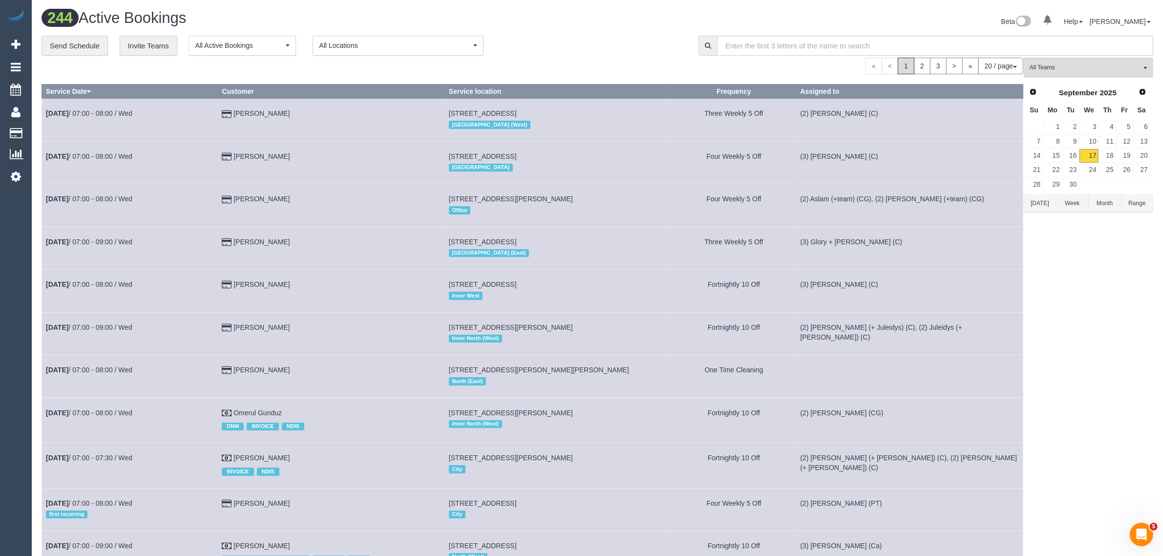
click at [528, 42] on div "**********" at bounding box center [363, 46] width 642 height 21
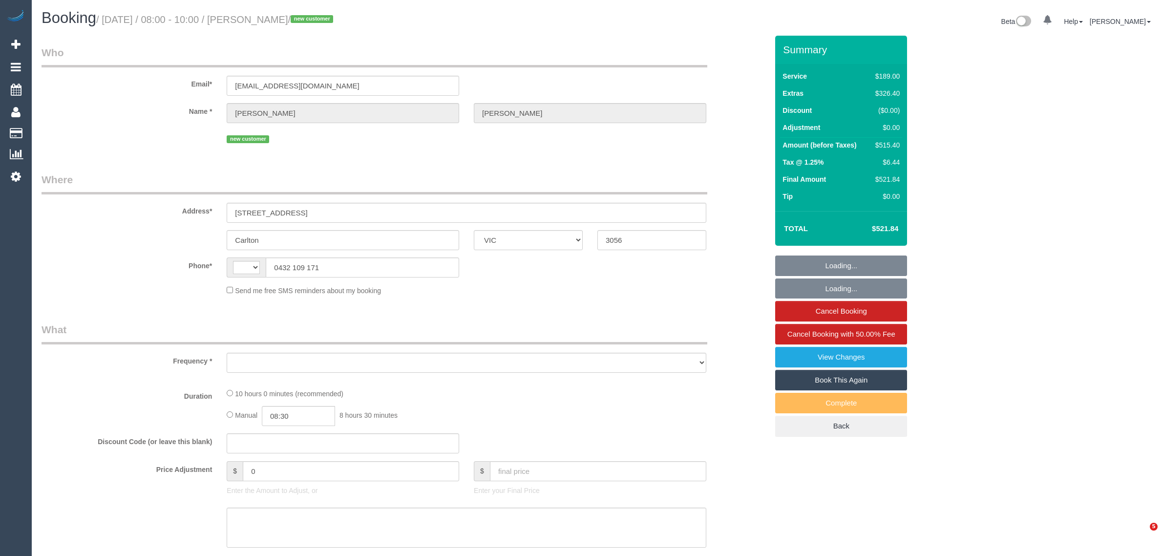
select select "VIC"
select select "string:AU"
select select "object:604"
select select "string:stripe-pm_1S6T3l2GScqysDRVcDkI6Z6U"
select select "number:28"
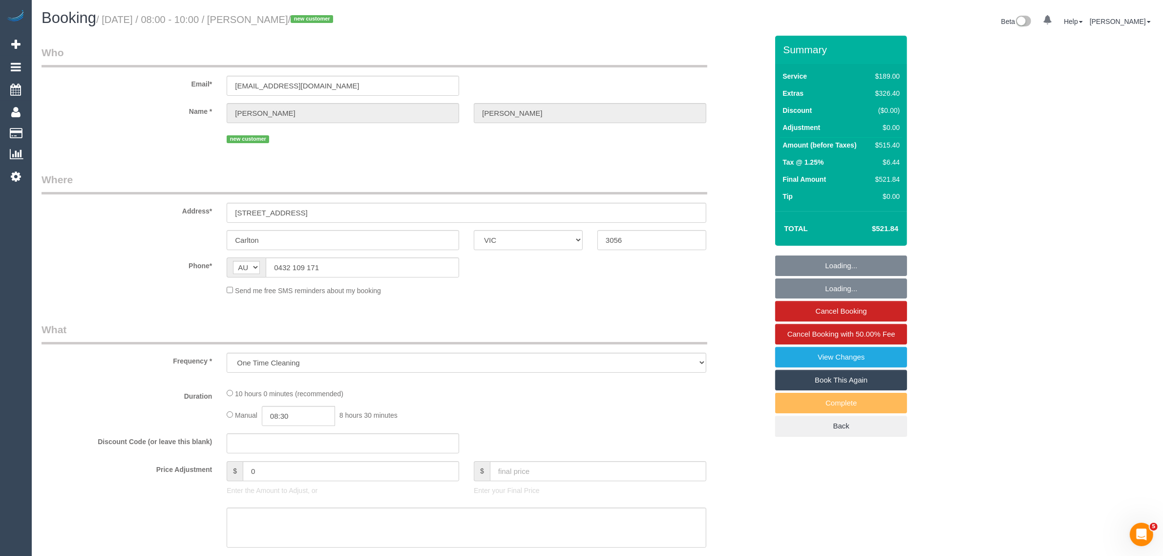
select select "number:14"
select select "number:20"
select select "number:22"
select select "number:34"
select select "number:26"
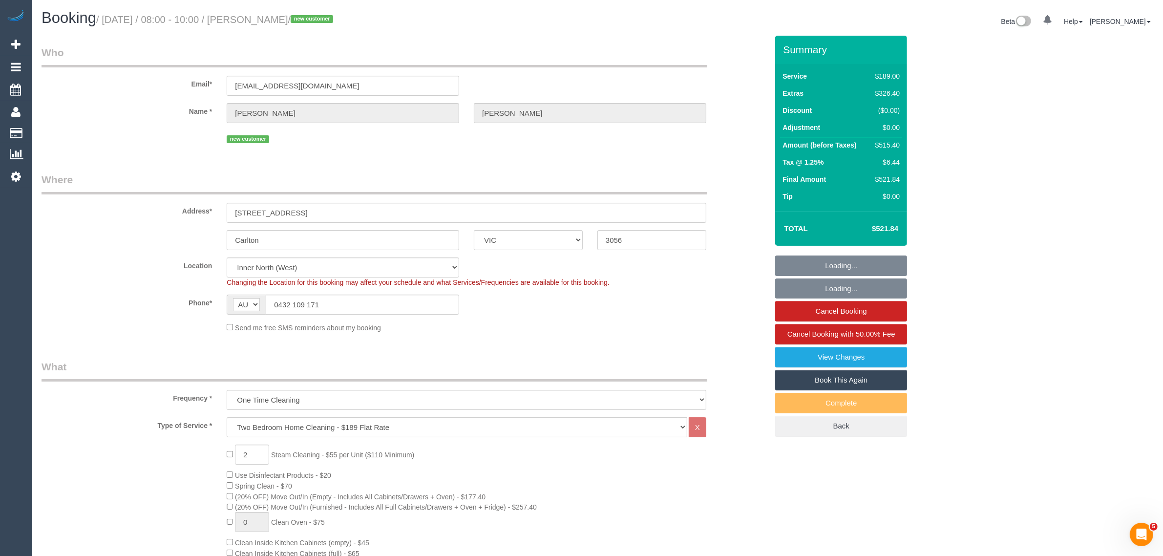
select select "object:853"
click at [390, 301] on input "0432 109 171" at bounding box center [362, 305] width 193 height 20
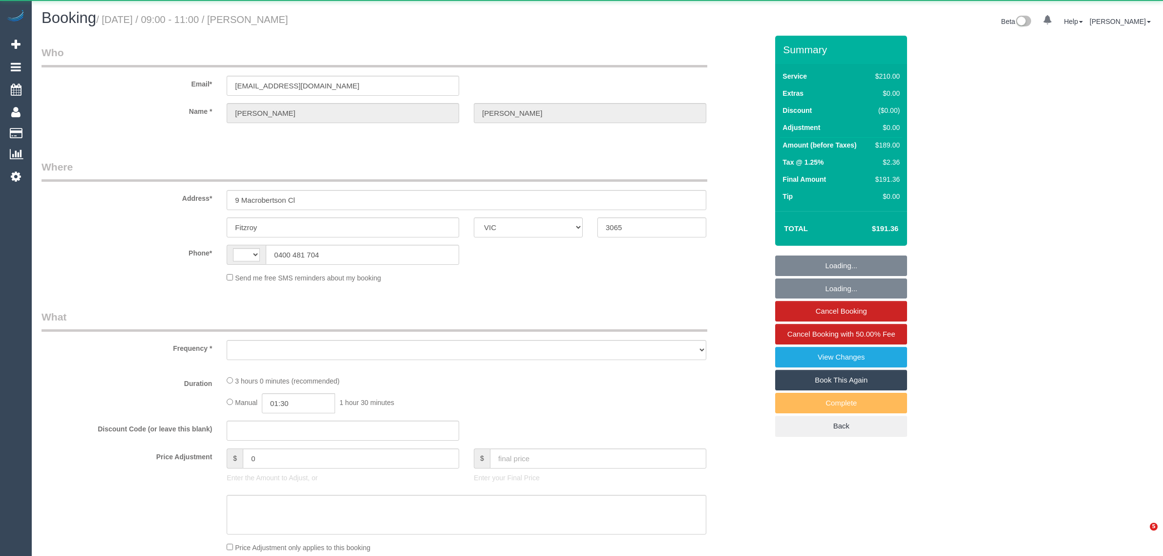
select select "VIC"
select select "string:AU"
select select "object:541"
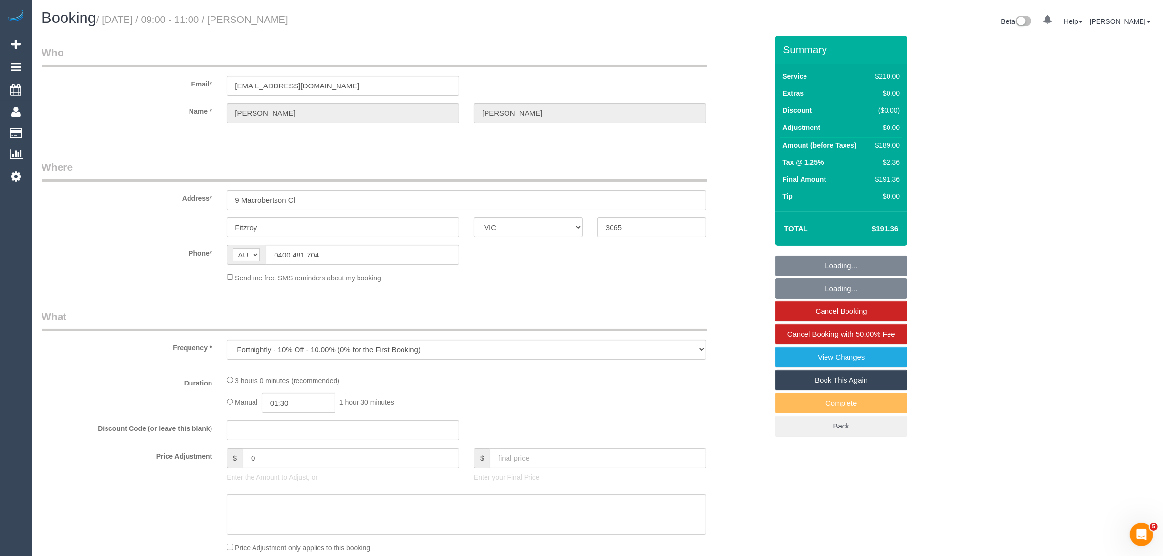
select select "string:stripe-card_1CgXEF2GScqysDRVAmu6UeYN"
select select "180"
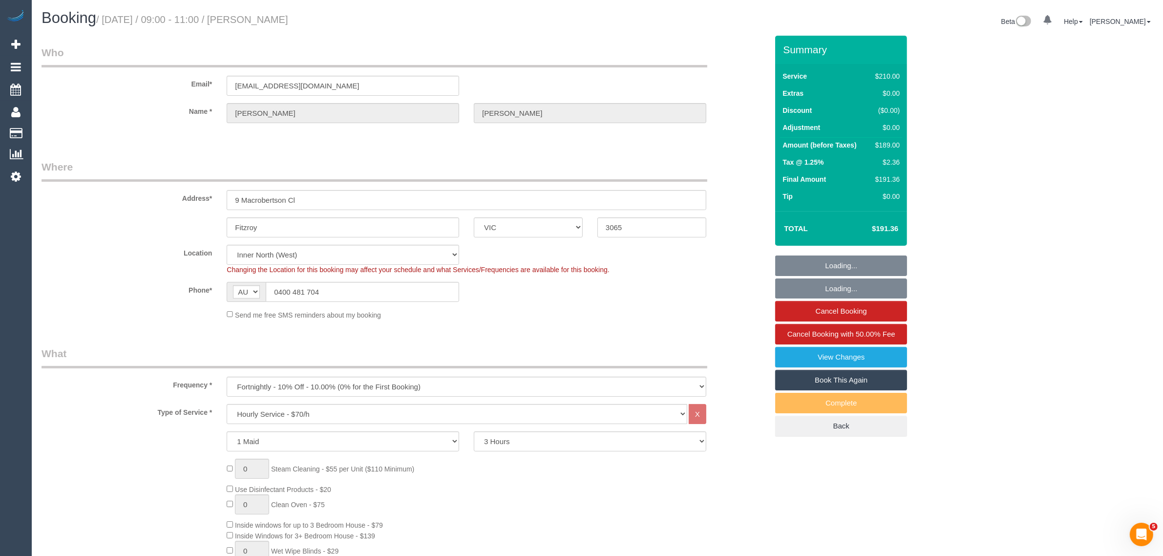
select select "object:712"
click at [415, 291] on input "0400 481 704" at bounding box center [362, 292] width 193 height 20
select select "25666"
select select "number:32"
select select "number:35"
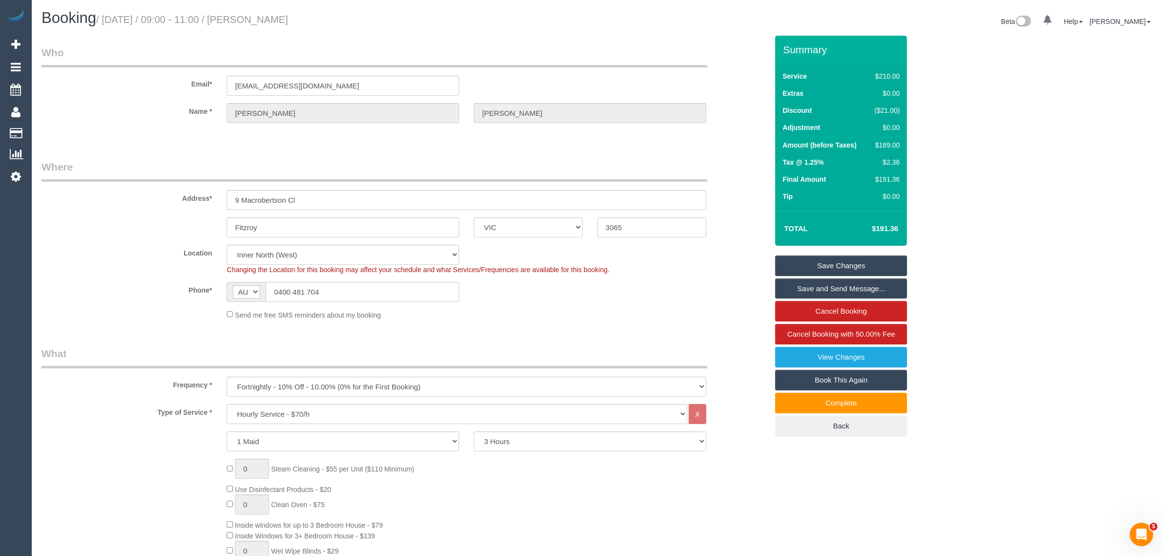
click at [152, 311] on div "Send me free SMS reminders about my booking" at bounding box center [404, 314] width 741 height 11
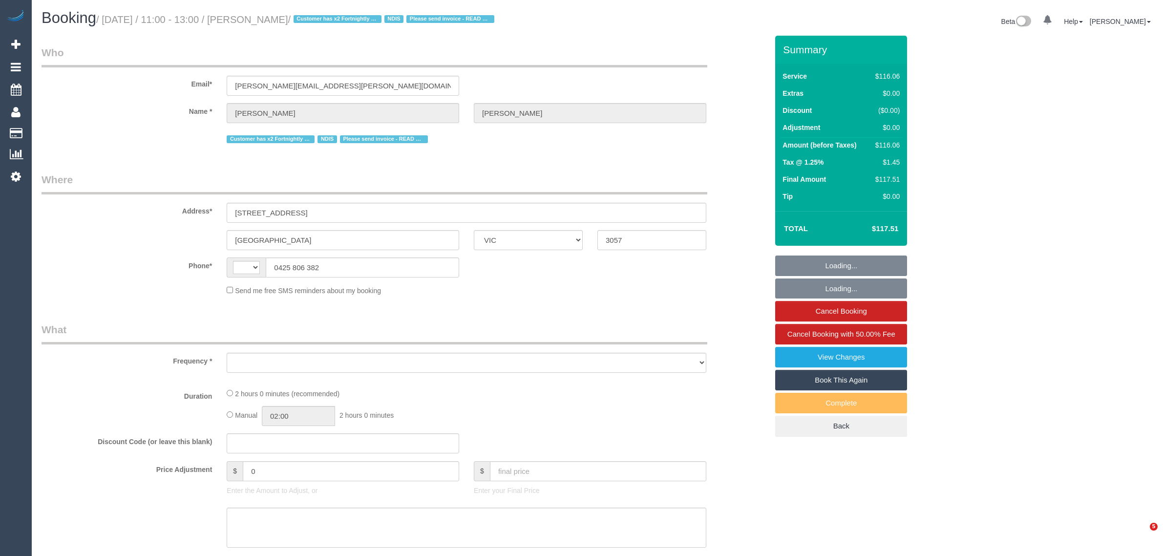
select select "VIC"
select select "string:AU"
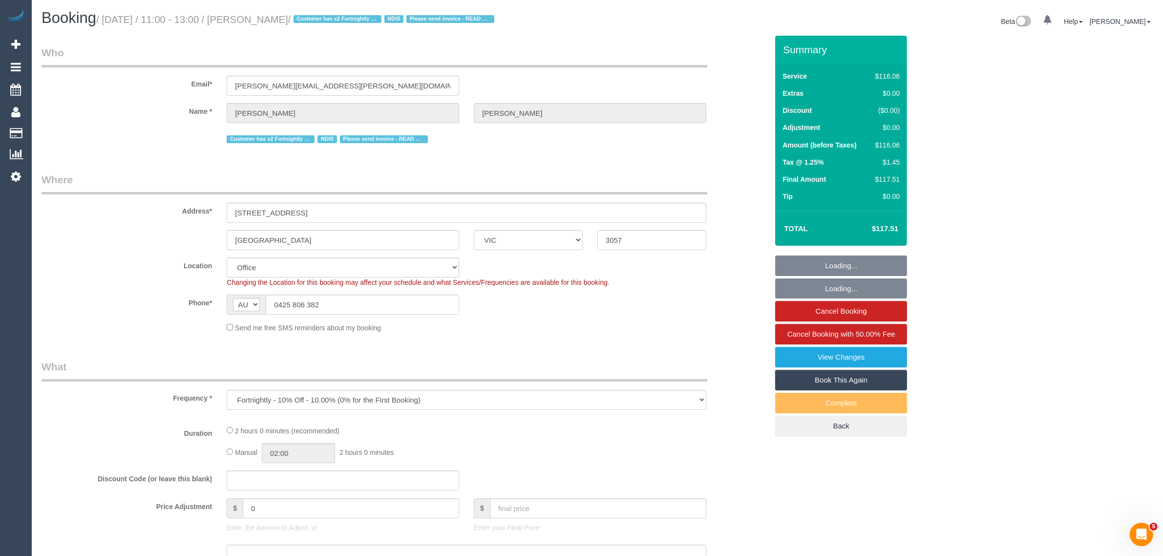
select select "object:707"
select select "number:28"
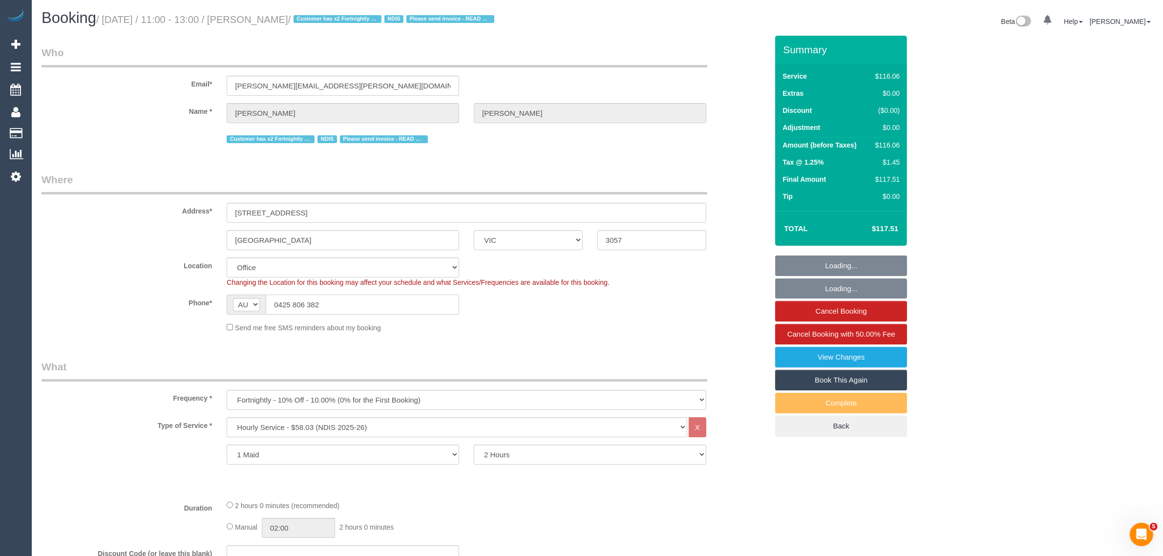
click at [348, 301] on input "0425 806 382" at bounding box center [362, 305] width 193 height 20
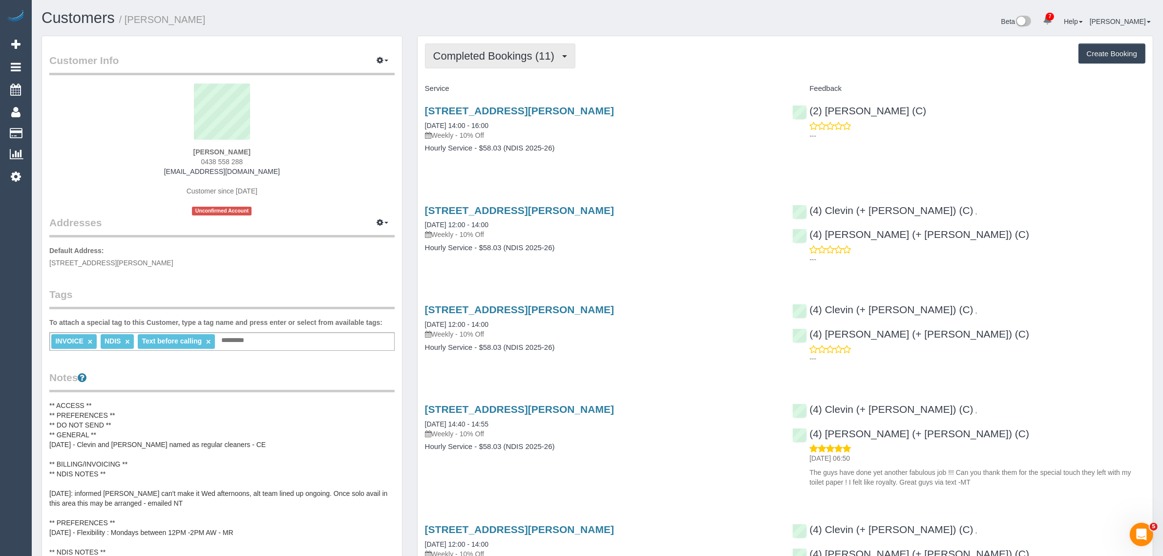
click at [496, 64] on button "Completed Bookings (11)" at bounding box center [500, 55] width 150 height 25
click at [485, 87] on link "Upcoming Bookings (11)" at bounding box center [478, 91] width 106 height 13
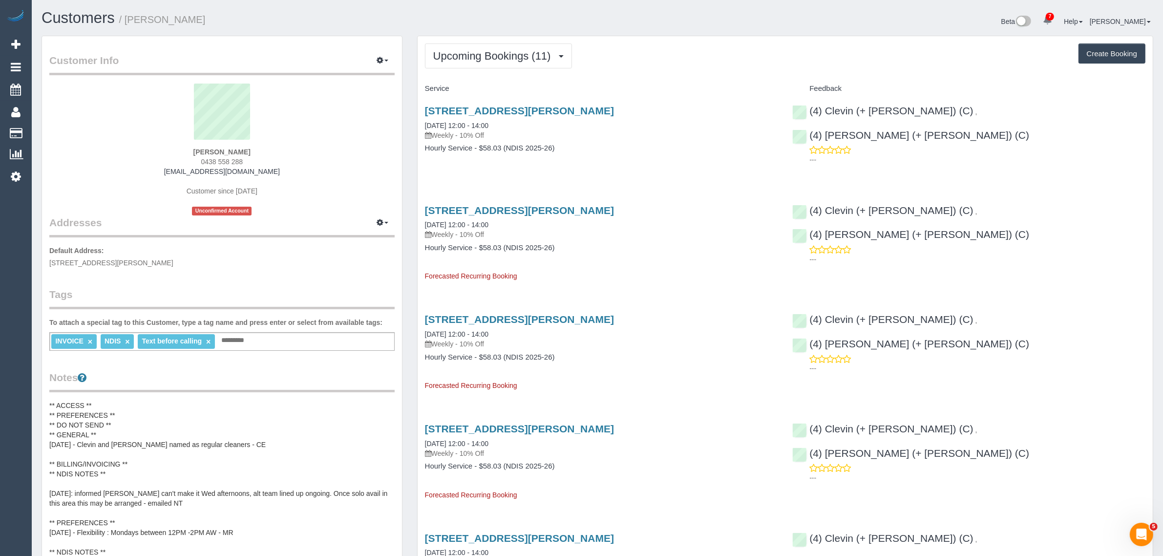
click at [528, 60] on span "Upcoming Bookings (11)" at bounding box center [494, 56] width 123 height 12
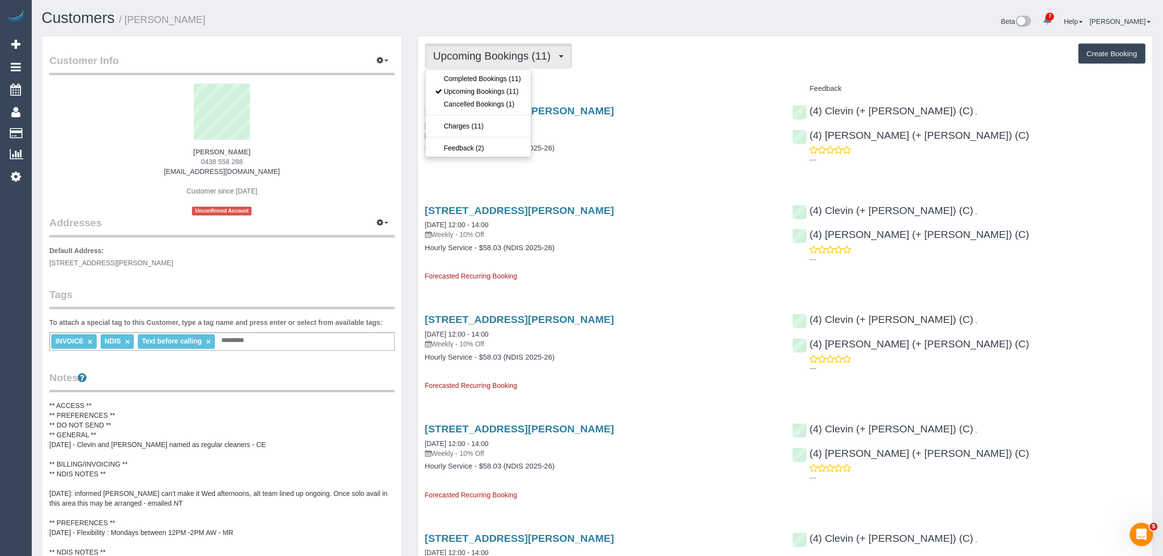
click at [723, 88] on h4 "Service" at bounding box center [601, 89] width 353 height 8
click at [465, 57] on span "Upcoming Bookings (11)" at bounding box center [494, 56] width 123 height 12
click at [463, 72] on link "Completed Bookings (11)" at bounding box center [478, 78] width 106 height 13
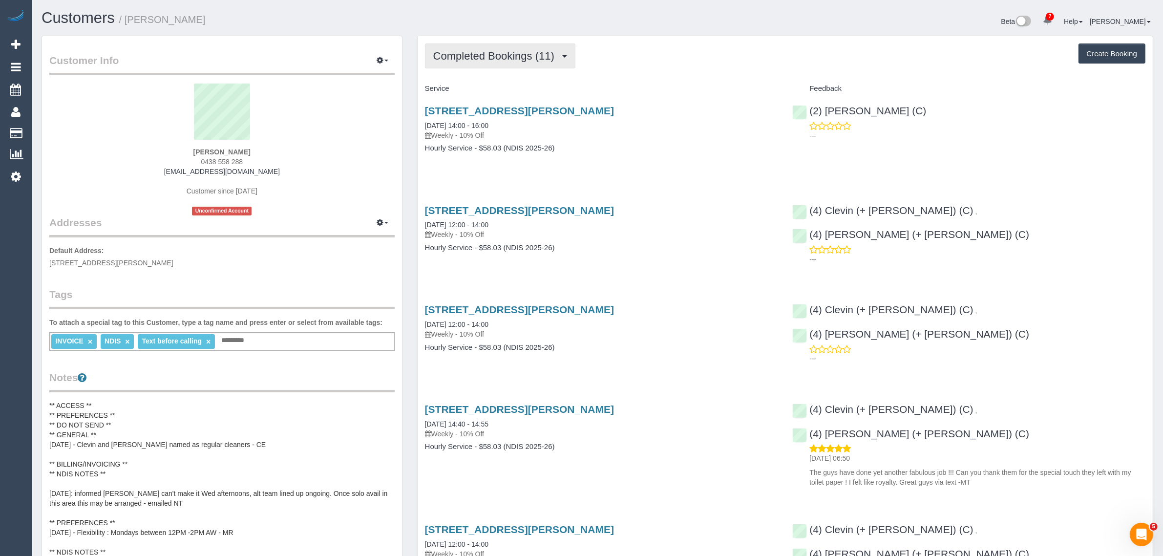
click at [482, 51] on span "Completed Bookings (11)" at bounding box center [496, 56] width 126 height 12
click at [485, 91] on link "Upcoming Bookings (11)" at bounding box center [478, 91] width 106 height 13
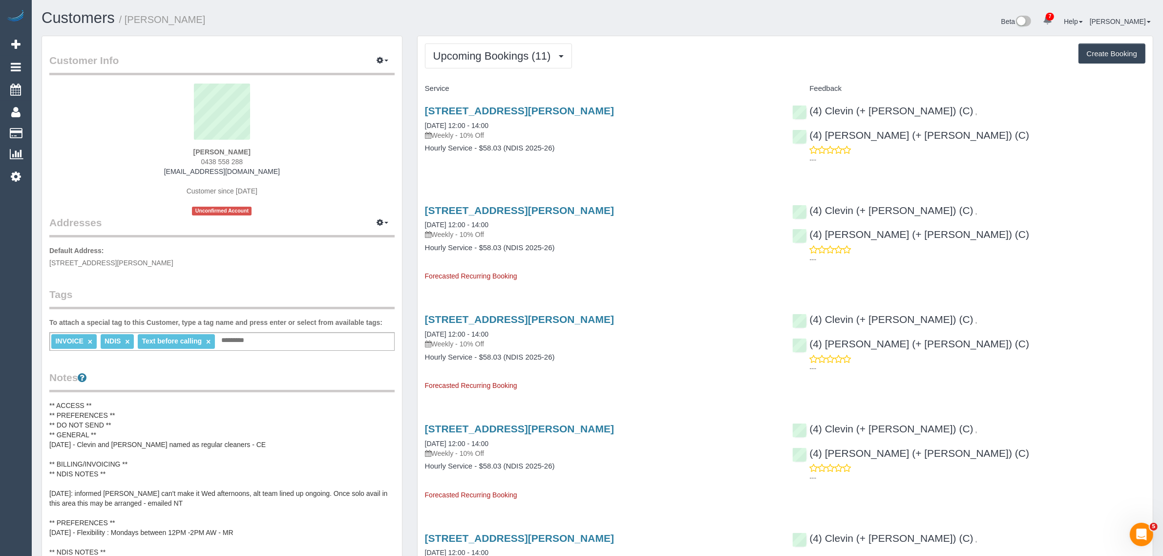
drag, startPoint x: 464, startPoint y: 118, endPoint x: 425, endPoint y: 119, distance: 39.1
click at [425, 119] on div "4 Merso Ct, Carrum Downs, VIC 3201 17/09/2025 12:00 - 14:00 Weekly - 10% Off" at bounding box center [601, 122] width 353 height 35
copy link "17/09/2025 12:00 - 14:00"
click at [794, 167] on div "4 Merso Ct, Carrum Downs, VIC 3201 17/09/2025 12:00 - 14:00 Weekly - 10% Off Ho…" at bounding box center [785, 134] width 735 height 75
drag, startPoint x: 1046, startPoint y: 116, endPoint x: 939, endPoint y: 110, distance: 107.6
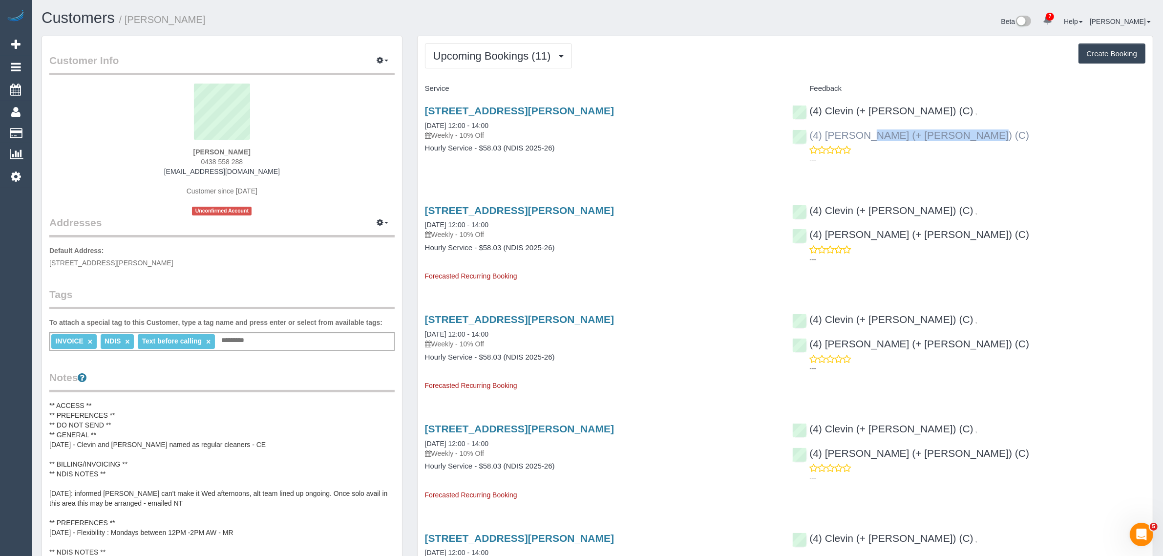
click at [939, 110] on div "(4) Clevin (+ Noel) (C) , (4) Noel (+ Clevin) (C) ---" at bounding box center [969, 133] width 368 height 72
copy link "4) Noel (+ Clevin) (C)"
drag, startPoint x: 423, startPoint y: 227, endPoint x: 462, endPoint y: 226, distance: 39.1
click at [462, 226] on div "4 Merso Ct, Carrum Downs, VIC 3201 24/09/2025 12:00 - 14:00 Weekly - 10% Off Ho…" at bounding box center [602, 238] width 368 height 85
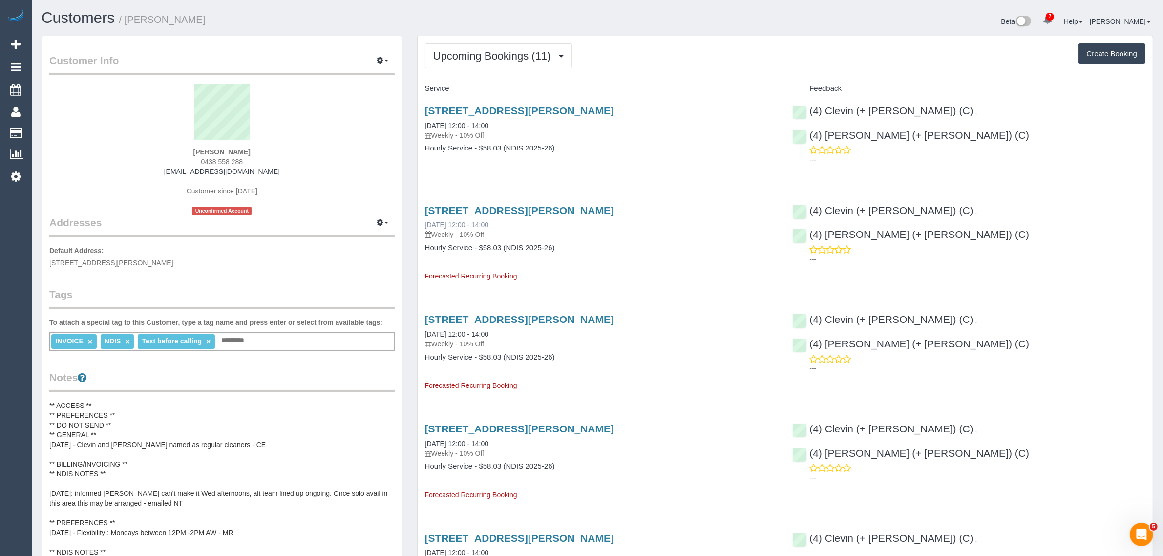
copy link "24/09/2025"
click at [516, 110] on link "4 Merso Ct, Carrum Downs, VIC 3201" at bounding box center [519, 110] width 189 height 11
click at [480, 57] on span "Upcoming Bookings (11)" at bounding box center [494, 56] width 123 height 12
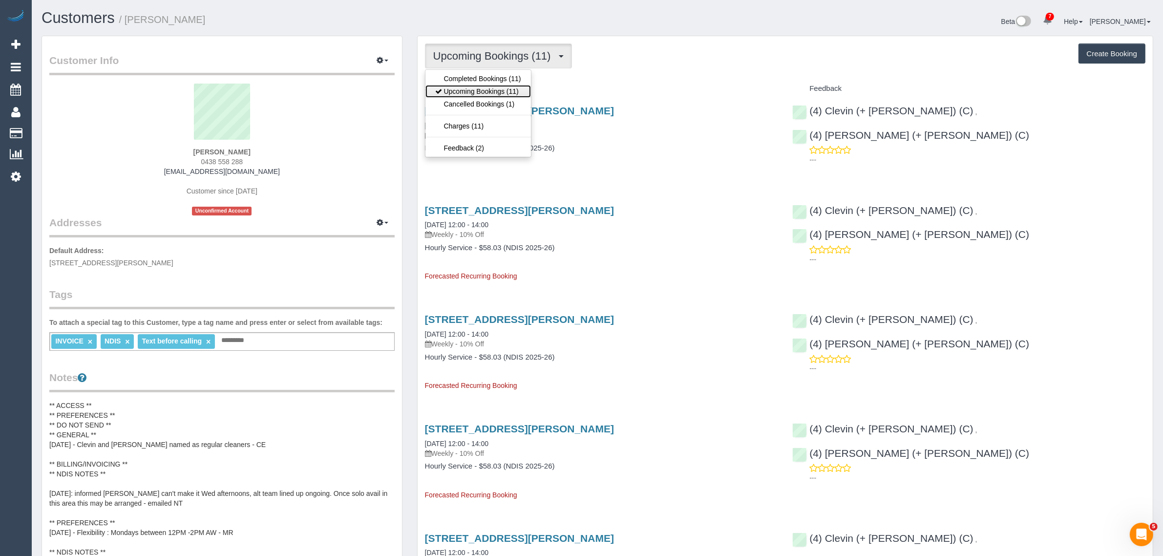
click at [480, 88] on link "Upcoming Bookings (11)" at bounding box center [478, 91] width 106 height 13
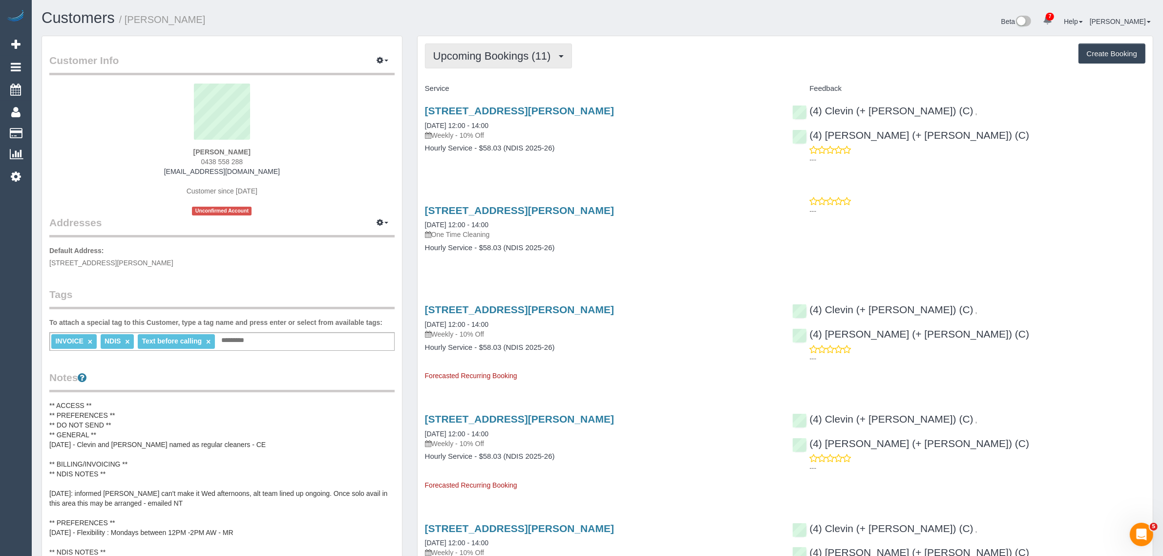
click at [530, 43] on button "Upcoming Bookings (11)" at bounding box center [498, 55] width 147 height 25
click at [497, 91] on link "Upcoming Bookings (11)" at bounding box center [478, 91] width 106 height 13
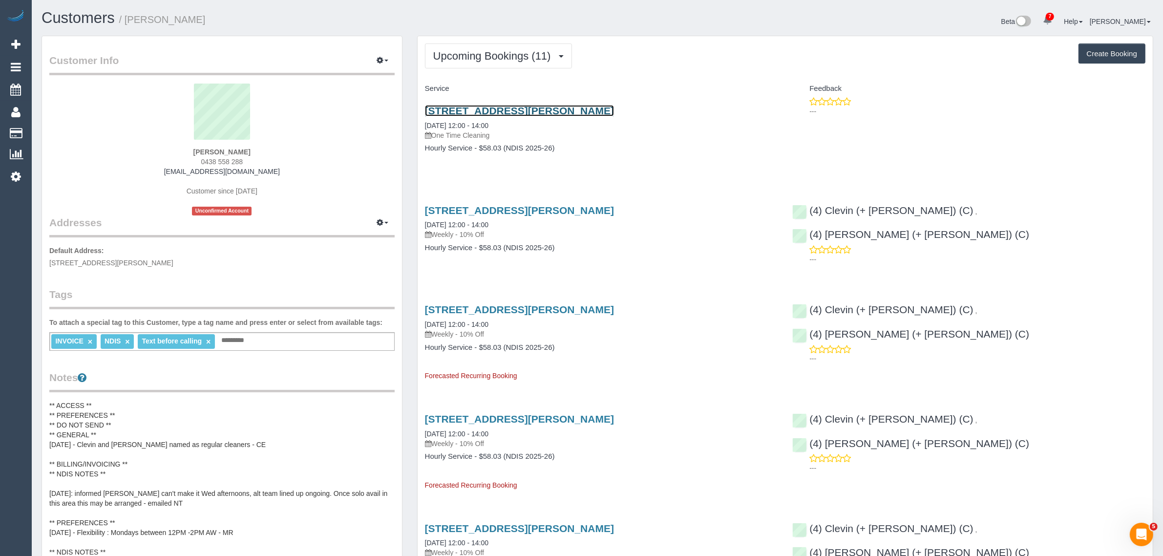
click at [485, 110] on link "4 Merso Ct, Carrum Downs, VIC 3201" at bounding box center [519, 110] width 189 height 11
click at [518, 53] on span "Upcoming Bookings (11)" at bounding box center [494, 56] width 123 height 12
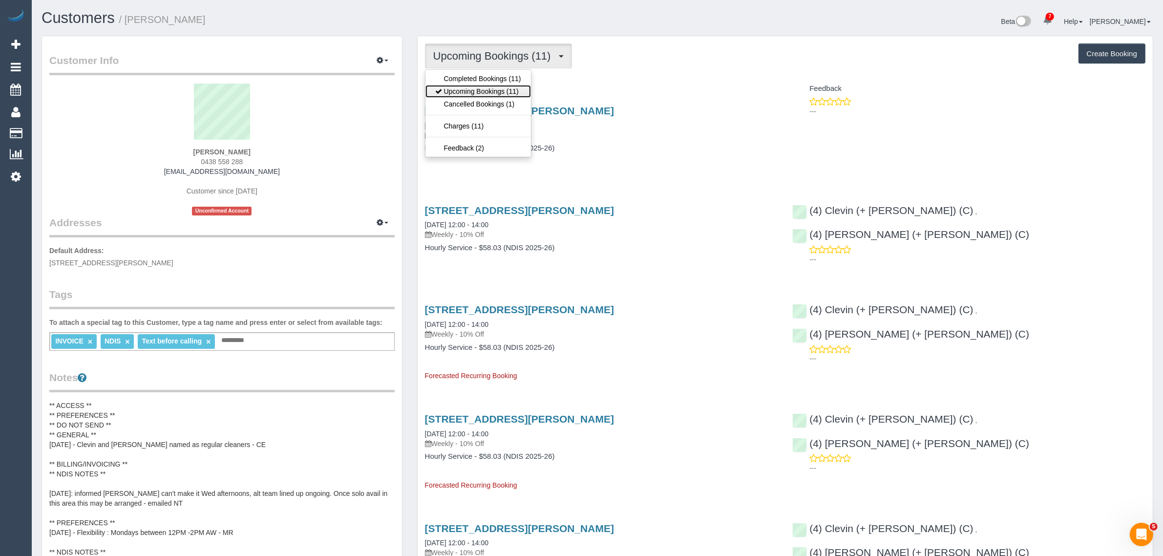
click at [499, 91] on link "Upcoming Bookings (11)" at bounding box center [478, 91] width 106 height 13
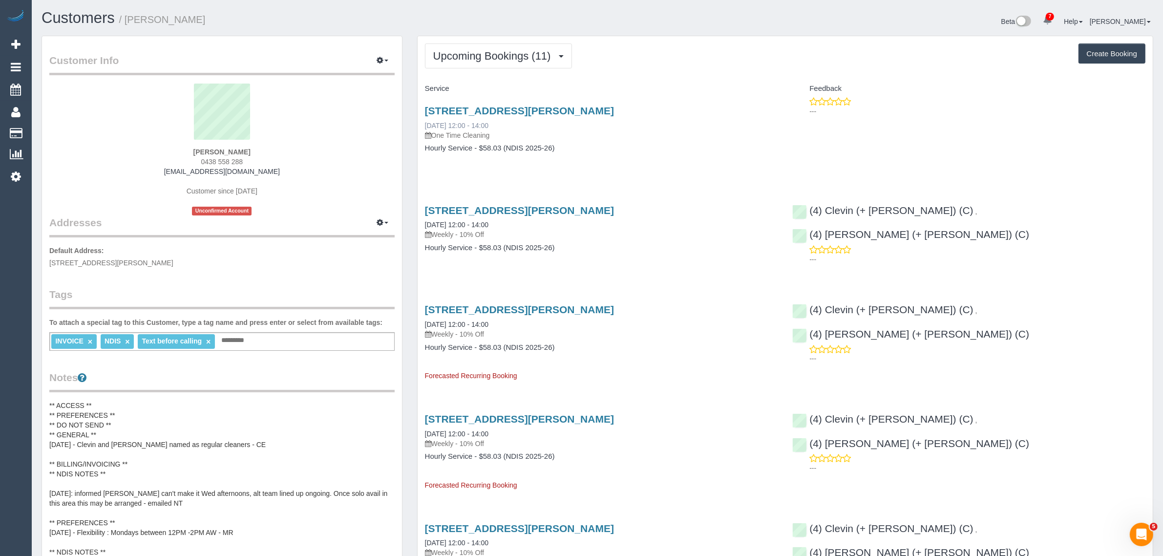
drag, startPoint x: 512, startPoint y: 129, endPoint x: 425, endPoint y: 127, distance: 86.5
click at [425, 127] on div "4 Merso Ct, Carrum Downs, VIC 3201 19/09/2025 12:00 - 14:00 One Time Cleaning" at bounding box center [601, 122] width 353 height 35
click at [527, 169] on div "4 Merso Ct, Carrum Downs, VIC 3201 19/09/2025 12:00 - 14:00 One Time Cleaning H…" at bounding box center [602, 134] width 368 height 75
drag, startPoint x: 487, startPoint y: 121, endPoint x: 421, endPoint y: 120, distance: 66.0
click at [421, 120] on div "4 Merso Ct, Carrum Downs, VIC 3201 19/09/2025 12:00 - 14:00 One Time Cleaning H…" at bounding box center [602, 134] width 368 height 75
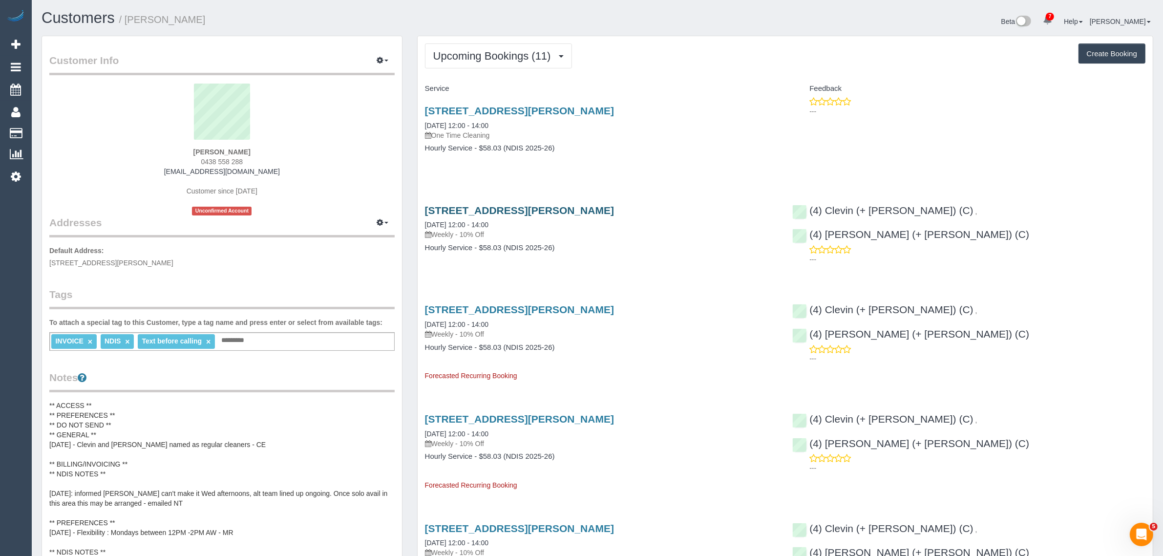
copy link "19/09/2025 12:00 - 14:00"
drag, startPoint x: 88, startPoint y: 264, endPoint x: 134, endPoint y: 257, distance: 46.8
click at [134, 259] on span "4 Merso Ct, Carrum Downs, VIC 3201" at bounding box center [111, 263] width 124 height 8
copy span "Carrum Downs,"
click at [513, 54] on span "Upcoming Bookings (11)" at bounding box center [494, 56] width 123 height 12
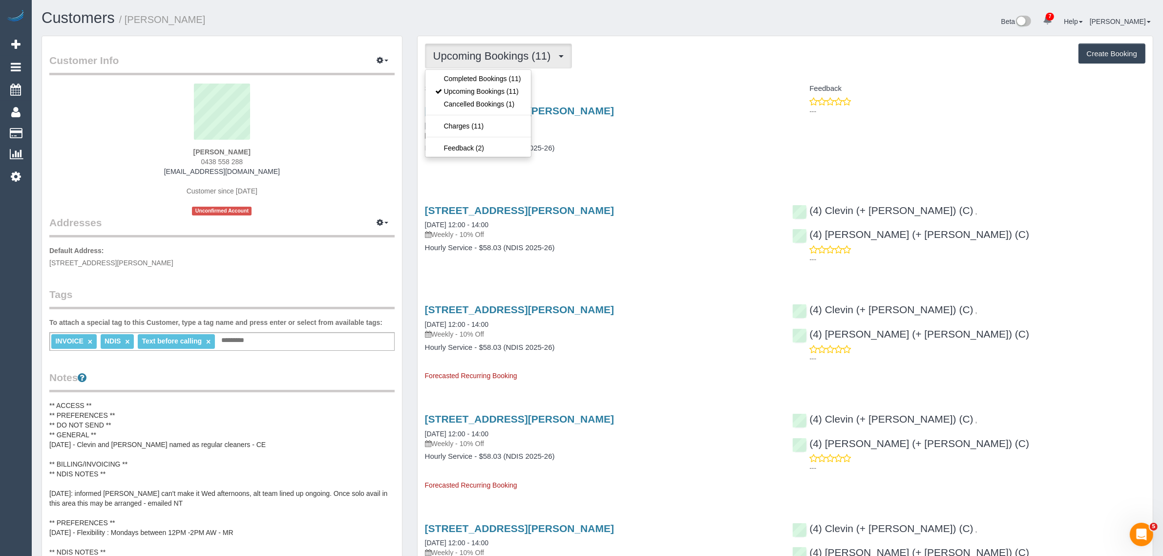
click at [684, 147] on h4 "Hourly Service - $58.03 (NDIS 2025-26)" at bounding box center [601, 148] width 353 height 8
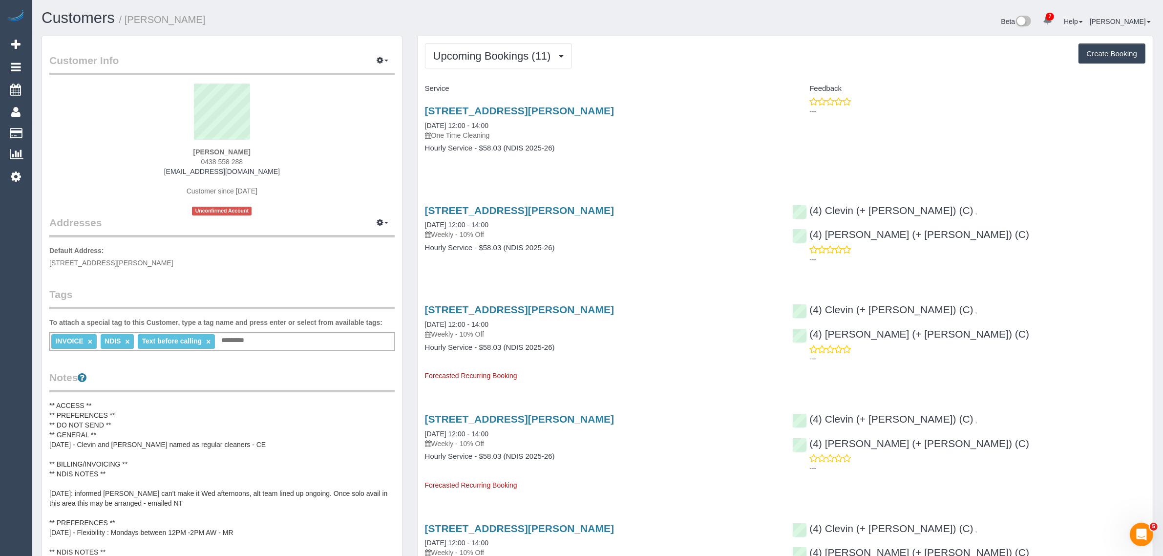
click at [111, 262] on span "4 Merso Ct, Carrum Downs, VIC 3201" at bounding box center [111, 263] width 124 height 8
click at [90, 268] on div "Customer Info Edit Contact Info Send Message Email Preferences Special Sales Ta…" at bounding box center [222, 440] width 360 height 809
drag, startPoint x: 86, startPoint y: 264, endPoint x: 133, endPoint y: 261, distance: 47.0
click at [133, 261] on span "4 Merso Ct, Carrum Downs, VIC 3201" at bounding box center [111, 263] width 124 height 8
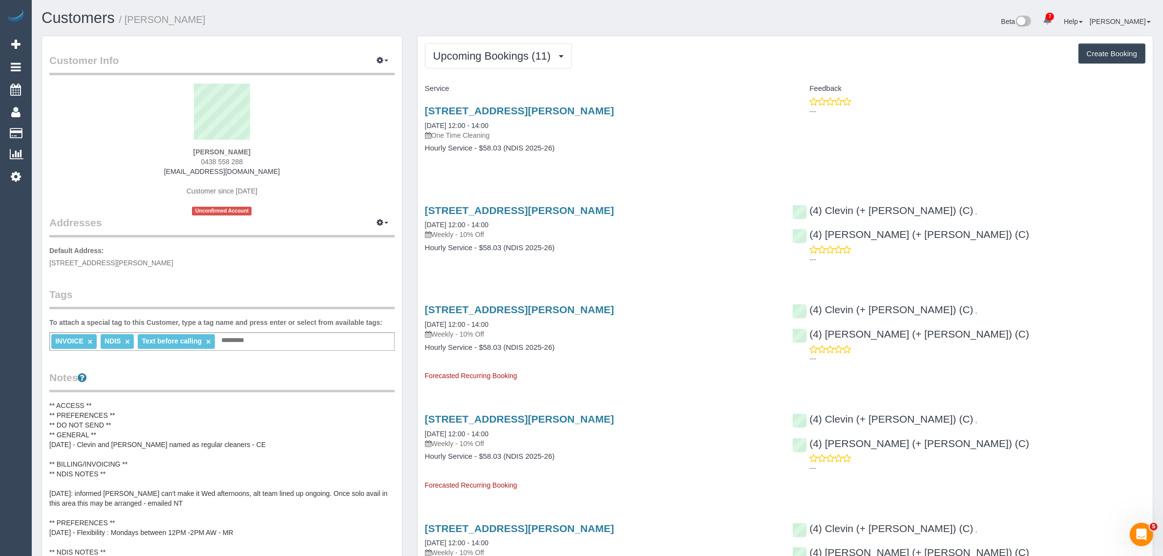
copy span "Carrum Downs,"
click at [46, 127] on link "Customers" at bounding box center [93, 134] width 122 height 20
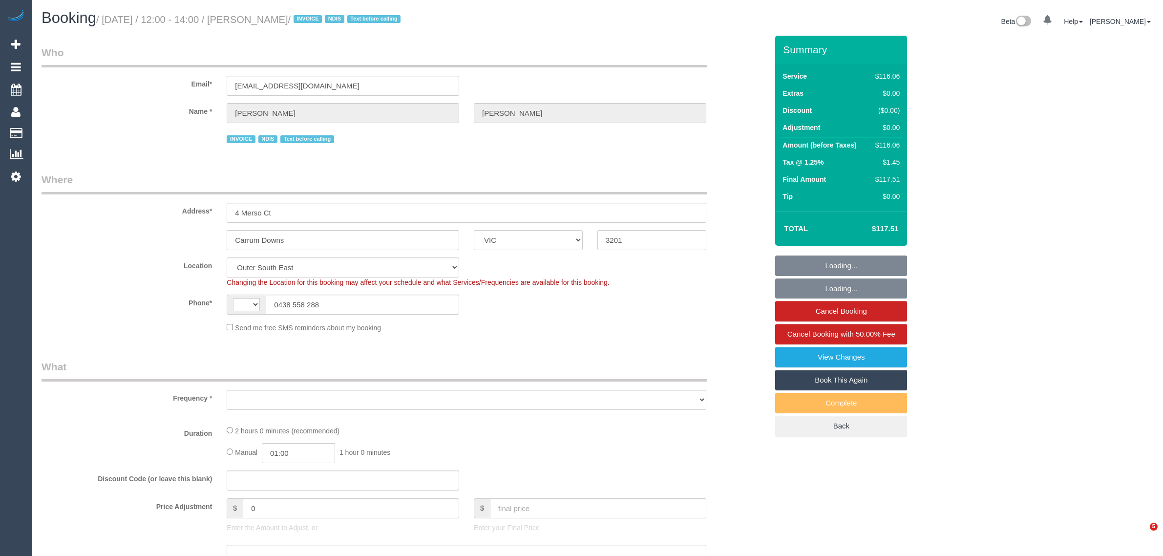
select select "VIC"
select select "string:AU"
select select "object:685"
select select "number:27"
select select "number:14"
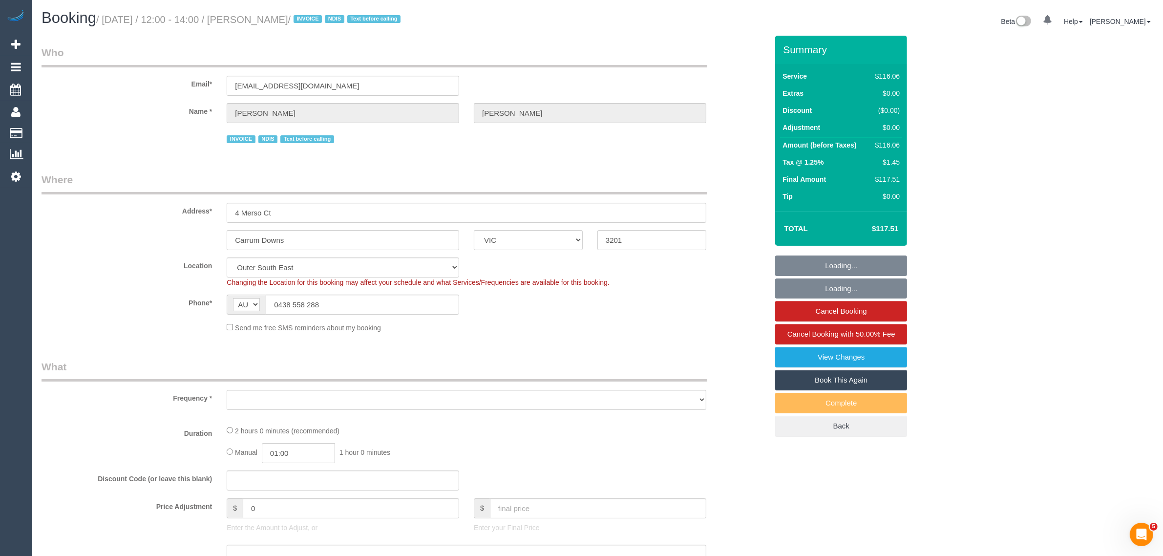
select select "number:18"
select select "number:36"
select select "number:34"
select select "object:1039"
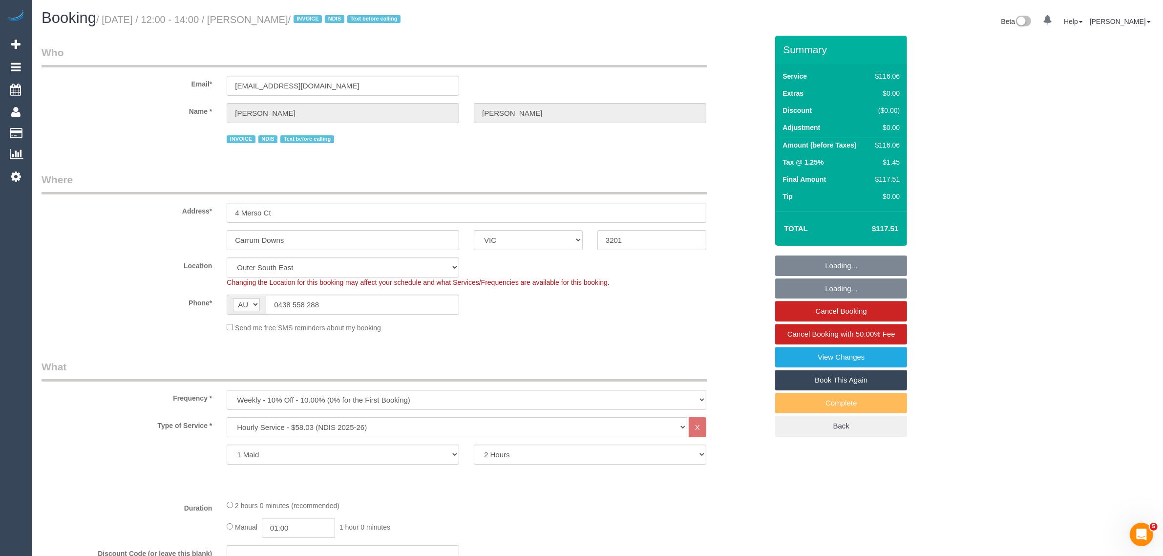
click at [815, 376] on link "Book This Again" at bounding box center [841, 380] width 132 height 21
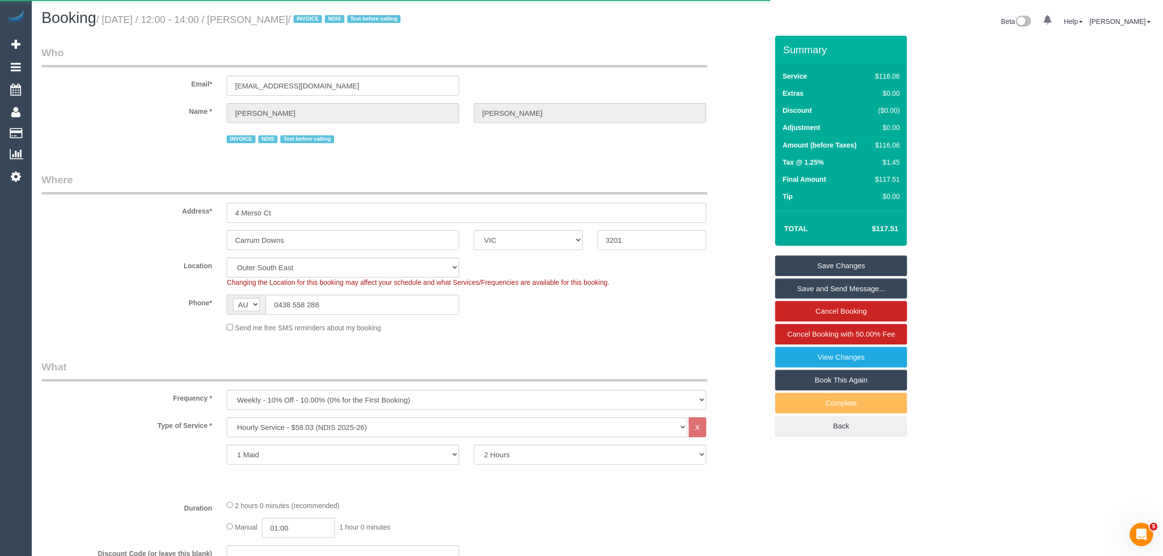
select select "VIC"
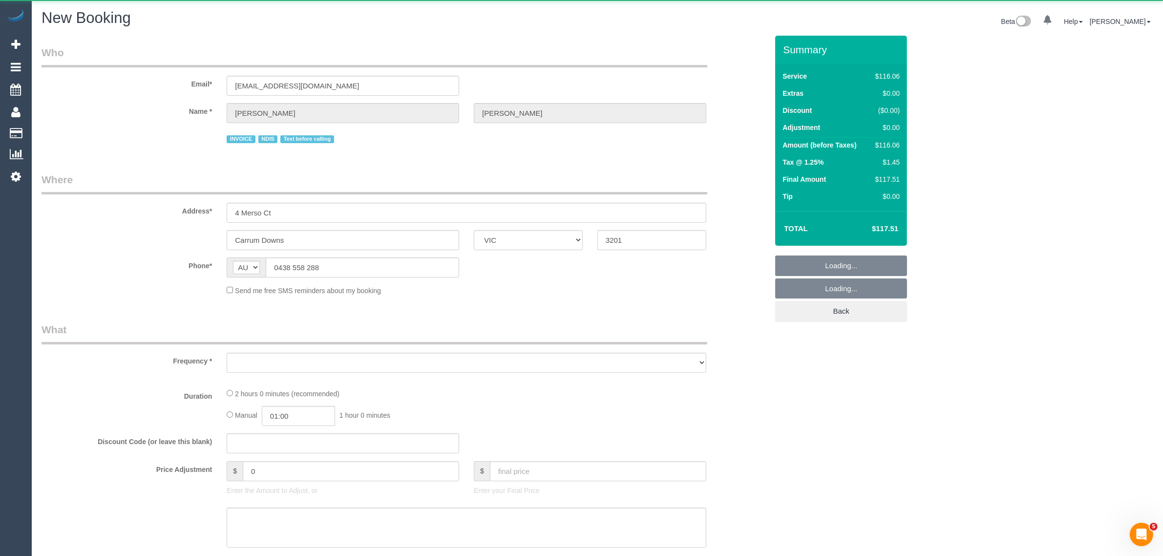
select select "string:stripe"
select select "number:27"
select select "number:14"
select select "number:18"
select select "number:36"
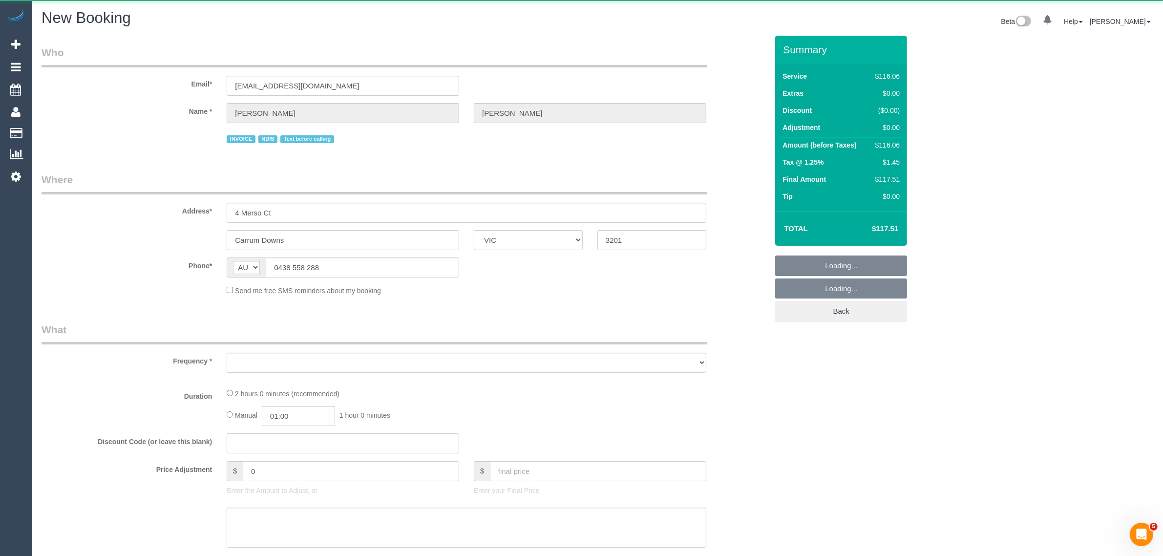
select select "number:34"
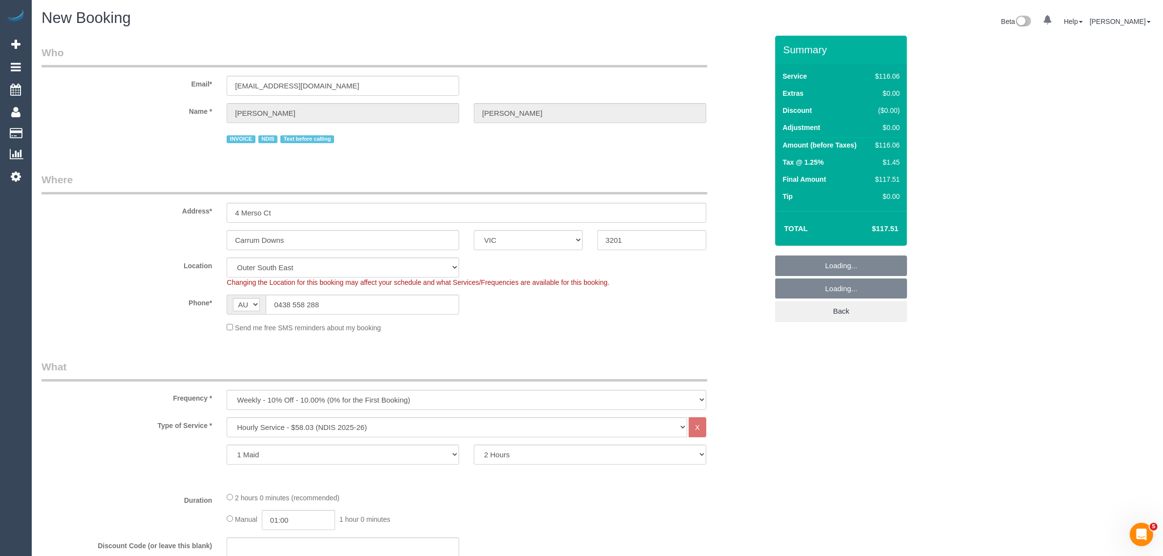
scroll to position [244, 0]
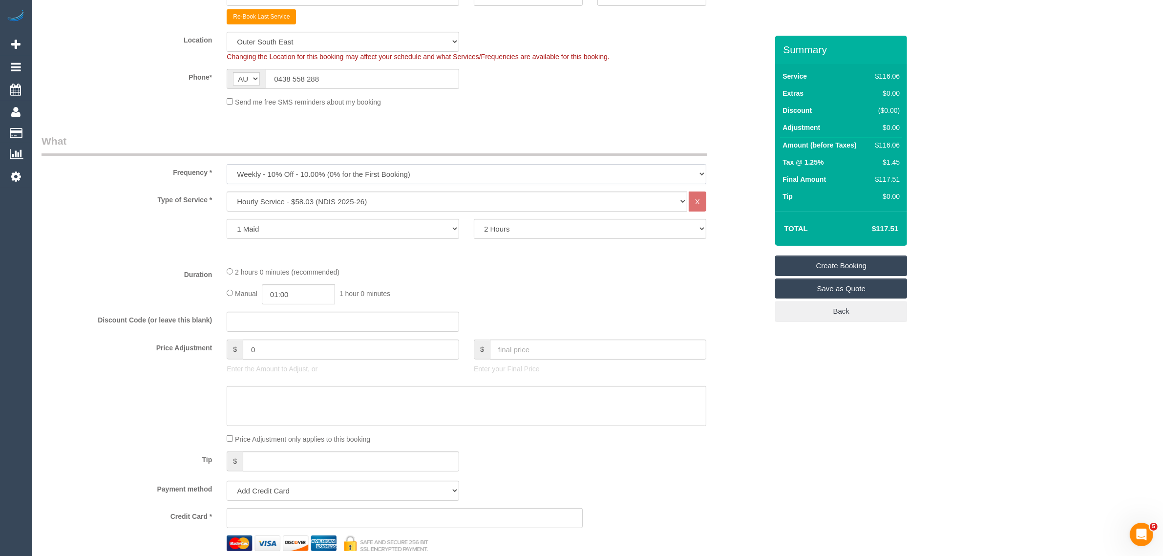
drag, startPoint x: 384, startPoint y: 169, endPoint x: 380, endPoint y: 178, distance: 10.3
click at [384, 169] on select "One Time Cleaning Weekly - 10% Off - 10.00% (0% for the First Booking) Fortnigh…" at bounding box center [467, 174] width 480 height 20
select select "object:1748"
click at [227, 164] on select "One Time Cleaning Weekly - 10% Off - 10.00% (0% for the First Booking) Fortnigh…" at bounding box center [467, 174] width 480 height 20
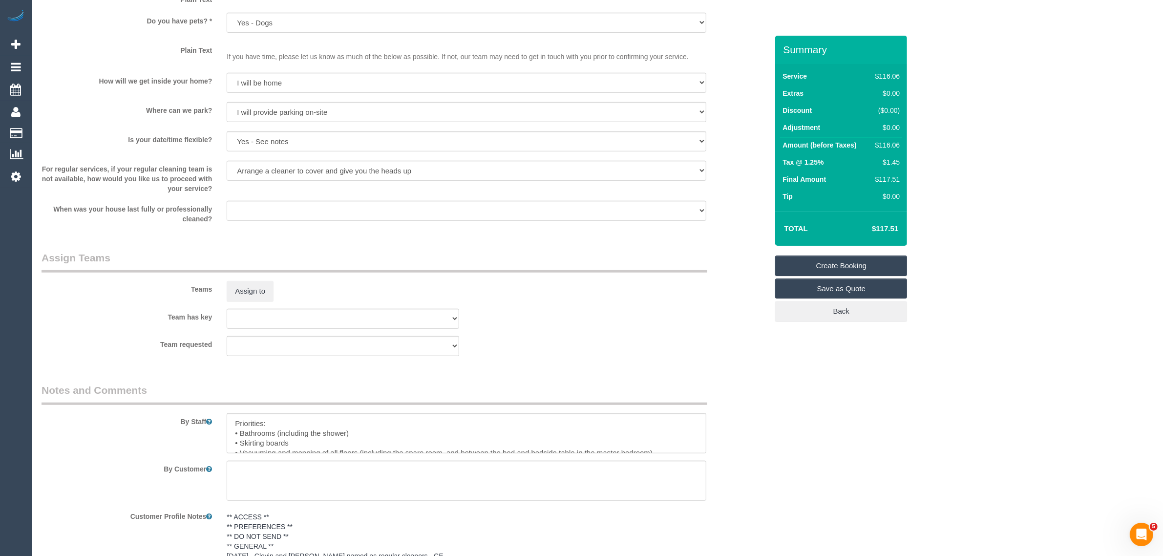
scroll to position [733, 0]
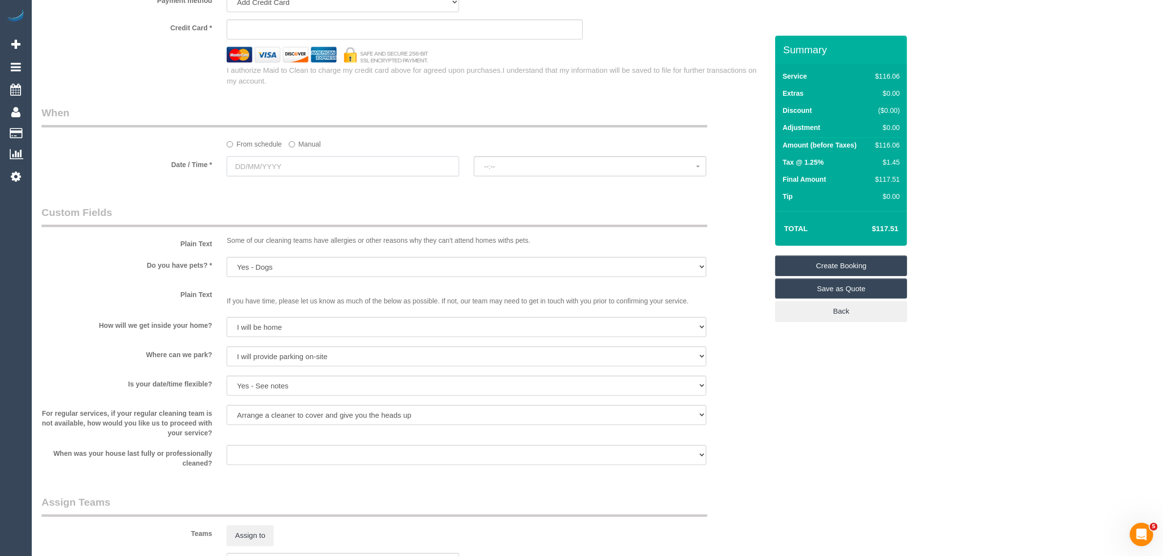
click at [421, 162] on input "text" at bounding box center [343, 166] width 233 height 20
drag, startPoint x: 339, startPoint y: 251, endPoint x: 347, endPoint y: 253, distance: 9.0
click at [339, 251] on link "20" at bounding box center [344, 251] width 16 height 13
type input "20/09/2025"
select select "spot7"
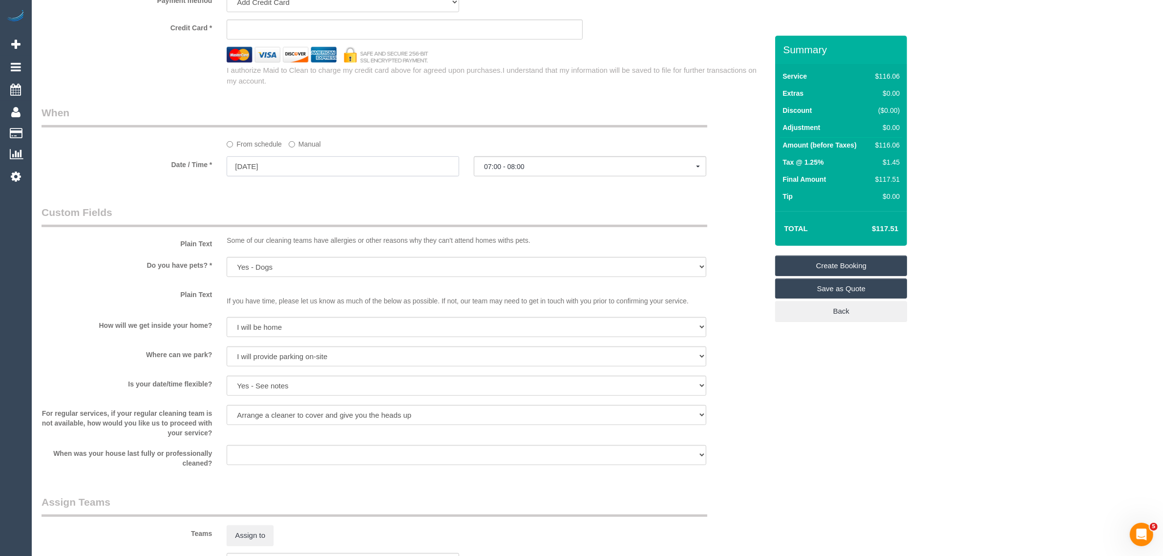
click at [350, 171] on input "20/09/2025" at bounding box center [343, 166] width 233 height 20
click at [325, 251] on link "19" at bounding box center [327, 251] width 16 height 13
type input "19/09/2025"
click at [503, 194] on div "Who Email* clarkecass@outlook.com Name * Cassandra Clarke INVOICE NDIS Text bef…" at bounding box center [404, 153] width 741 height 1700
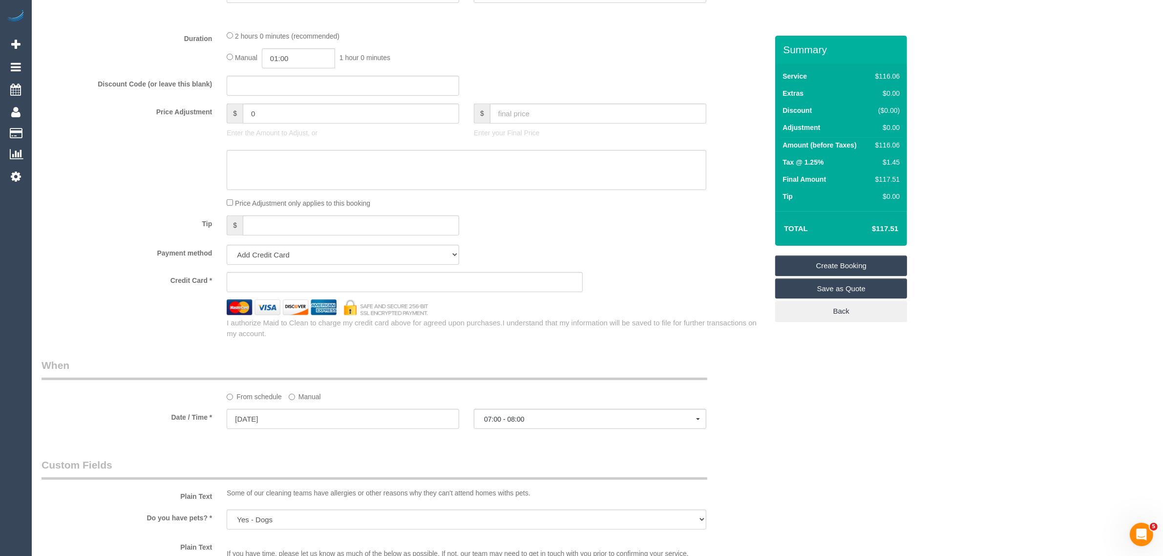
scroll to position [488, 0]
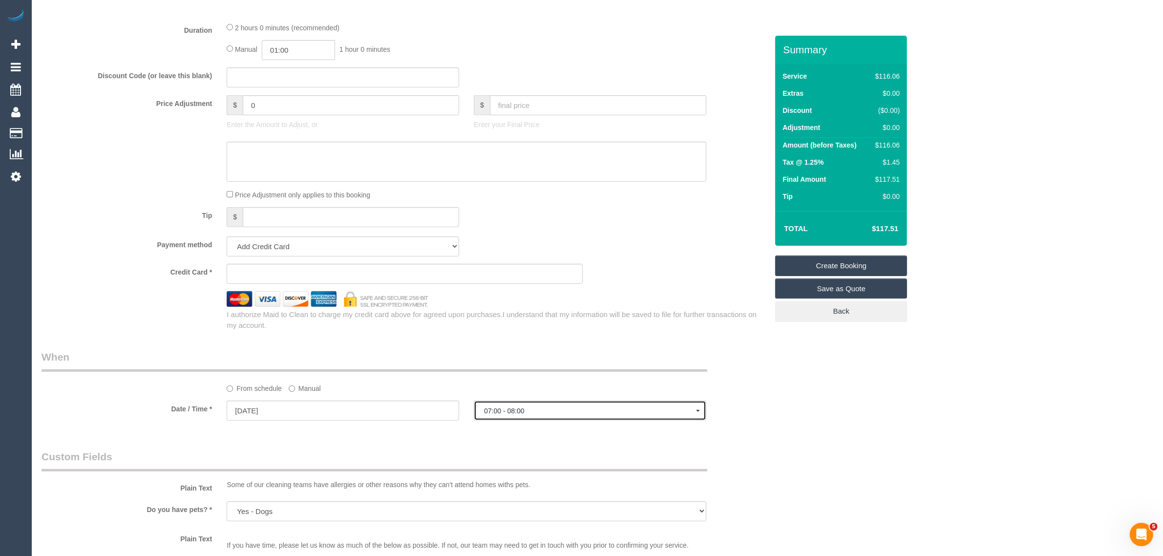
click at [561, 409] on span "07:00 - 08:00" at bounding box center [590, 411] width 212 height 8
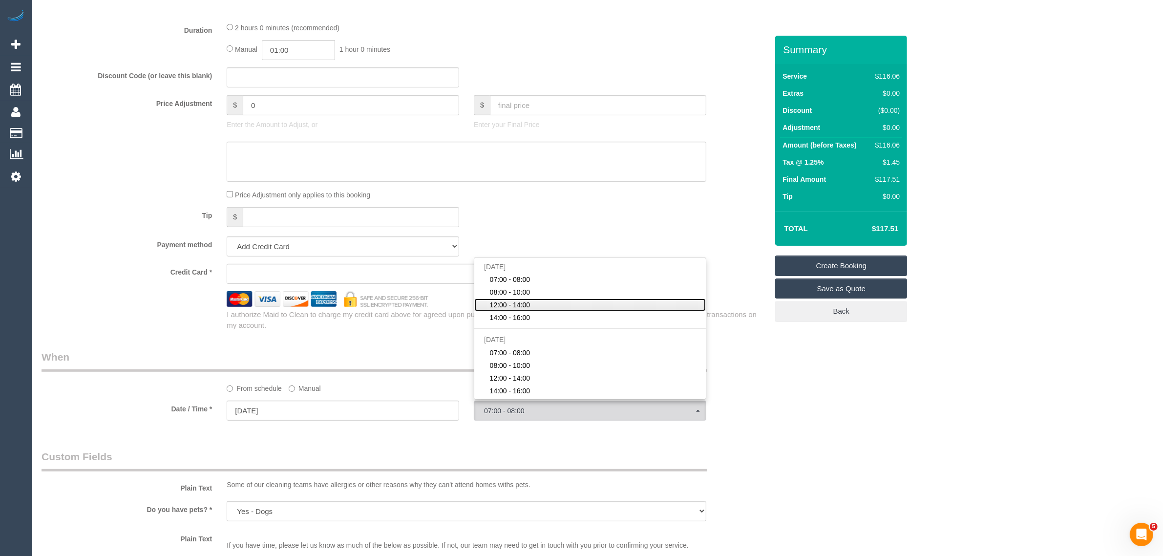
click at [539, 309] on link "12:00 - 14:00" at bounding box center [590, 304] width 232 height 13
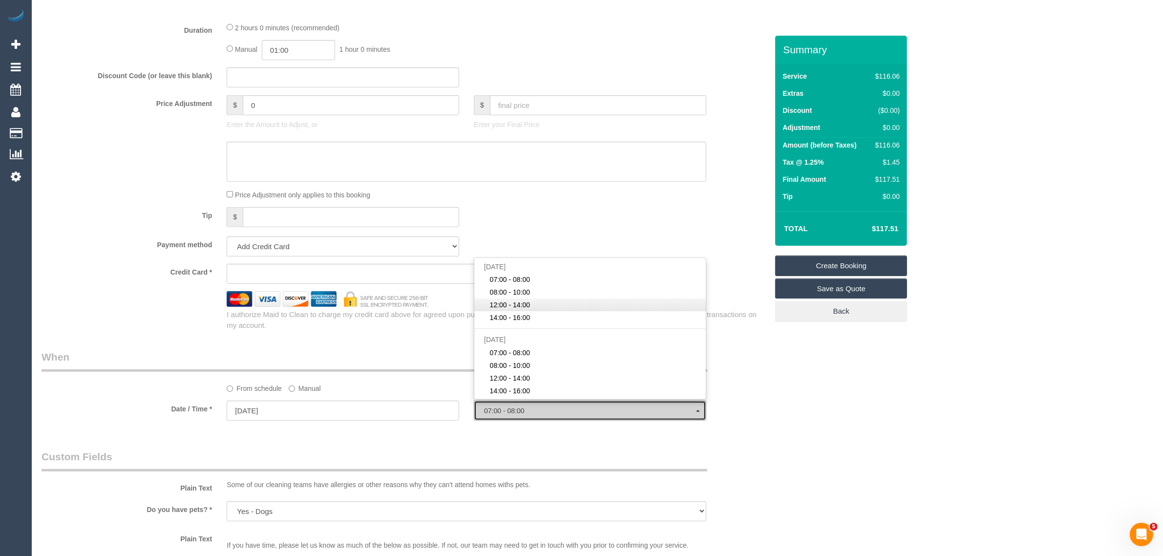
select select "spot27"
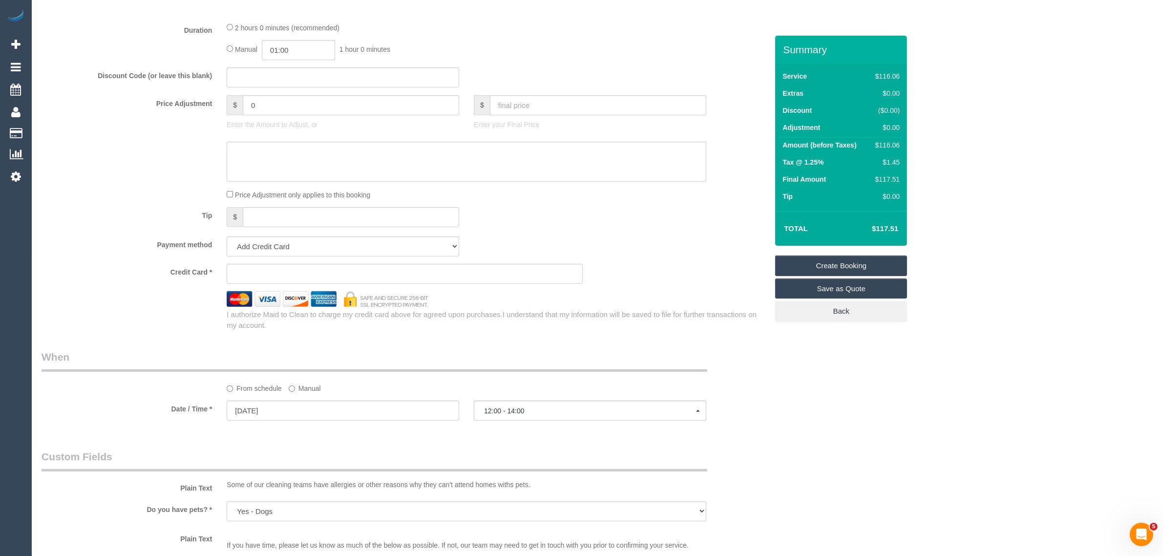
click at [607, 326] on div "I authorize Maid to Clean to charge my credit card above for agreed upon purcha…" at bounding box center [497, 319] width 556 height 21
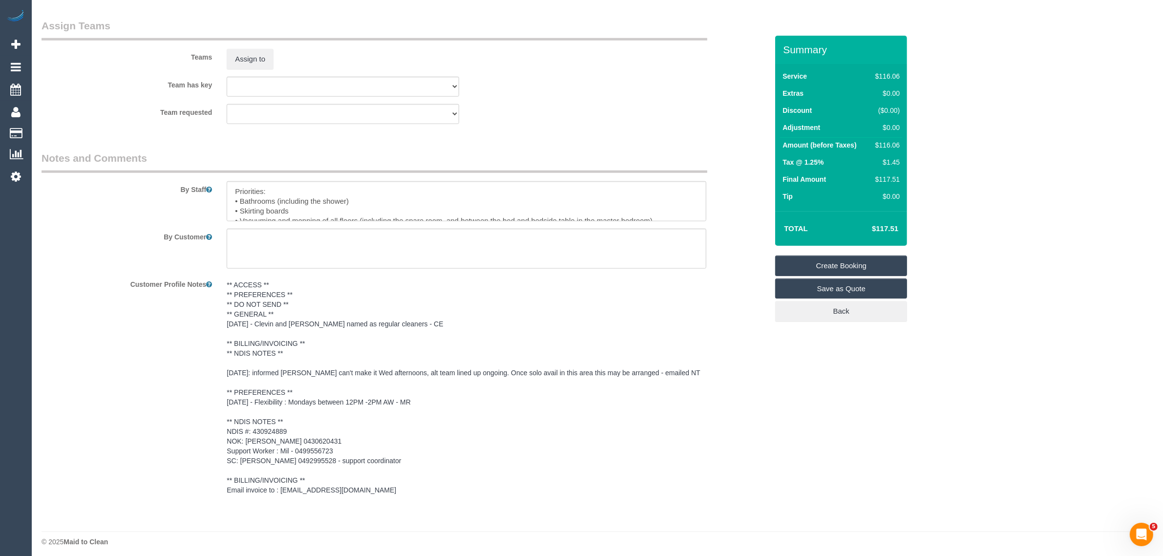
scroll to position [1214, 0]
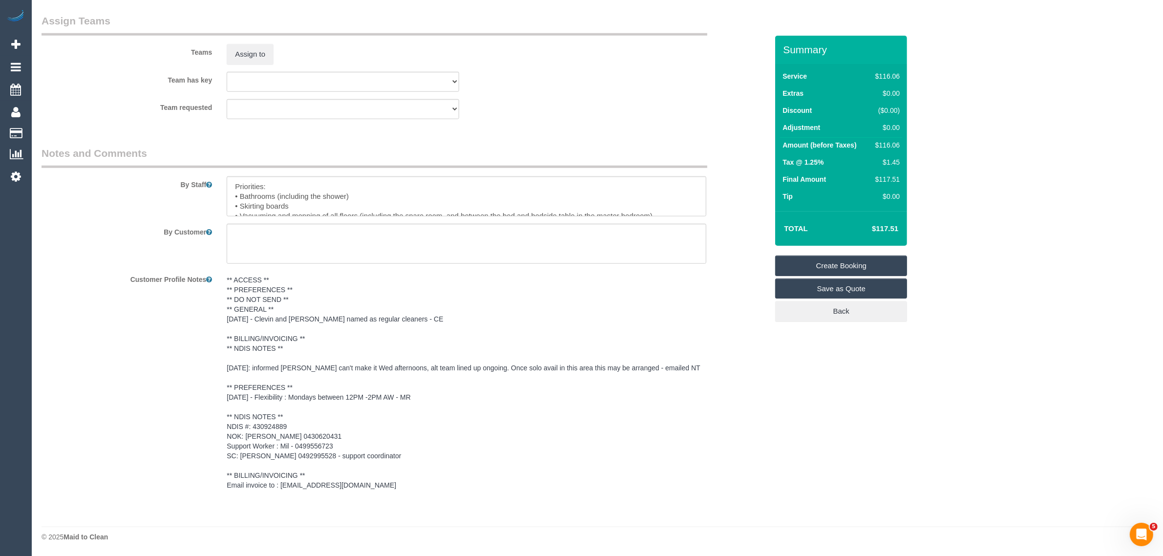
click at [824, 260] on link "Create Booking" at bounding box center [841, 265] width 132 height 21
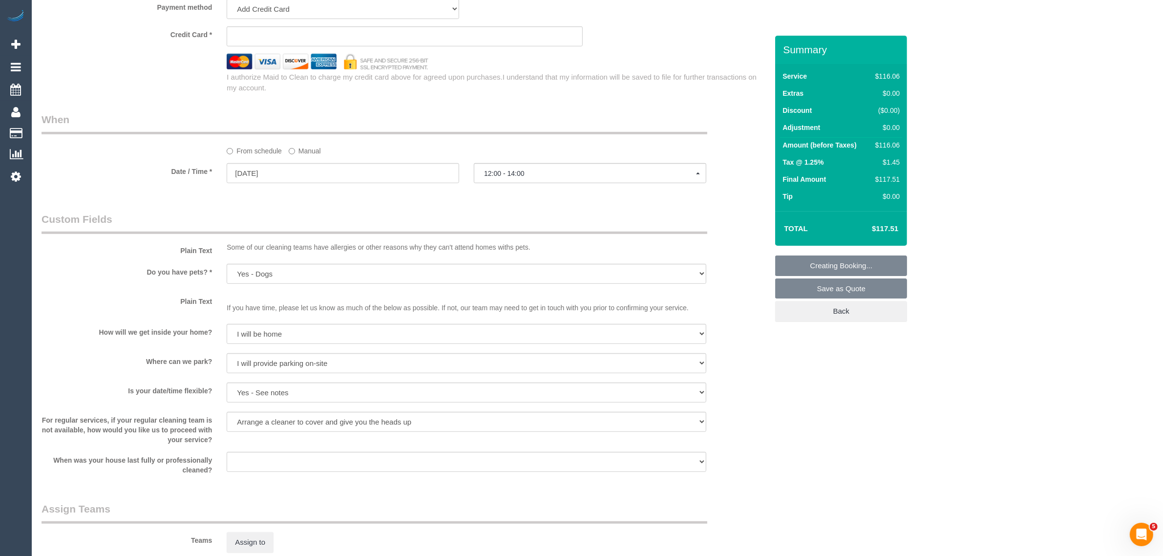
scroll to position [705, 0]
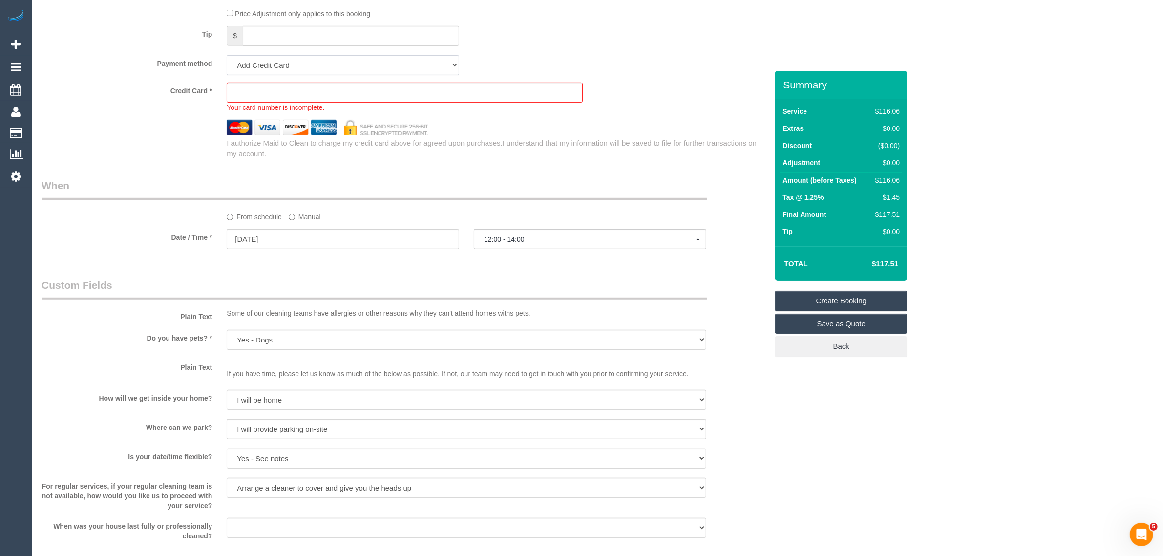
click at [418, 63] on select "Add Credit Card Cash Check Paypal" at bounding box center [343, 65] width 233 height 20
select select "string:check"
click at [227, 55] on select "Add Credit Card Cash Check Paypal" at bounding box center [343, 65] width 233 height 20
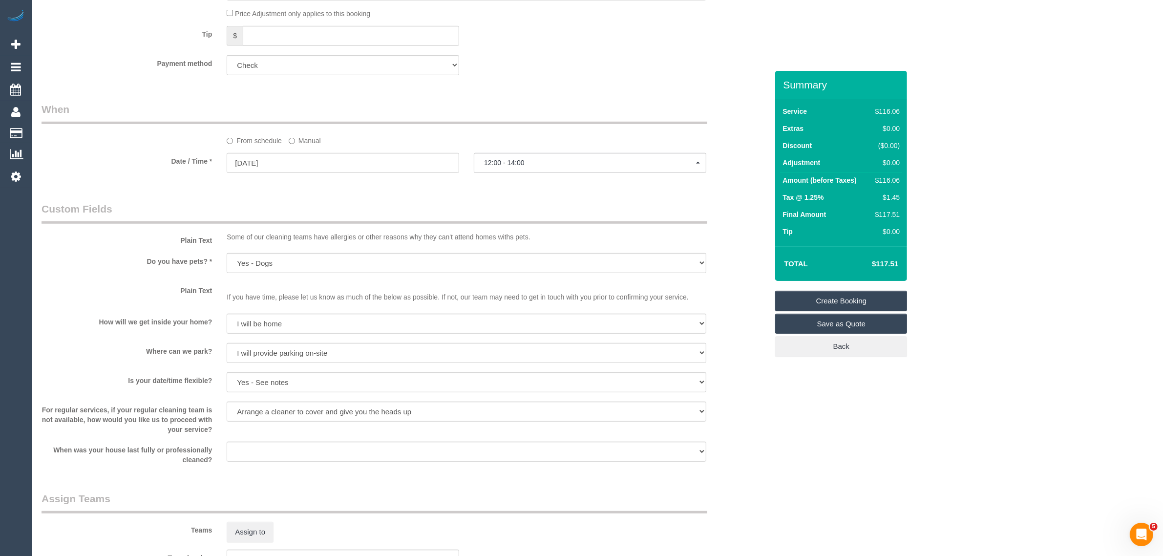
drag, startPoint x: 825, startPoint y: 297, endPoint x: 753, endPoint y: 277, distance: 73.9
click at [825, 297] on link "Create Booking" at bounding box center [841, 301] width 132 height 21
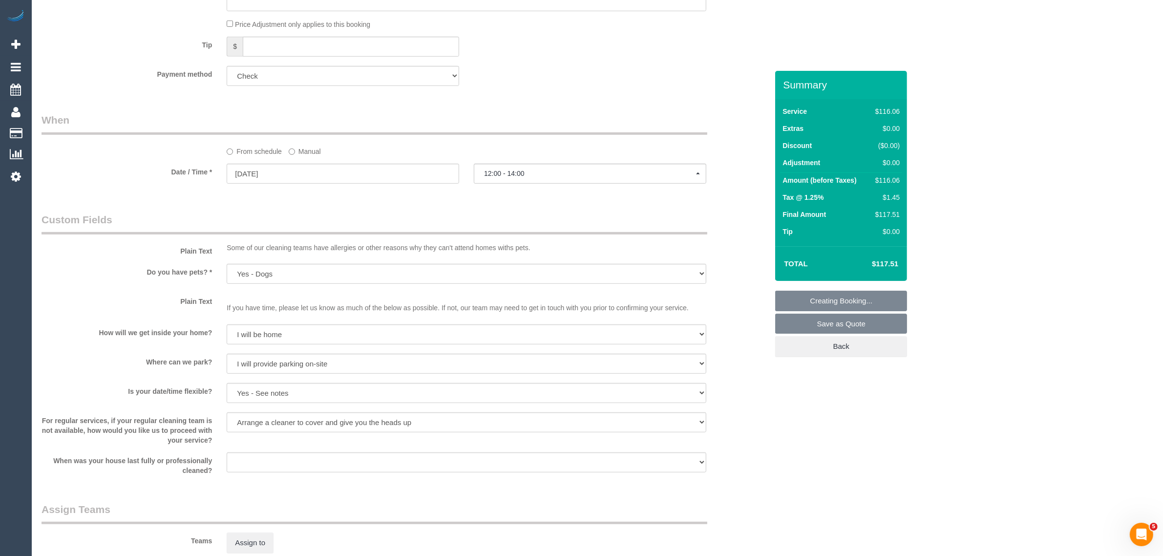
scroll to position [658, 0]
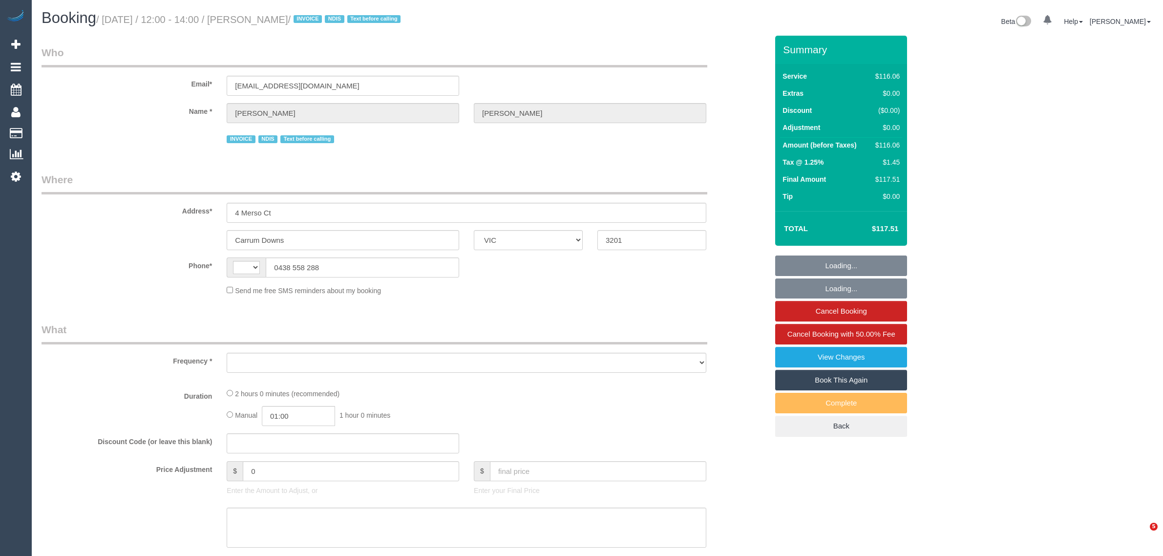
select select "VIC"
select select "string:AU"
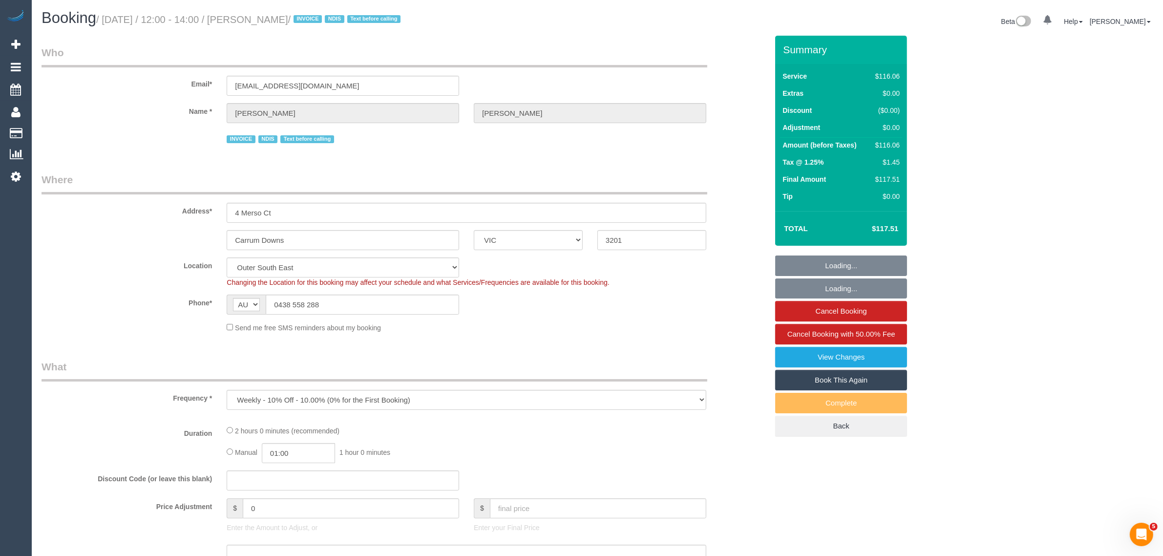
select select "object:749"
select select "number:27"
select select "number:14"
select select "number:18"
select select "number:36"
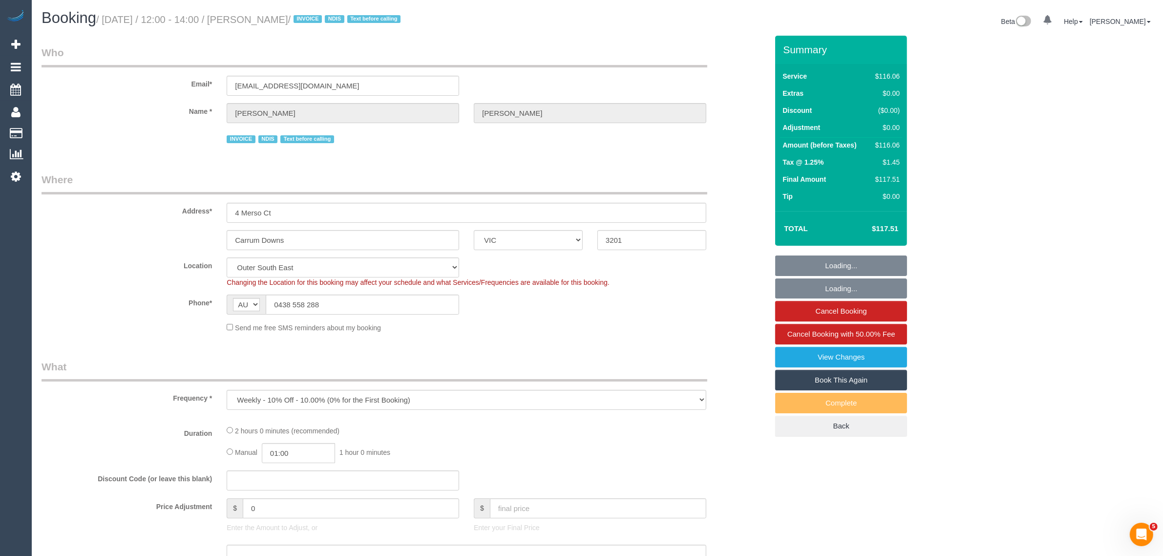
select select "number:34"
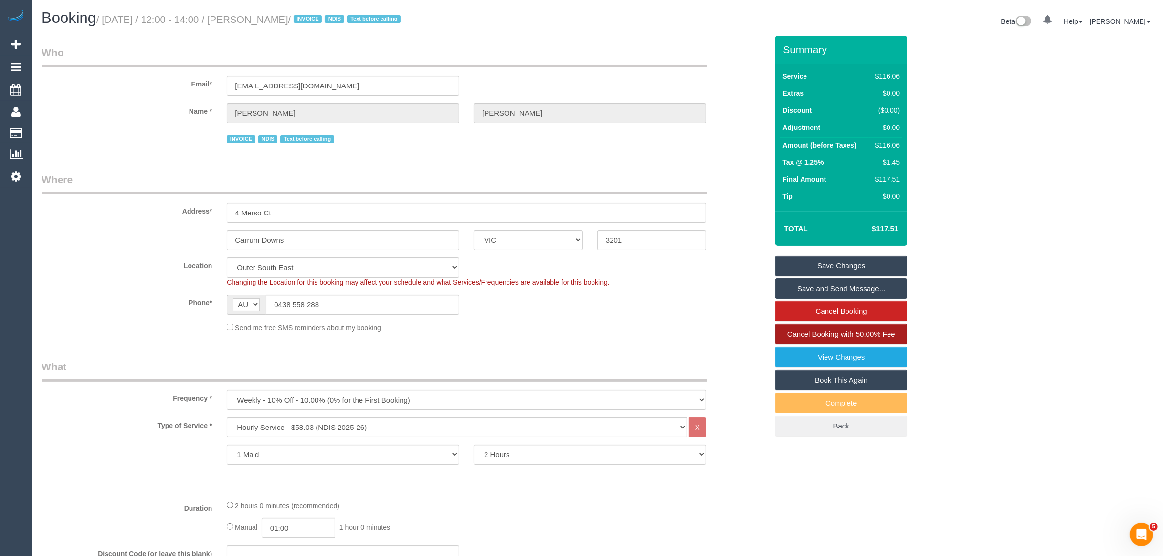
click at [797, 334] on span "Cancel Booking with 50.00% Fee" at bounding box center [841, 334] width 108 height 8
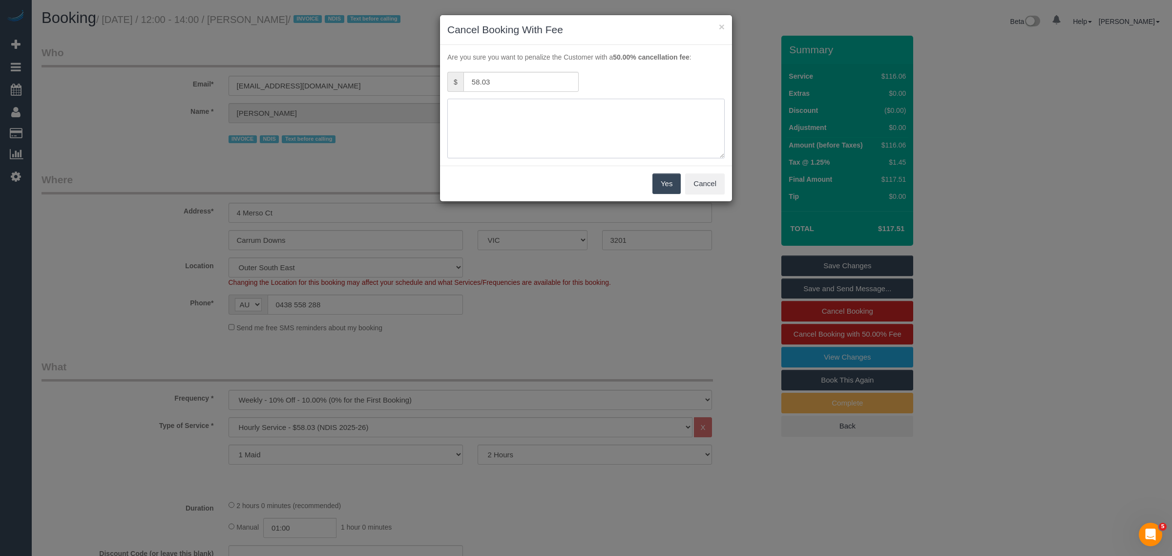
click at [565, 121] on textarea at bounding box center [585, 129] width 277 height 60
type textarea "customer wants to cancel today and reschedule tomorrow or Friday via txt - KA"
click at [653, 176] on button "Yes" at bounding box center [667, 183] width 28 height 21
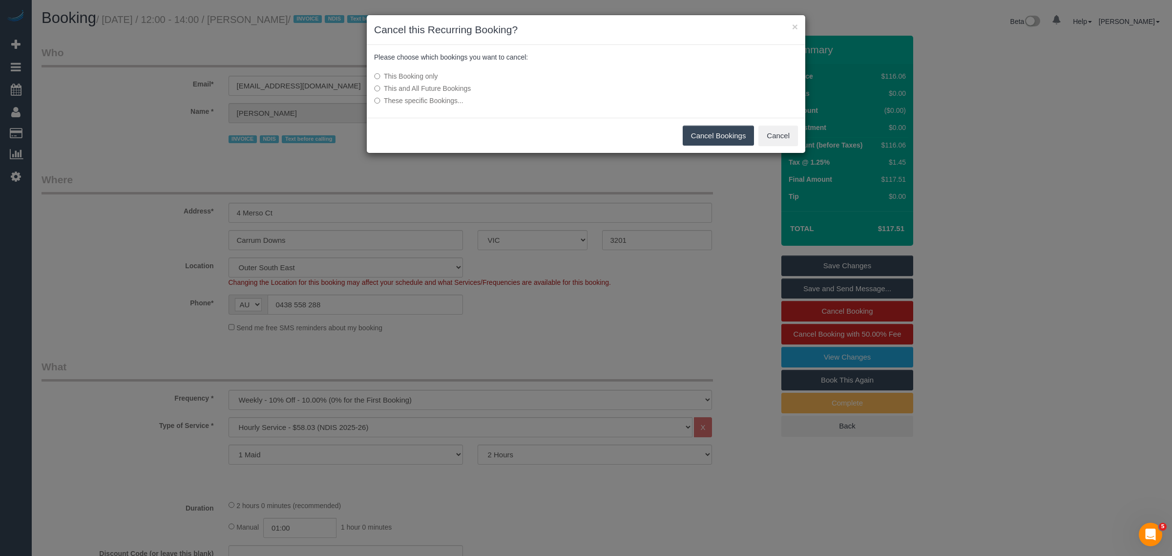
click at [699, 127] on button "Cancel Bookings" at bounding box center [719, 136] width 72 height 21
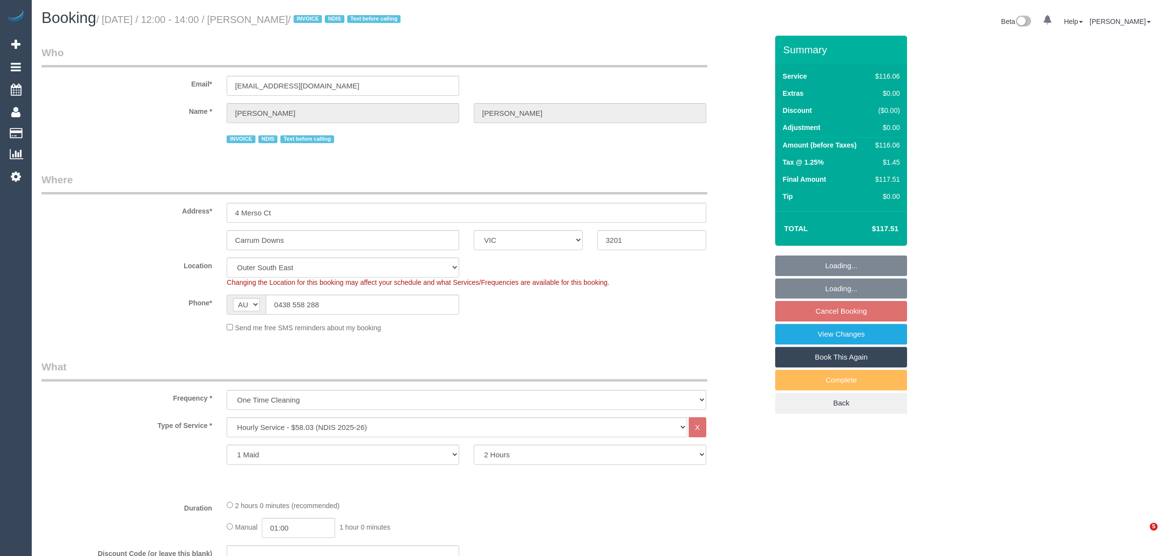
select select "VIC"
select select "number:27"
select select "number:14"
select select "number:18"
select select "number:36"
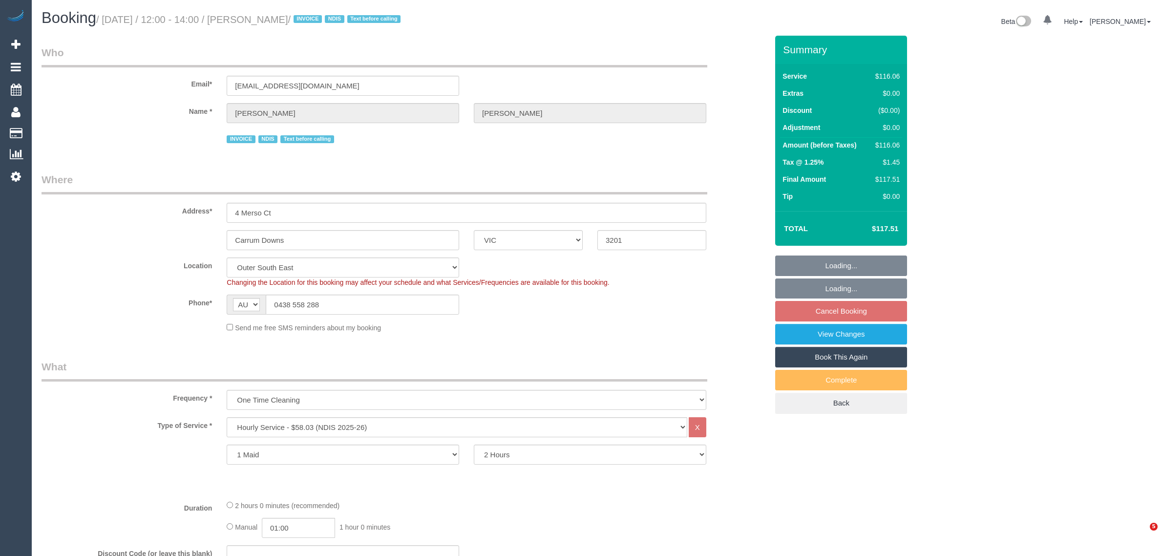
select select "number:34"
select select "object:1026"
select select "spot1"
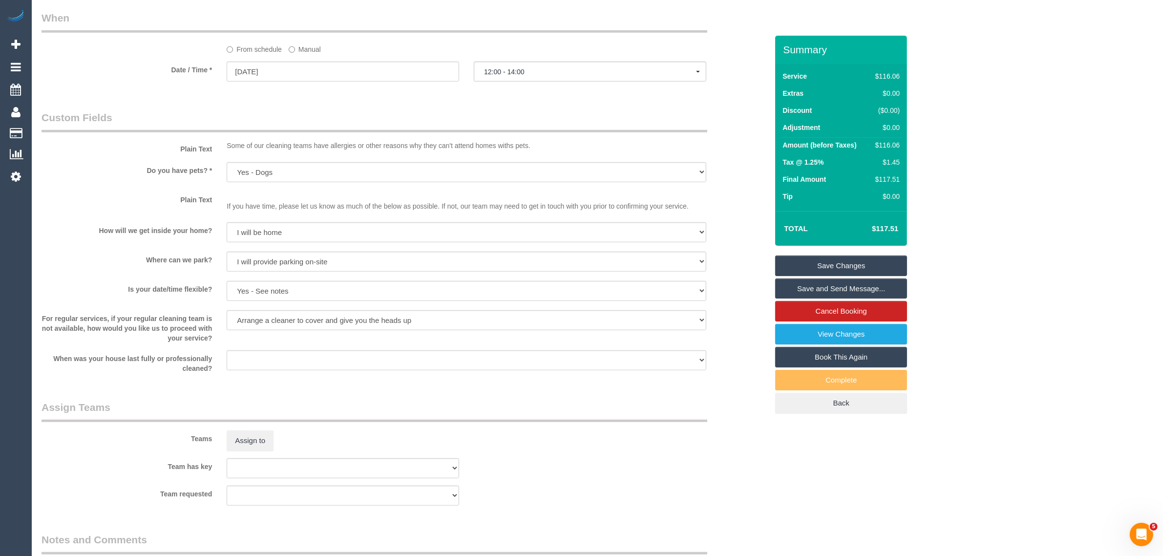
scroll to position [1200, 0]
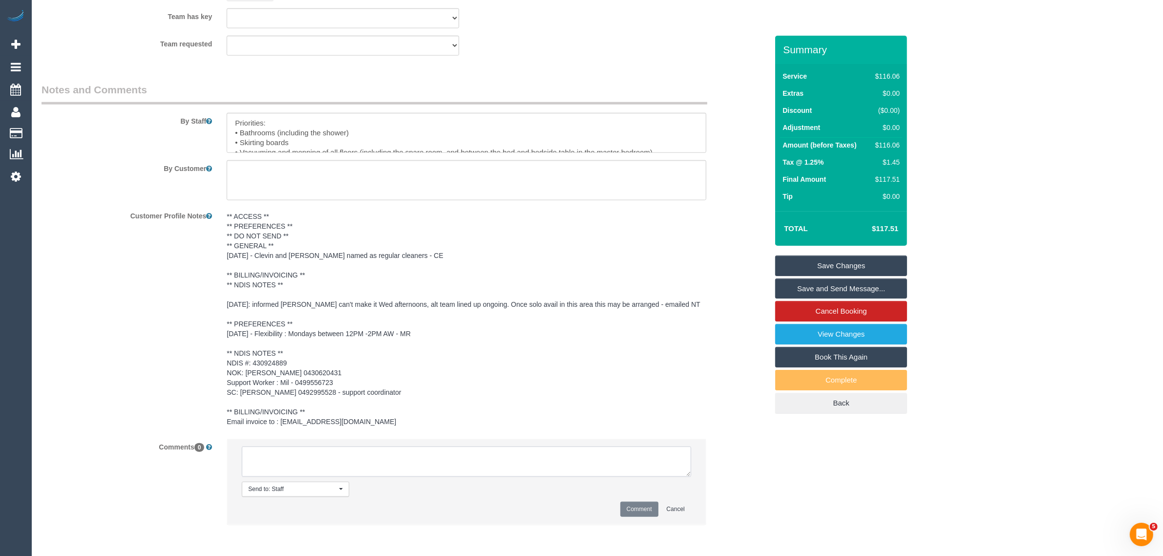
click at [462, 453] on textarea at bounding box center [466, 461] width 449 height 30
type textarea "cust"
type textarea "C"
paste textarea "s there any time avail [DATE] or [DATE]?"
drag, startPoint x: 297, startPoint y: 453, endPoint x: 270, endPoint y: 455, distance: 27.4
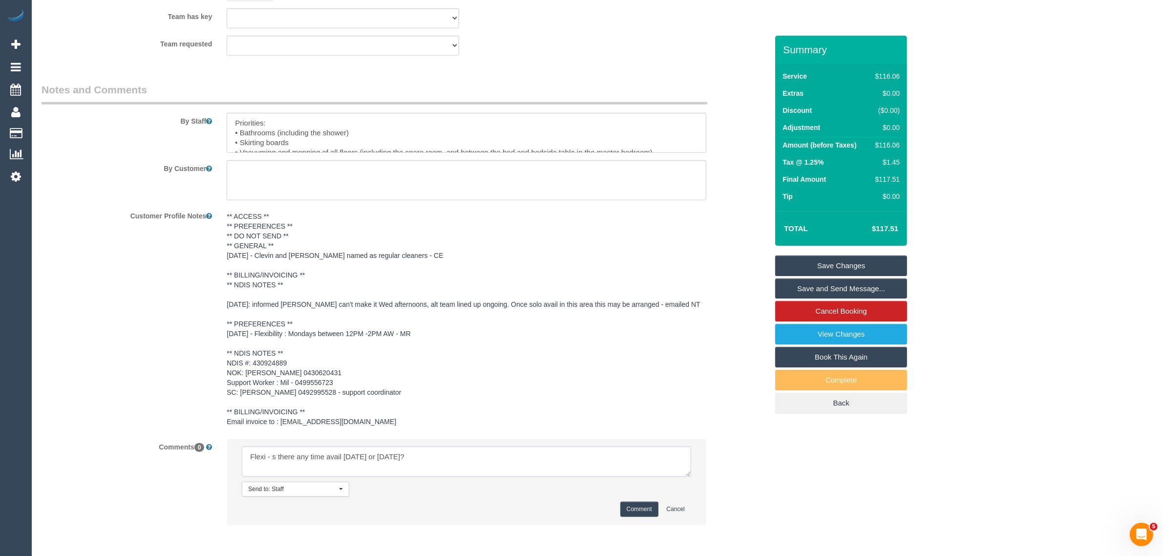
click at [270, 455] on textarea at bounding box center [466, 461] width 449 height 30
type textarea "Flexi -any time avail [DATE] or [DATE]."
click at [638, 510] on button "Comment" at bounding box center [639, 509] width 38 height 15
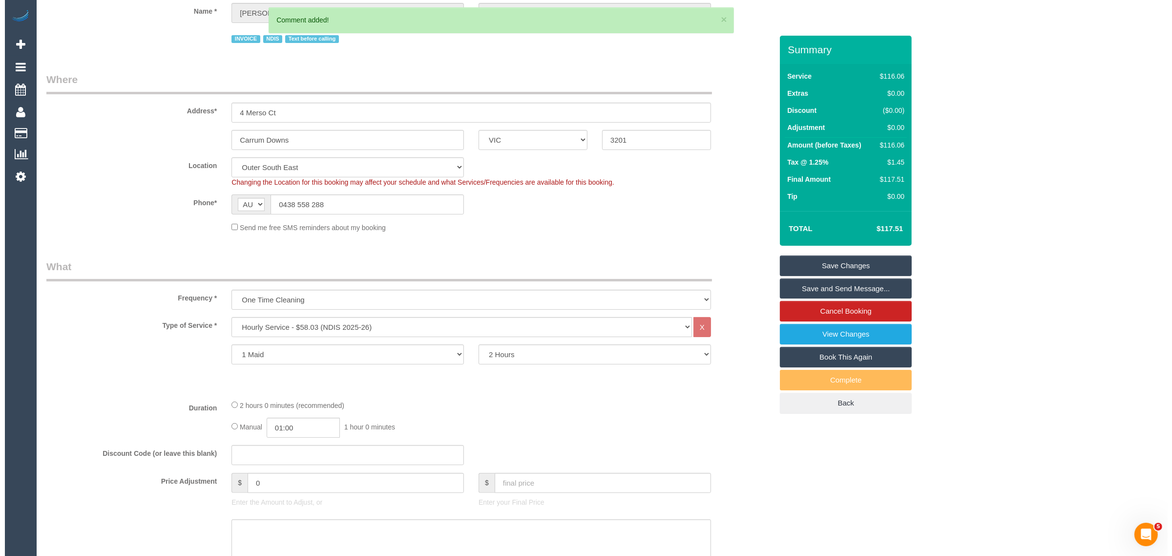
scroll to position [0, 0]
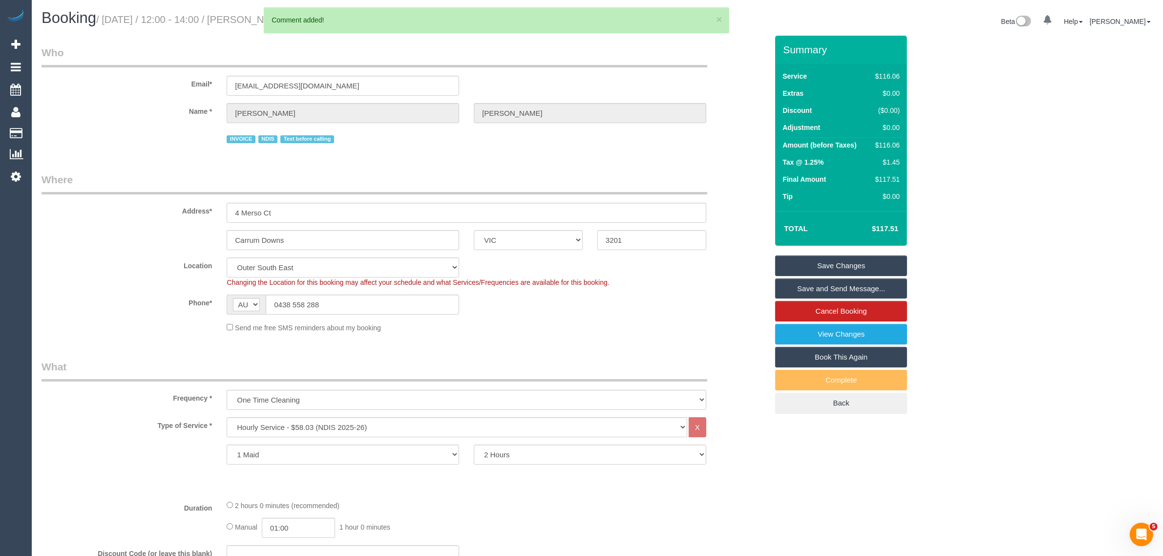
click at [767, 303] on div "Phone* AF AL DZ AD AO AI AQ AG AR AM AW AU AT AZ BS BH BD BB BY BE BZ BJ BM BT …" at bounding box center [404, 305] width 741 height 20
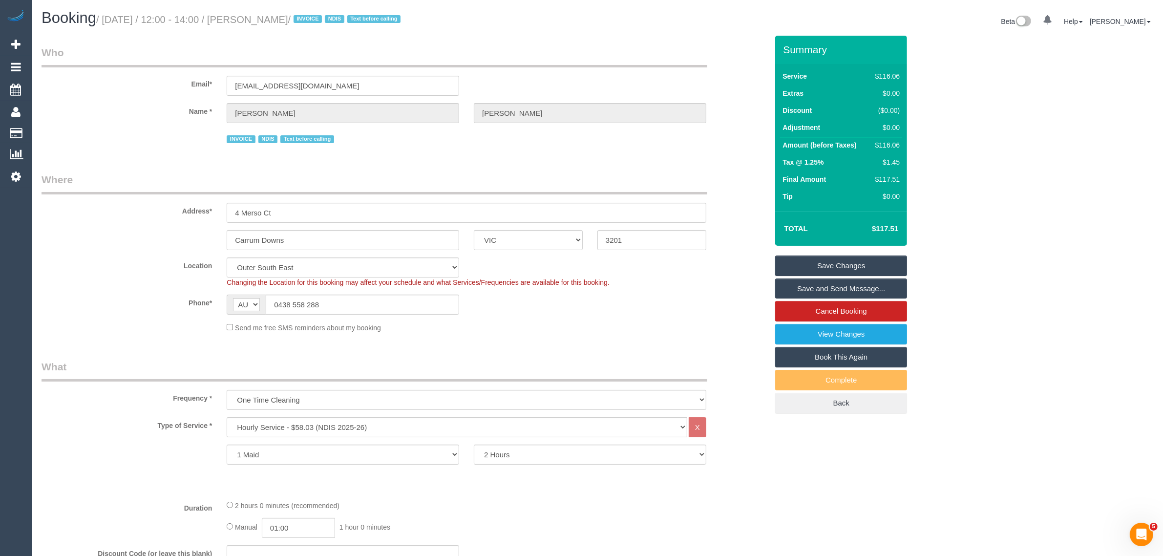
click at [827, 263] on link "Save Changes" at bounding box center [841, 265] width 132 height 21
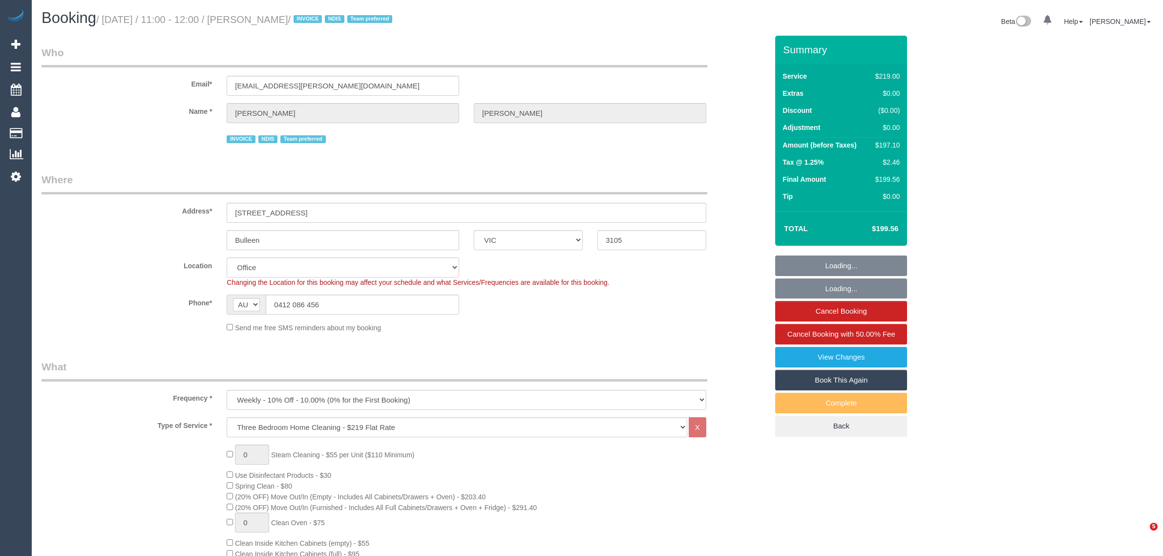
select select "VIC"
select select "number:28"
select select "number:14"
select select "number:19"
select select "number:36"
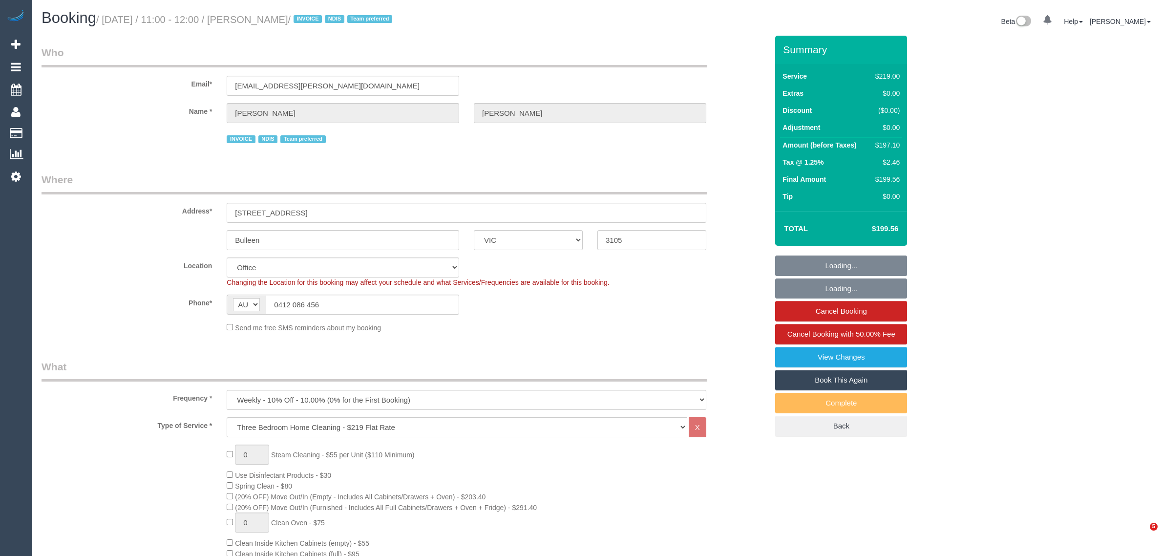
select select "number:34"
select select "number:12"
click at [343, 301] on input "0412 086 456" at bounding box center [362, 305] width 193 height 20
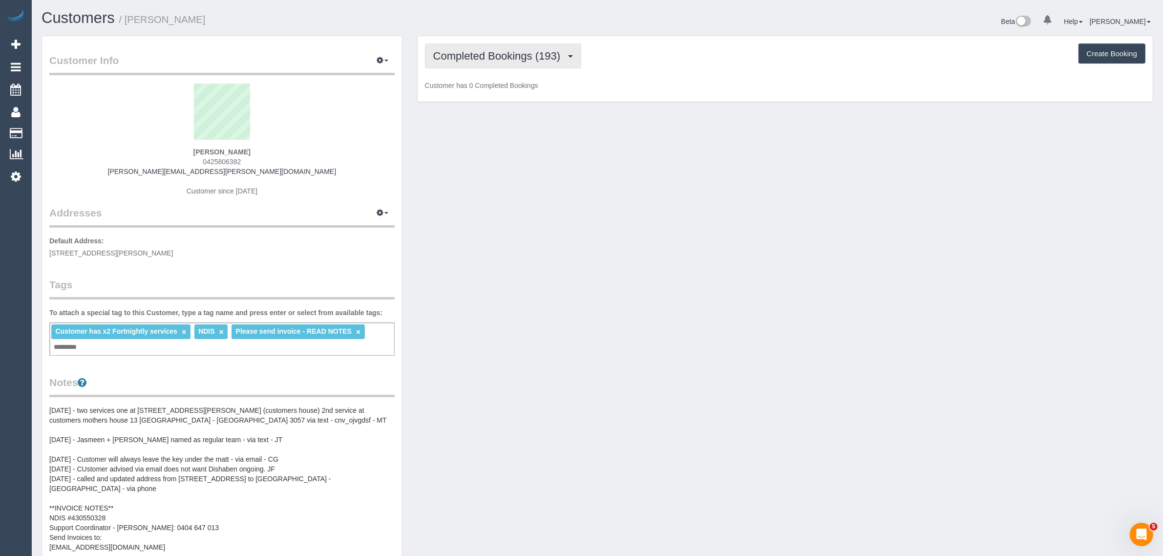
click at [523, 59] on span "Completed Bookings (193)" at bounding box center [499, 56] width 132 height 12
click at [511, 86] on link "Upcoming Bookings (23)" at bounding box center [479, 91] width 109 height 13
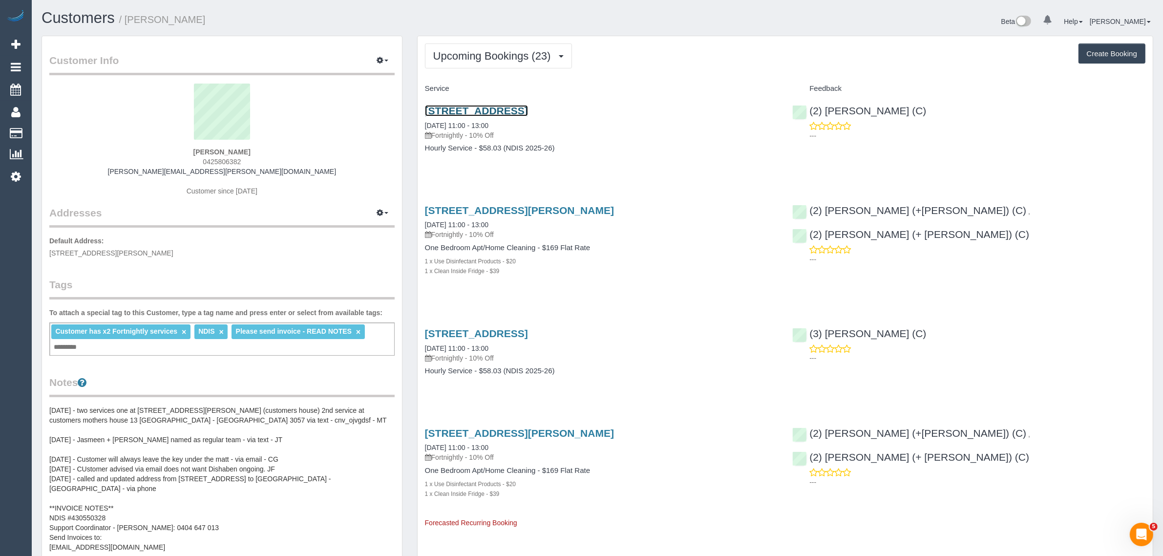
click at [524, 106] on link "13 Ivory Way, Brunswick, VIC 3057" at bounding box center [476, 110] width 103 height 11
click at [509, 56] on span "Upcoming Bookings (23)" at bounding box center [494, 56] width 123 height 12
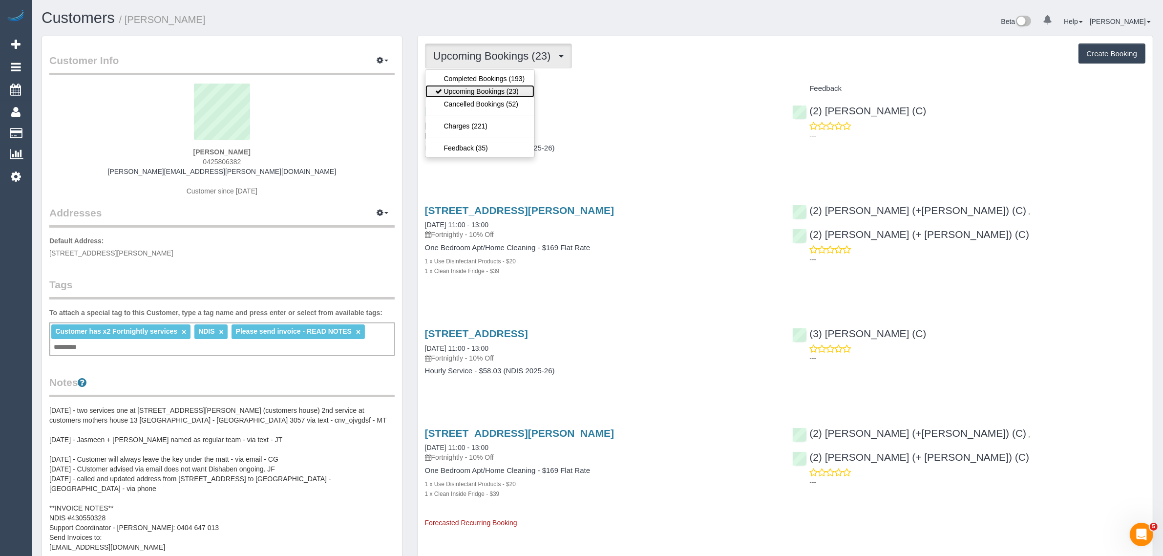
click at [467, 91] on link "Upcoming Bookings (23)" at bounding box center [479, 91] width 109 height 13
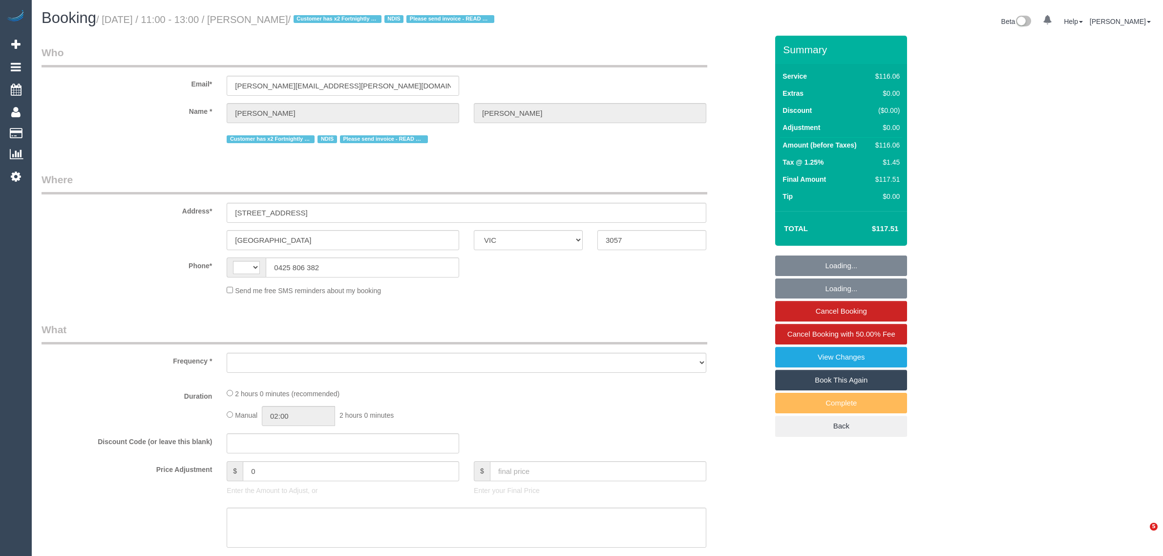
select select "VIC"
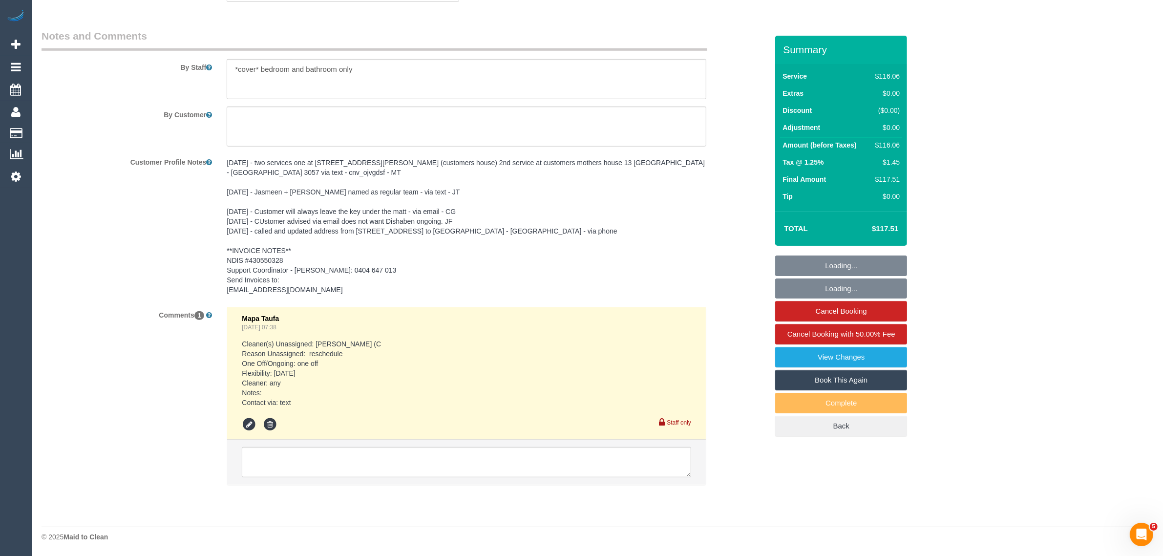
select select "string:AU"
select select "object:615"
select select "number:28"
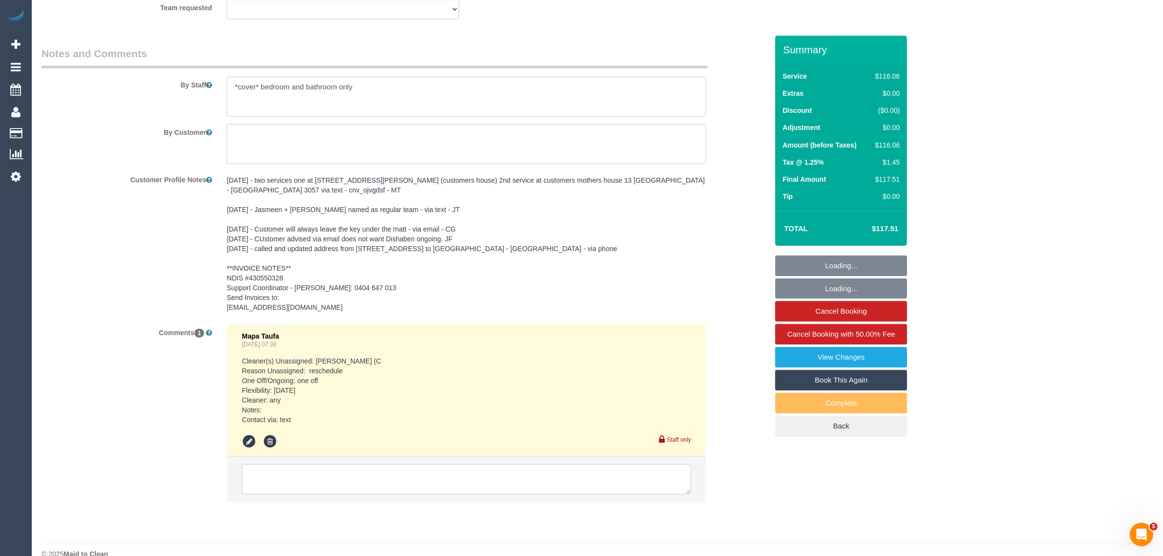
select select "object:783"
click at [460, 464] on textarea at bounding box center [466, 479] width 449 height 30
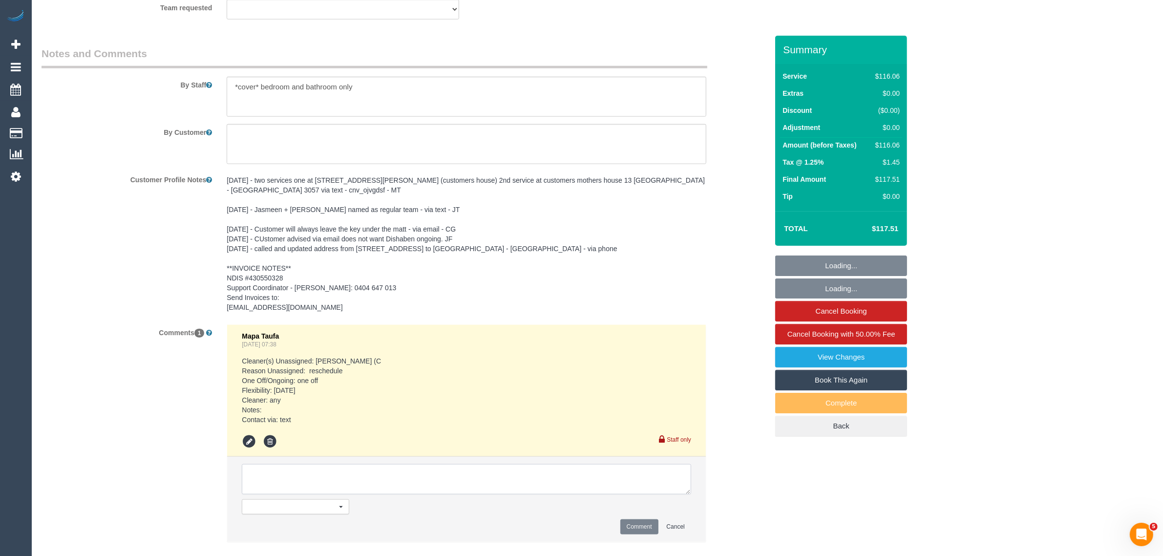
scroll to position [1324, 0]
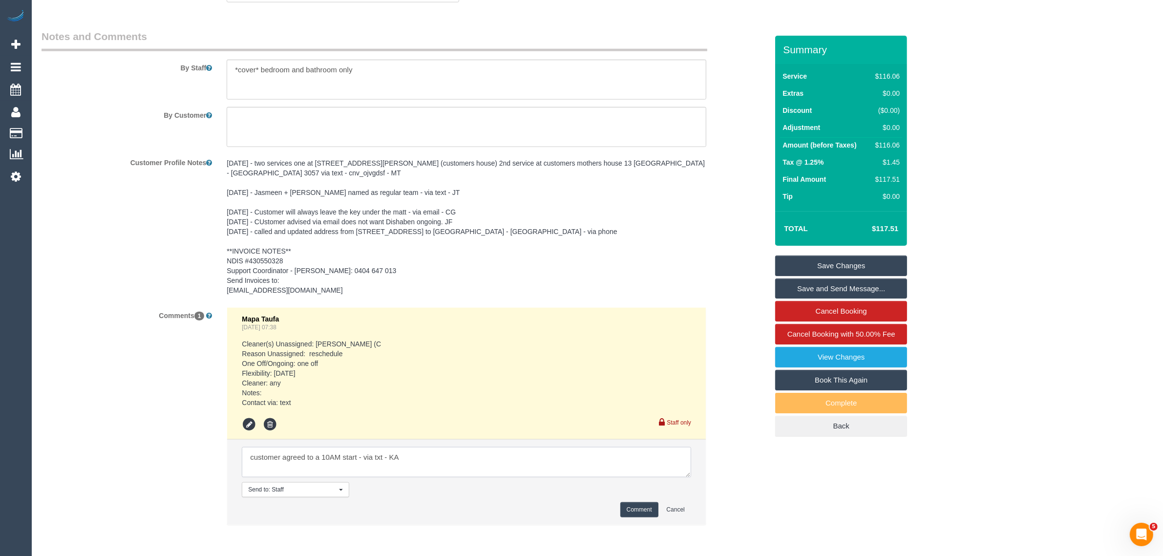
type textarea "customer agreed to a 10AM start - via txt - KA"
click at [639, 508] on button "Comment" at bounding box center [639, 509] width 38 height 15
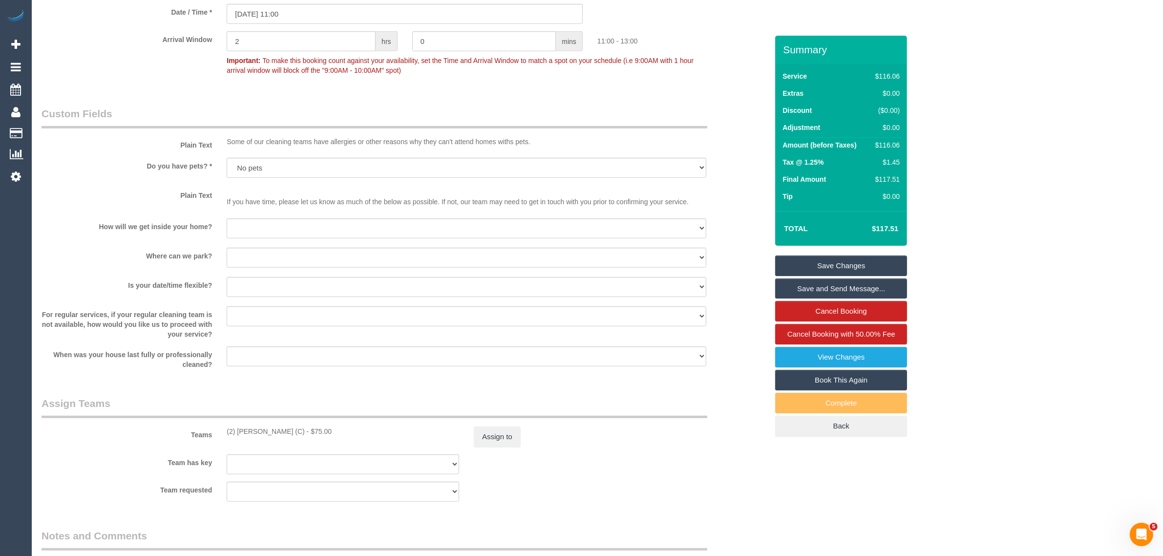
scroll to position [591, 0]
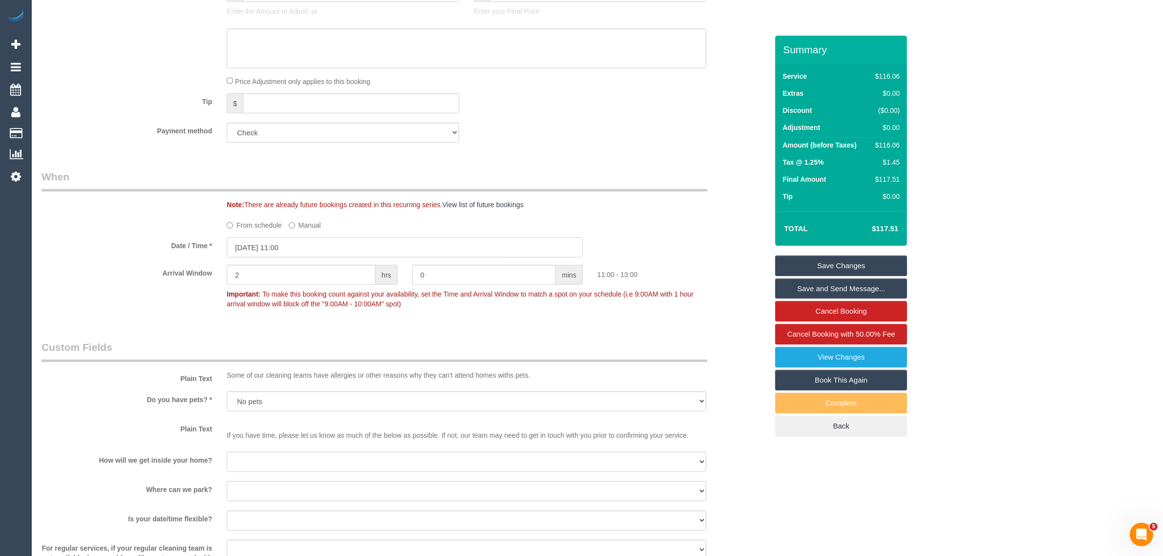
click at [333, 250] on input "17/09/2025 11:00" at bounding box center [405, 247] width 356 height 20
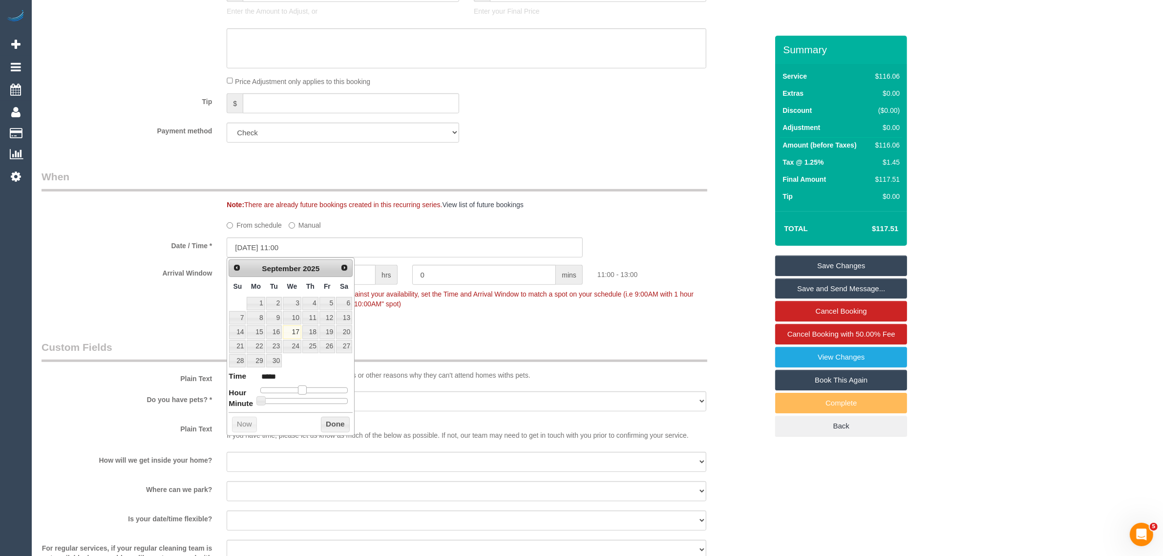
type input "17/09/2025 10:00"
type input "*****"
click at [300, 394] on span at bounding box center [298, 389] width 9 height 9
click at [329, 424] on button "Done" at bounding box center [335, 425] width 29 height 16
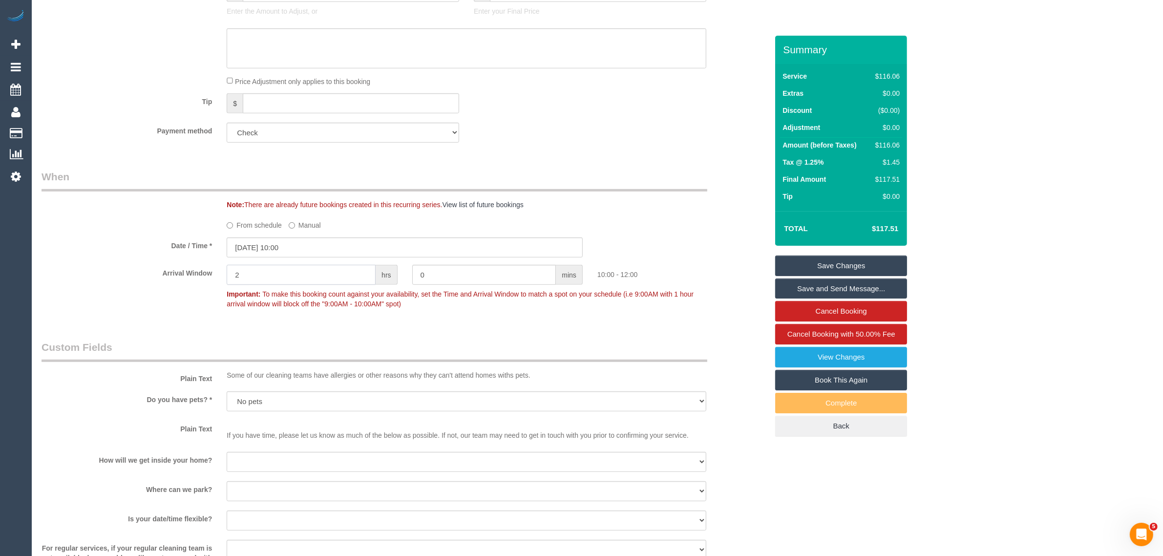
click at [351, 275] on input "2" at bounding box center [301, 275] width 149 height 20
type input "0"
click at [601, 204] on div "Note: There are already future bookings created in this recurring series. View …" at bounding box center [497, 205] width 556 height 10
click at [835, 264] on link "Save Changes" at bounding box center [841, 265] width 132 height 21
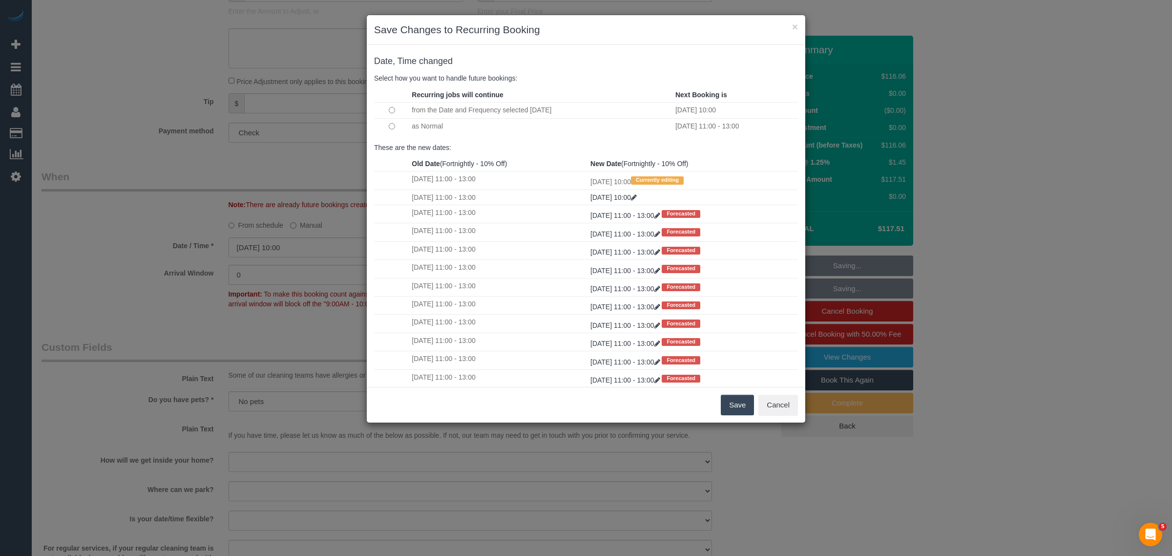
click at [367, 315] on div "Old Date (Fortnightly - 10% Off) New Date (Fortnightly - 10% Off) Wed 17/09/202…" at bounding box center [586, 275] width 439 height 239
click at [391, 123] on td at bounding box center [391, 126] width 35 height 16
click at [389, 123] on td at bounding box center [391, 126] width 35 height 16
click at [728, 414] on button "Save" at bounding box center [737, 405] width 33 height 21
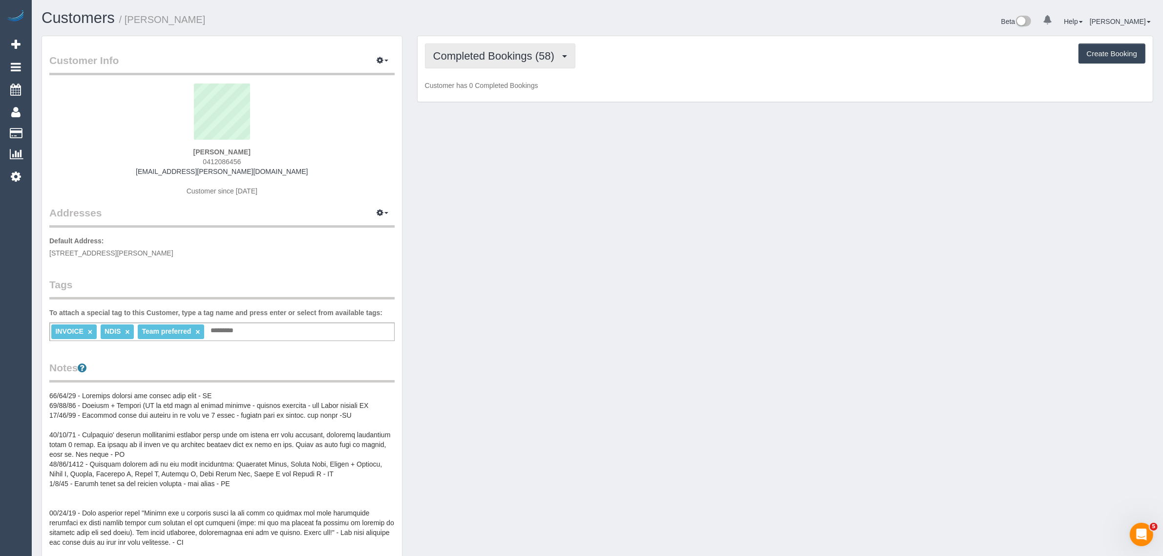
click at [465, 62] on button "Completed Bookings (58)" at bounding box center [500, 55] width 150 height 25
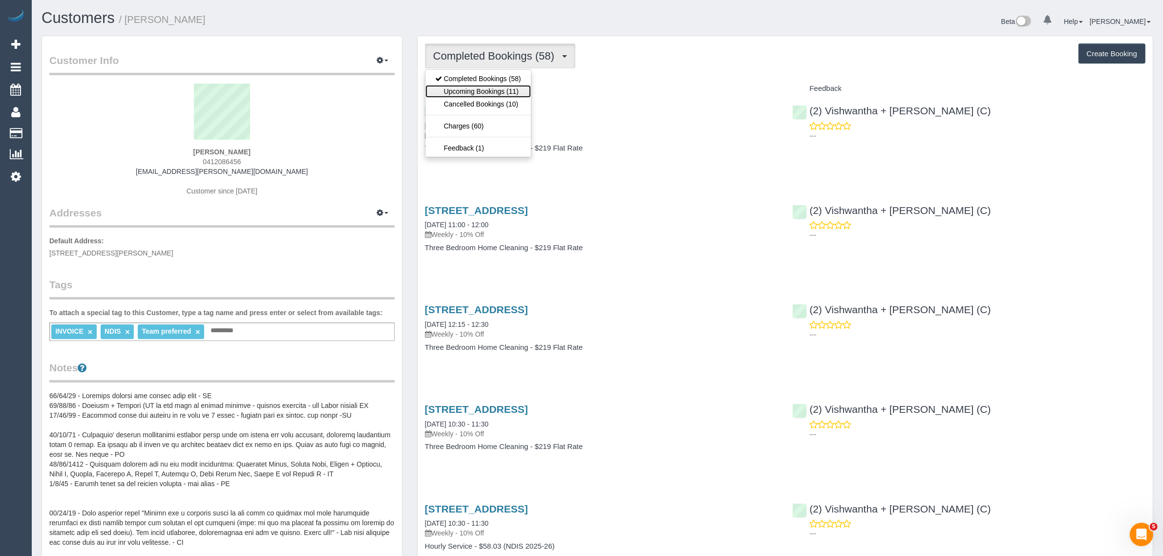
click at [473, 89] on link "Upcoming Bookings (11)" at bounding box center [478, 91] width 106 height 13
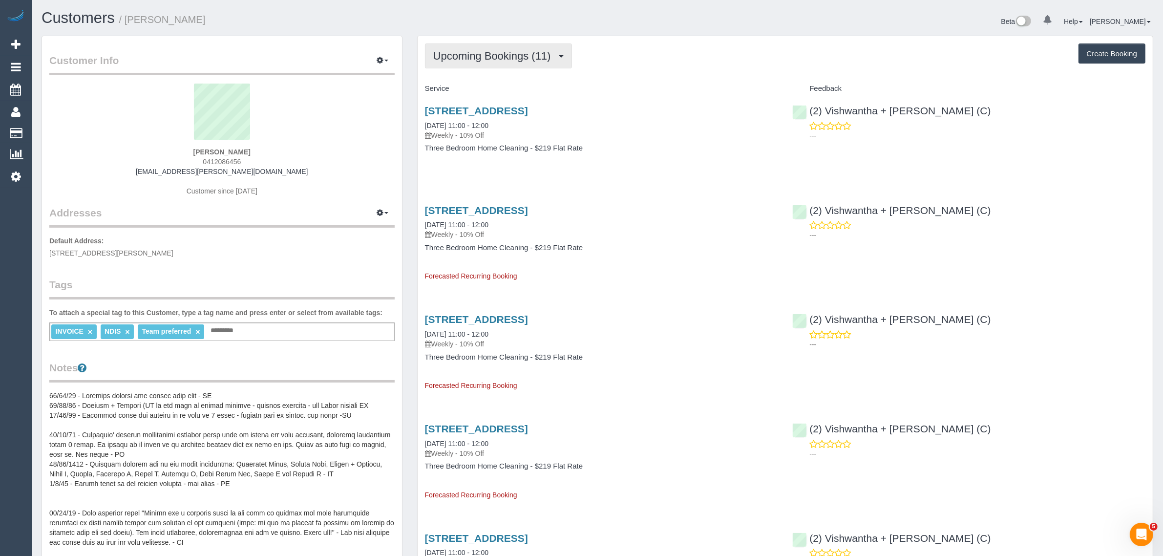
click at [499, 58] on span "Upcoming Bookings (11)" at bounding box center [494, 56] width 123 height 12
click at [493, 74] on link "Completed Bookings (58)" at bounding box center [478, 78] width 106 height 13
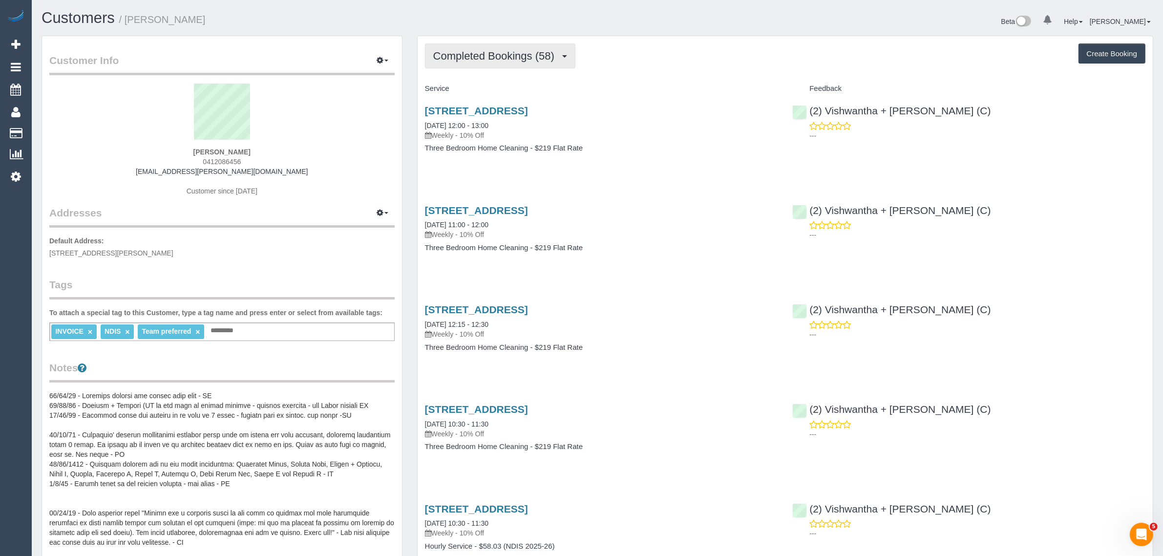
click at [500, 52] on span "Completed Bookings (58)" at bounding box center [496, 56] width 126 height 12
click at [478, 90] on link "Upcoming Bookings (11)" at bounding box center [478, 91] width 106 height 13
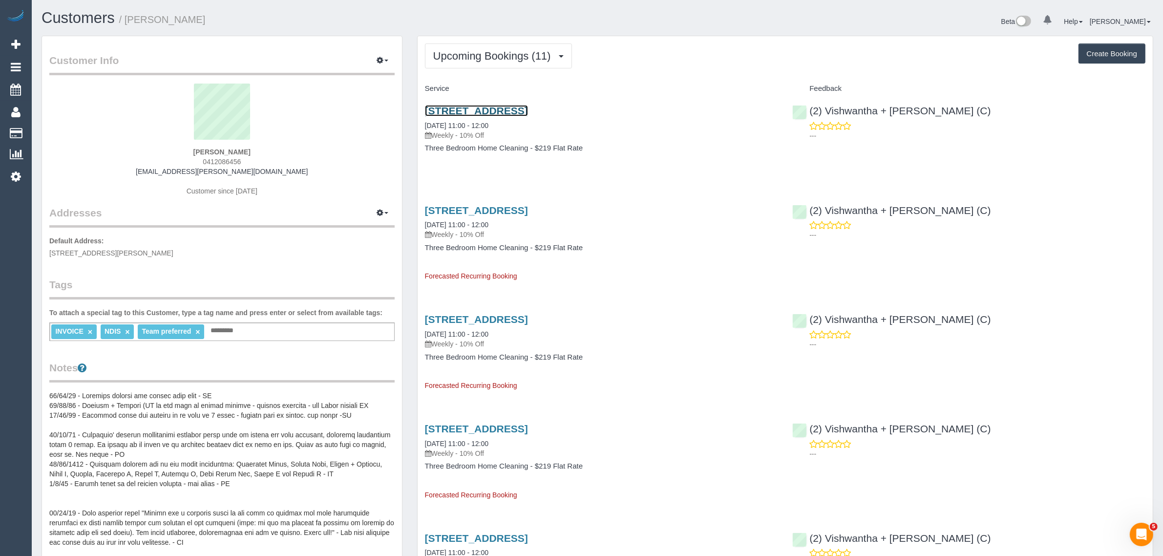
click at [483, 110] on link "[STREET_ADDRESS]" at bounding box center [476, 110] width 103 height 11
click at [485, 63] on button "Upcoming Bookings (11)" at bounding box center [498, 55] width 147 height 25
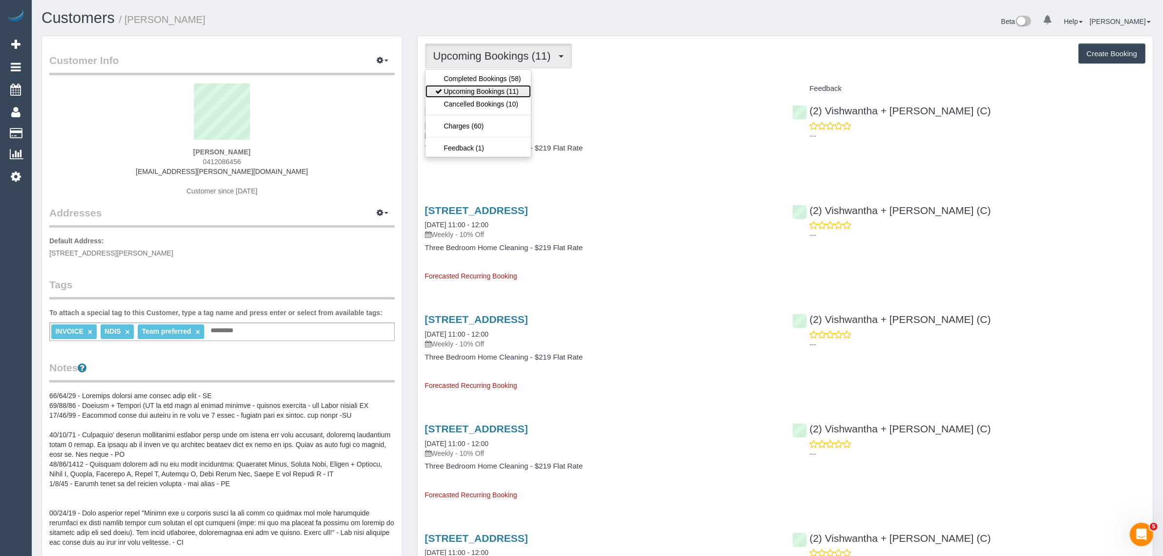
click at [485, 85] on link "Upcoming Bookings (11)" at bounding box center [478, 91] width 106 height 13
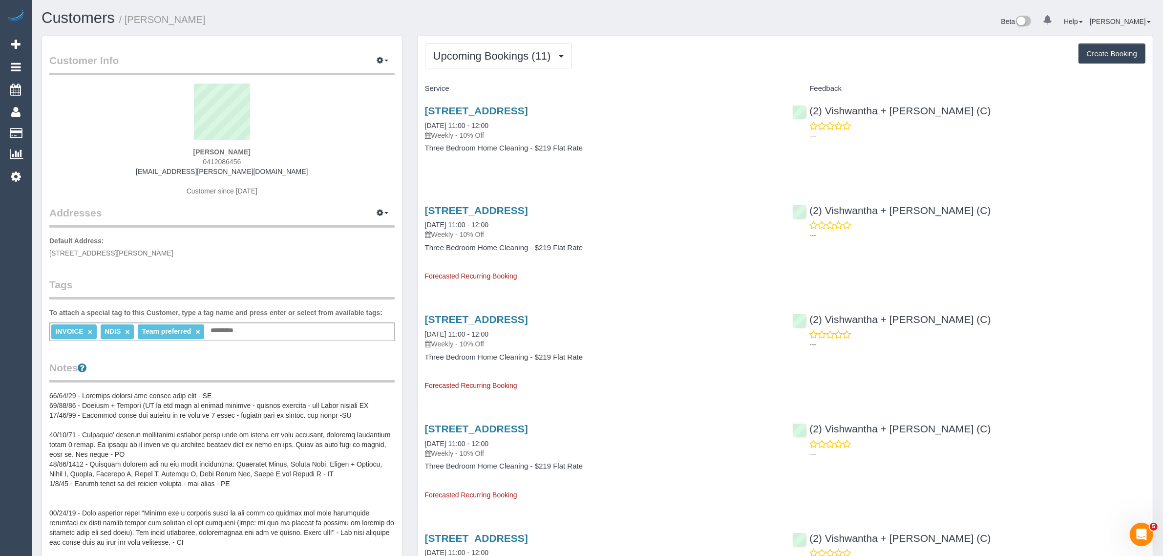
drag, startPoint x: 1105, startPoint y: 409, endPoint x: 959, endPoint y: 462, distance: 155.9
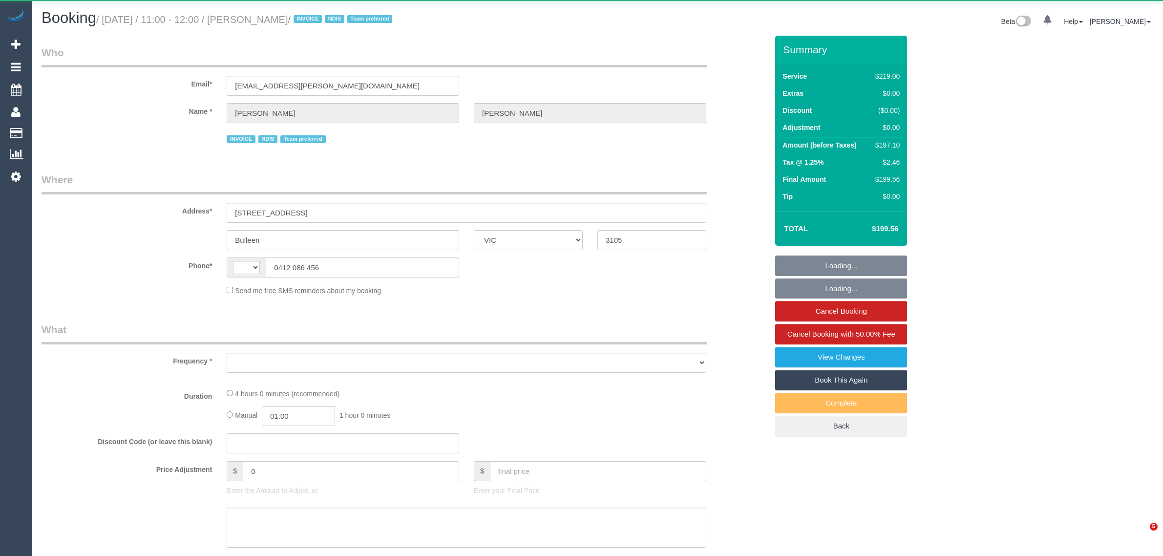
select select "VIC"
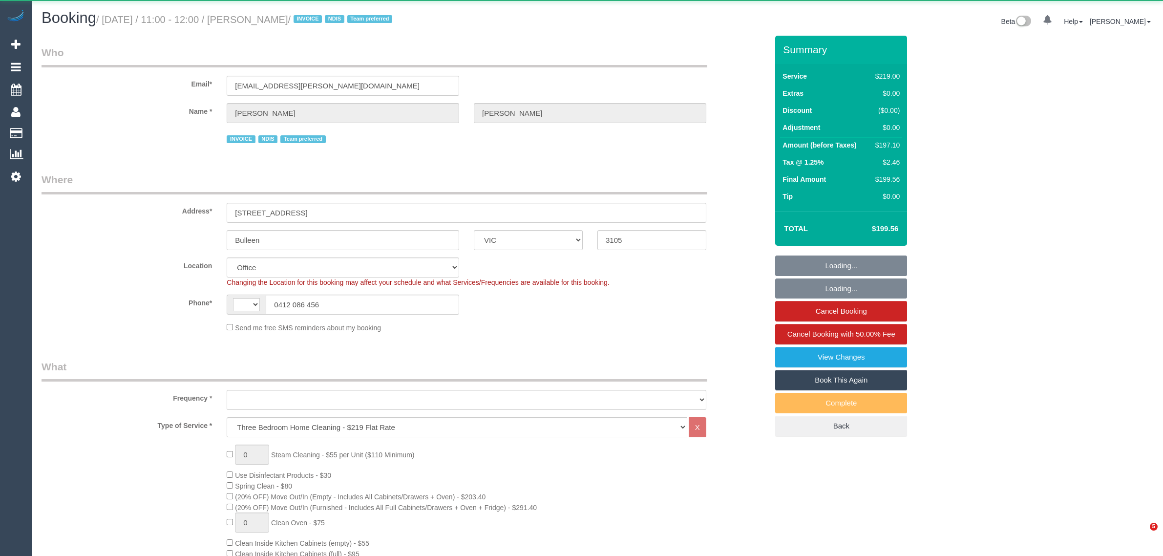
select select "string:AU"
select select "object:2064"
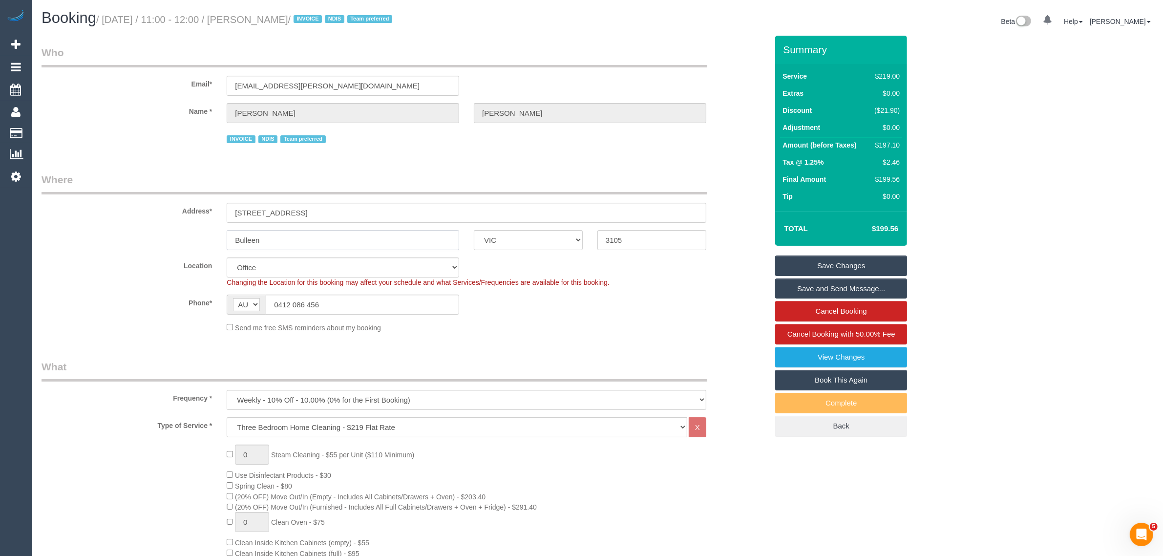
click at [389, 240] on input "Bulleen" at bounding box center [343, 240] width 233 height 20
click at [799, 316] on link "Cancel Booking" at bounding box center [841, 311] width 132 height 21
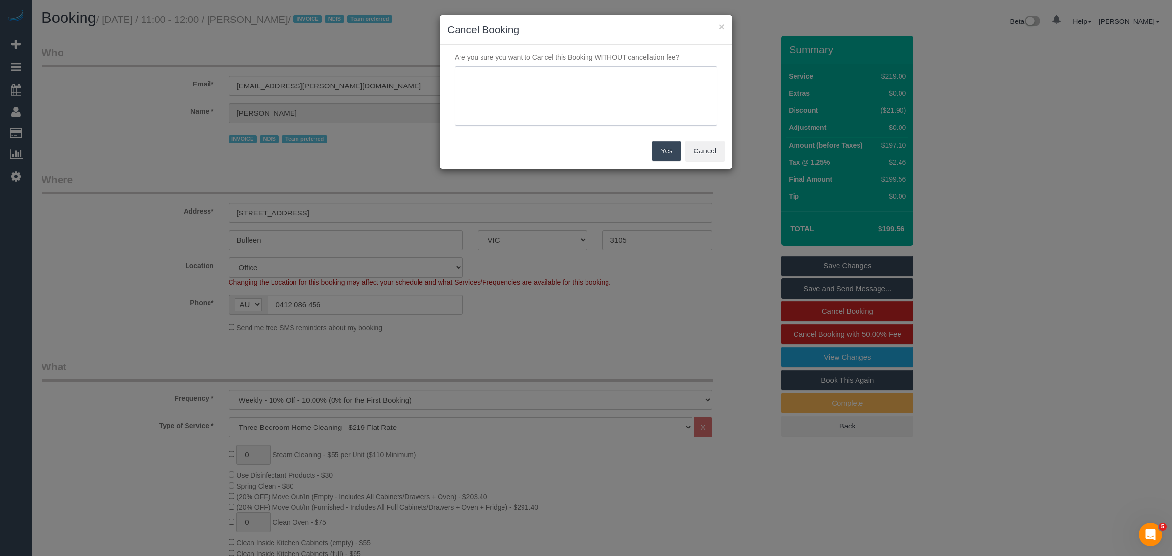
click at [601, 88] on textarea at bounding box center [586, 96] width 263 height 60
type textarea "team late and the timing does not work with the customer via txt - KA"
click at [663, 146] on button "Yes" at bounding box center [667, 151] width 28 height 21
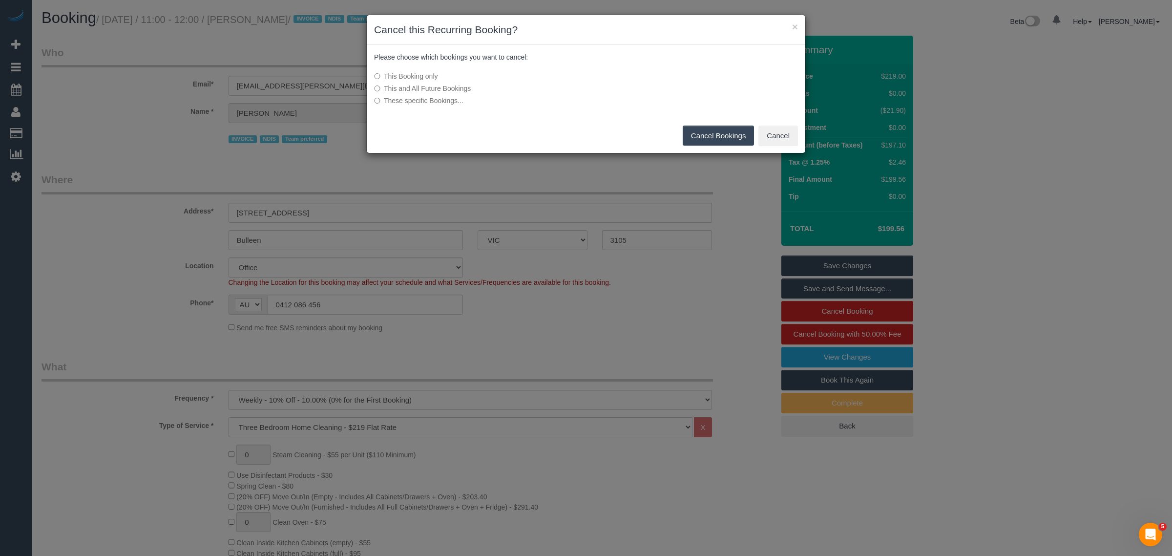
click at [714, 133] on button "Cancel Bookings" at bounding box center [719, 136] width 72 height 21
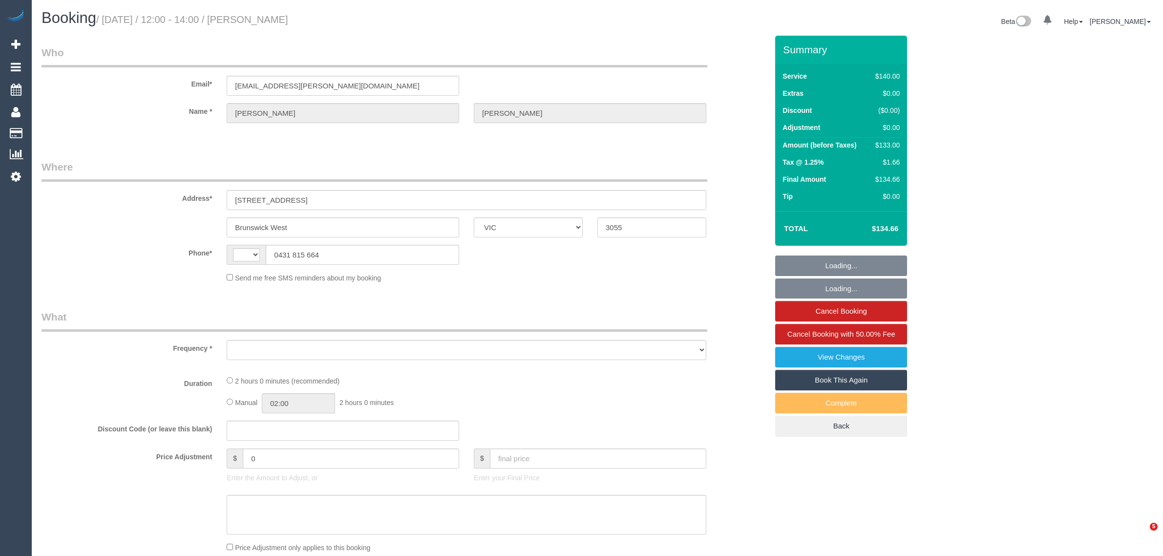
select select "VIC"
select select "string:AU"
select select "object:532"
click at [350, 263] on input "0431 815 664" at bounding box center [362, 255] width 193 height 20
select select "string:stripe-pm_1QeoCq2GScqysDRVEga0rmOU"
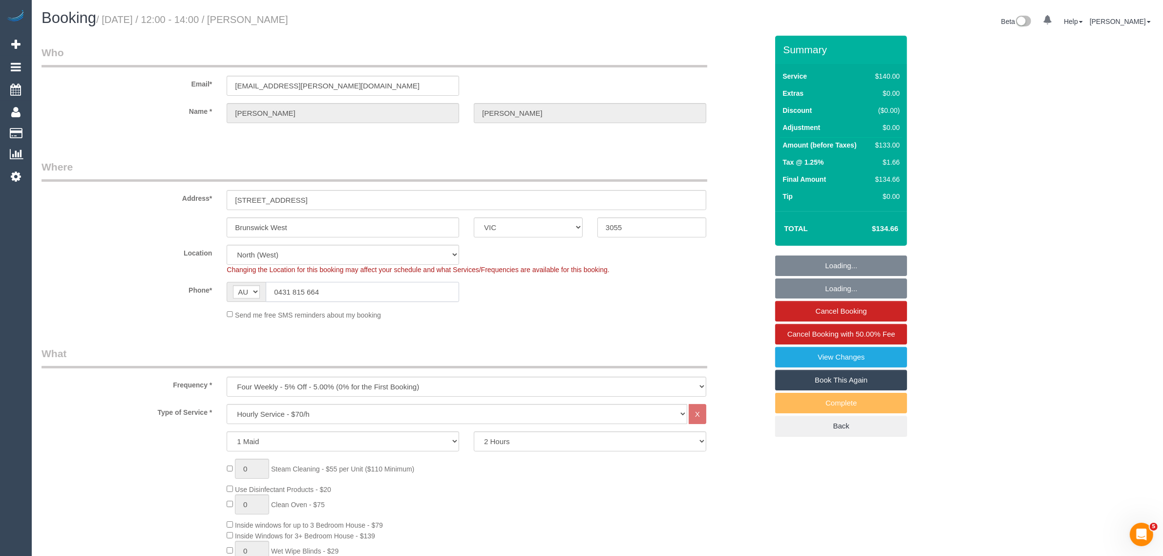
select select "object:1430"
select select "number:29"
select select "number:14"
select select "number:19"
select select "number:24"
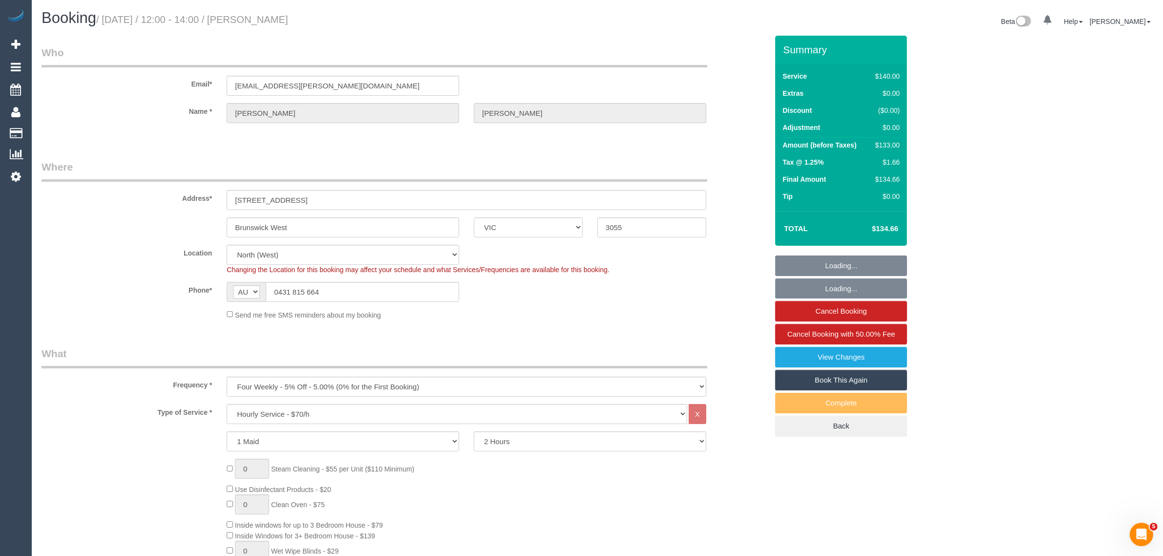
select select "number:34"
select select "number:13"
click at [458, 33] on div "Booking / September 17, 2025 / 12:00 - 14:00 / Alexandra Neill Beta 0 Your Noti…" at bounding box center [597, 23] width 1126 height 26
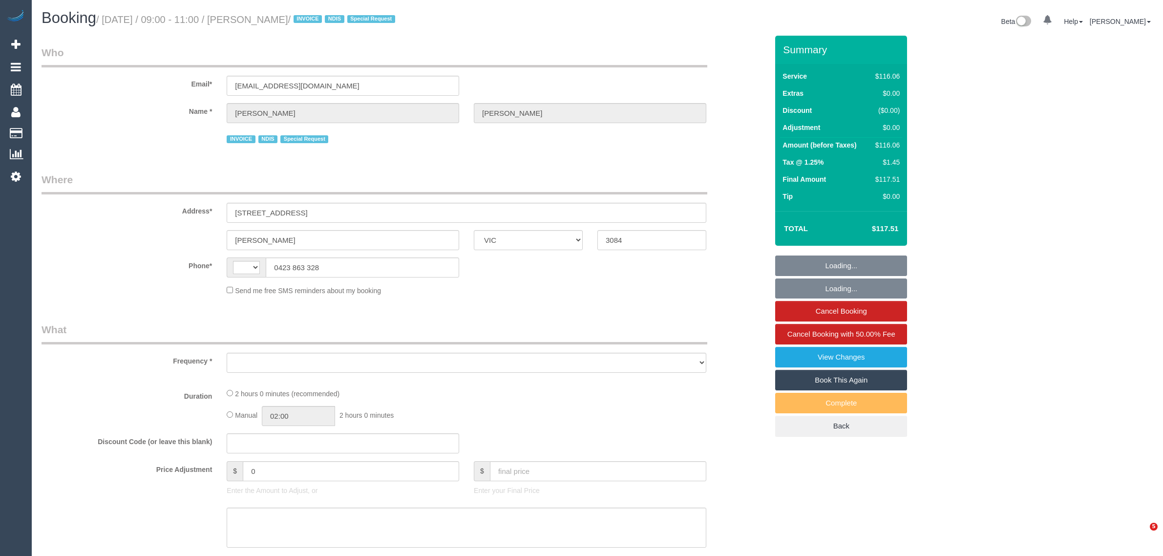
select select "VIC"
select select "object:286"
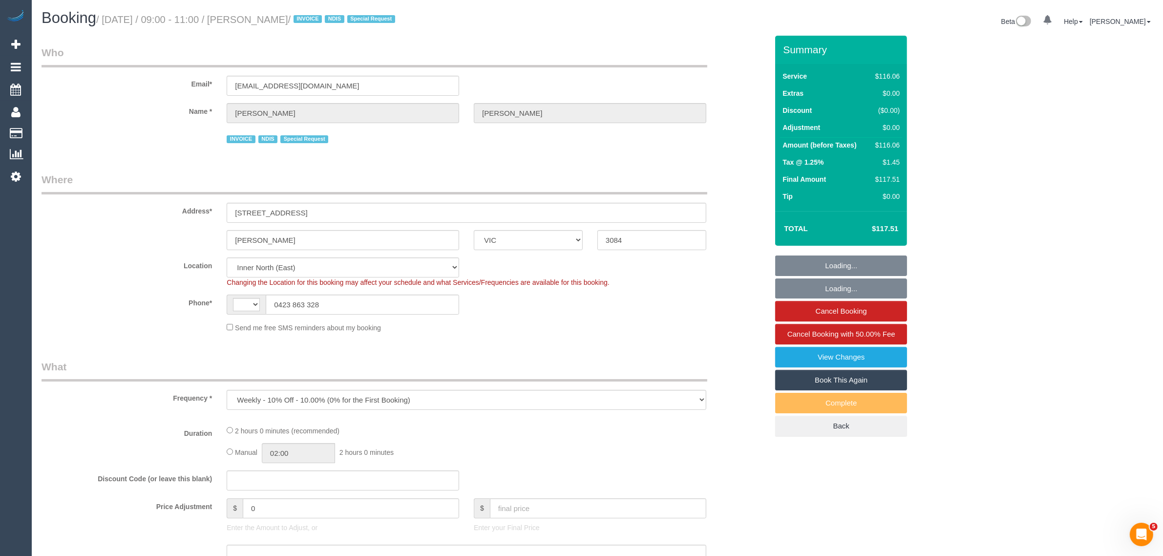
select select "string:AU"
select select "object:540"
select select "number:27"
select select "number:14"
select select "number:19"
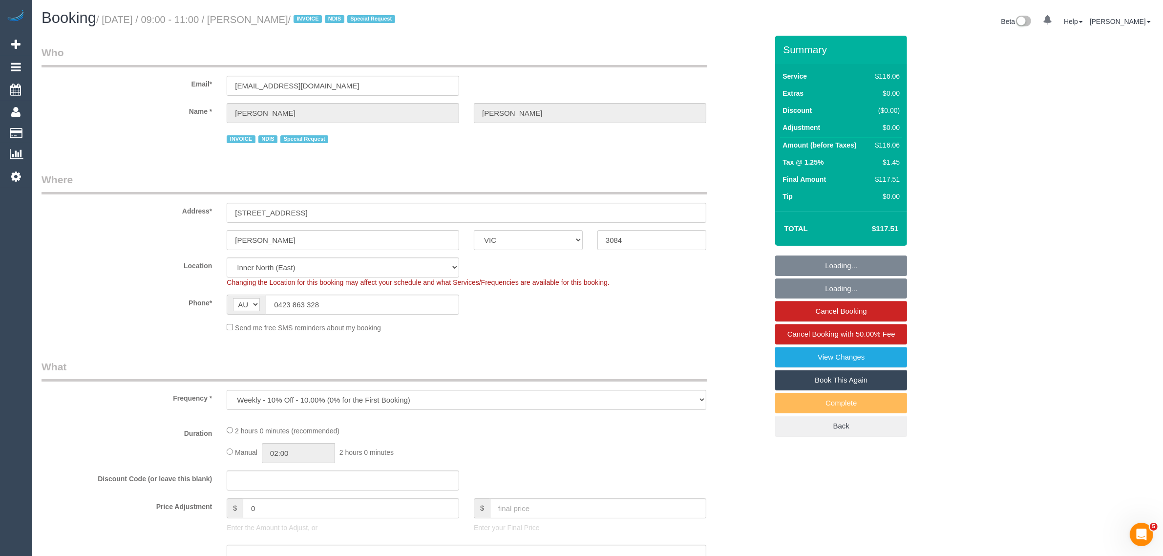
select select "number:24"
select select "number:34"
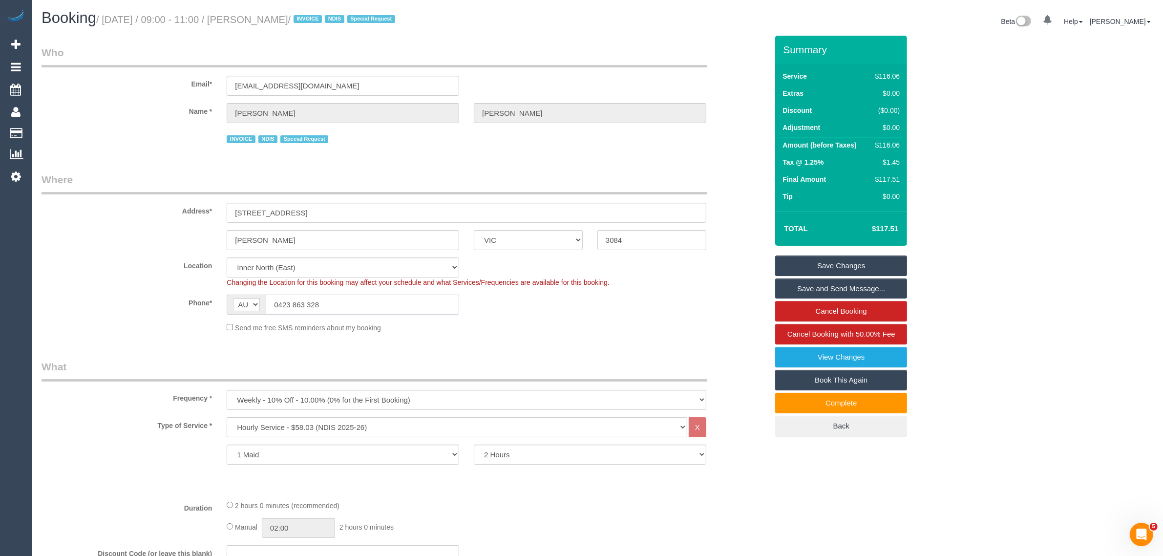
click at [370, 310] on input "0423 863 328" at bounding box center [362, 305] width 193 height 20
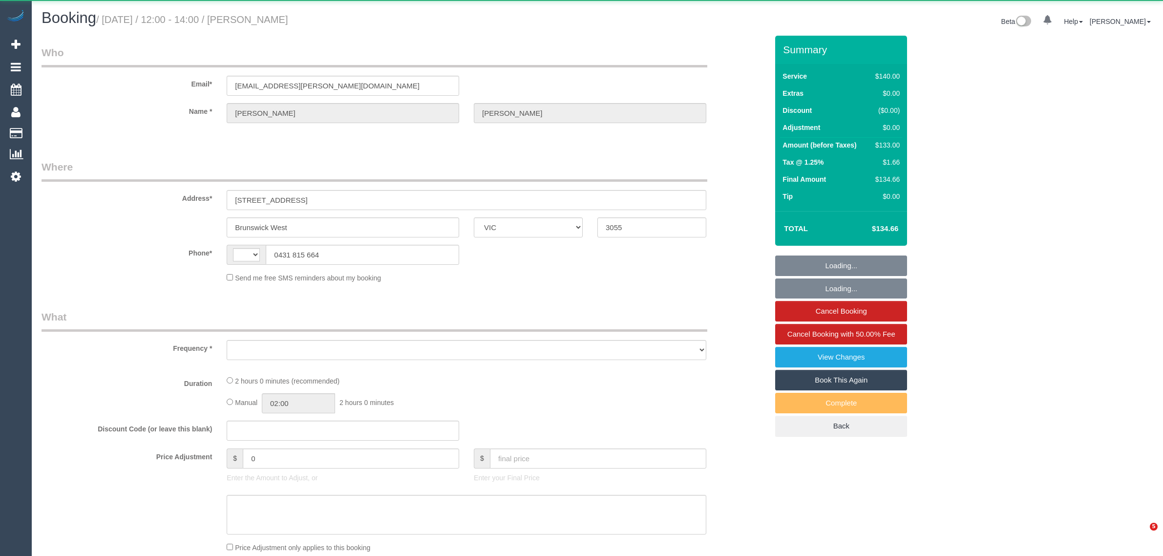
select select "VIC"
select select "object:285"
select select "string:AU"
select select "string:stripe-pm_1QeoCq2GScqysDRVEga0rmOU"
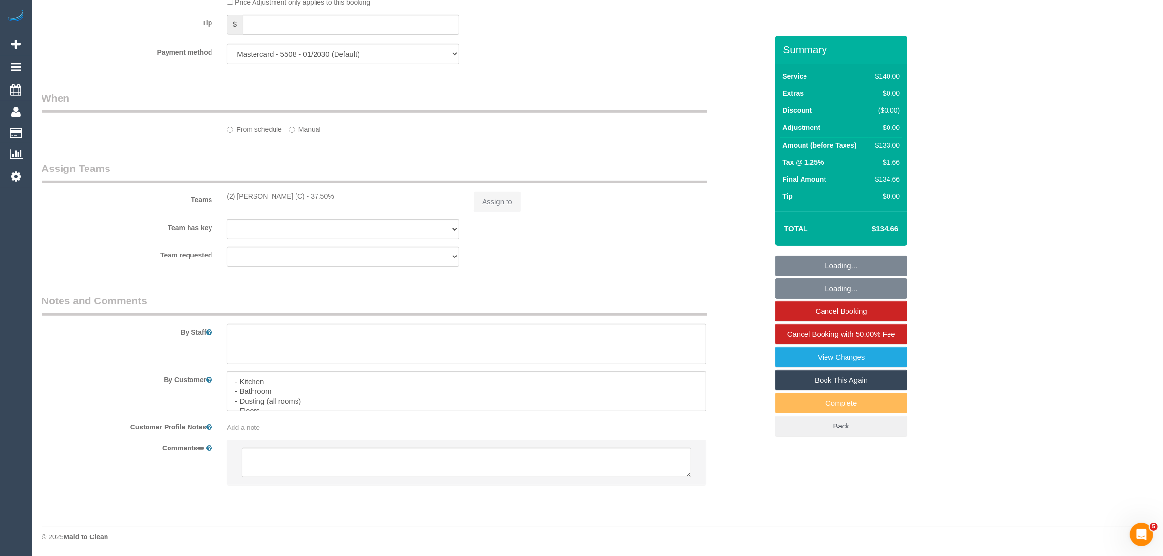
select select "object:539"
select select "number:29"
select select "number:14"
select select "number:19"
select select "number:24"
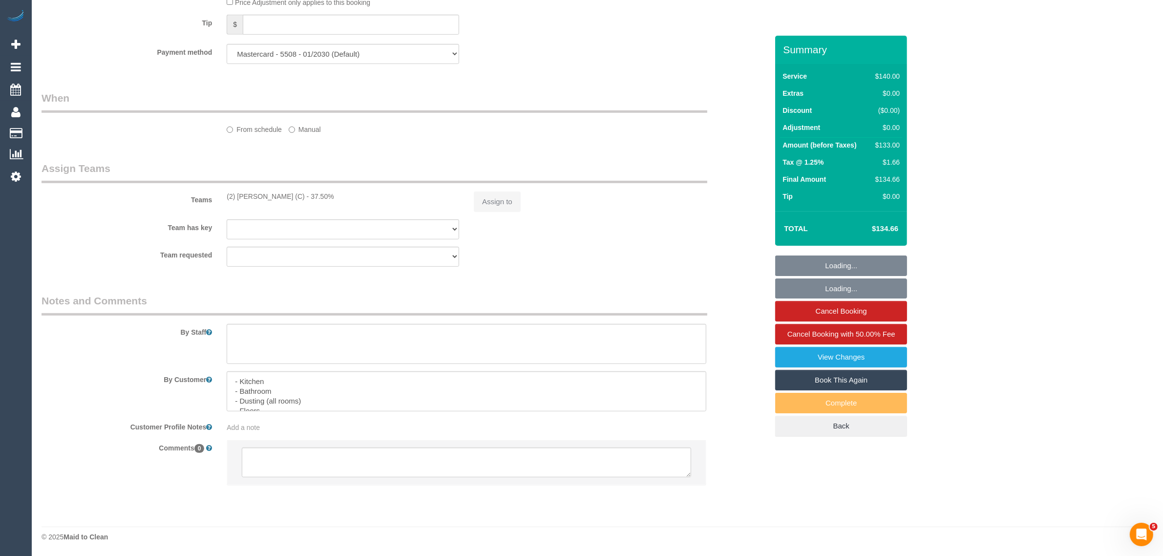
select select "number:34"
select select "number:13"
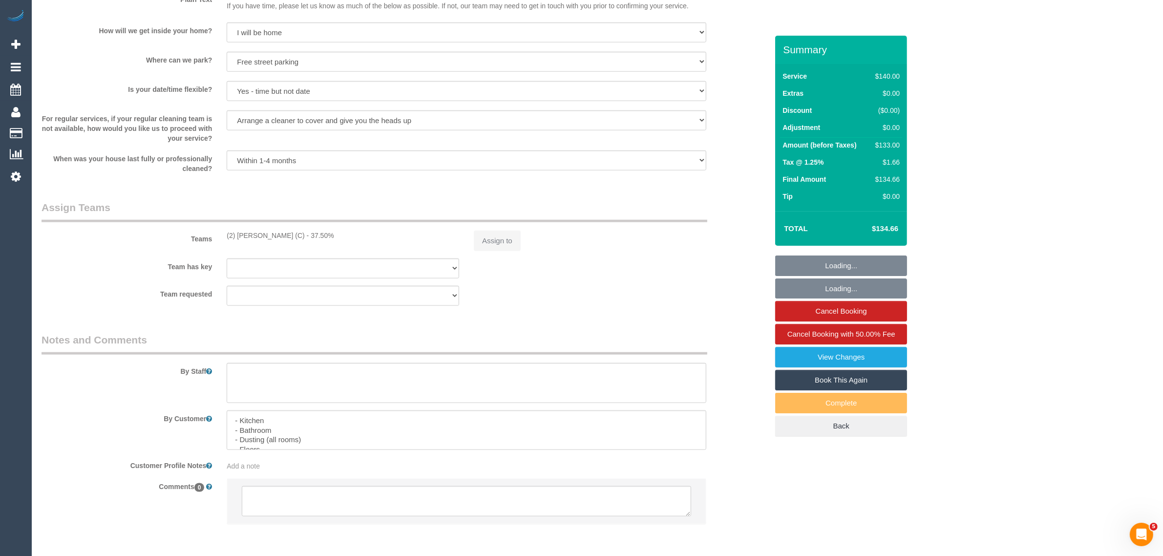
scroll to position [1318, 0]
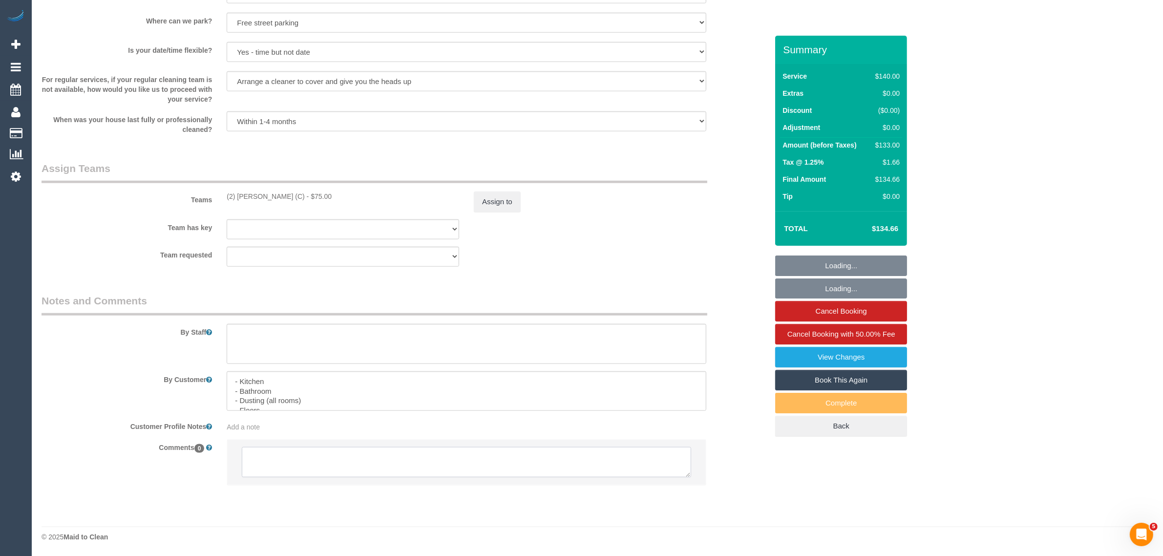
click at [426, 464] on textarea at bounding box center [466, 462] width 449 height 30
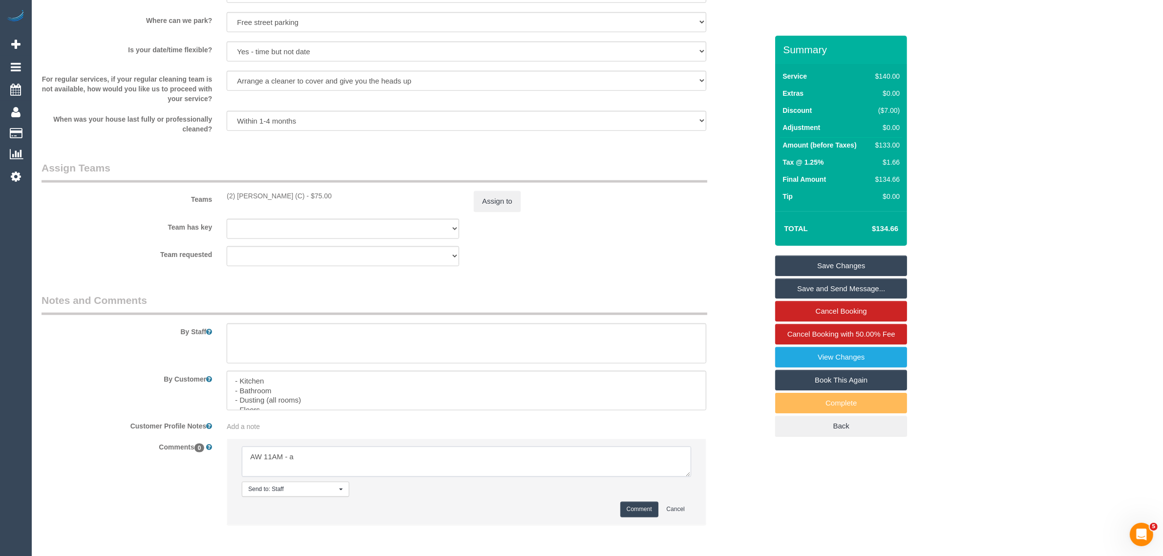
type textarea "AW 11AM -"
type textarea "Cleaner can arrive by 11AM via txt"
type textarea "Customer agreed to 11AM arrival via txt - KA"
click at [643, 516] on button "Comment" at bounding box center [639, 509] width 38 height 15
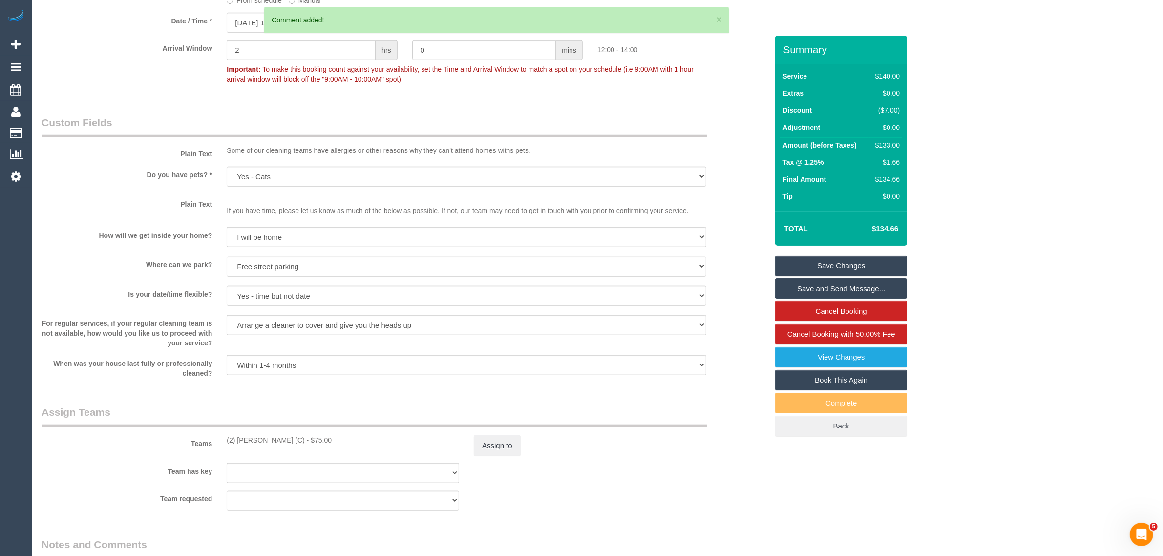
scroll to position [829, 0]
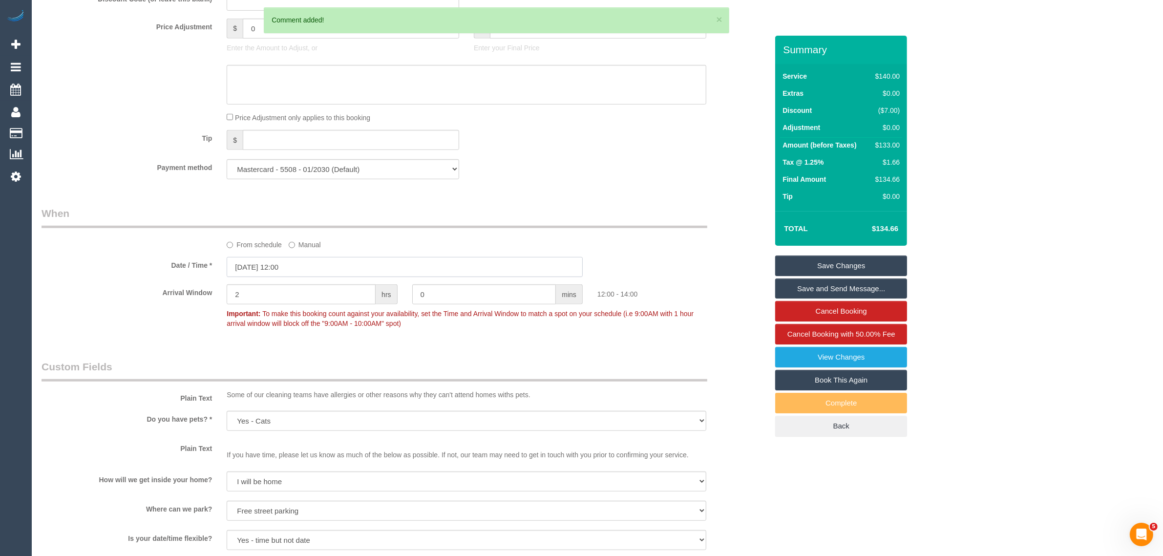
click at [308, 270] on input "17/09/2025 12:00" at bounding box center [405, 267] width 356 height 20
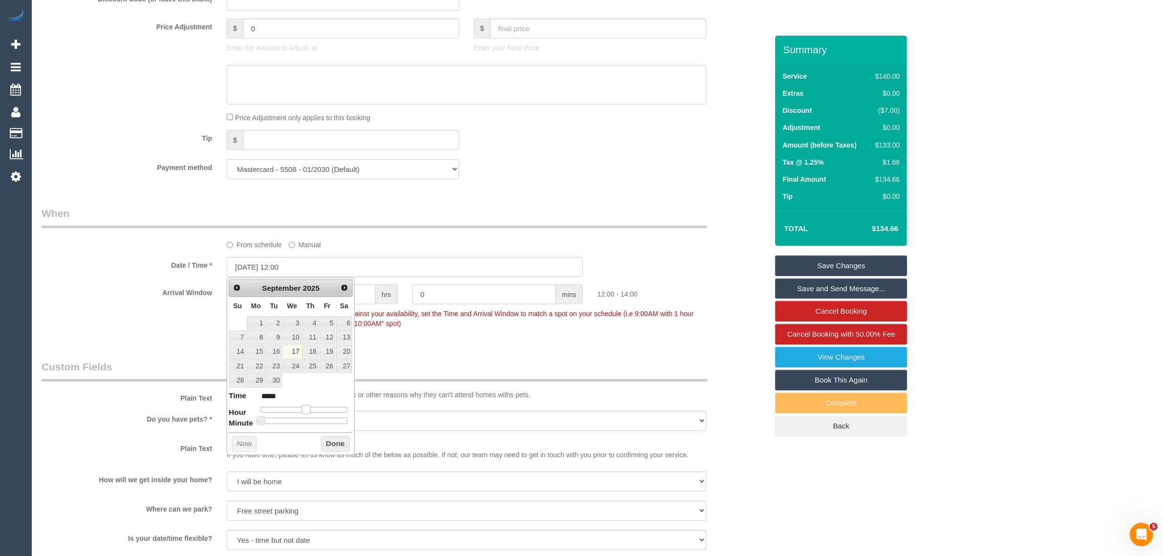
type input "17/09/2025 11:00"
type input "*****"
click at [300, 410] on span at bounding box center [302, 409] width 9 height 9
click at [327, 443] on button "Done" at bounding box center [335, 444] width 29 height 16
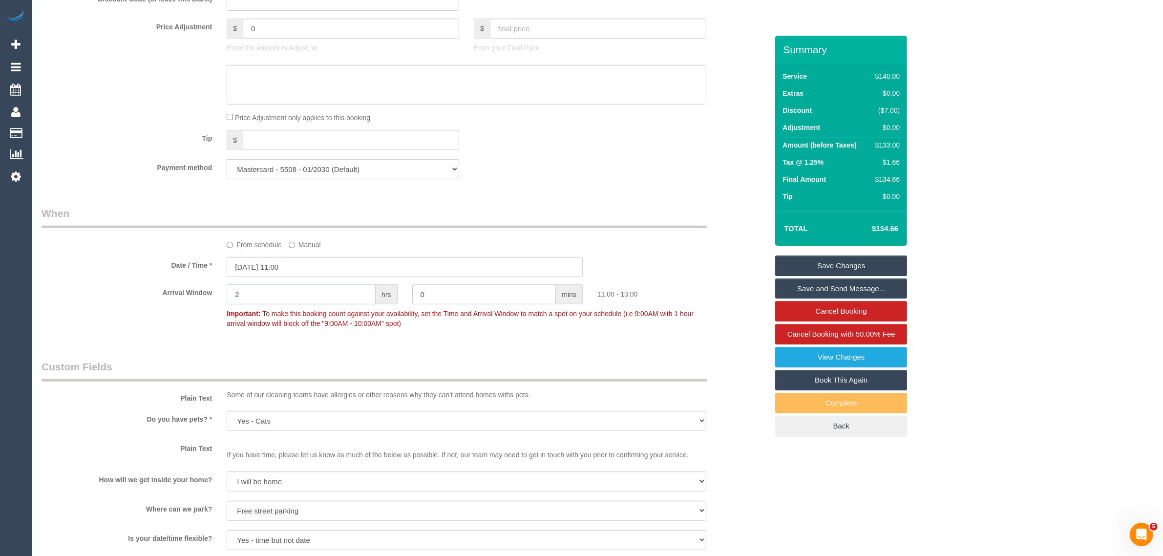
click at [339, 289] on input "2" at bounding box center [301, 294] width 149 height 20
type input "0"
click at [795, 262] on link "Save Changes" at bounding box center [841, 265] width 132 height 21
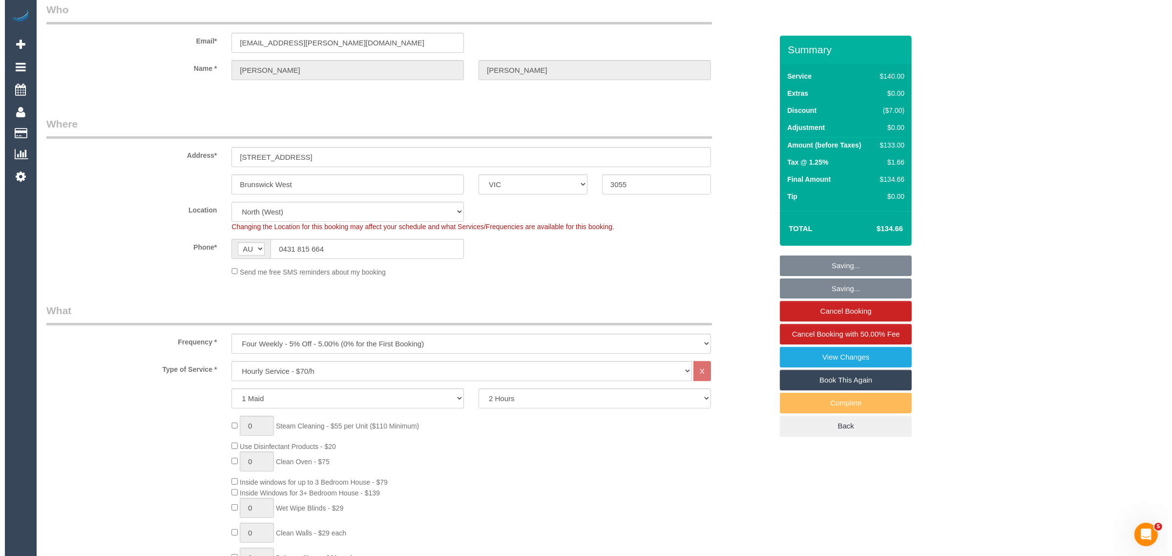
scroll to position [0, 0]
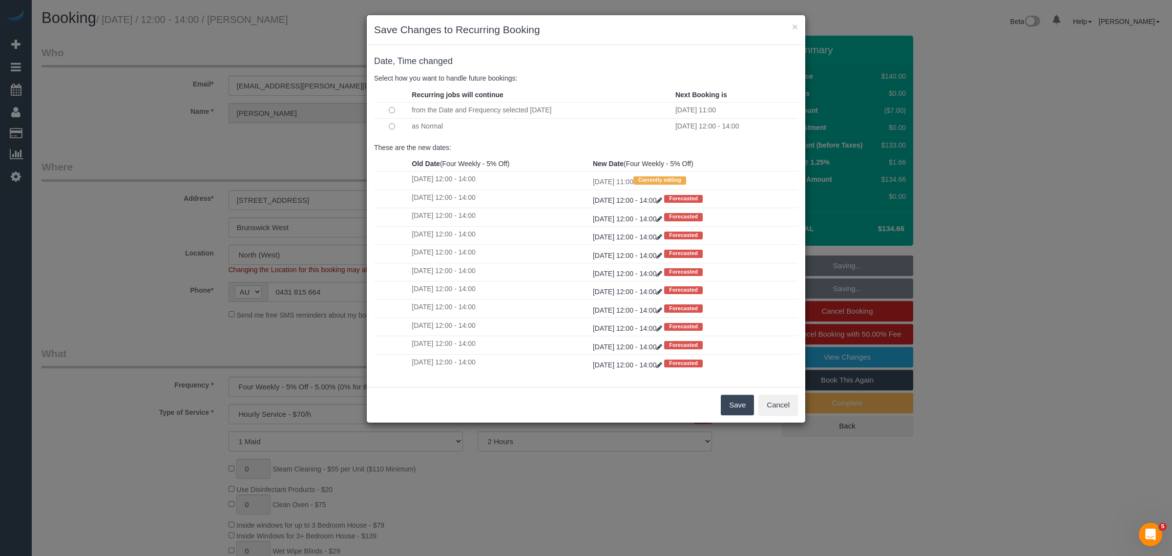
click at [729, 401] on button "Save" at bounding box center [737, 405] width 33 height 21
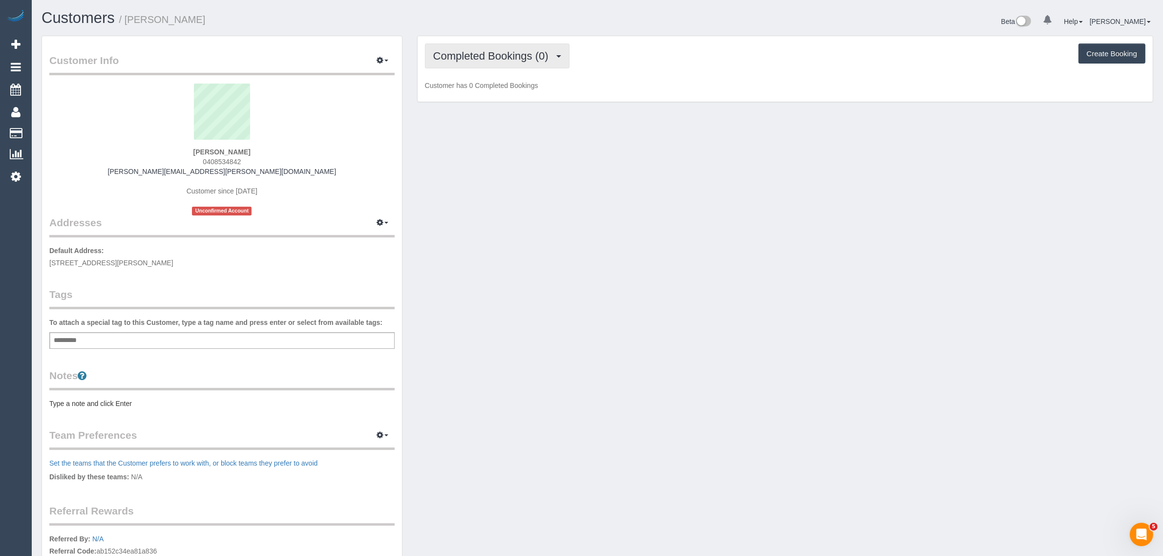
click at [467, 59] on span "Completed Bookings (0)" at bounding box center [493, 56] width 120 height 12
click at [743, 335] on div "Customer Info Edit Contact Info Send Message Email Preferences Special Sales Ta…" at bounding box center [597, 353] width 1126 height 635
click at [462, 51] on span "Completed Bookings (0)" at bounding box center [493, 56] width 120 height 12
click at [463, 86] on link "Upcoming Bookings (1)" at bounding box center [476, 91] width 102 height 13
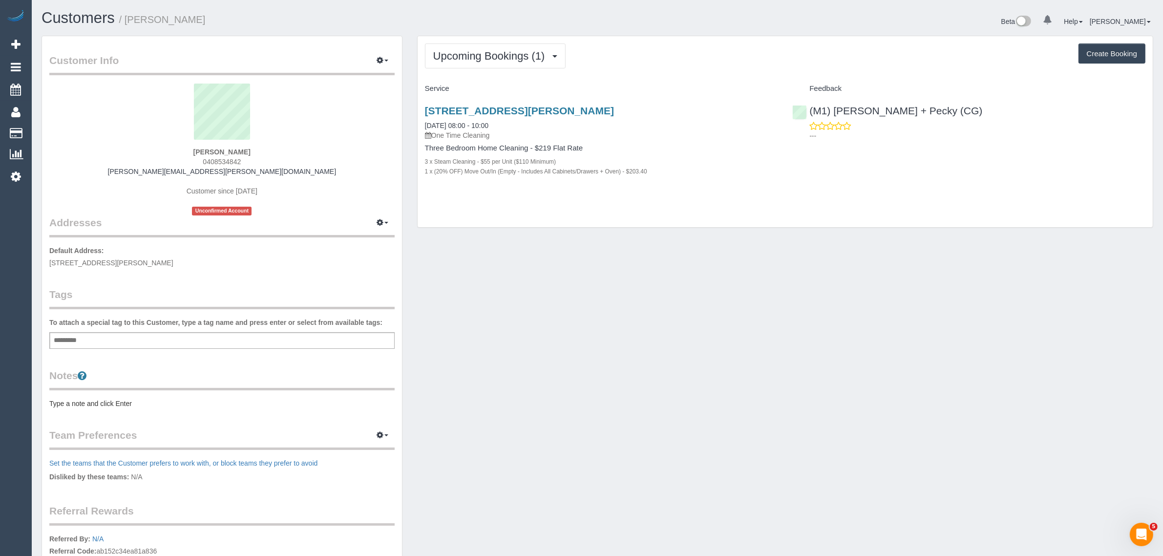
click at [218, 160] on span "0408534842" at bounding box center [222, 162] width 38 height 8
copy span "0408534842"
click at [477, 55] on span "Upcoming Bookings (1)" at bounding box center [491, 56] width 117 height 12
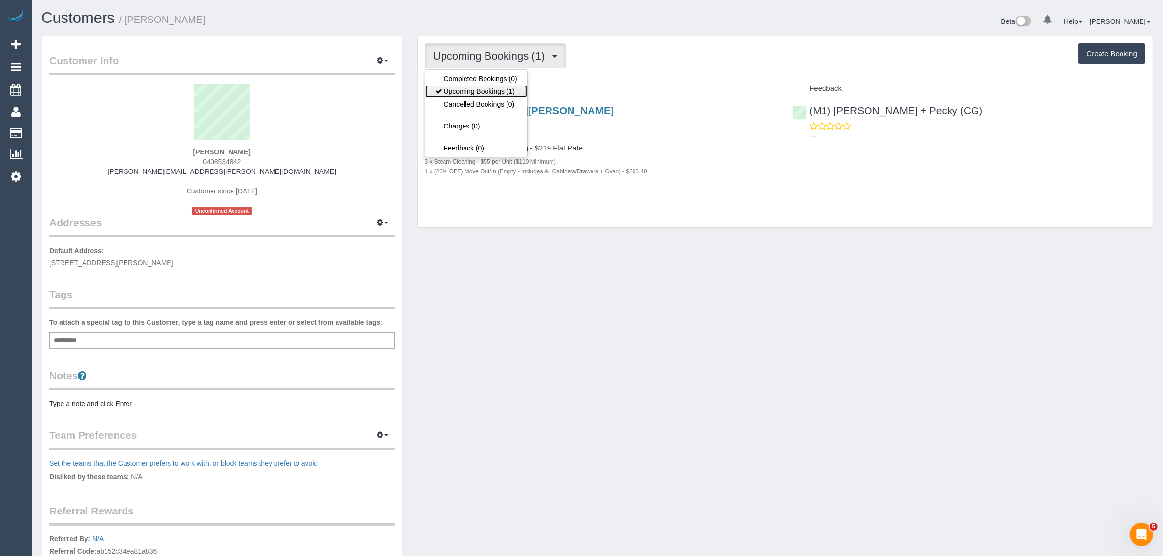
click at [474, 86] on link "Upcoming Bookings (1)" at bounding box center [476, 91] width 102 height 13
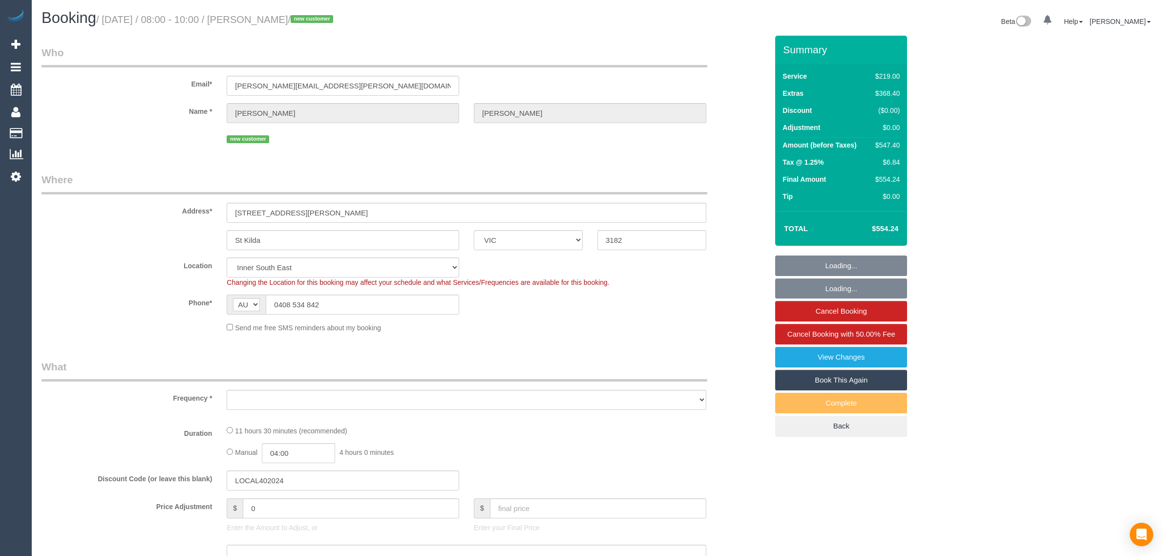
select select "VIC"
select select "object:1414"
select select "string:stripe-pm_1S5HmV2GScqysDRVLFNXeIwM"
select select "number:28"
select select "number:14"
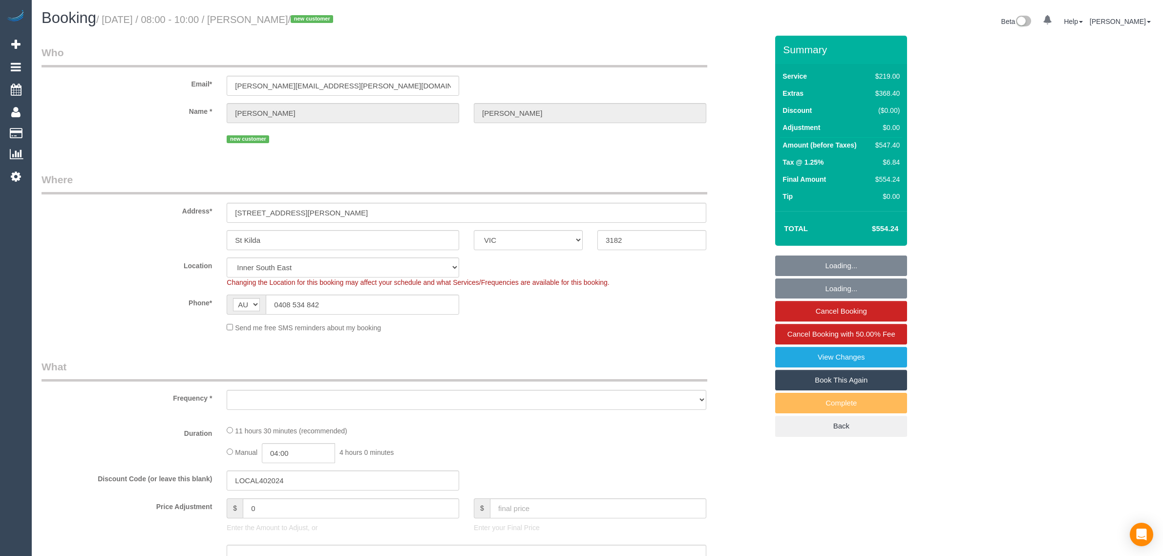
select select "number:18"
select select "number:24"
select select "number:26"
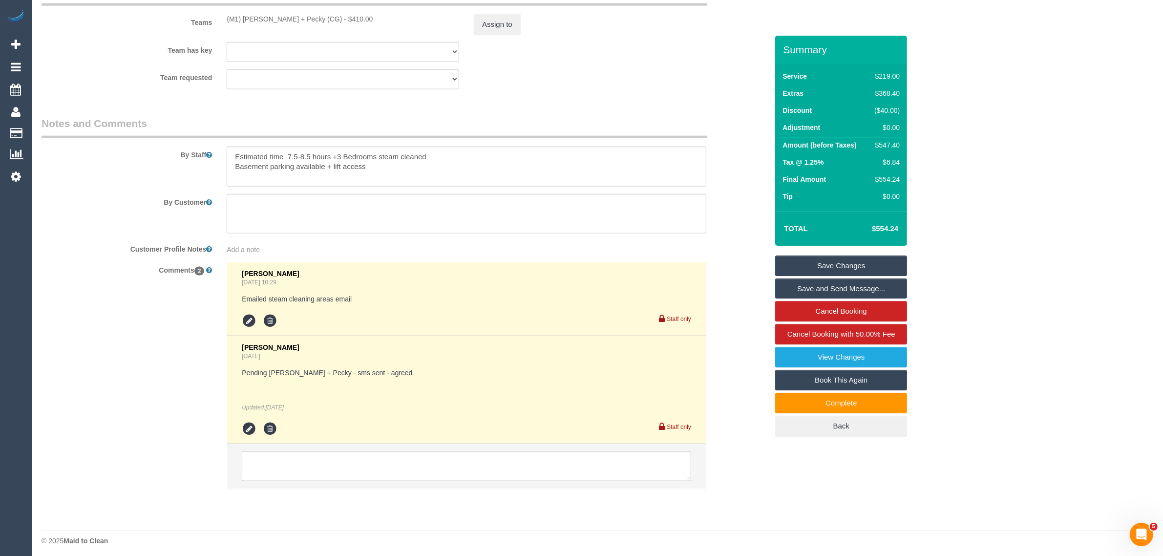
scroll to position [1538, 0]
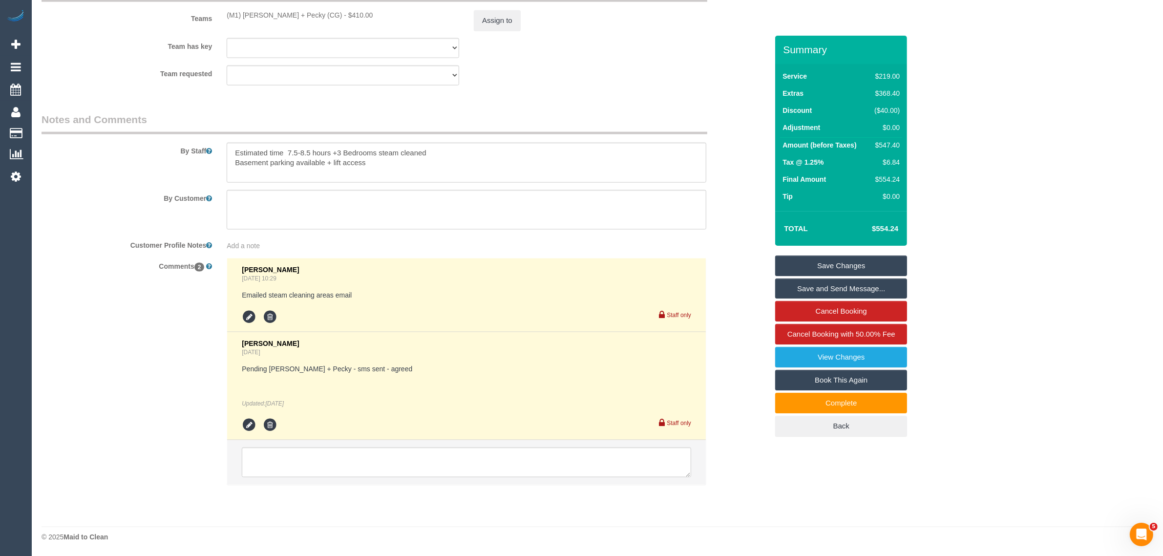
drag, startPoint x: 717, startPoint y: 231, endPoint x: 711, endPoint y: 238, distance: 9.1
click at [717, 231] on sui-booking-comments "By Staff By Customer Customer Profile Notes Add a note Comments 2 Laura Butera …" at bounding box center [405, 303] width 726 height 383
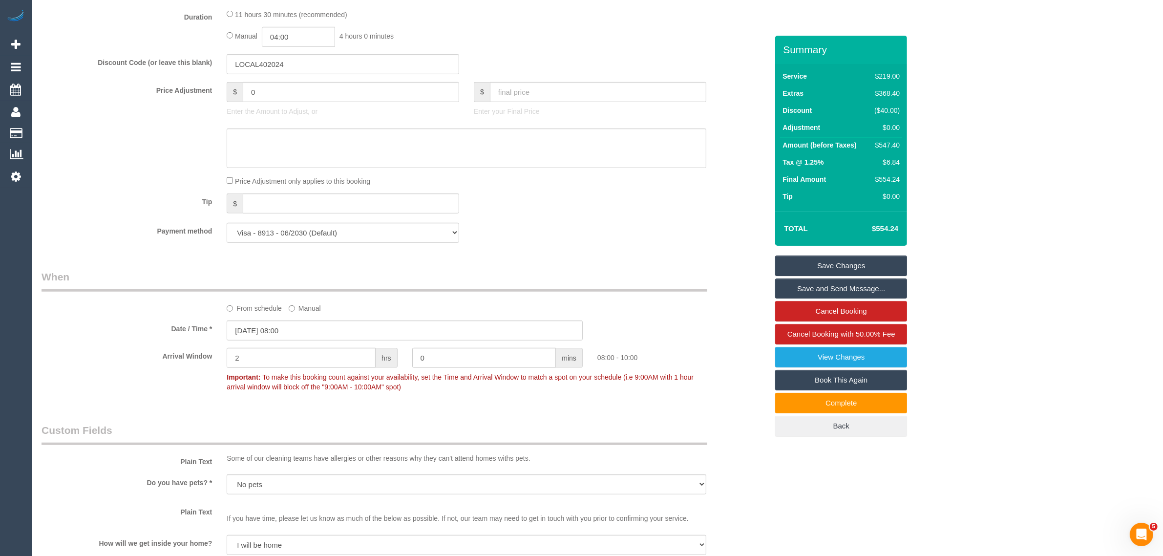
scroll to position [0, 0]
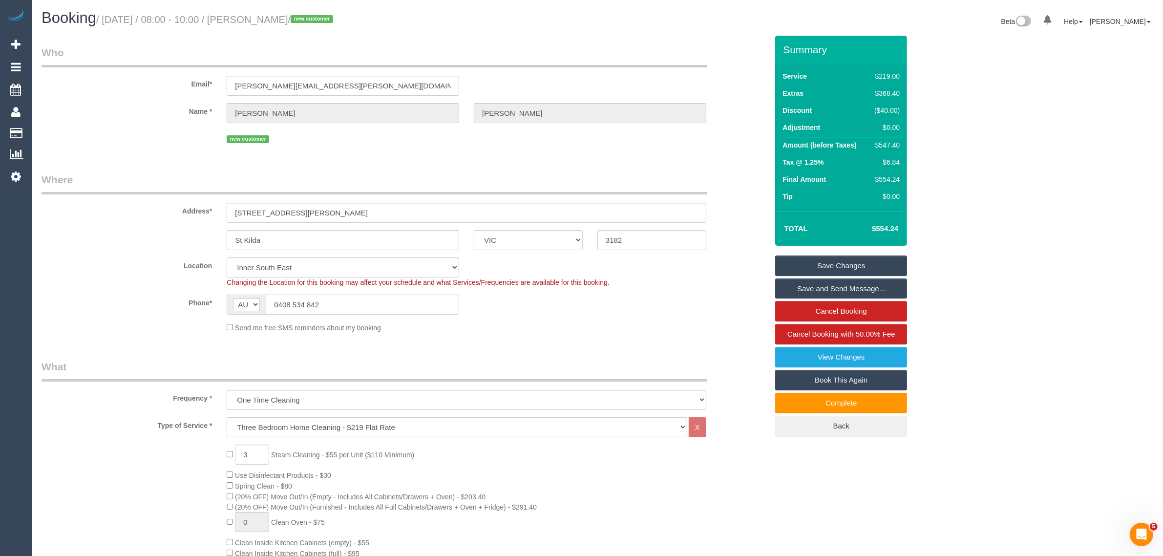
click at [360, 297] on input "0408 534 842" at bounding box center [362, 305] width 193 height 20
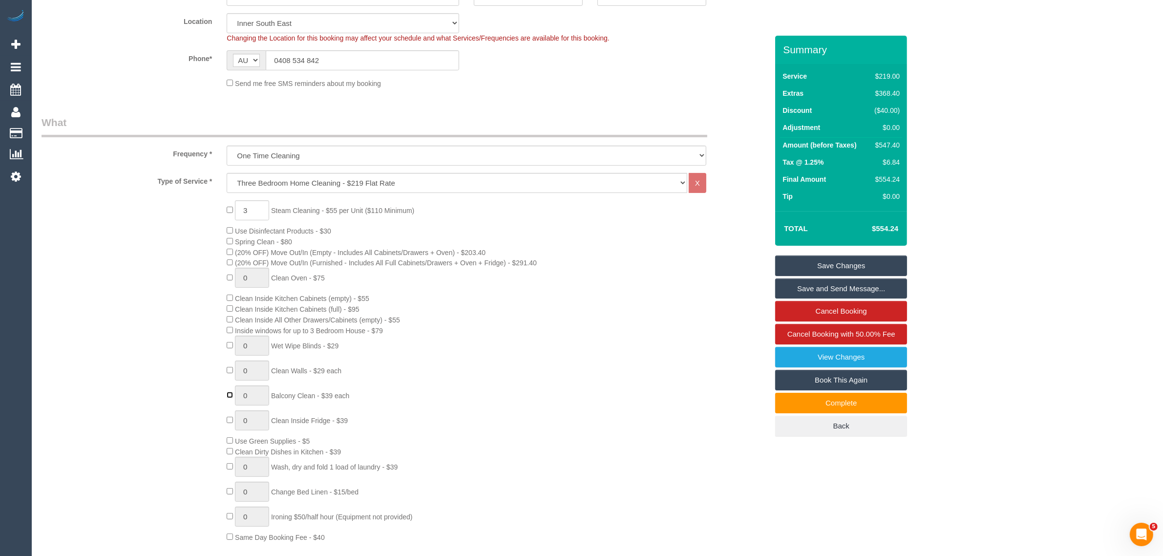
type input "1"
click at [230, 424] on div "3 Steam Cleaning - $55 per Unit ($110 Minimum) Use Disinfectant Products - $30 …" at bounding box center [497, 371] width 556 height 342
type input "1"
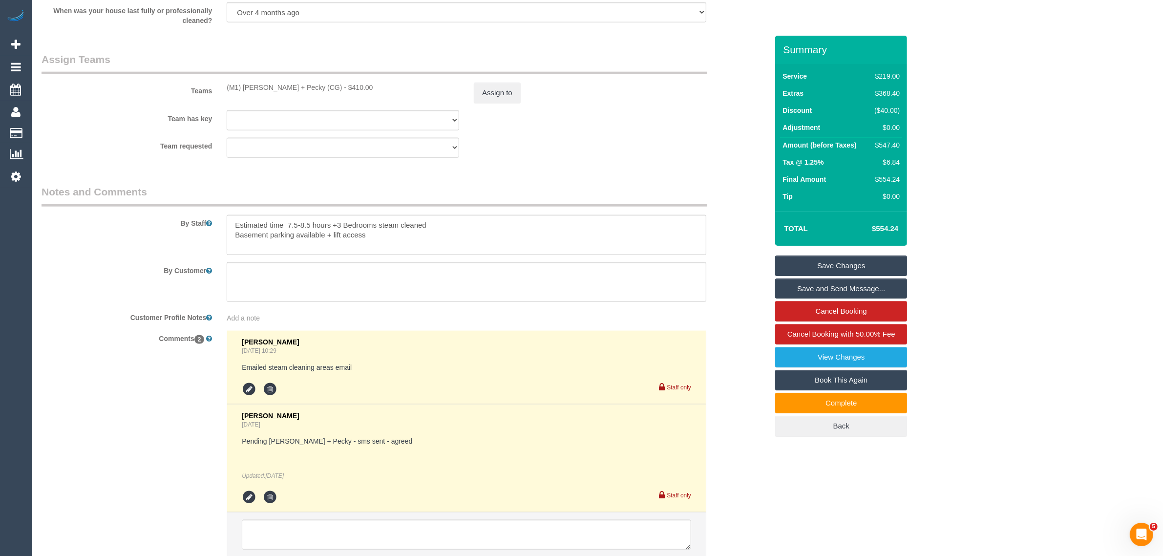
scroll to position [1538, 0]
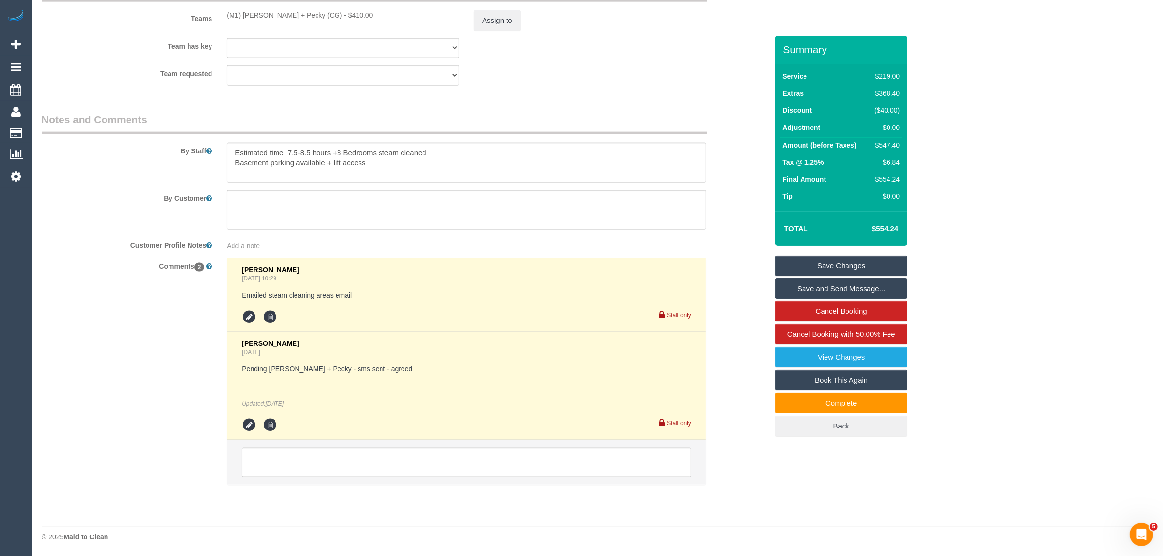
click at [401, 480] on li at bounding box center [466, 462] width 479 height 45
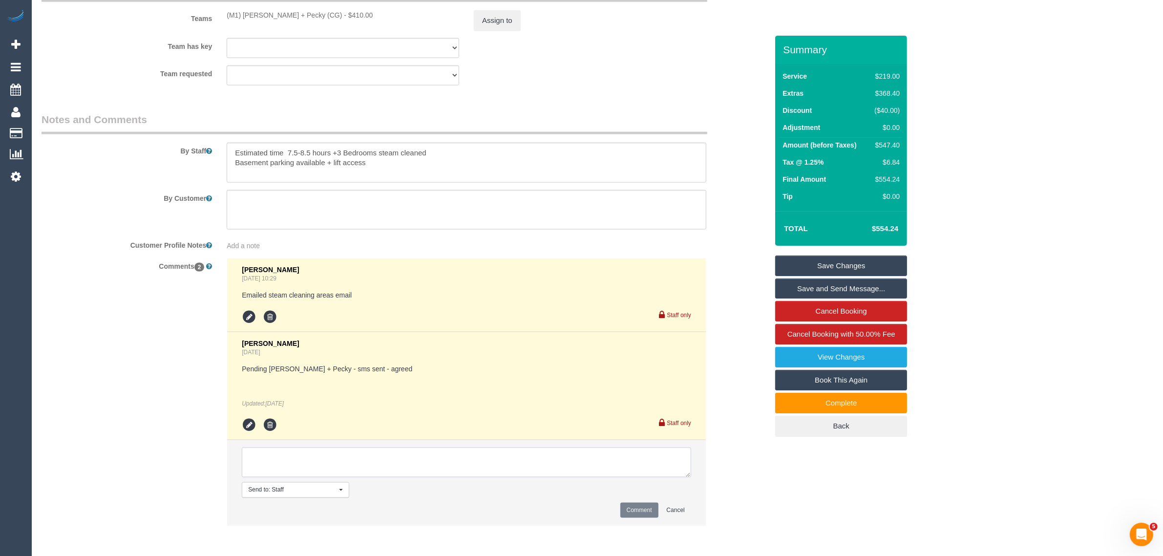
click at [401, 470] on textarea at bounding box center [466, 462] width 449 height 30
type textarea "Balcony and Fridge added via txt - KA Added $55 to team pay"
click at [636, 508] on button "Comment" at bounding box center [639, 510] width 38 height 15
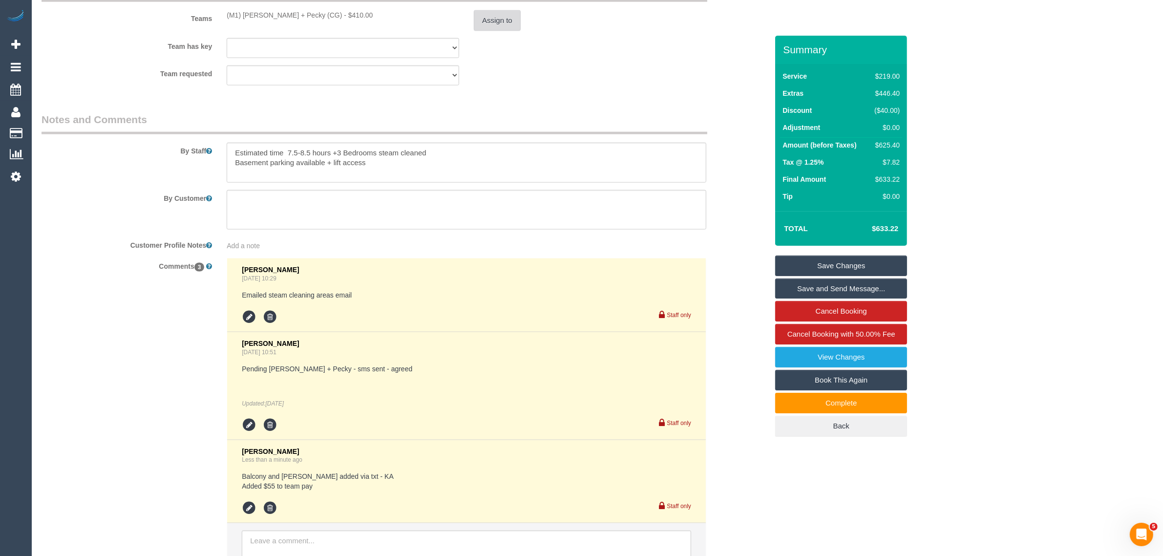
click at [502, 23] on button "Assign to" at bounding box center [497, 20] width 47 height 21
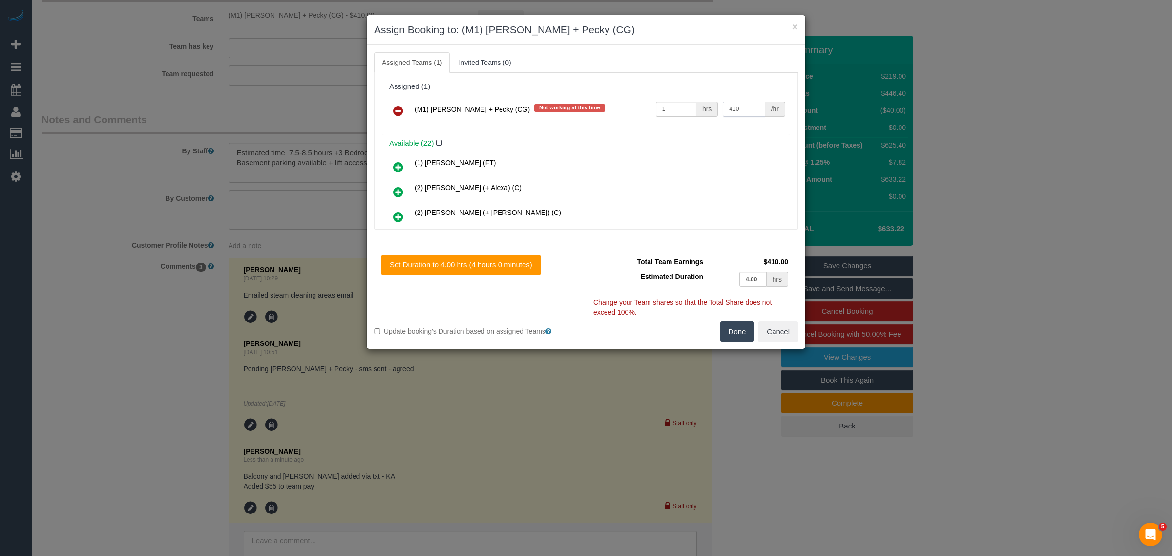
click at [735, 110] on input "410" at bounding box center [744, 109] width 42 height 15
type input "465"
click at [728, 330] on button "Done" at bounding box center [738, 331] width 34 height 21
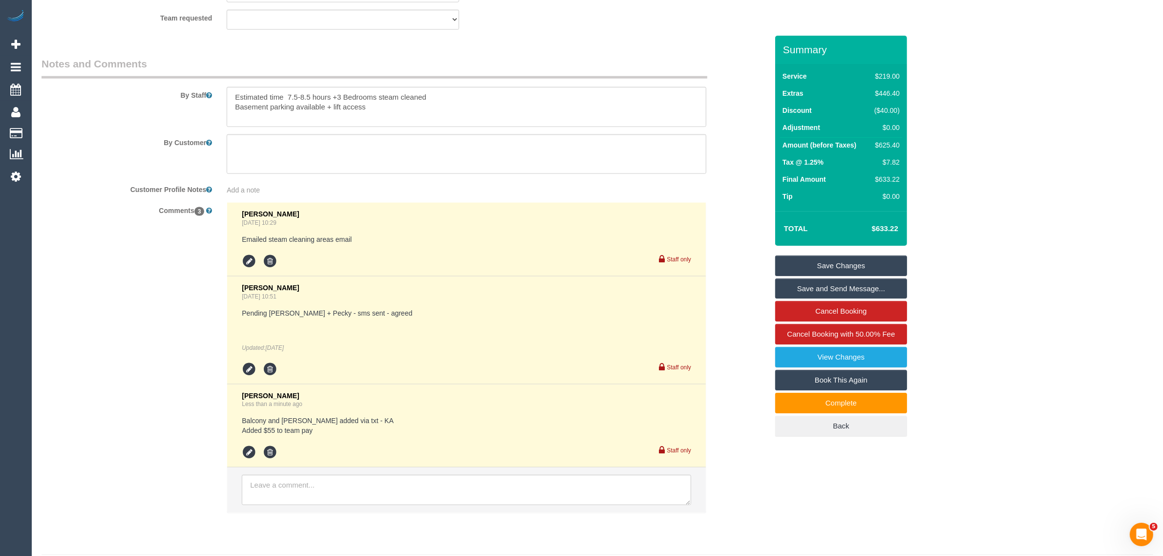
scroll to position [1621, 0]
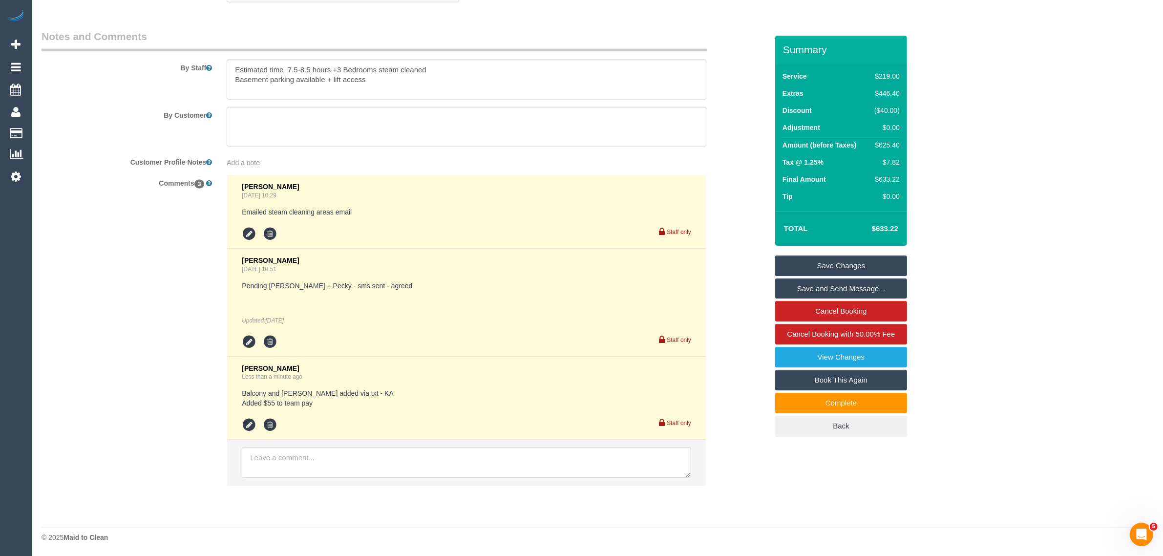
click at [804, 259] on link "Save Changes" at bounding box center [841, 265] width 132 height 21
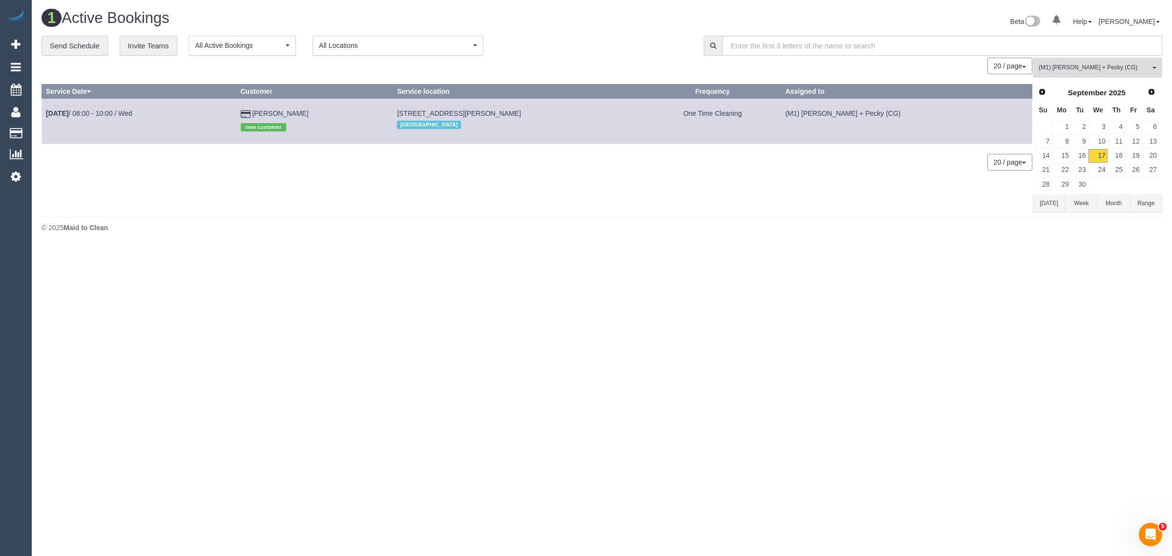
click at [1084, 66] on span "(M1) [PERSON_NAME] + Pecky (CG)" at bounding box center [1094, 68] width 111 height 8
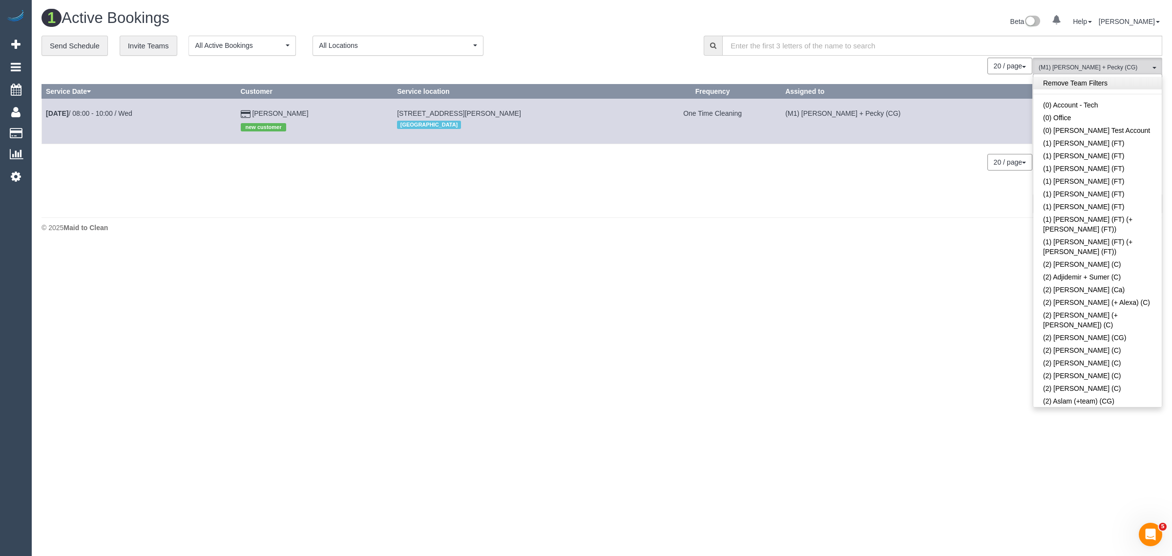
click at [1099, 83] on link "Remove Team Filters" at bounding box center [1098, 83] width 128 height 13
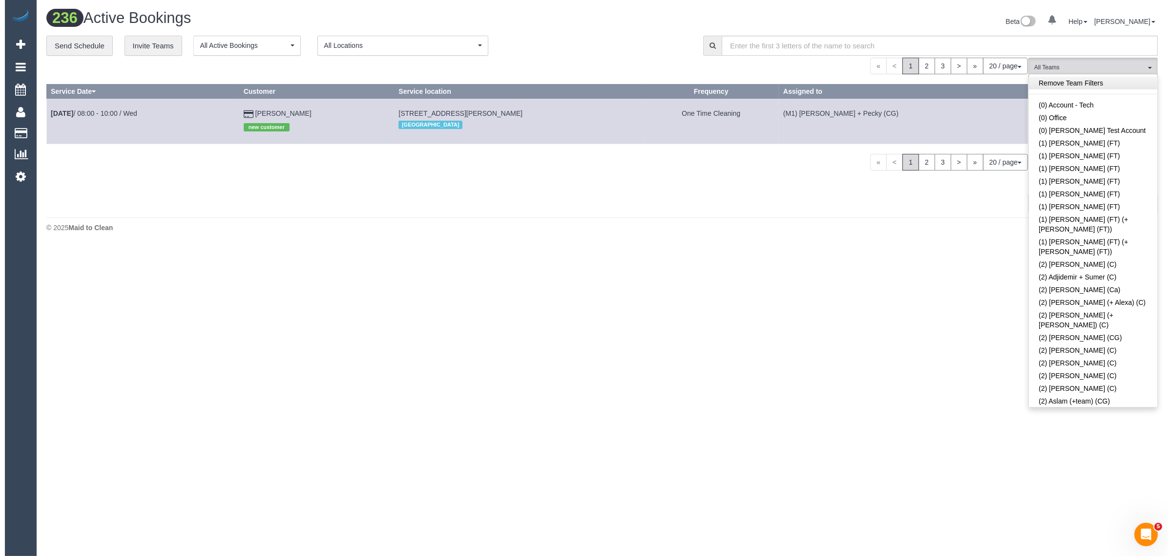
scroll to position [1549, 0]
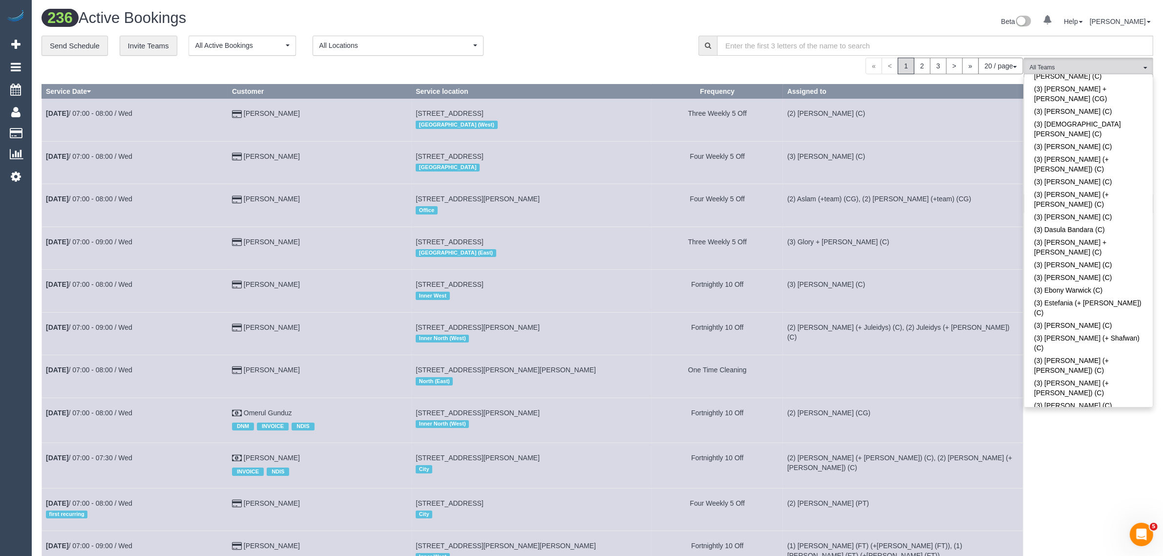
click at [583, 23] on h1 "236 Active Bookings" at bounding box center [316, 18] width 549 height 17
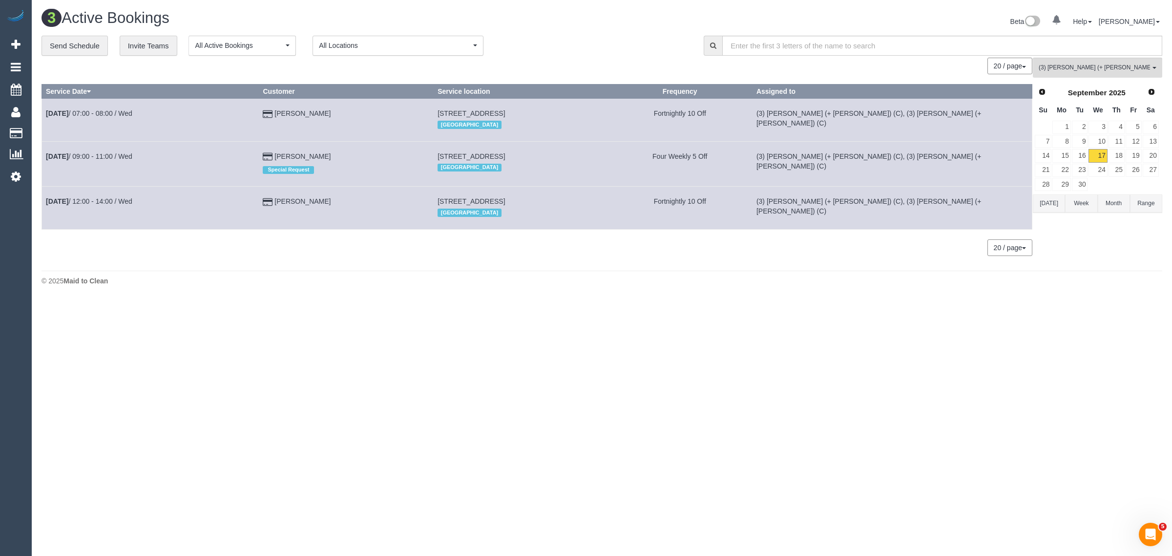
click at [397, 269] on div "3 Active Bookings Beta 0 Your Notifications You have 0 alerts Help Help Docs Ta…" at bounding box center [602, 150] width 1141 height 300
drag, startPoint x: 314, startPoint y: 208, endPoint x: 47, endPoint y: 206, distance: 266.7
click at [47, 206] on tr "Sep 17th / 12:00 - 14:00 / Wed Sarah Cato 2 Avalon Rd, Armadale, VIC 3143 Inner…" at bounding box center [537, 208] width 991 height 42
copy tr "Sep 17th / 12:00 - 14:00 / Wed Sarah Cato"
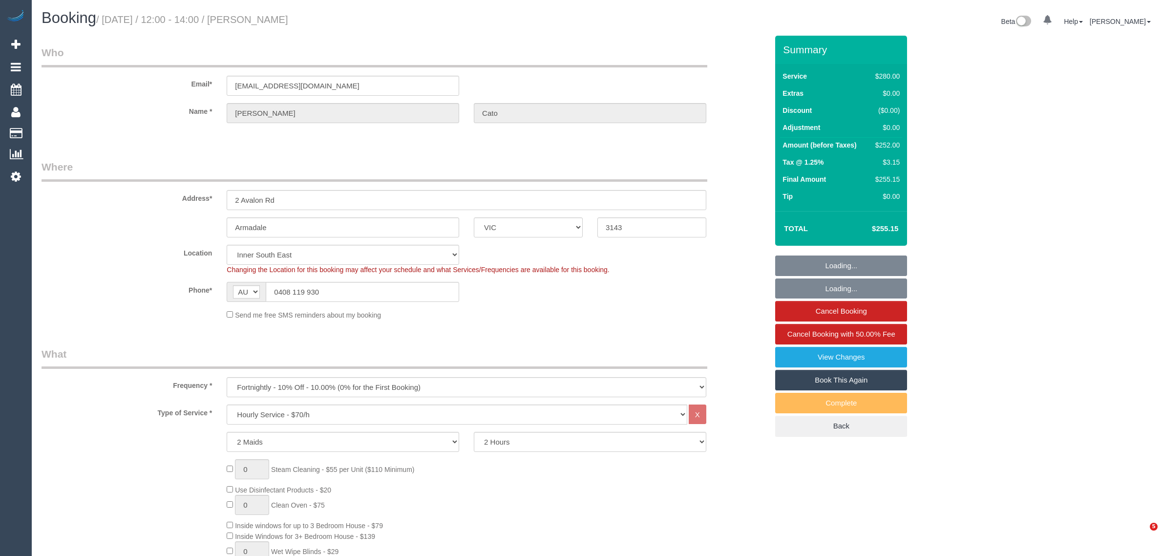
select select "VIC"
select select "2"
select select "number:27"
select select "number:14"
select select "number:18"
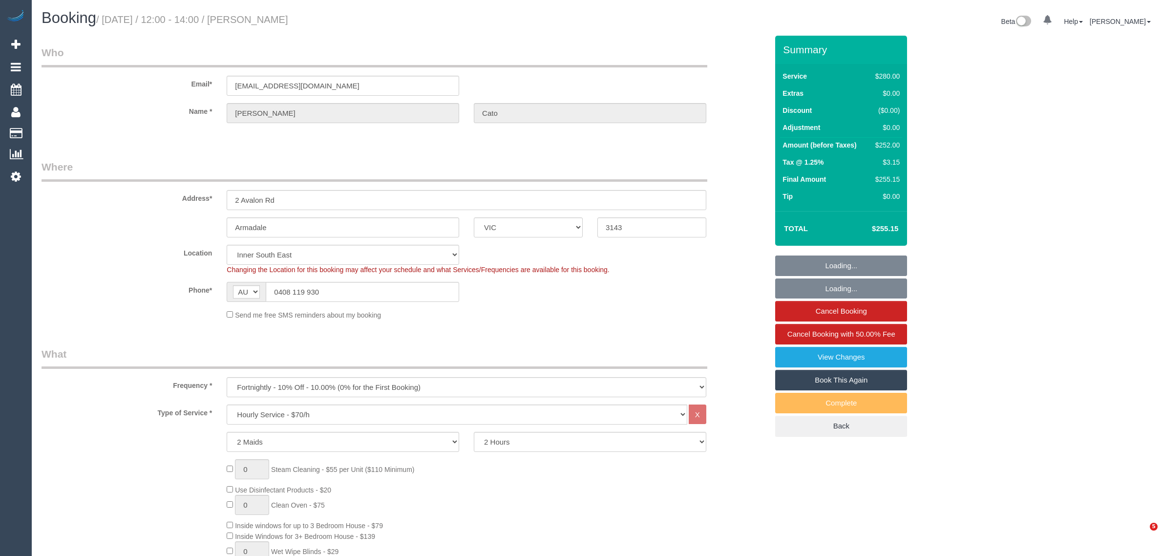
select select "number:36"
select select "number:34"
click at [404, 286] on input "0408 119 930" at bounding box center [362, 292] width 193 height 20
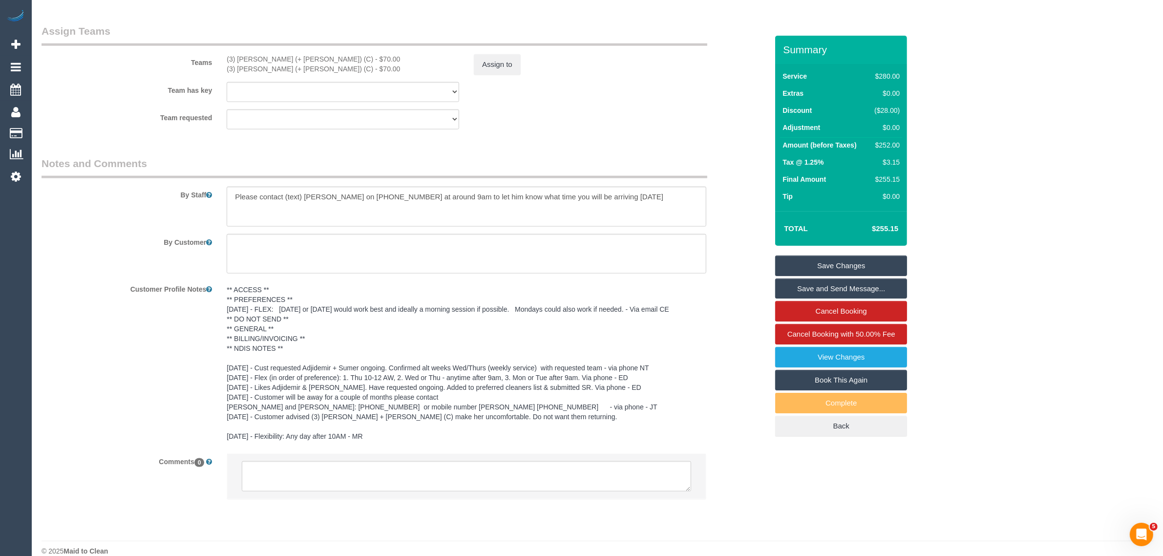
scroll to position [1469, 0]
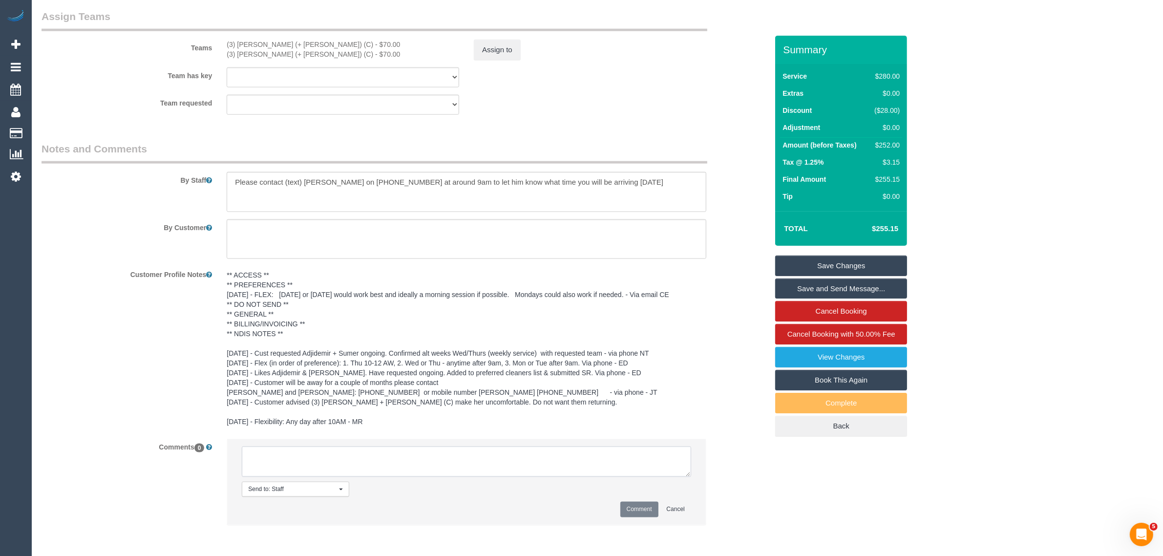
click at [462, 448] on textarea at bounding box center [466, 461] width 449 height 30
type textarea "agreed to 11:10 AM arrival via txt - KA"
drag, startPoint x: 617, startPoint y: 506, endPoint x: 623, endPoint y: 509, distance: 6.8
click at [619, 506] on div "Comment Cancel" at bounding box center [466, 509] width 449 height 15
click at [623, 509] on button "Comment" at bounding box center [639, 509] width 38 height 15
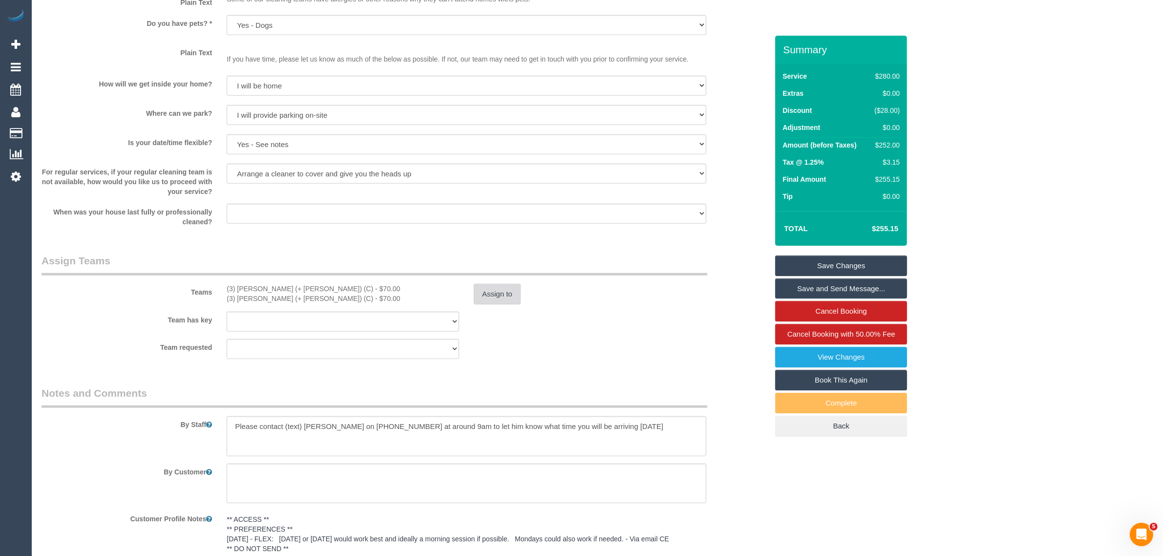
scroll to position [981, 0]
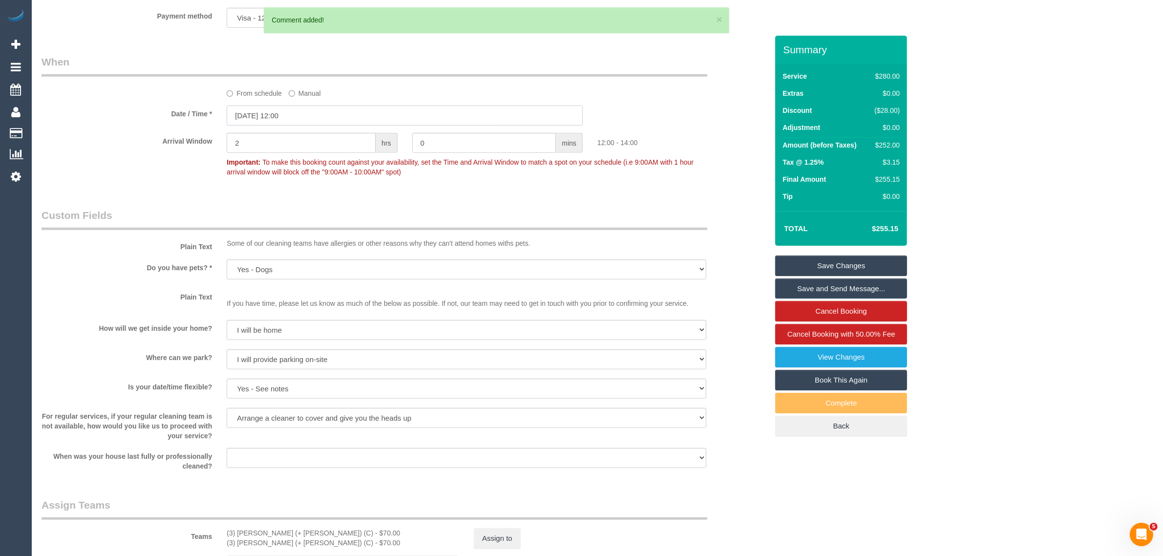
click at [346, 110] on input "[DATE] 12:00" at bounding box center [405, 116] width 356 height 20
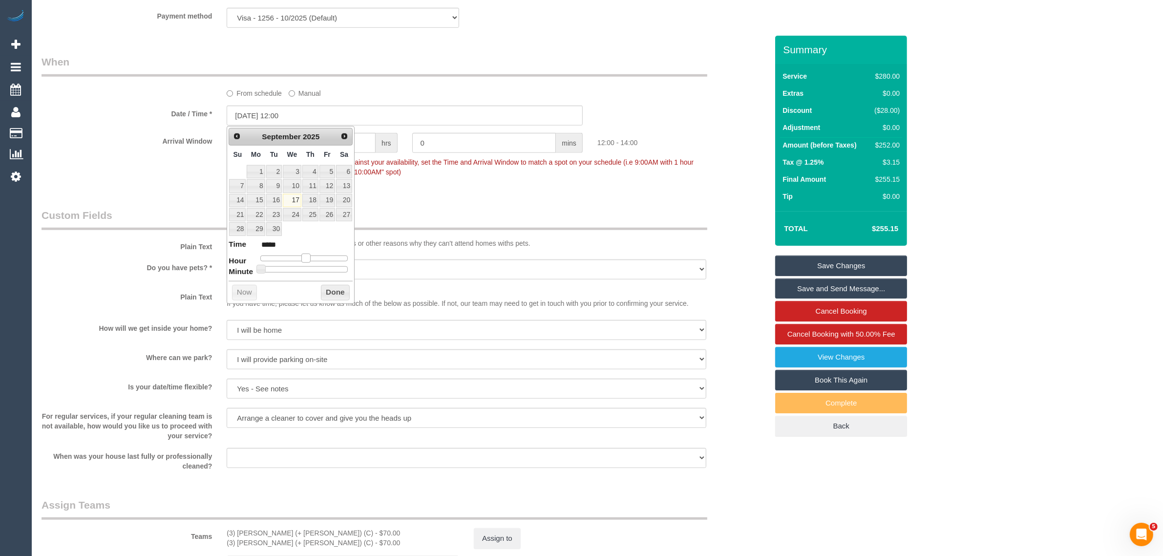
type input "[DATE] 11:00"
type input "*****"
click at [300, 261] on span at bounding box center [302, 258] width 9 height 9
type input "[DATE] 11:05"
type input "*****"
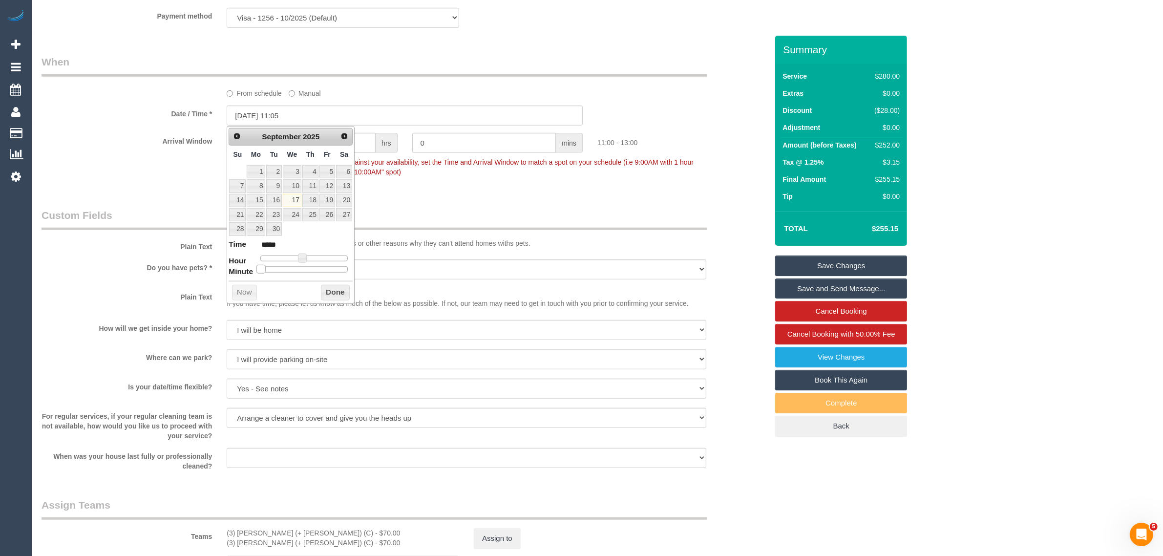
type input "[DATE] 11:10"
type input "*****"
drag, startPoint x: 264, startPoint y: 268, endPoint x: 277, endPoint y: 267, distance: 13.7
click at [277, 267] on span at bounding box center [276, 269] width 9 height 9
click at [341, 292] on button "Done" at bounding box center [335, 293] width 29 height 16
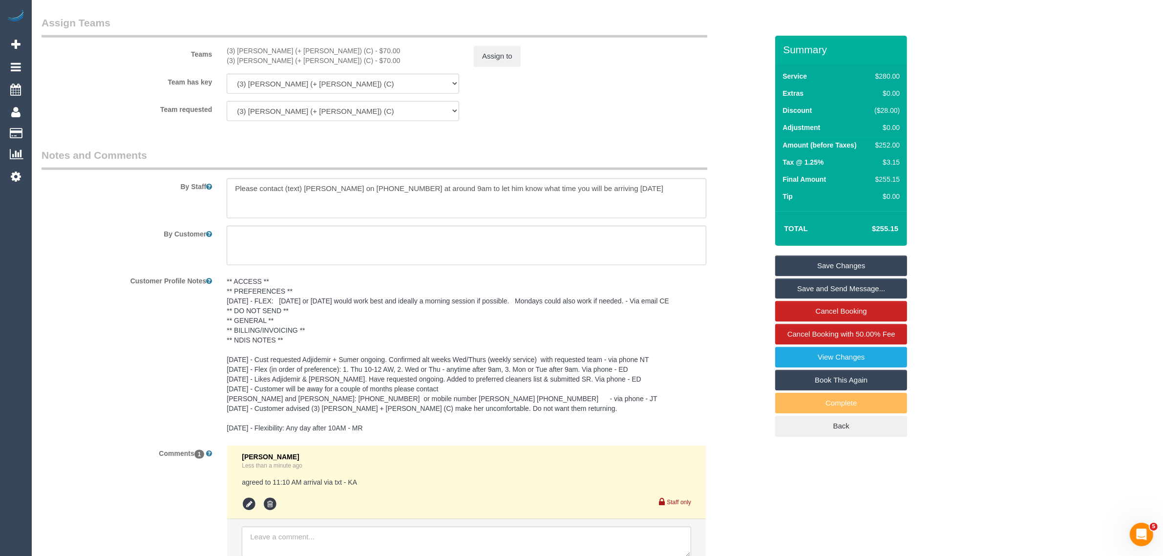
scroll to position [1543, 0]
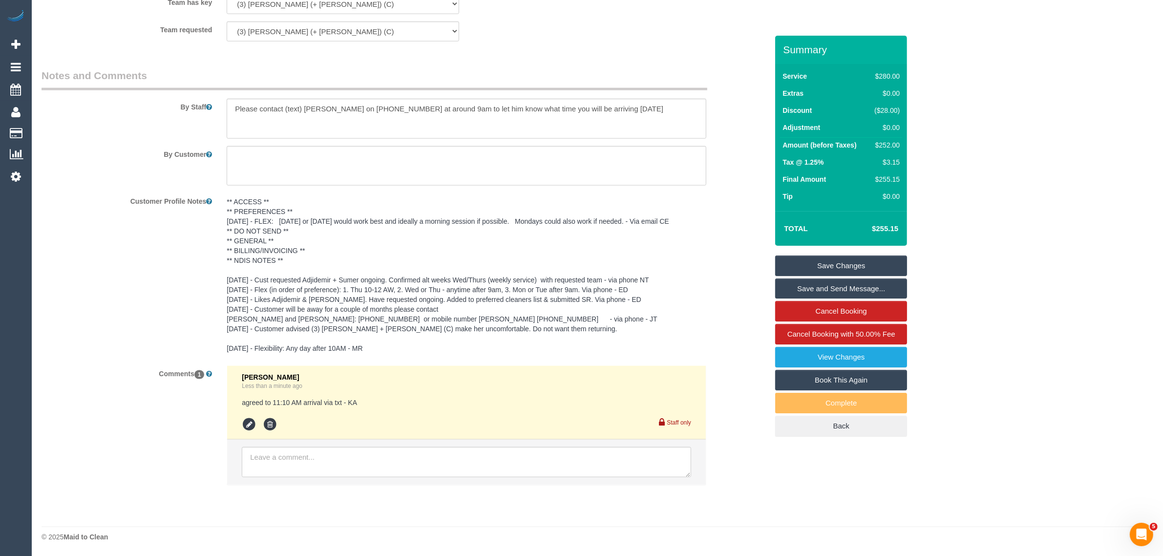
click at [805, 259] on link "Save Changes" at bounding box center [841, 265] width 132 height 21
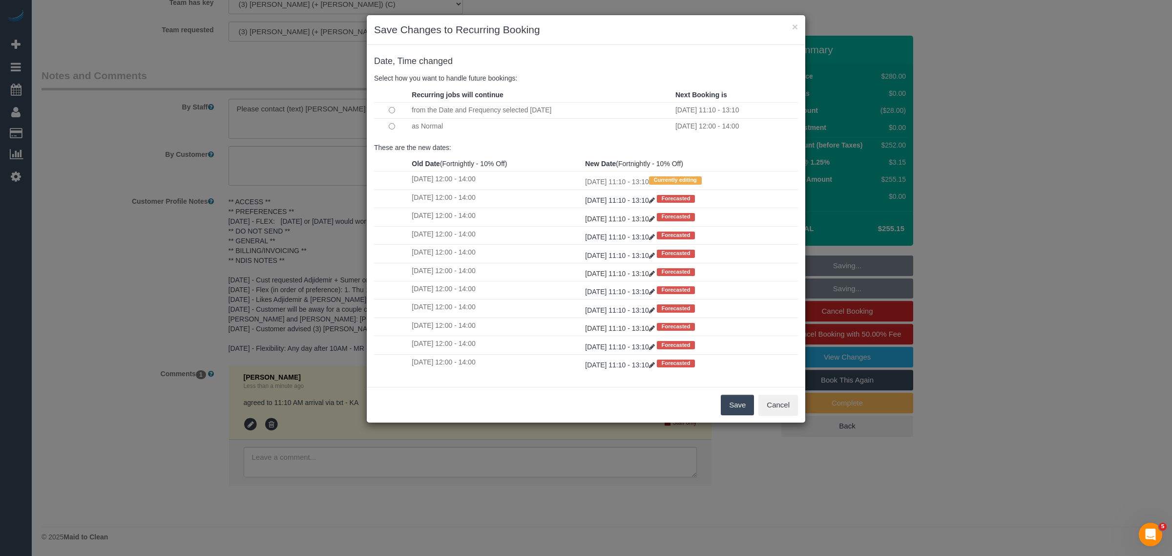
click at [395, 130] on td at bounding box center [391, 126] width 35 height 16
click at [390, 130] on td at bounding box center [391, 126] width 35 height 16
click at [731, 409] on button "Save" at bounding box center [737, 405] width 33 height 21
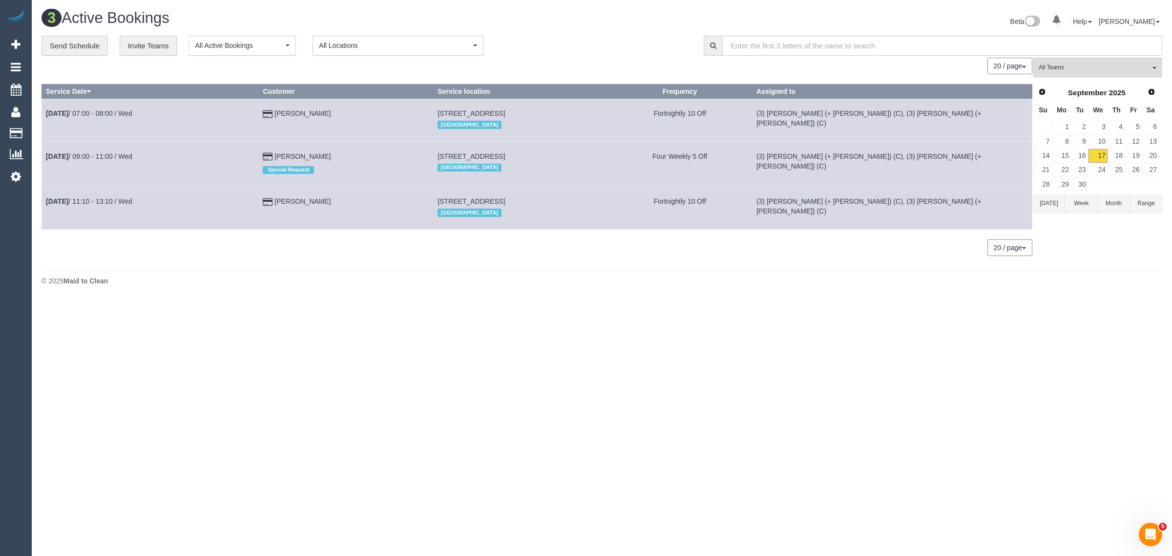
click at [726, 406] on body "0 Beta Your Notifications You have 0 alerts Add Booking Bookings Active Booking…" at bounding box center [586, 278] width 1172 height 556
click at [1081, 74] on button "(3) [PERSON_NAME] (+ [PERSON_NAME]) (C) All Teams" at bounding box center [1097, 68] width 129 height 20
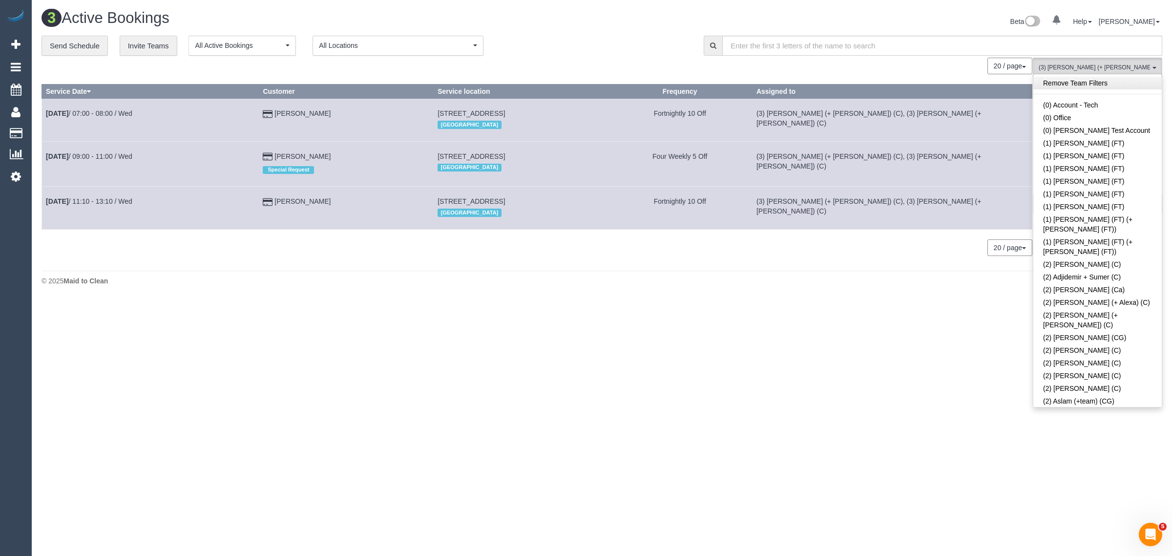
click at [1089, 88] on link "Remove Team Filters" at bounding box center [1098, 83] width 128 height 13
click at [635, 66] on div "20 / page 10 / page 20 / page 30 / page 40 / page 50 / page 100 / page" at bounding box center [537, 66] width 991 height 17
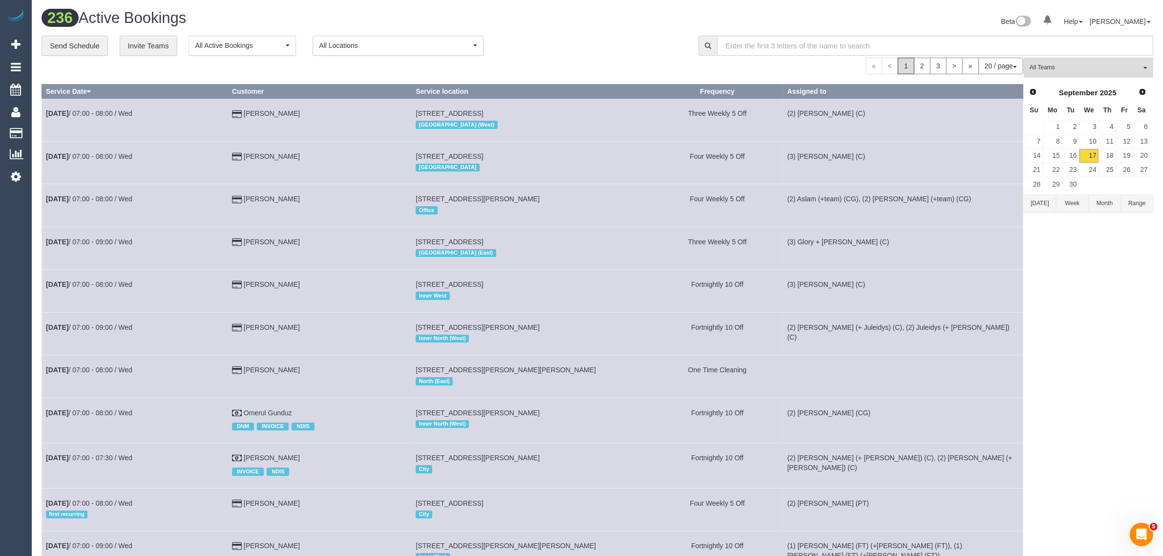
drag, startPoint x: 1059, startPoint y: 541, endPoint x: 987, endPoint y: 545, distance: 71.4
click at [1059, 541] on div "All Teams Remove Team Filters (0) Account - Tech (0) Office (0) [PERSON_NAME] T…" at bounding box center [1088, 527] width 129 height 939
click at [1058, 70] on span "All Teams" at bounding box center [1085, 68] width 111 height 8
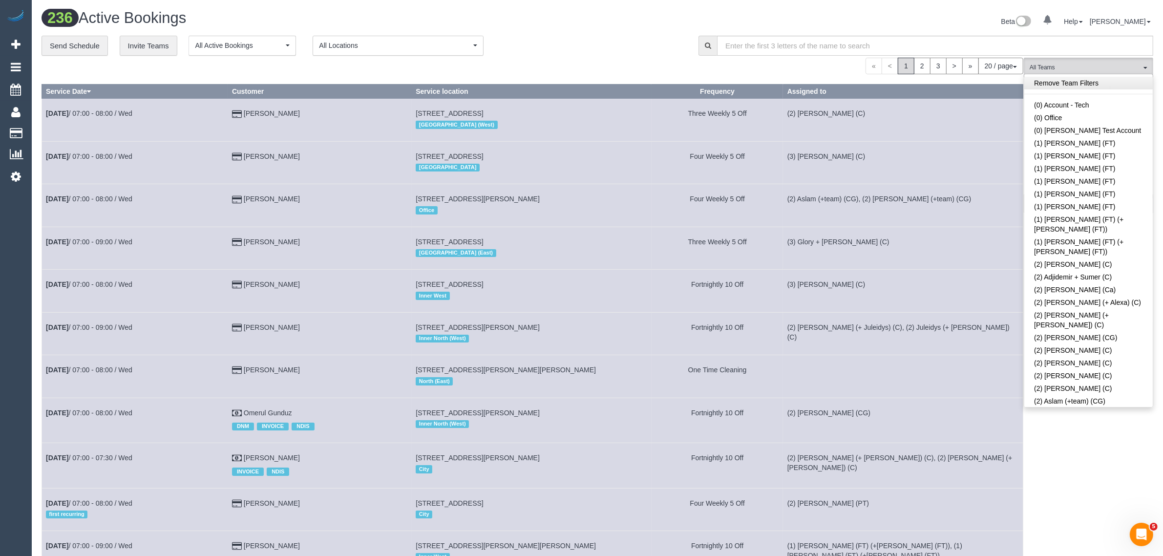
click at [1101, 88] on link "Remove Team Filters" at bounding box center [1088, 83] width 128 height 13
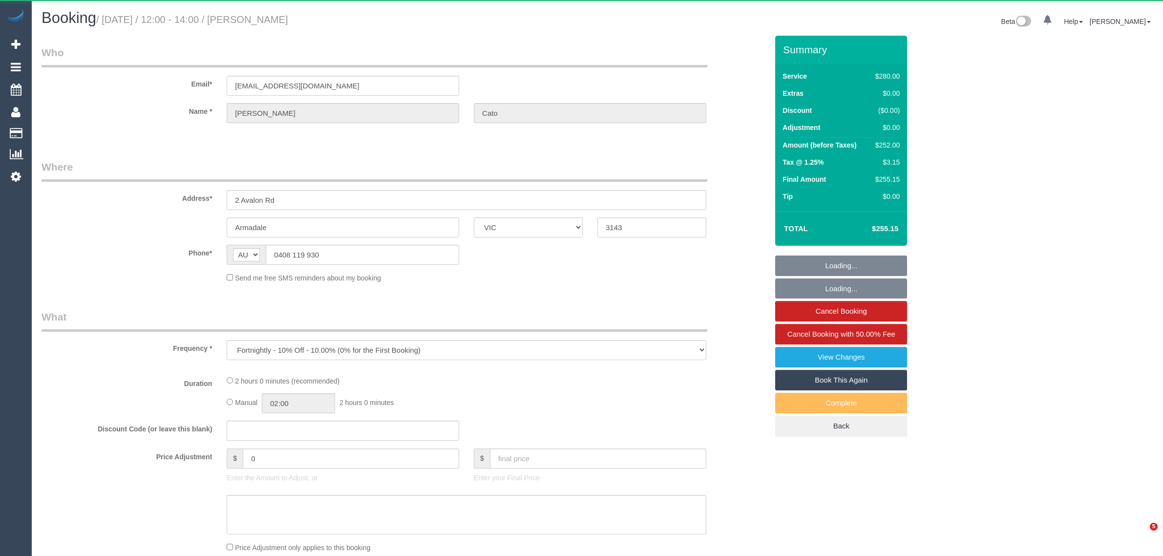
select select "VIC"
select select "string:stripe-pm_1ObtiV2GScqysDRVbqLKHIR0"
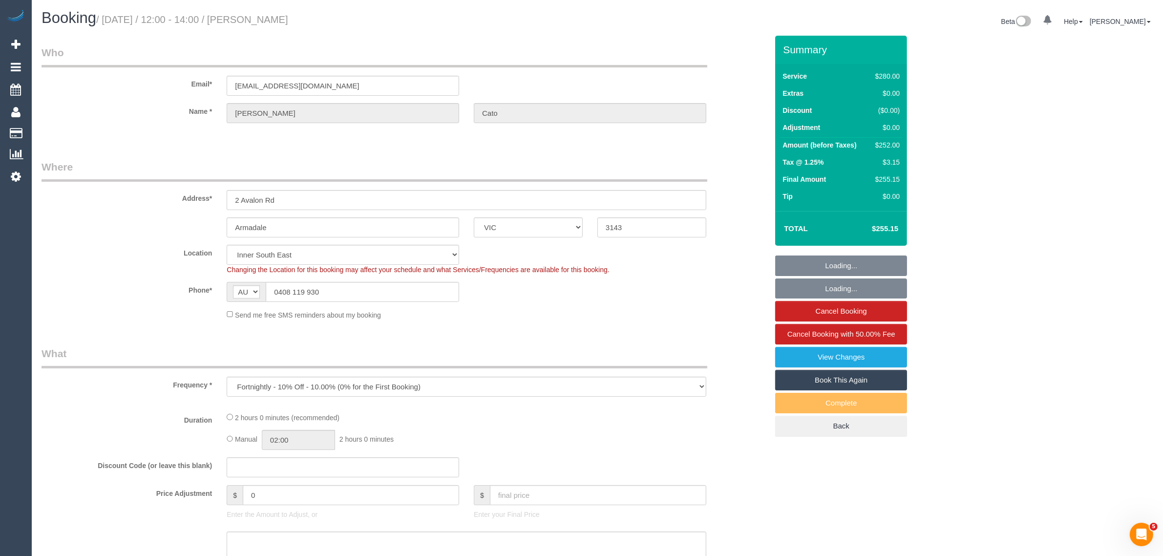
select select "2"
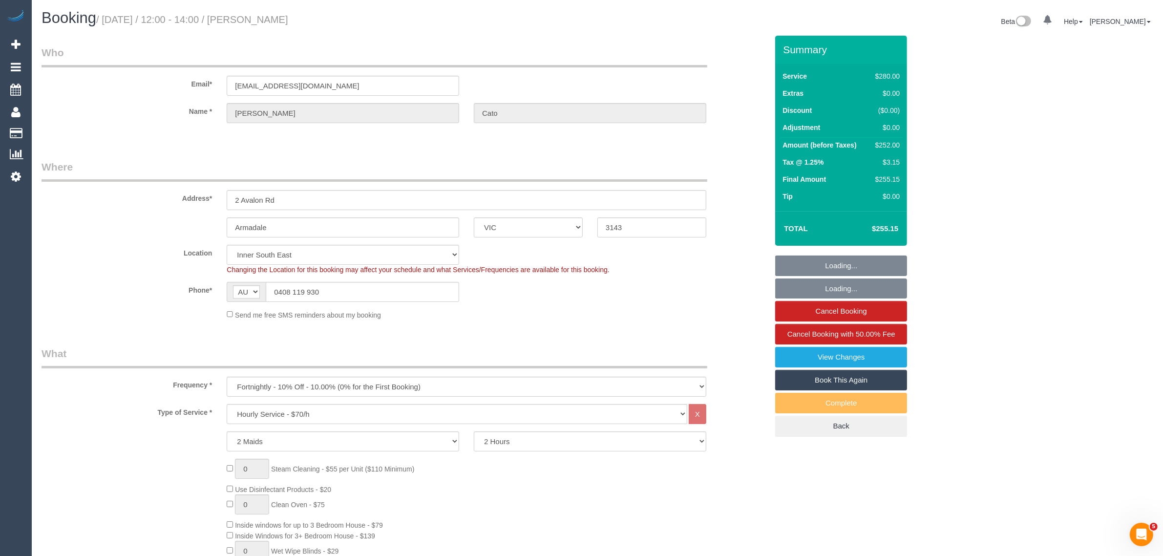
select select "object:1127"
select select "number:27"
select select "number:14"
select select "number:18"
select select "number:36"
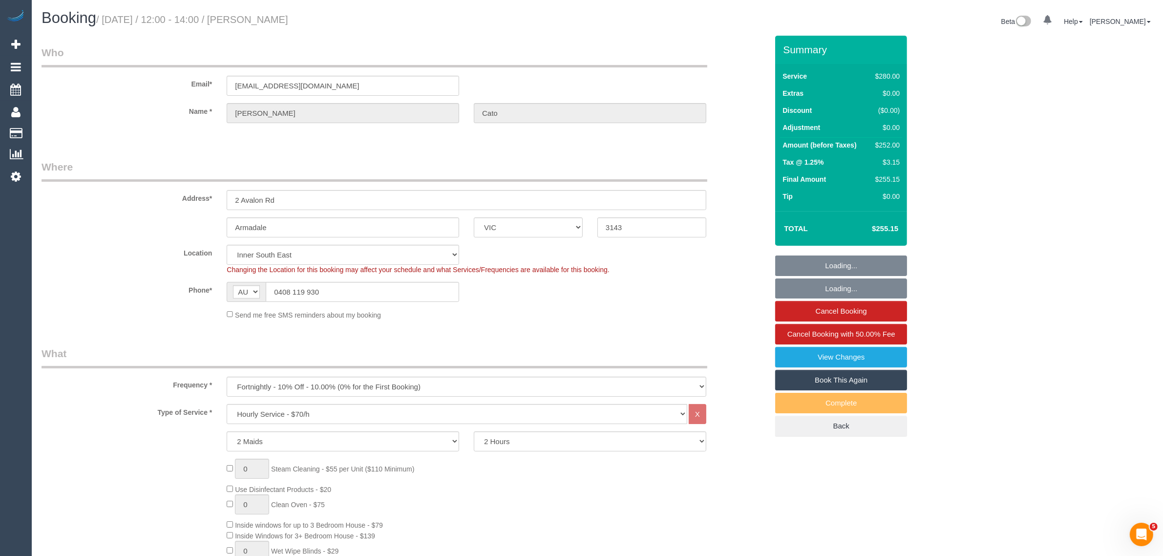
select select "number:34"
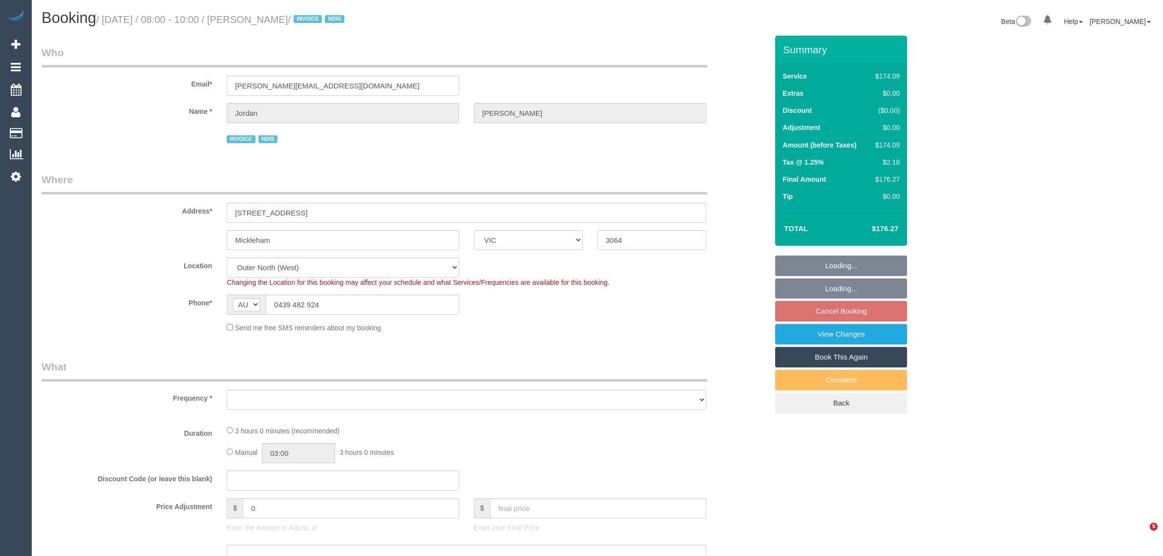
select select "VIC"
select select "number:27"
select select "number:14"
select select "number:19"
select select "number:36"
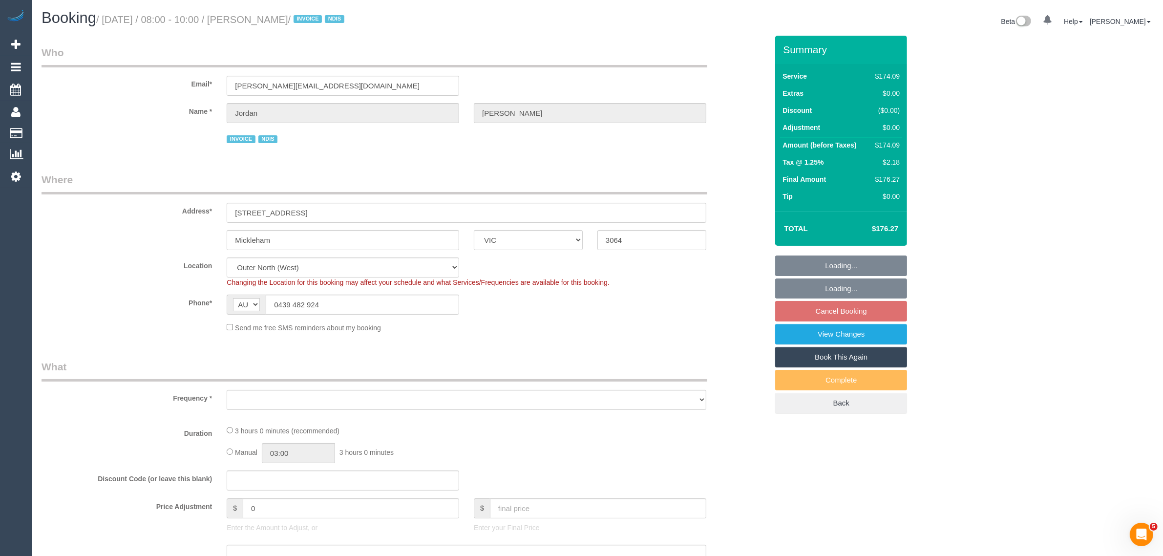
select select "number:33"
select select "object:779"
select select "180"
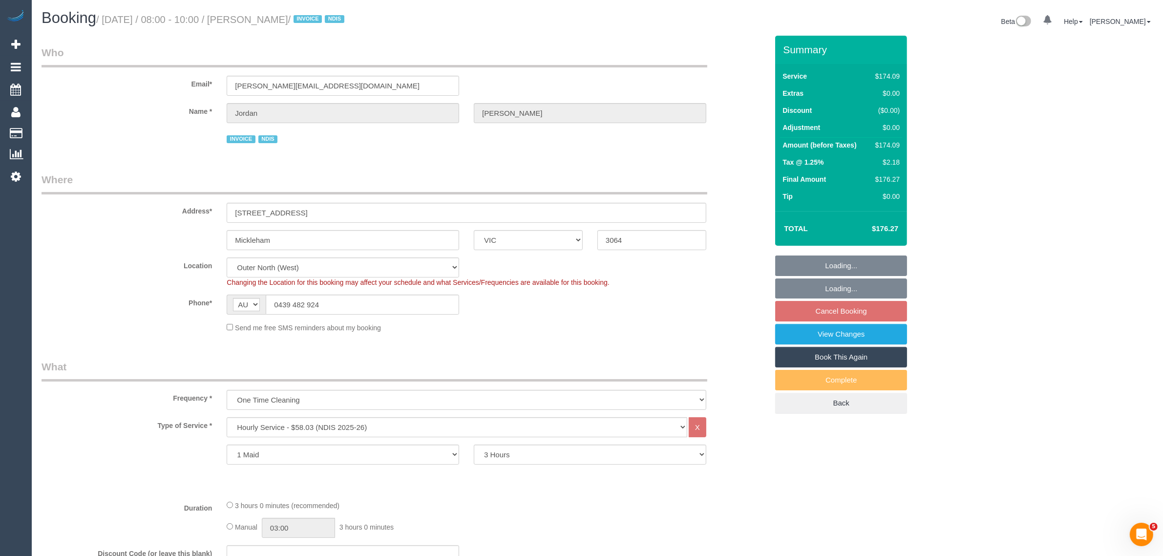
select select "spot1"
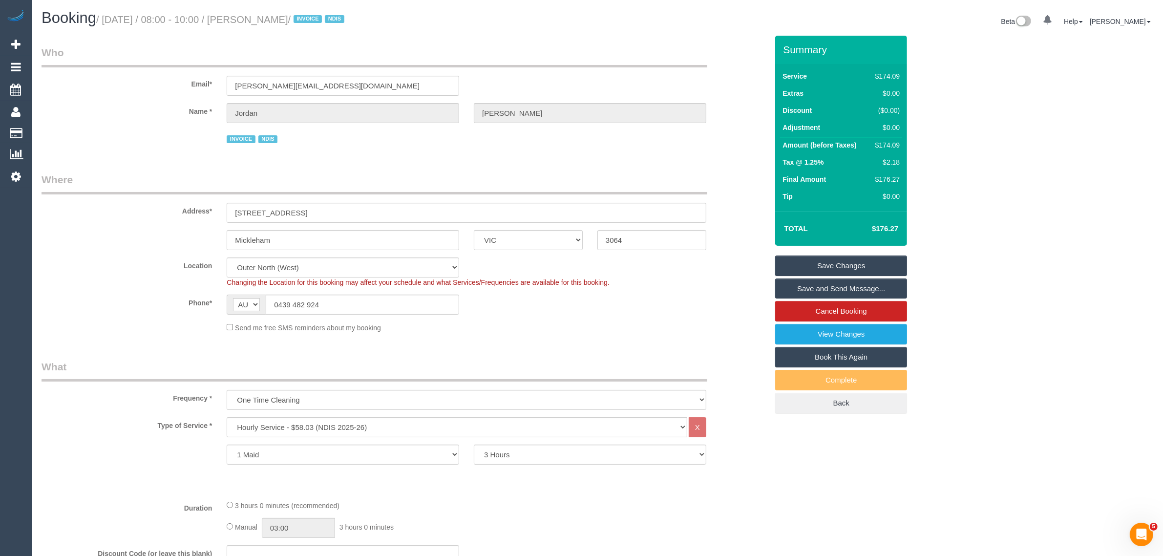
scroll to position [244, 0]
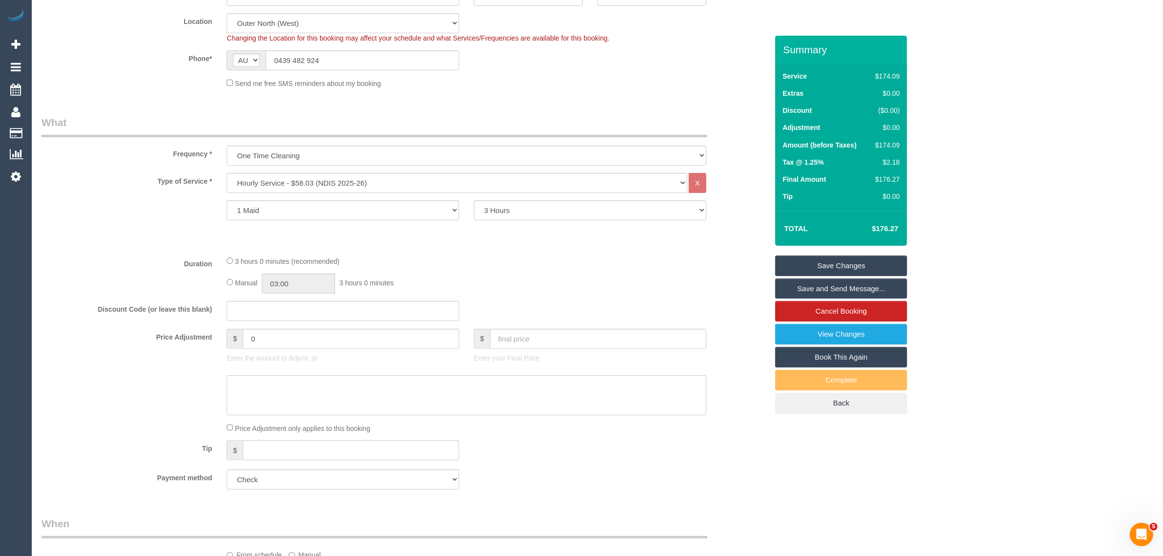
click at [119, 253] on fieldset "What Frequency * One Time Cleaning Weekly - 10% Off - 10.00% (0% for the First …" at bounding box center [405, 306] width 726 height 382
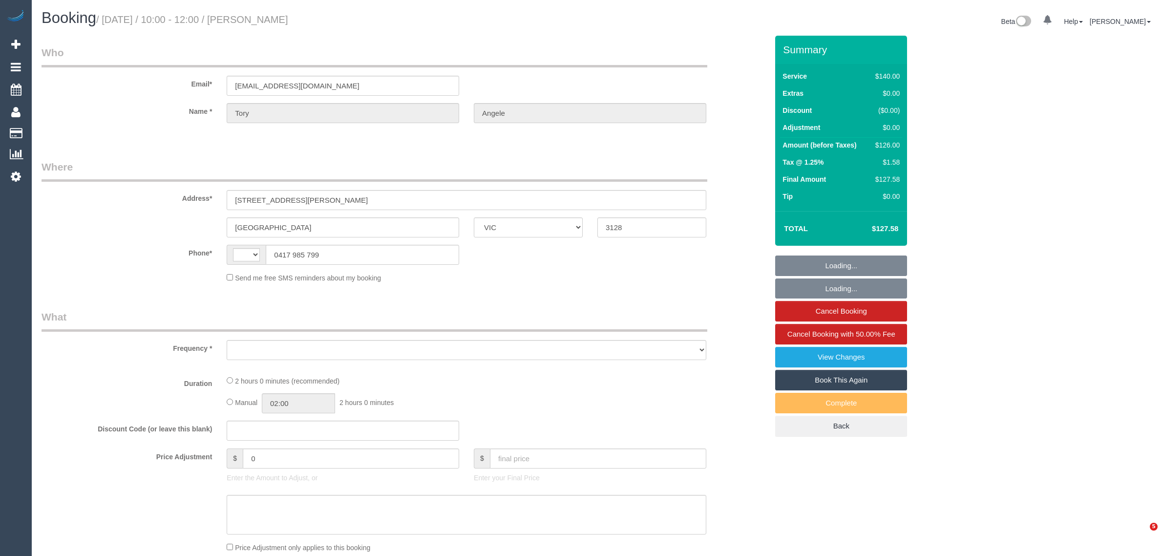
select select "VIC"
select select "string:stripe-pm_1LJXQl2GScqysDRVbZQJymId"
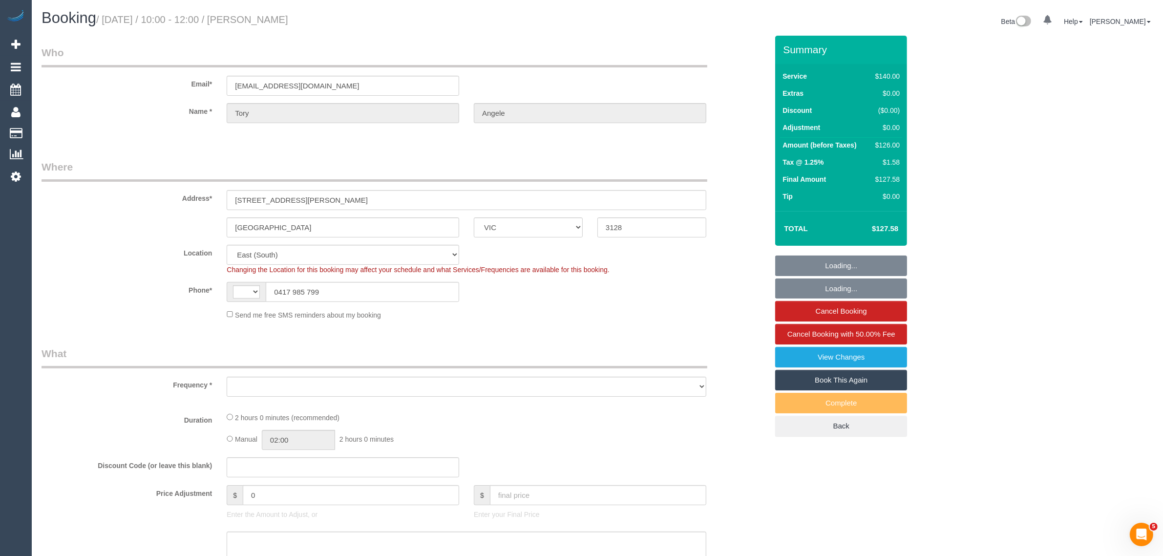
select select "string:AU"
select select "object:573"
select select "number:28"
select select "number:14"
select select "number:19"
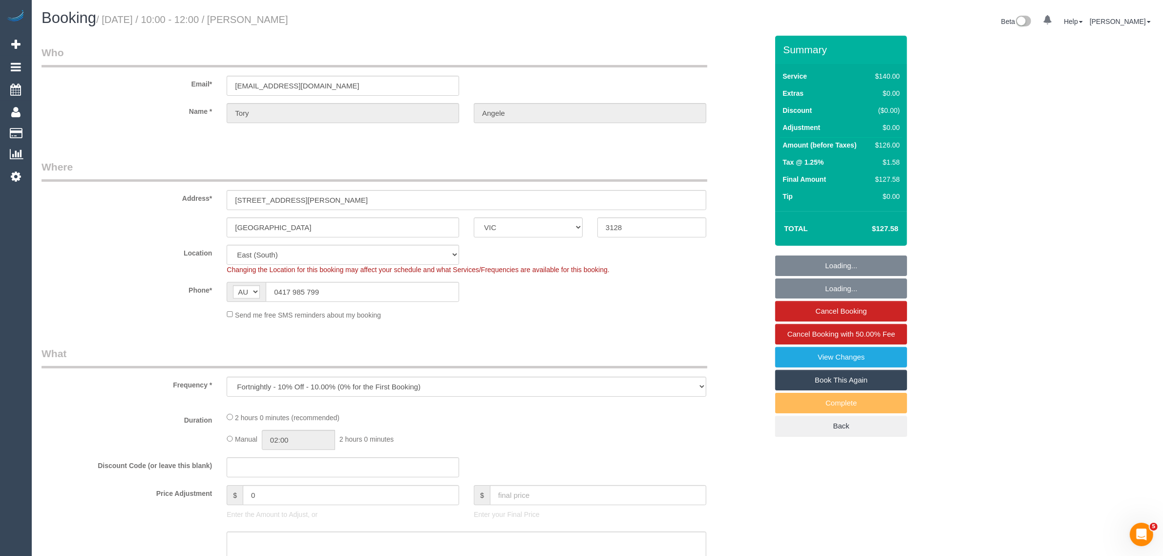
select select "number:22"
select select "number:33"
select select "number:12"
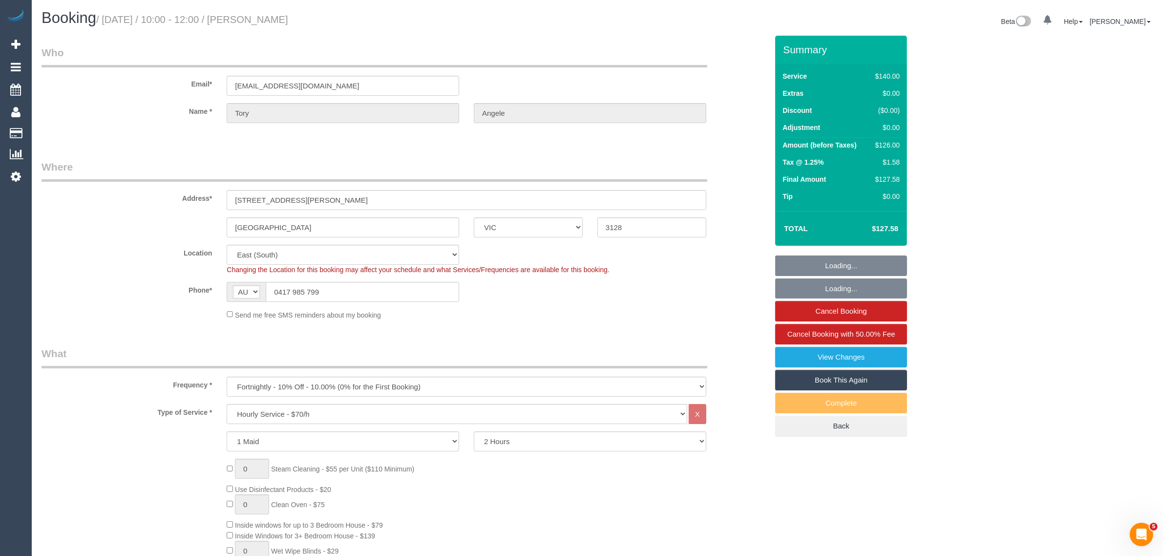
select select "object:1315"
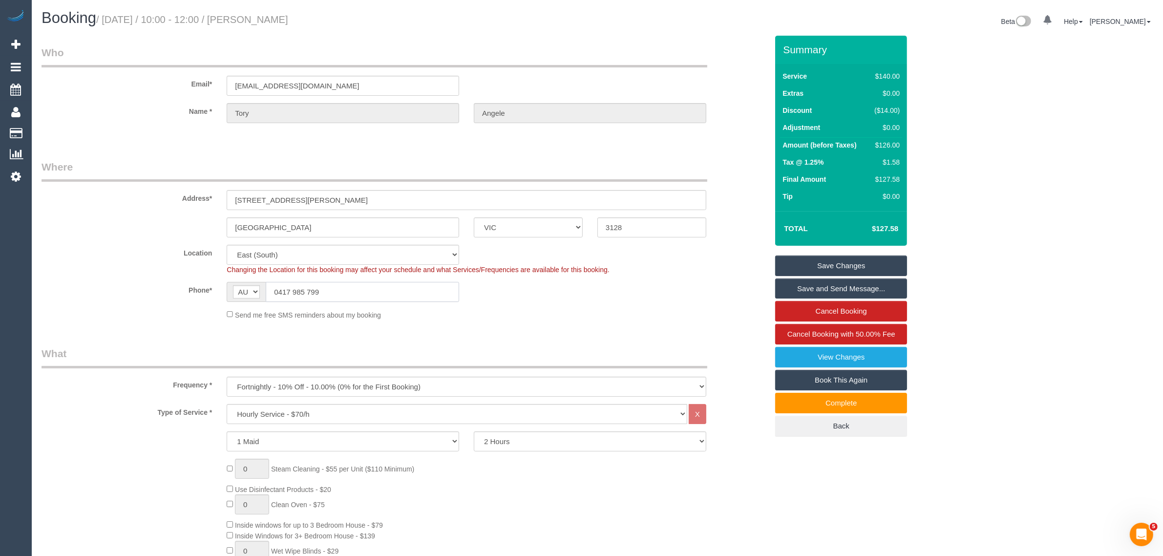
click at [368, 282] on input "0417 985 799" at bounding box center [362, 292] width 193 height 20
click at [430, 294] on input "0417 985 799" at bounding box center [362, 292] width 193 height 20
click at [347, 289] on input "0417 985 799" at bounding box center [362, 292] width 193 height 20
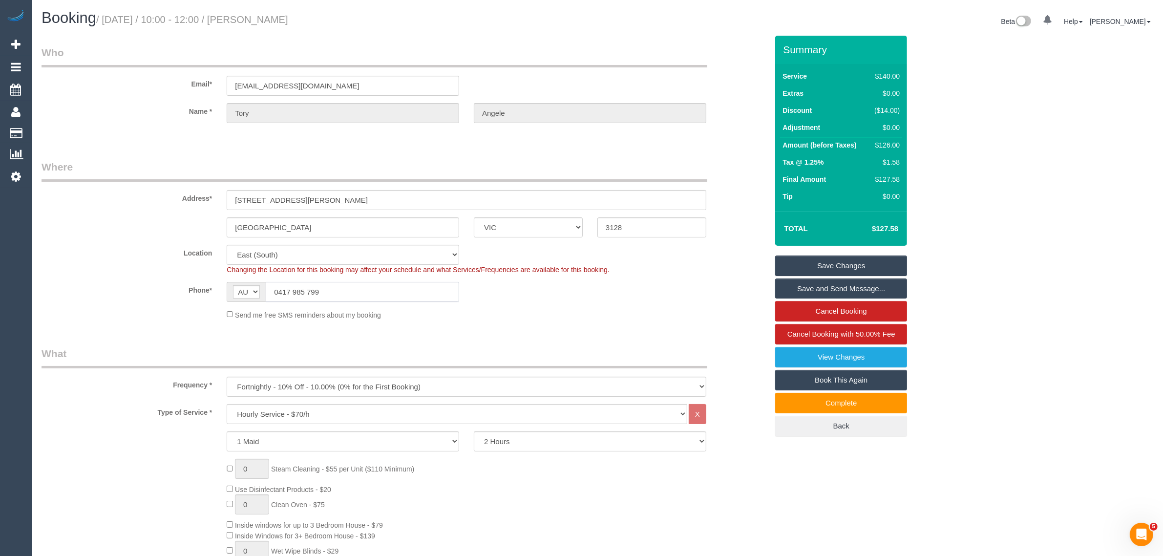
click at [347, 289] on input "0417 985 799" at bounding box center [362, 292] width 193 height 20
